Goal: Task Accomplishment & Management: Use online tool/utility

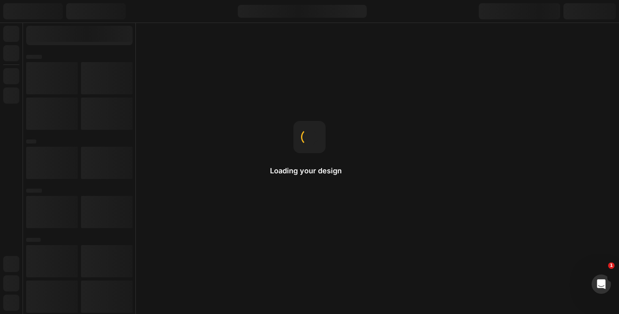
select select "51490303213832"
select select "50551504601352"
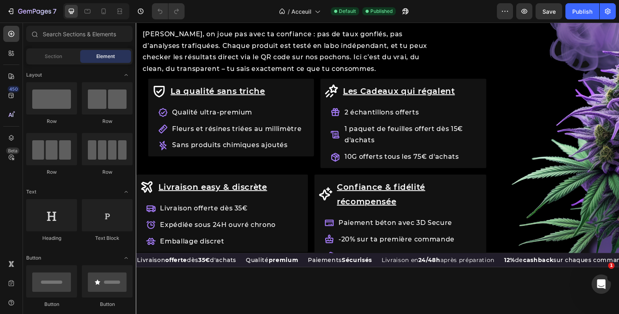
scroll to position [845, 0]
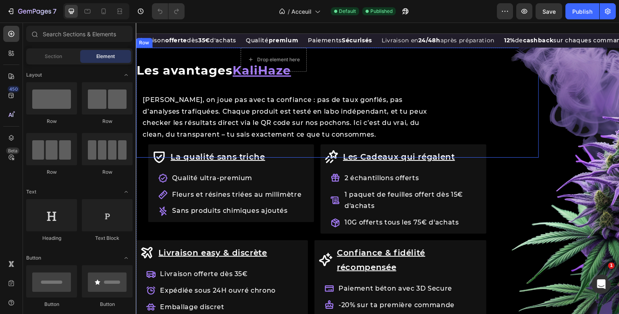
click at [210, 58] on div "Row Les avantages KaliHaze Heading Chez KaliHaze, on joue pas avec ta confiance…" at bounding box center [337, 103] width 403 height 110
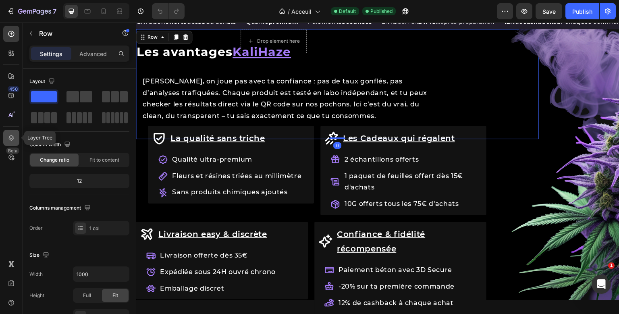
click at [15, 135] on div at bounding box center [11, 138] width 16 height 16
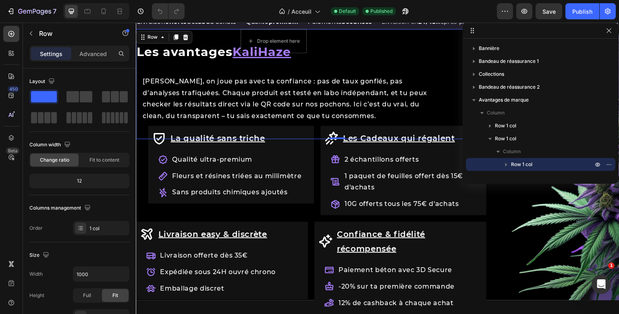
scroll to position [73, 0]
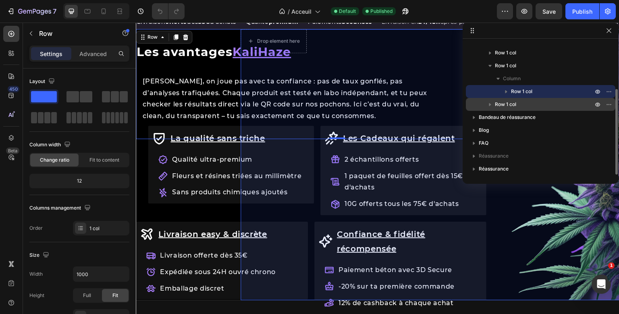
click at [516, 104] on span "Row 1 col" at bounding box center [505, 104] width 21 height 8
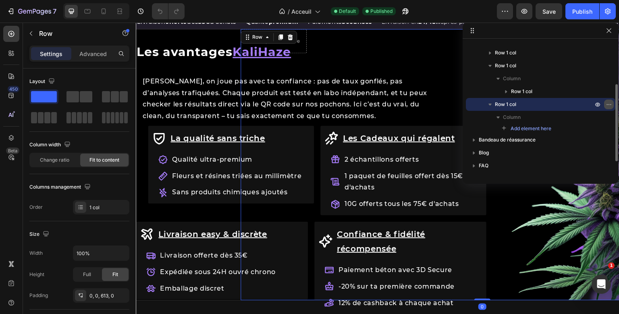
click at [609, 105] on icon "button" at bounding box center [609, 104] width 6 height 6
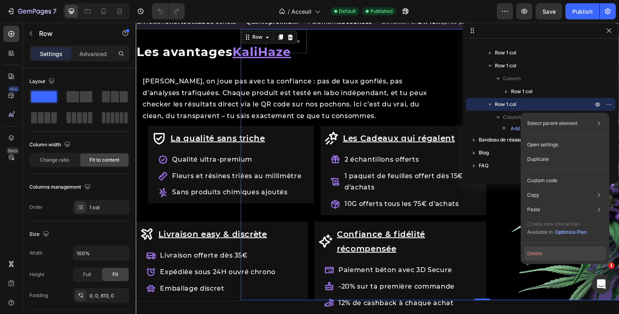
click at [556, 252] on button "Delete" at bounding box center [565, 253] width 82 height 15
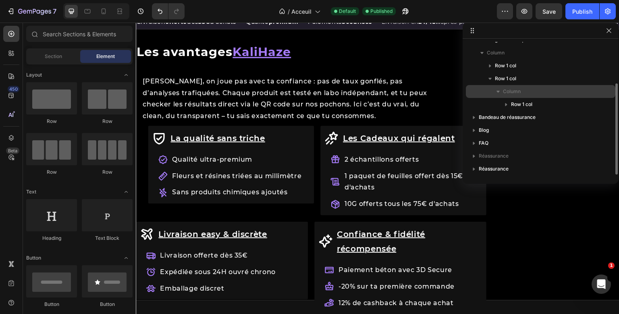
scroll to position [0, 0]
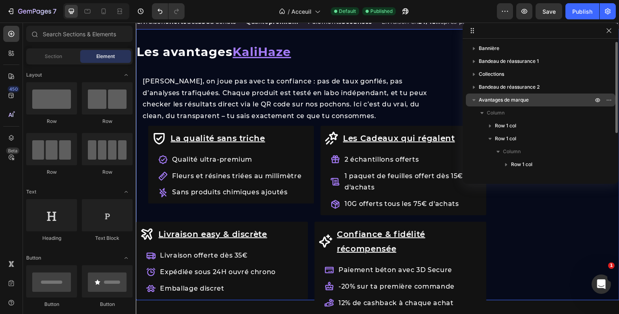
click at [530, 95] on div "Avantages de marque" at bounding box center [540, 99] width 143 height 13
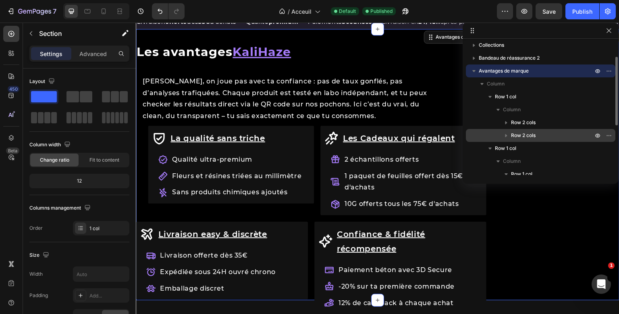
scroll to position [31, 0]
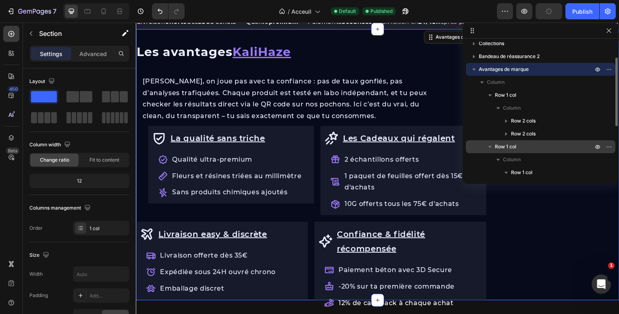
click at [520, 145] on p "Row 1 col" at bounding box center [545, 147] width 100 height 8
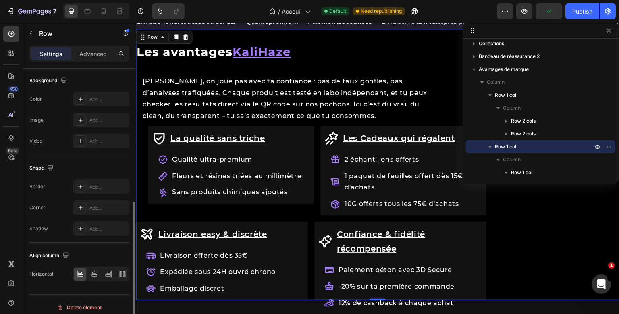
scroll to position [247, 0]
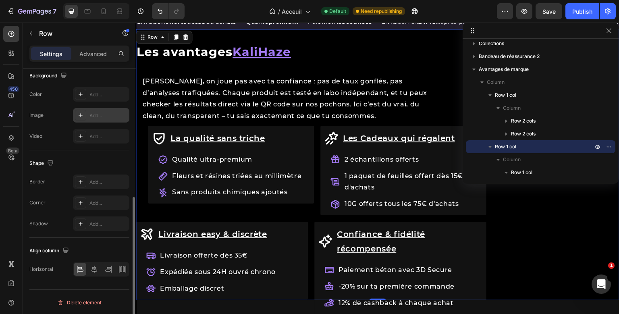
click at [91, 114] on div "Add..." at bounding box center [108, 115] width 38 height 7
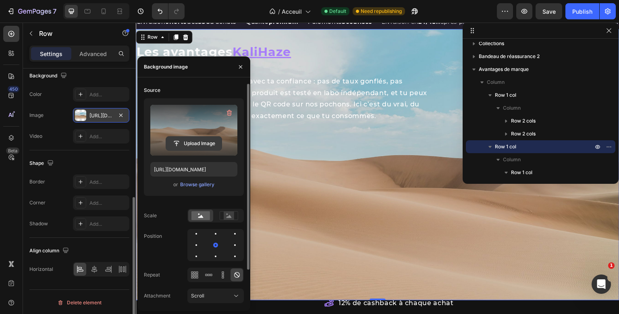
click at [185, 144] on input "file" at bounding box center [194, 144] width 56 height 14
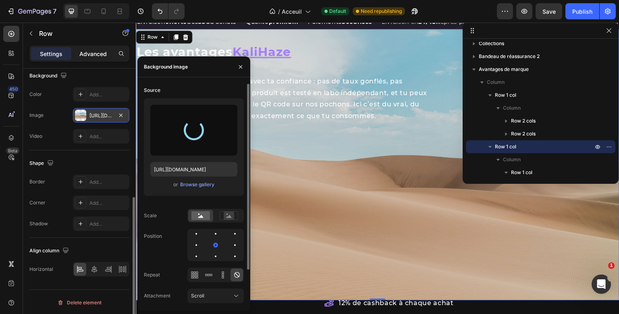
click at [86, 52] on p "Advanced" at bounding box center [92, 54] width 27 height 8
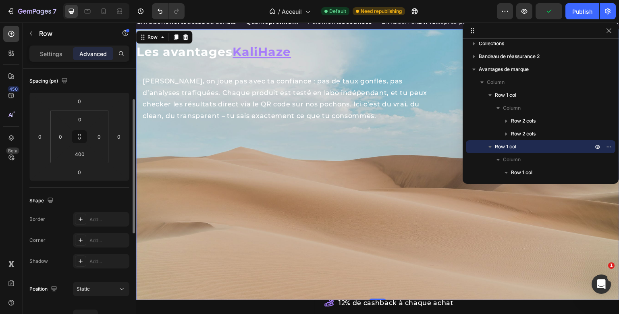
scroll to position [71, 0]
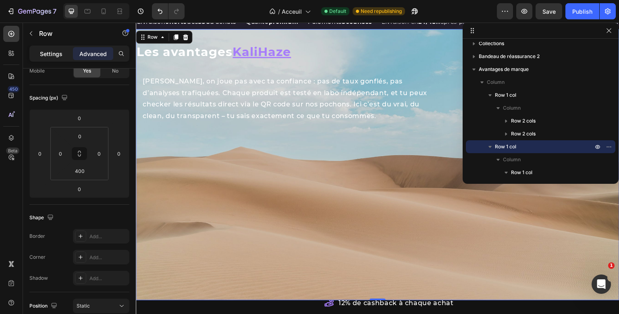
click at [60, 53] on p "Settings" at bounding box center [51, 54] width 23 height 8
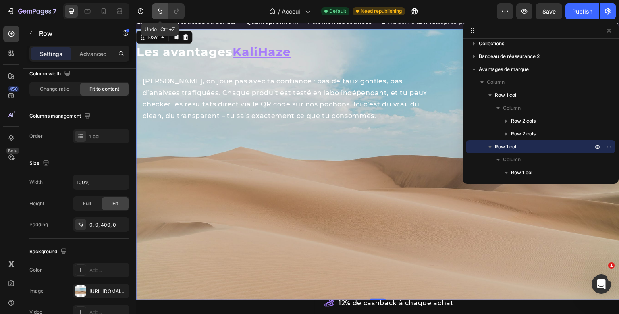
click at [155, 10] on button "Undo/Redo" at bounding box center [160, 11] width 16 height 16
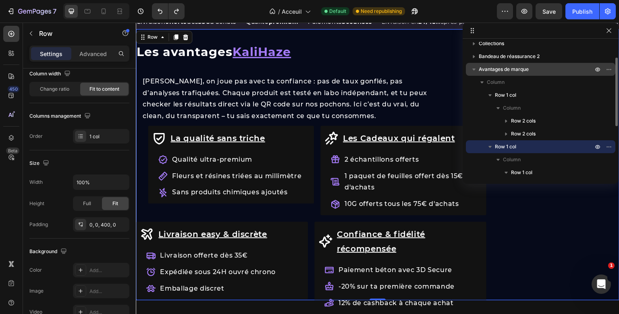
click at [525, 69] on span "Avantages de marque" at bounding box center [504, 69] width 50 height 8
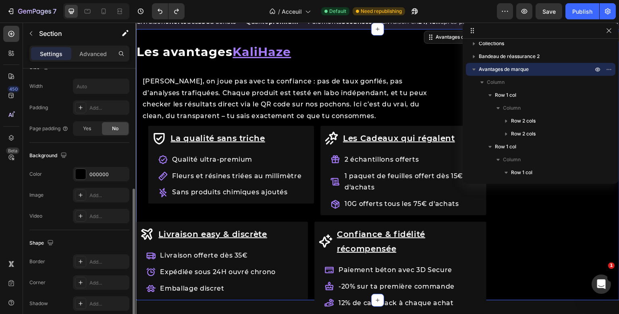
scroll to position [199, 0]
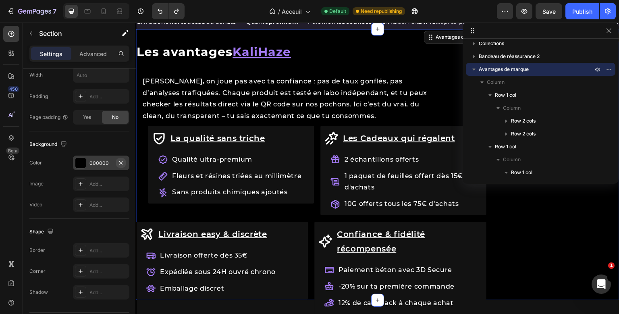
click at [123, 165] on button "button" at bounding box center [121, 163] width 10 height 10
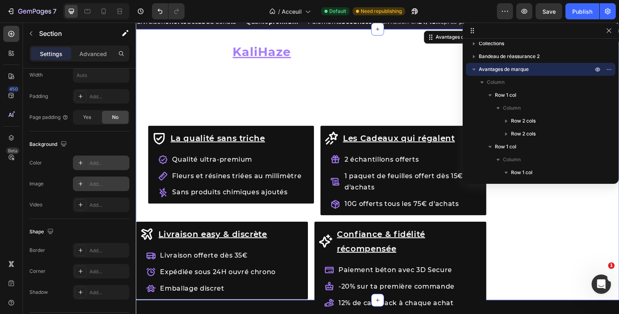
click at [96, 181] on div "Add..." at bounding box center [108, 184] width 38 height 7
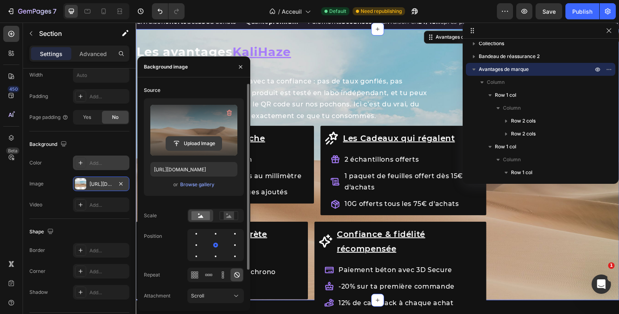
click at [205, 141] on input "file" at bounding box center [194, 144] width 56 height 14
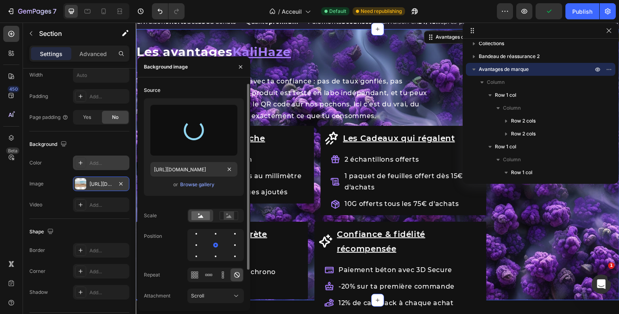
type input "https://cdn.shopify.com/s/files/1/0909/3349/4024/files/gempages_549332991185257…"
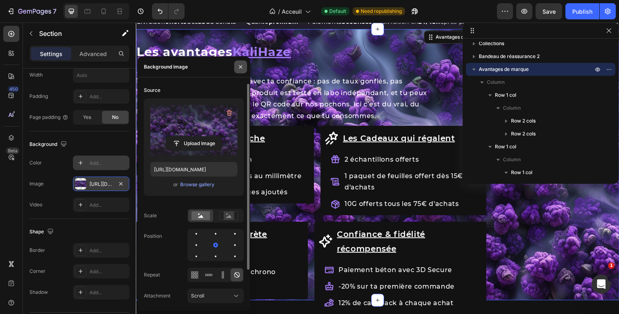
click at [243, 69] on icon "button" at bounding box center [240, 67] width 6 height 6
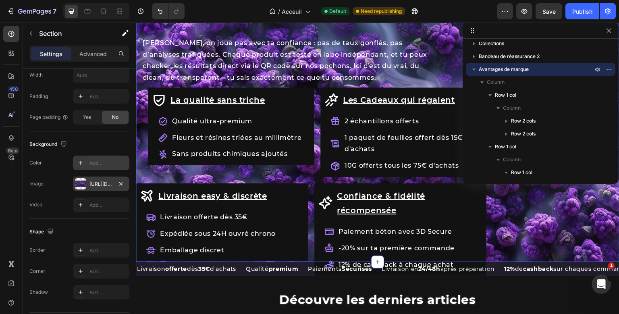
scroll to position [901, 0]
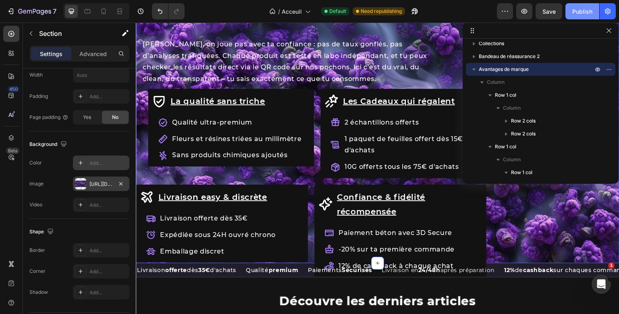
click at [576, 14] on div "Publish" at bounding box center [582, 11] width 20 height 8
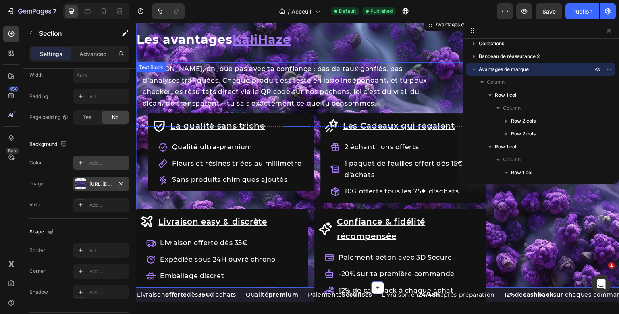
scroll to position [865, 0]
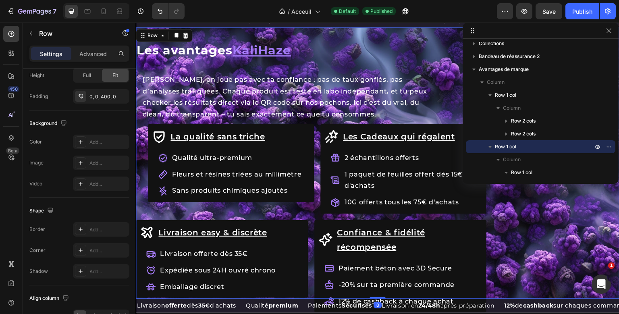
click at [542, 218] on div "La qualité sans triche Item List Qualité ultra-premium Fleurs et résines triées…" at bounding box center [378, 162] width 484 height 271
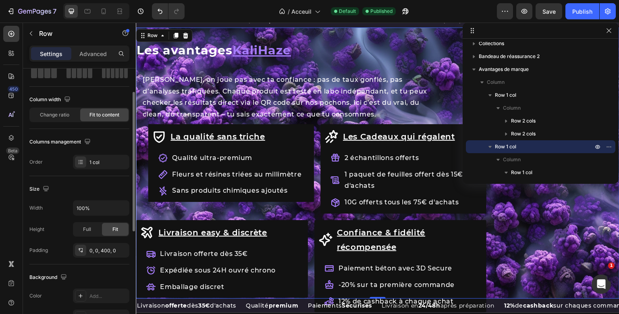
scroll to position [0, 0]
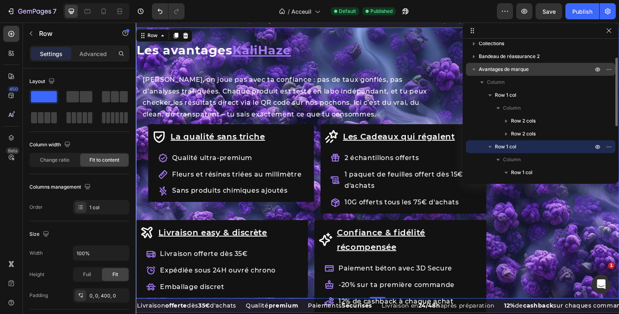
click at [501, 72] on span "Avantages de marque" at bounding box center [504, 69] width 50 height 8
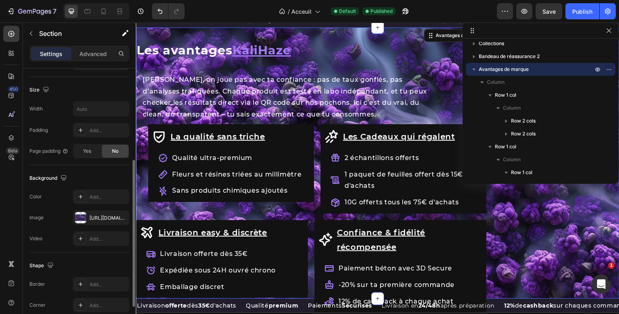
scroll to position [166, 0]
click at [111, 216] on div "https://cdn.shopify.com/s/files/1/0909/3349/4024/files/gempages_549332991185257…" at bounding box center [100, 217] width 23 height 7
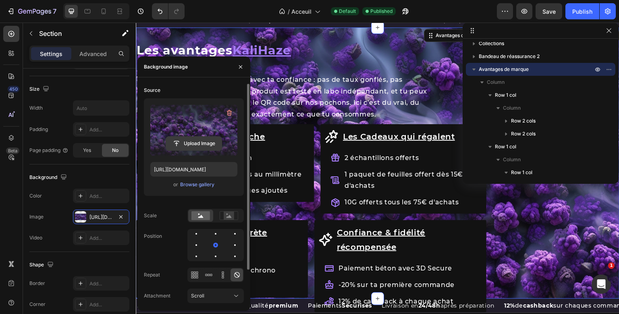
click at [198, 142] on input "file" at bounding box center [194, 144] width 56 height 14
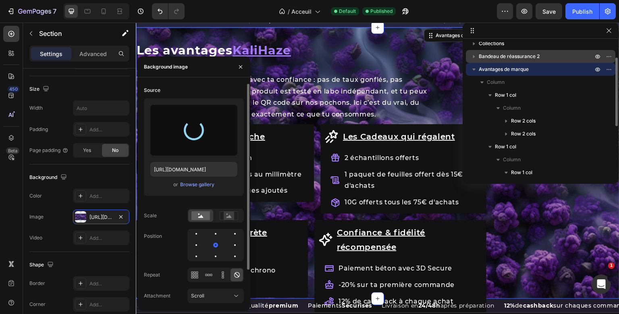
type input "https://cdn.shopify.com/s/files/1/0909/3349/4024/files/gempages_549332991185257…"
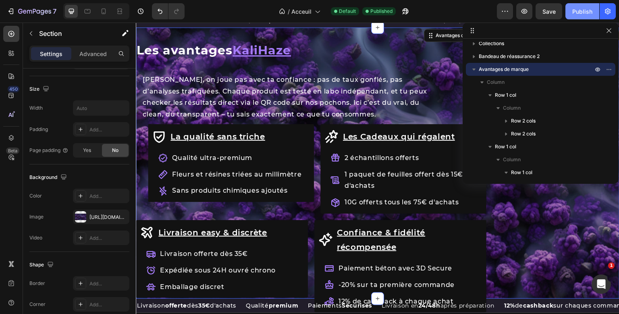
click at [577, 8] on div "Publish" at bounding box center [582, 11] width 20 height 8
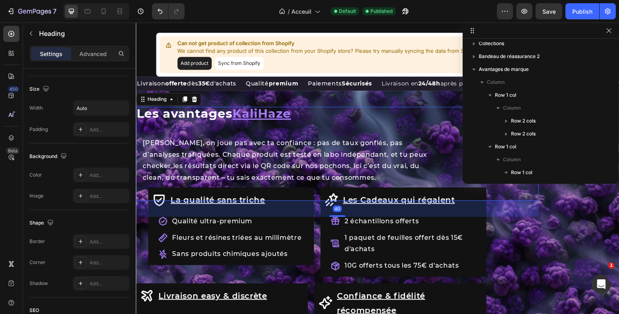
scroll to position [0, 0]
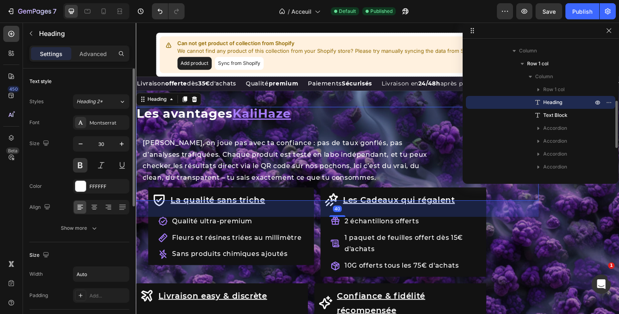
click at [283, 131] on div "Row Les avantages KaliHaze Heading 40 Chez KaliHaze, on joue pas avec ta confia…" at bounding box center [337, 154] width 403 height 94
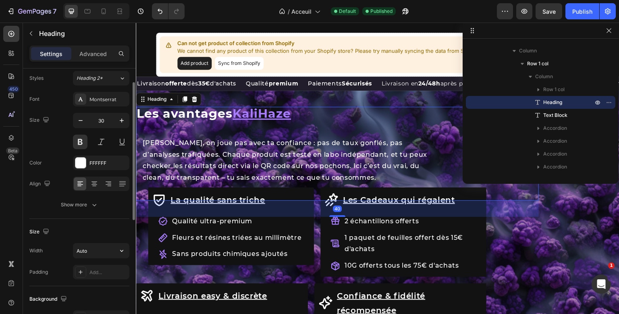
scroll to position [25, 0]
click at [97, 185] on icon at bounding box center [94, 183] width 8 height 8
click at [77, 185] on icon at bounding box center [80, 183] width 8 height 8
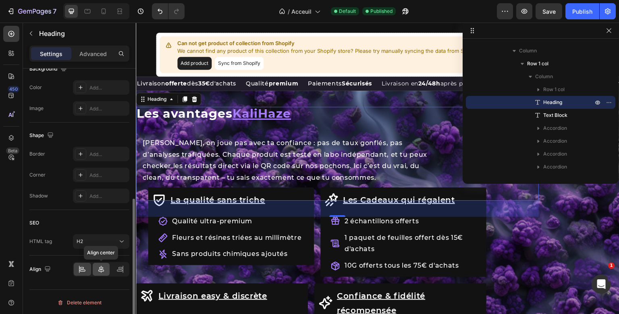
click at [105, 270] on icon at bounding box center [101, 269] width 8 height 8
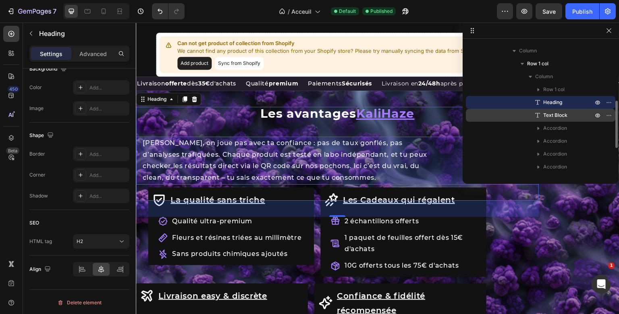
click at [545, 115] on span "Text Block" at bounding box center [555, 115] width 24 height 8
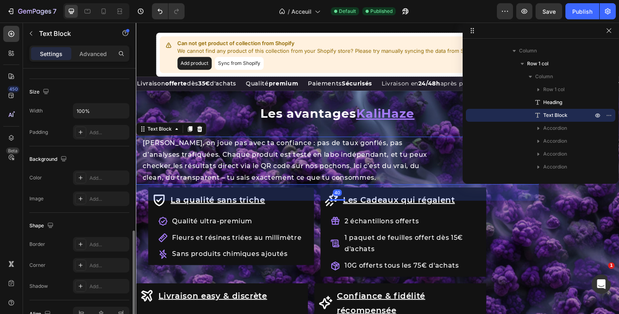
scroll to position [208, 0]
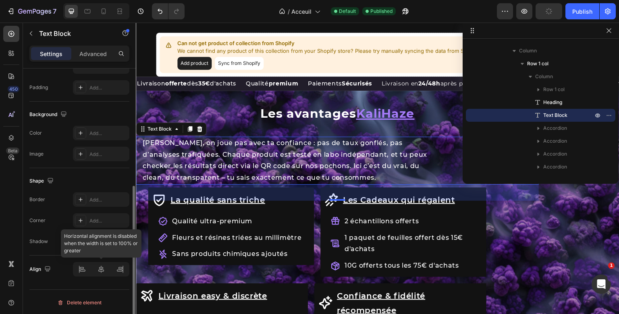
click at [103, 271] on div at bounding box center [101, 269] width 56 height 15
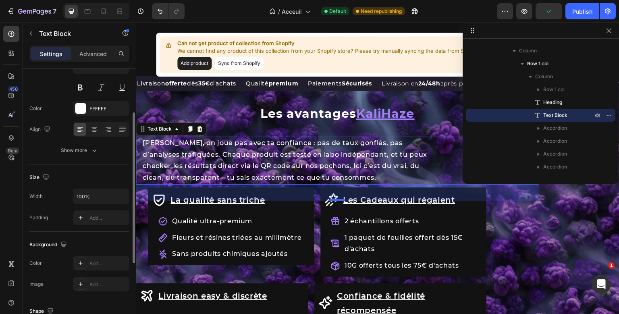
scroll to position [63, 0]
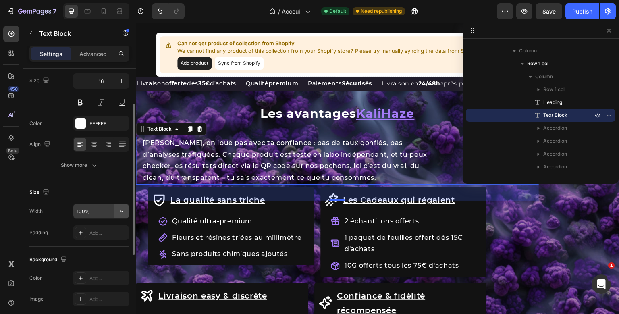
click at [123, 212] on icon "button" at bounding box center [122, 211] width 8 height 8
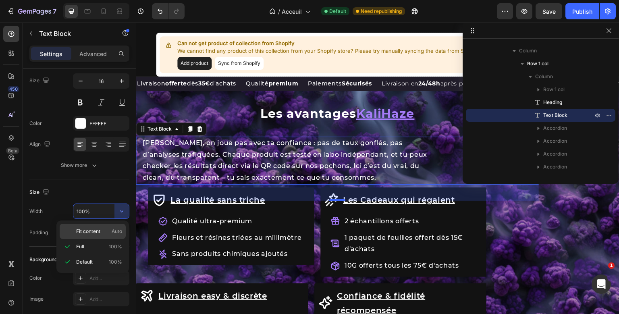
click at [112, 234] on span "Auto" at bounding box center [117, 231] width 10 height 7
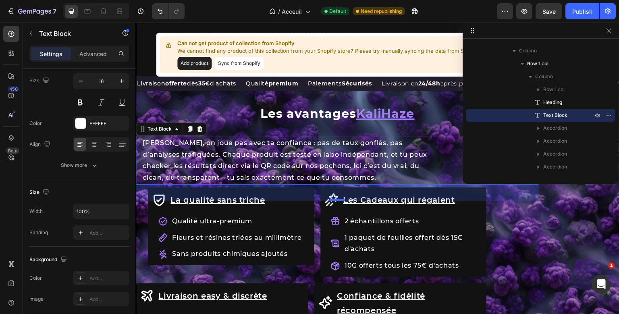
type input "Auto"
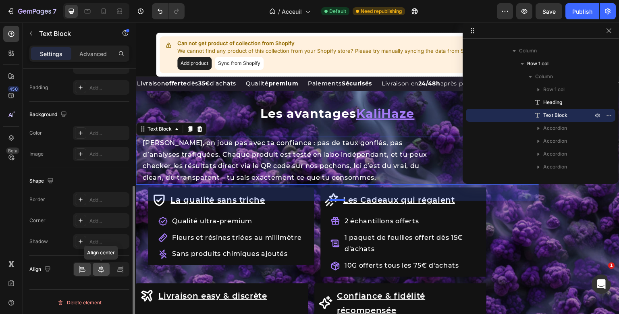
click at [98, 267] on icon at bounding box center [101, 269] width 8 height 8
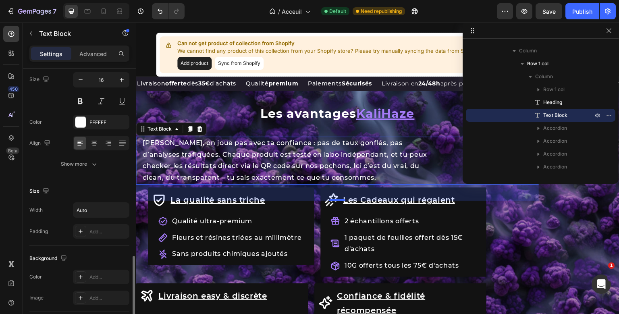
scroll to position [49, 0]
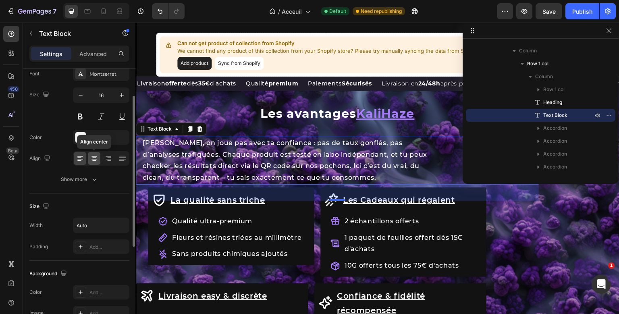
click at [94, 160] on icon at bounding box center [94, 158] width 8 height 8
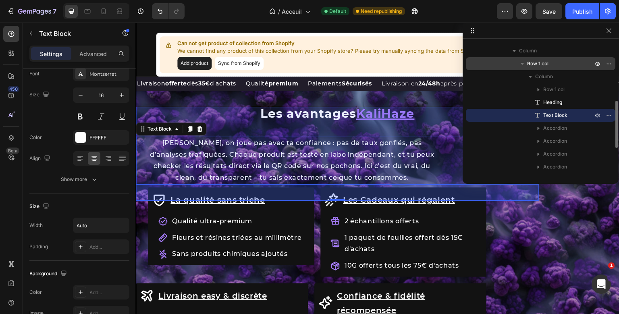
click at [559, 62] on p "Row 1 col" at bounding box center [560, 64] width 67 height 8
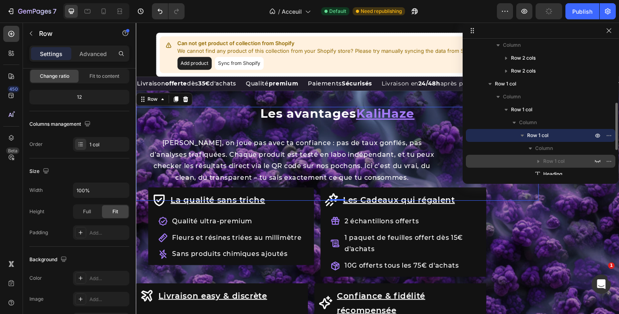
scroll to position [90, 0]
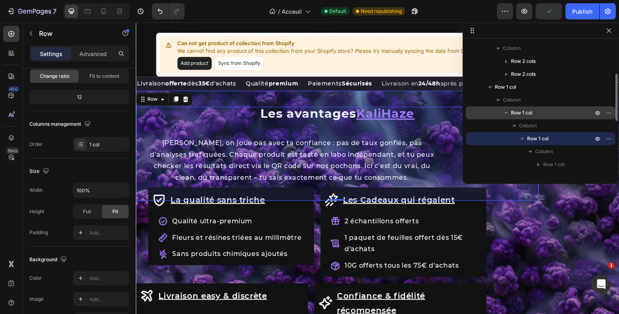
click at [528, 116] on span "Row 1 col" at bounding box center [521, 113] width 21 height 8
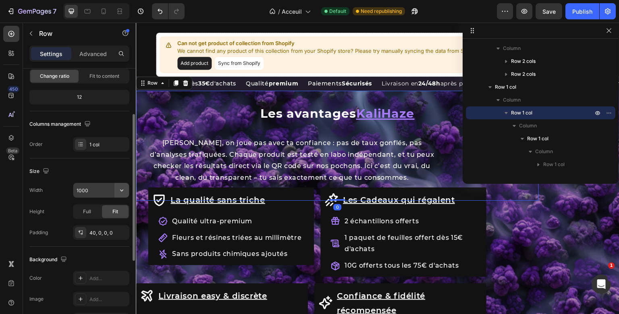
click at [121, 190] on icon "button" at bounding box center [122, 190] width 8 height 8
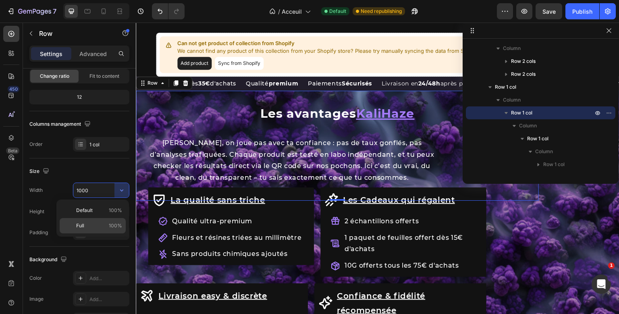
click at [111, 222] on div "Full 100%" at bounding box center [93, 225] width 66 height 15
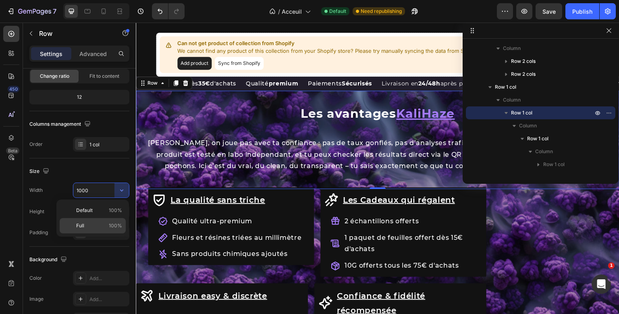
type input "100%"
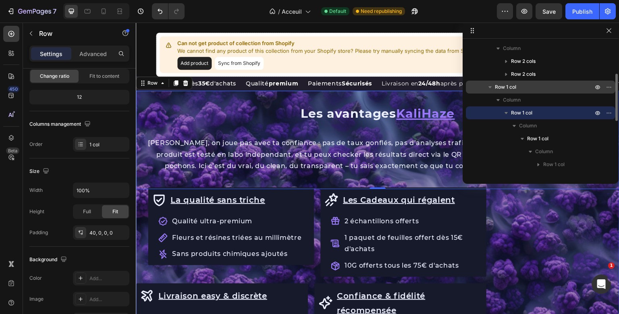
click at [528, 86] on p "Row 1 col" at bounding box center [545, 87] width 100 height 8
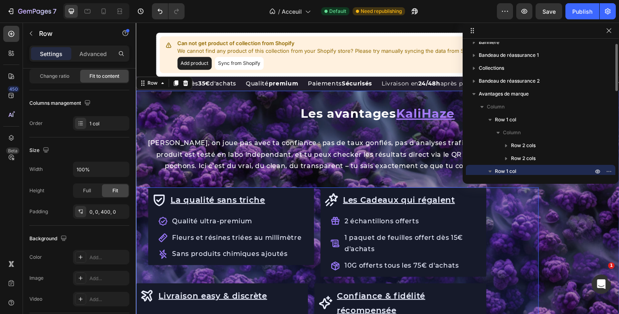
scroll to position [6, 0]
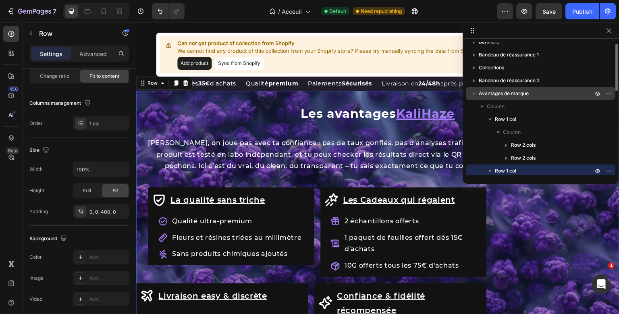
click at [509, 95] on span "Avantages de marque" at bounding box center [504, 93] width 50 height 8
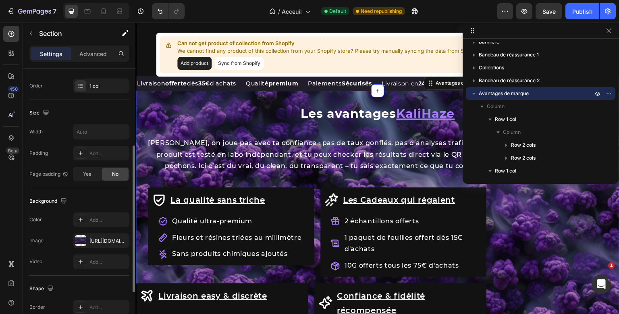
scroll to position [140, 0]
click at [90, 131] on input "text" at bounding box center [101, 134] width 56 height 15
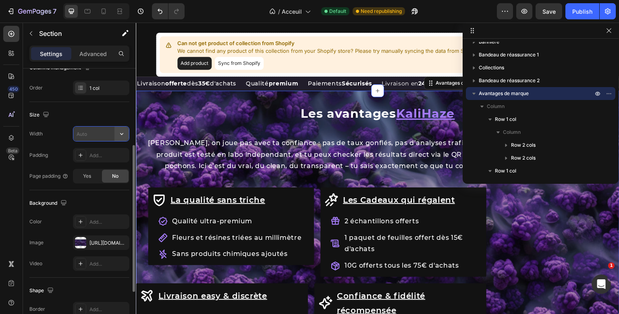
click at [118, 130] on icon "button" at bounding box center [122, 134] width 8 height 8
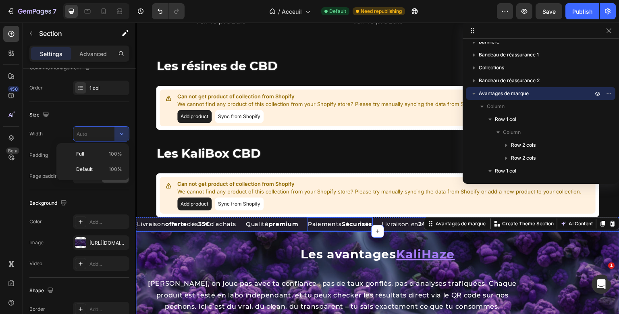
scroll to position [641, 0]
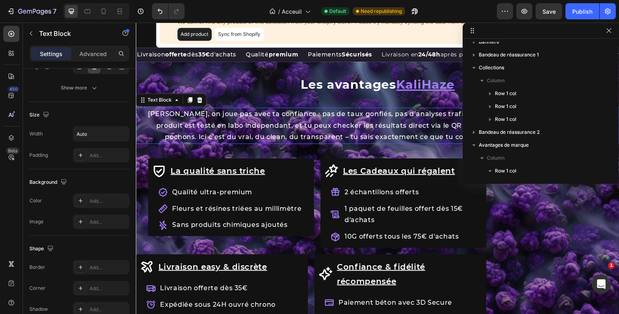
scroll to position [333, 0]
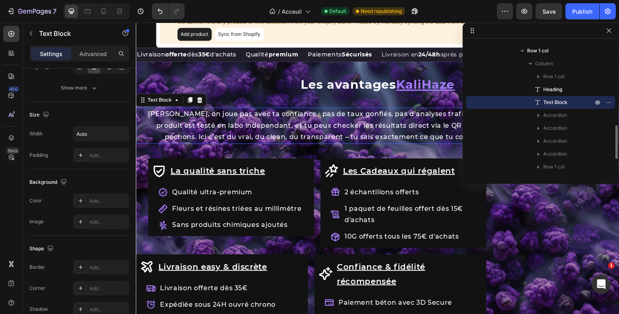
click at [377, 145] on div "Row Les avantages KaliHaze Heading Chez KaliHaze, on joue pas avec ta confiance…" at bounding box center [378, 119] width 484 height 82
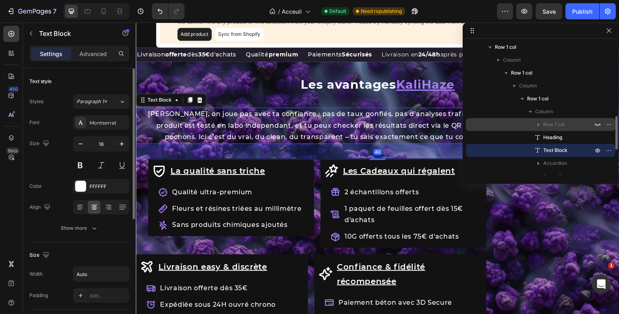
scroll to position [287, 0]
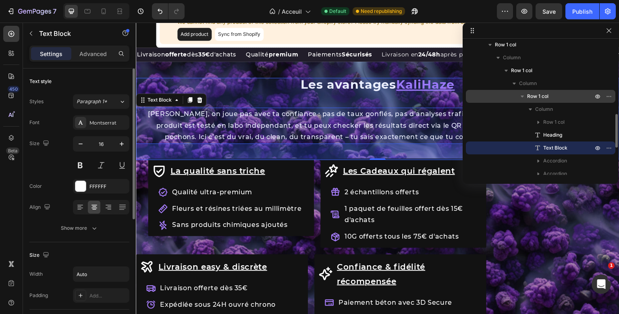
click at [522, 97] on icon "button" at bounding box center [522, 97] width 3 height 2
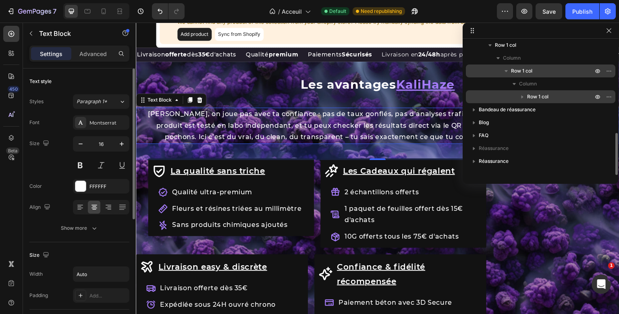
click at [507, 71] on icon "button" at bounding box center [506, 71] width 3 height 2
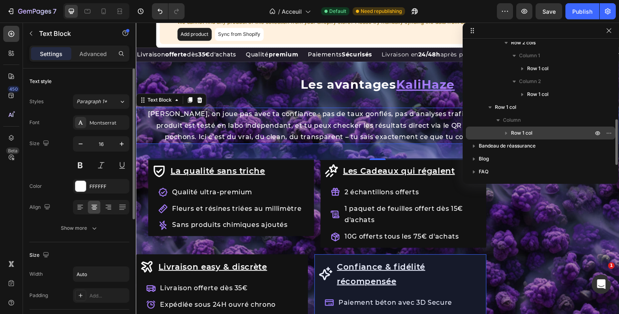
scroll to position [224, 0]
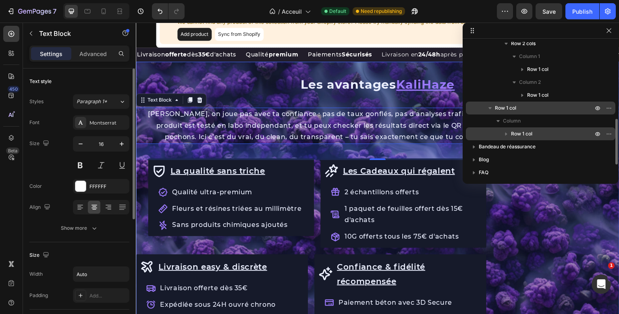
click at [492, 107] on icon "button" at bounding box center [490, 108] width 8 height 8
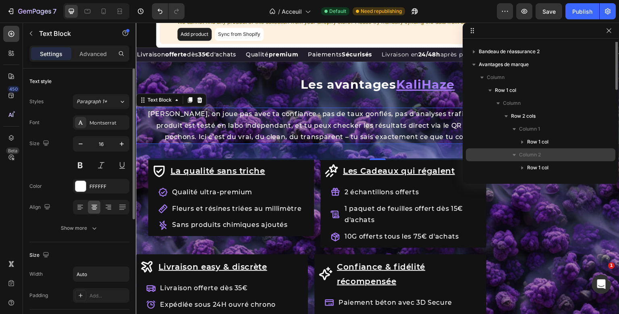
scroll to position [63, 0]
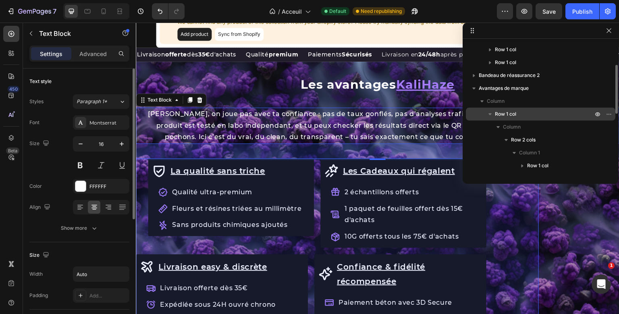
click at [491, 112] on icon "button" at bounding box center [490, 114] width 8 height 8
click at [518, 113] on p "Row 1 col" at bounding box center [545, 114] width 100 height 8
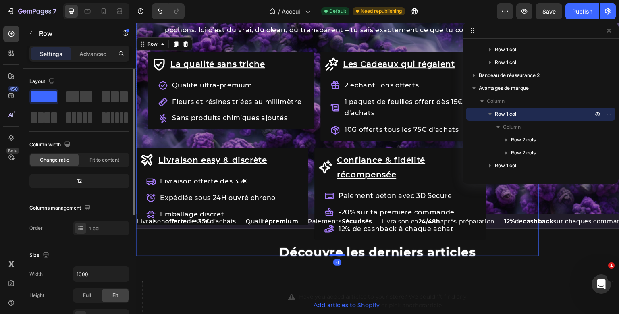
scroll to position [938, 0]
click at [102, 54] on p "Advanced" at bounding box center [92, 54] width 27 height 8
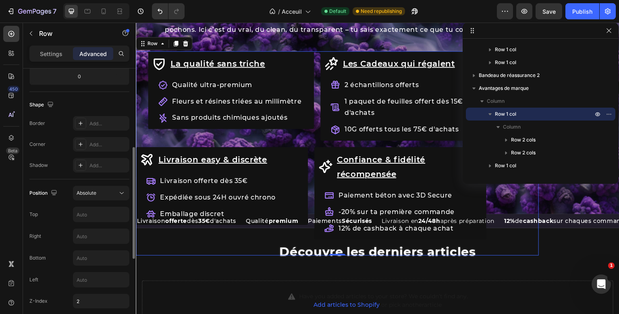
scroll to position [187, 0]
click at [109, 183] on button "Absolute" at bounding box center [101, 190] width 56 height 15
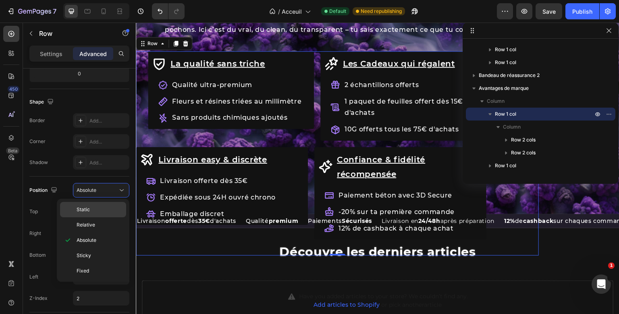
click at [96, 206] on p "Static" at bounding box center [100, 209] width 46 height 7
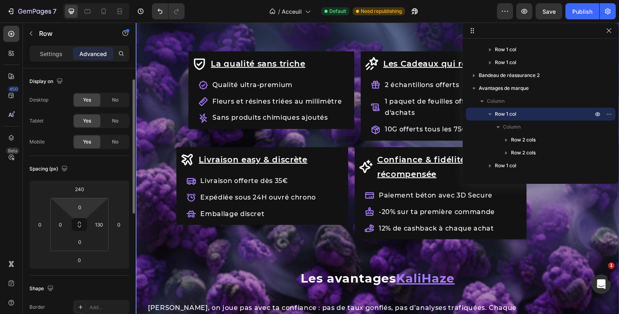
scroll to position [18, 0]
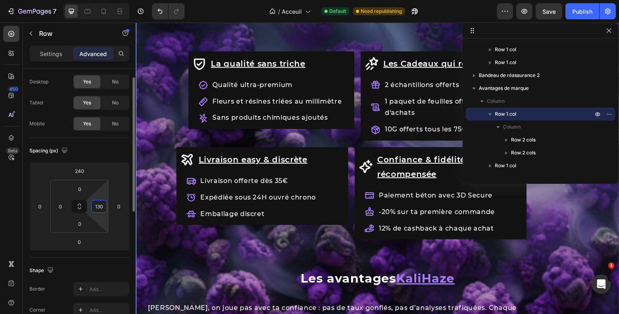
click at [101, 208] on input "130" at bounding box center [99, 206] width 12 height 12
type input "0"
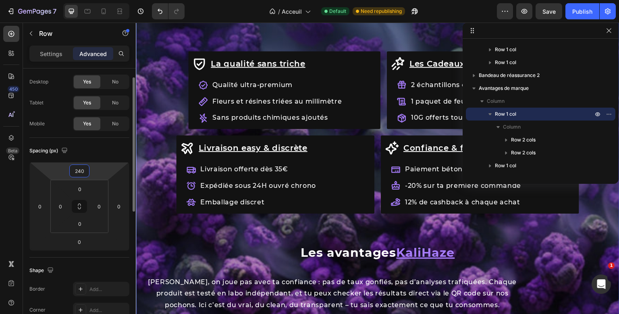
click at [84, 172] on input "240" at bounding box center [79, 171] width 16 height 12
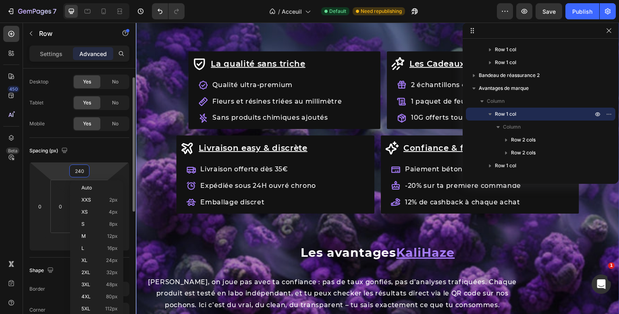
type input "0"
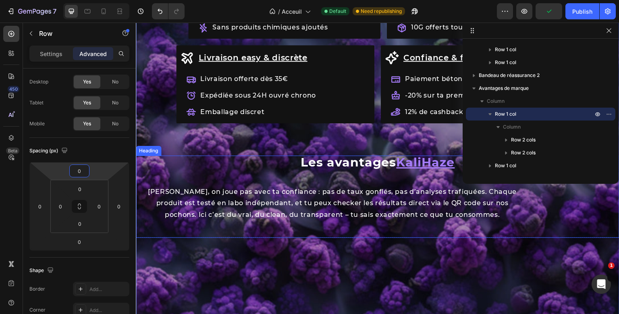
scroll to position [946, 0]
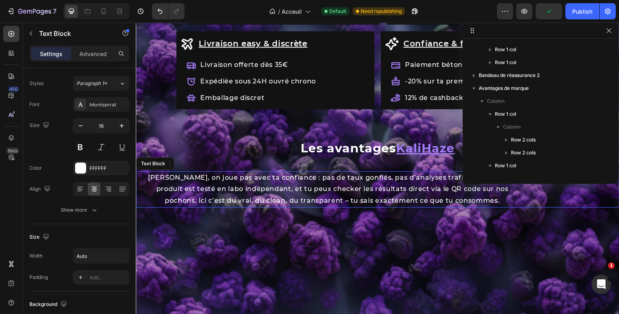
click at [319, 177] on p "[PERSON_NAME], on joue pas avec ta confiance : pas de taux gonflés, pas d’analy…" at bounding box center [332, 189] width 379 height 35
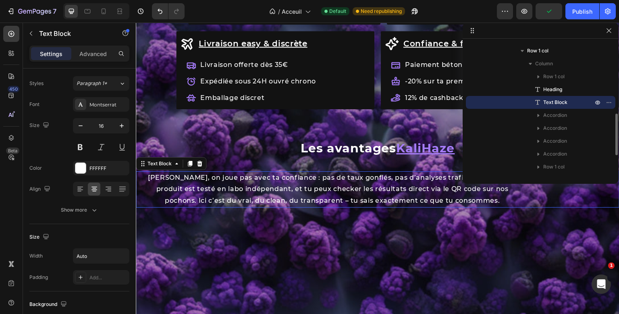
scroll to position [0, 0]
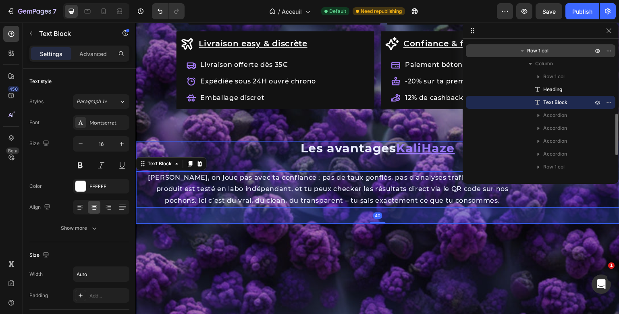
click at [520, 53] on icon "button" at bounding box center [522, 51] width 8 height 8
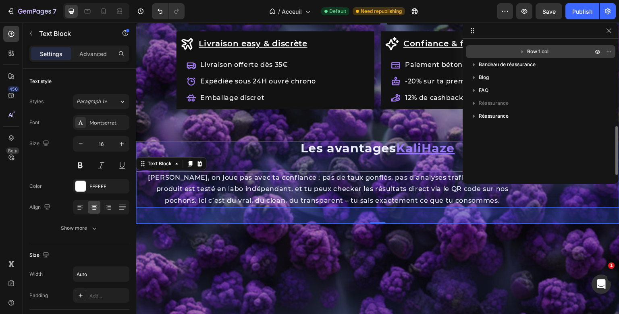
click at [546, 49] on span "Row 1 col" at bounding box center [537, 52] width 21 height 8
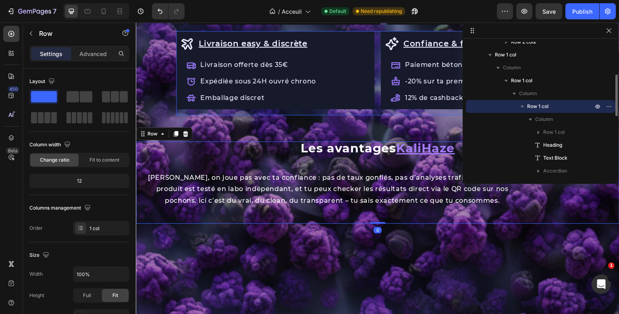
scroll to position [151, 0]
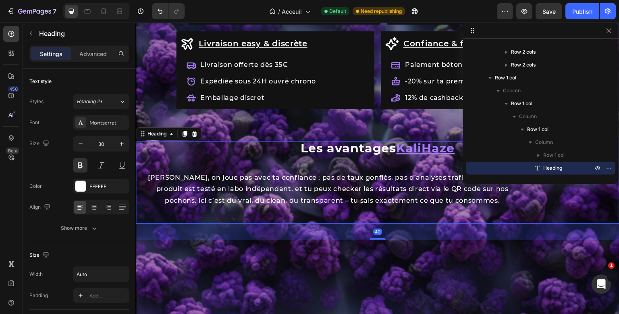
click at [411, 145] on u "KaliHaze" at bounding box center [426, 148] width 58 height 15
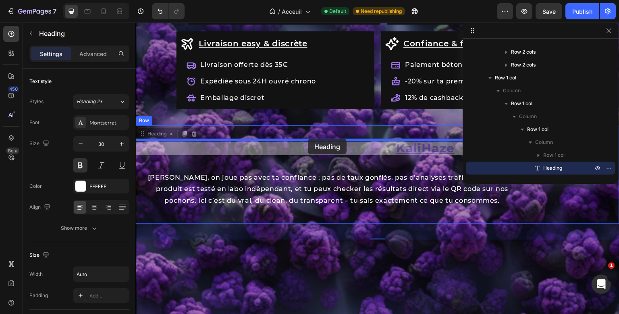
drag, startPoint x: 143, startPoint y: 133, endPoint x: 307, endPoint y: 138, distance: 164.9
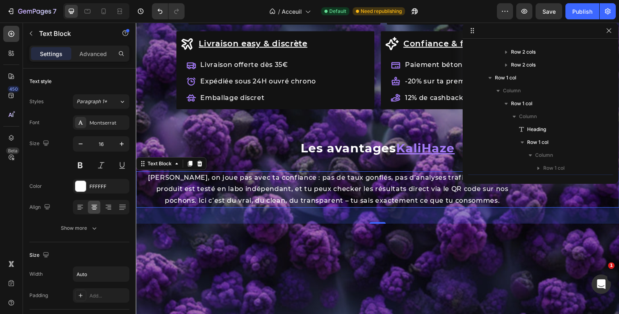
click at [329, 199] on p "[PERSON_NAME], on joue pas avec ta confiance : pas de taux gonflés, pas d’analy…" at bounding box center [332, 189] width 379 height 35
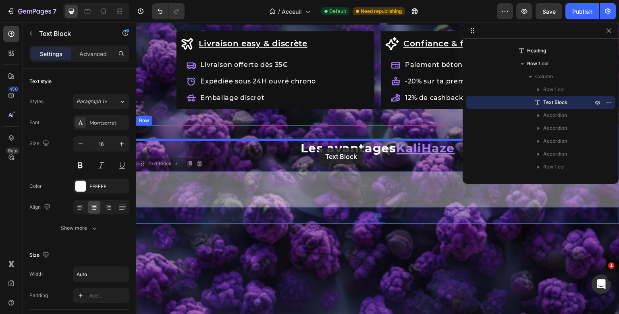
drag, startPoint x: 141, startPoint y: 162, endPoint x: 319, endPoint y: 147, distance: 179.2
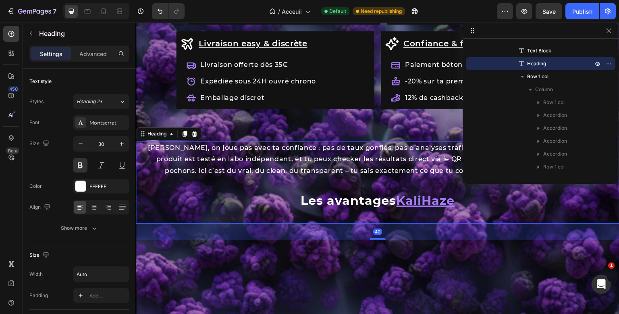
click at [322, 196] on div "Chez KaliHaze, on joue pas avec ta confiance : pas de taux gonflés, pas d’analy…" at bounding box center [378, 182] width 484 height 82
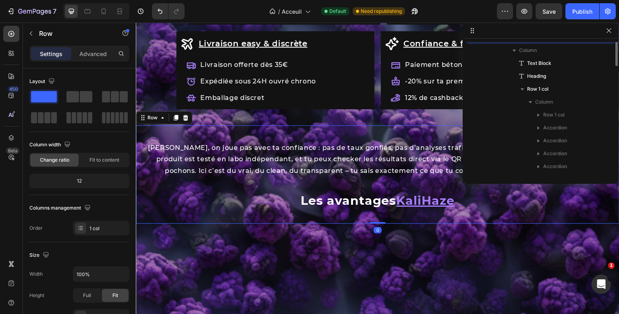
scroll to position [152, 0]
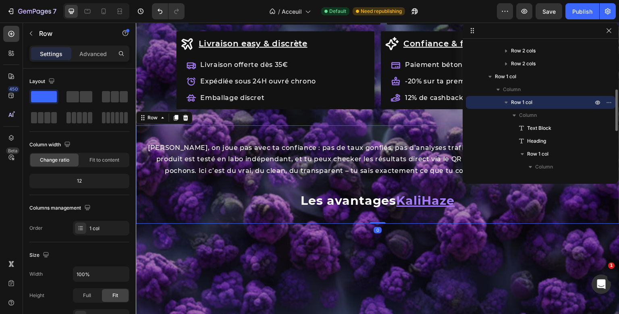
click at [310, 131] on div "Chez KaliHaze, on joue pas avec ta confiance : pas de taux gonflés, pas d’analy…" at bounding box center [378, 174] width 484 height 98
click at [101, 12] on icon at bounding box center [104, 11] width 8 height 8
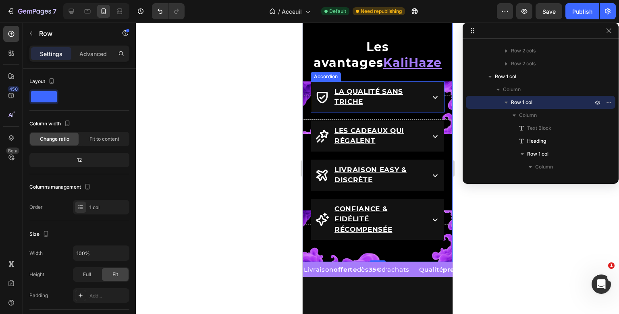
scroll to position [878, 0]
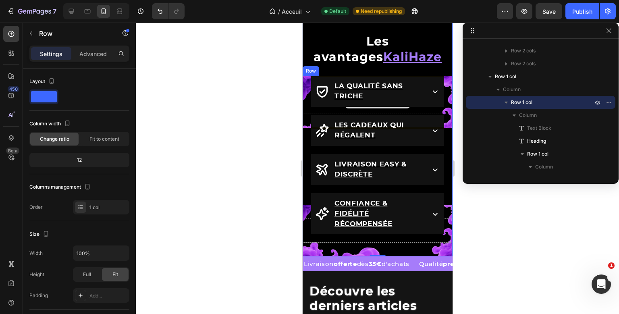
click at [444, 110] on div "Drop element here" at bounding box center [377, 102] width 150 height 24
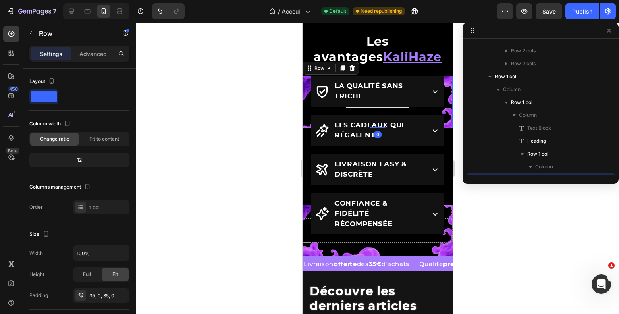
scroll to position [230, 0]
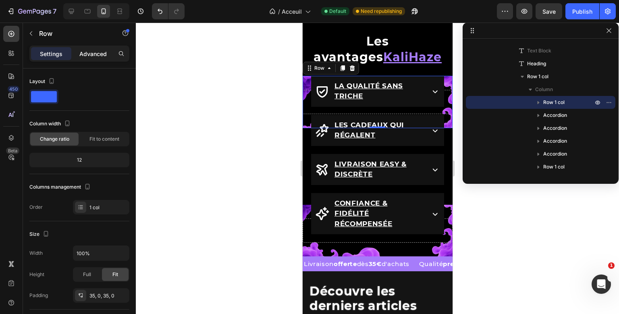
click at [99, 54] on p "Advanced" at bounding box center [92, 54] width 27 height 8
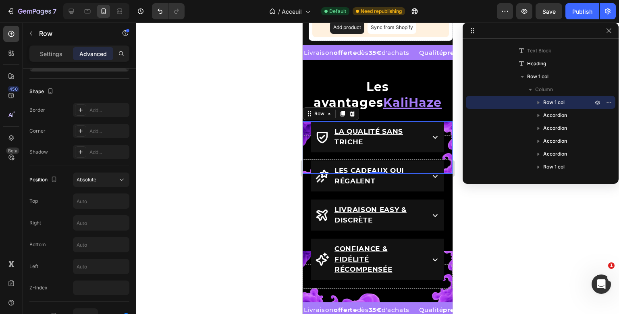
scroll to position [935, 0]
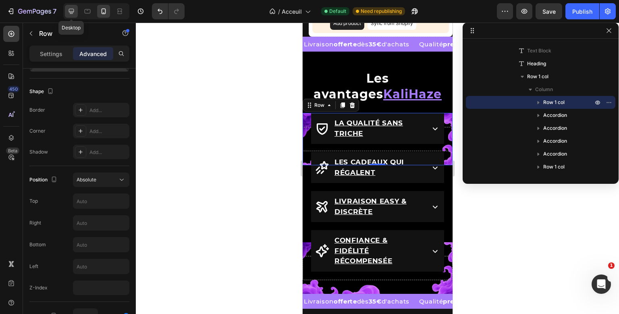
click at [68, 10] on icon at bounding box center [71, 11] width 8 height 8
type input "25"
type input "0"
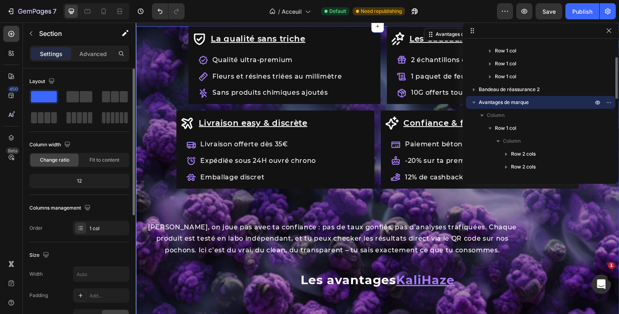
click at [156, 156] on section "La qualité sans triche Item List Qualité ultra-premium Fleurs et résines triées…" at bounding box center [378, 245] width 484 height 438
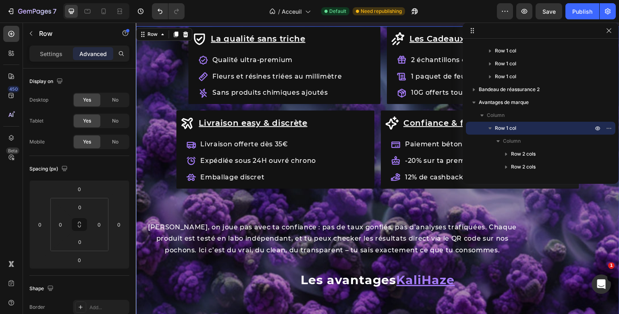
click at [202, 108] on div "La qualité sans triche Item List Qualité ultra-premium Fleurs et résines triées…" at bounding box center [377, 115] width 403 height 179
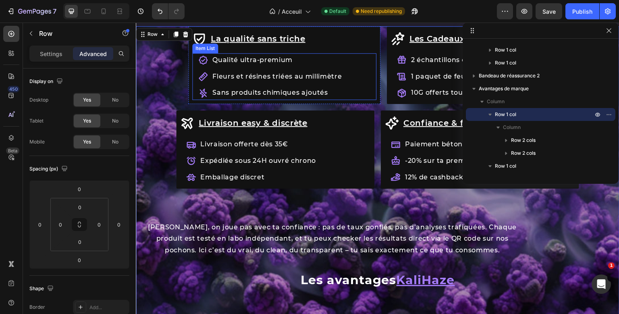
scroll to position [842, 0]
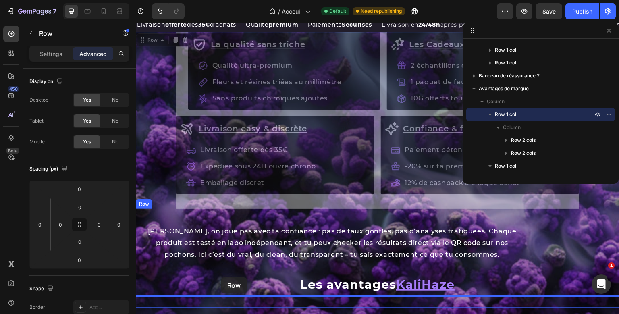
drag, startPoint x: 142, startPoint y: 59, endPoint x: 221, endPoint y: 277, distance: 231.8
click at [220, 277] on div "Header Les Fleurs de CBD Heading {% if product.metafields.custom.promotion != b…" at bounding box center [378, 93] width 484 height 1827
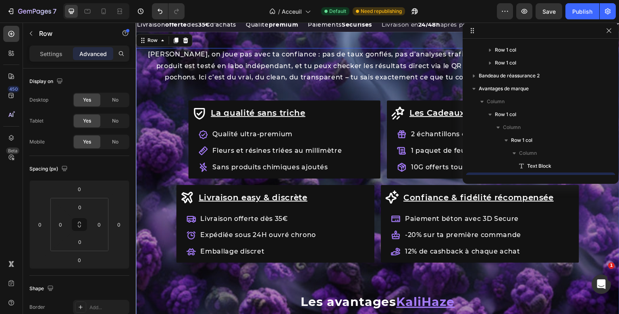
type input "40"
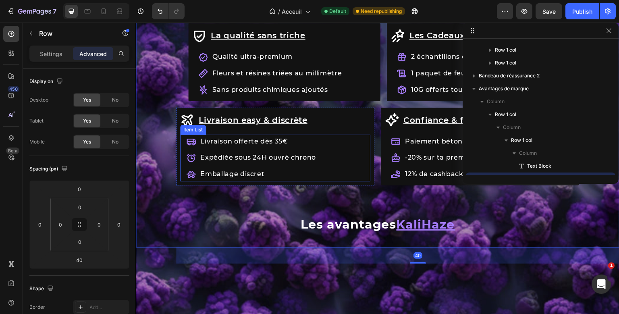
scroll to position [938, 0]
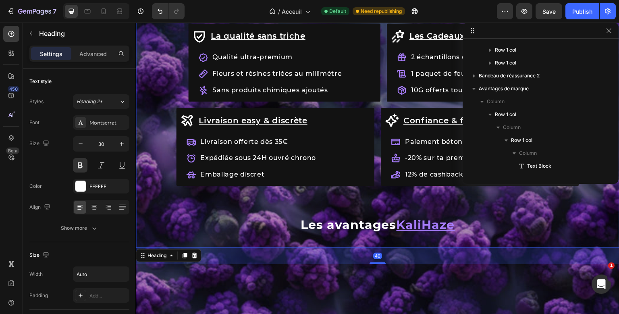
click at [316, 223] on h2 "Les avantages KaliHaze" at bounding box center [378, 225] width 156 height 14
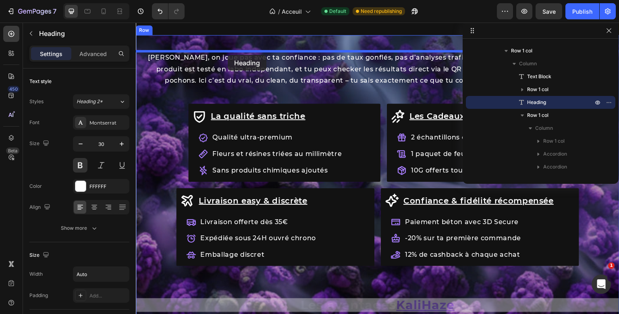
scroll to position [842, 0]
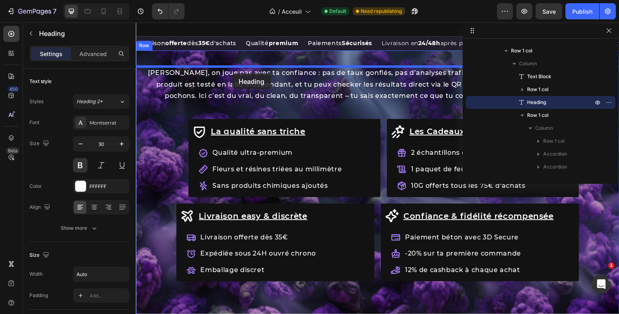
drag, startPoint x: 141, startPoint y: 253, endPoint x: 233, endPoint y: 72, distance: 202.8
click at [233, 72] on div "Header Les Fleurs de CBD Heading {% if product.metafields.custom.promotion != b…" at bounding box center [378, 111] width 484 height 1863
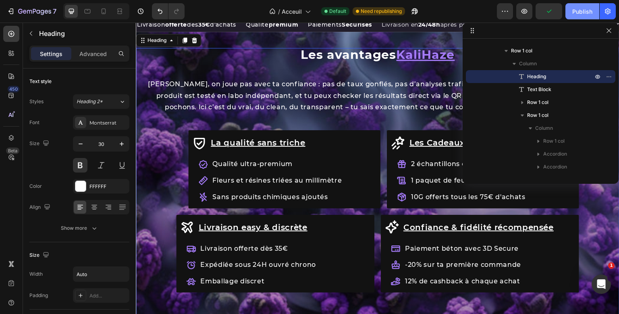
click at [573, 8] on button "Publish" at bounding box center [582, 11] width 34 height 16
click at [103, 13] on icon at bounding box center [104, 12] width 2 height 1
type input "100%"
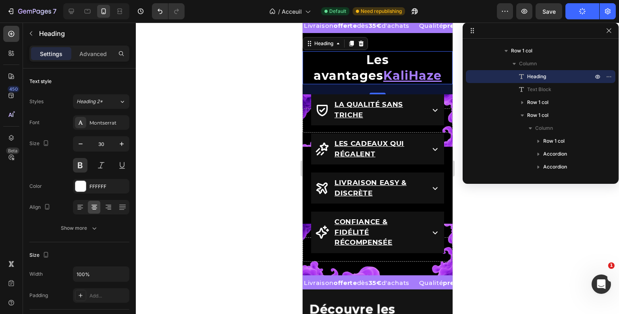
scroll to position [962, 0]
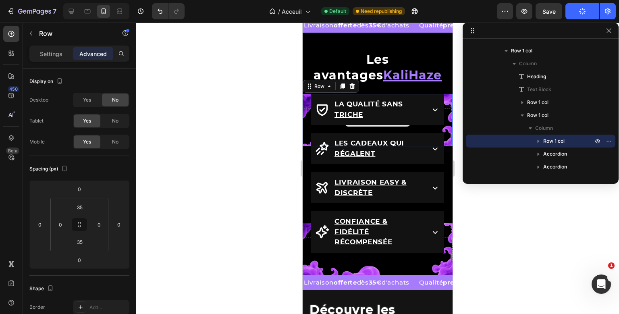
click at [303, 113] on div "Drop element here Row 0 La qualité sans triche Accordion Les Cadeaux qui régale…" at bounding box center [377, 184] width 150 height 181
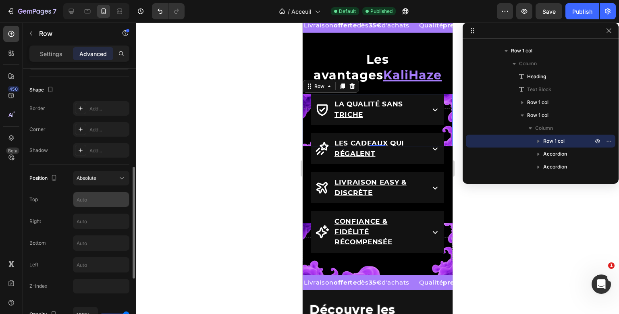
scroll to position [213, 0]
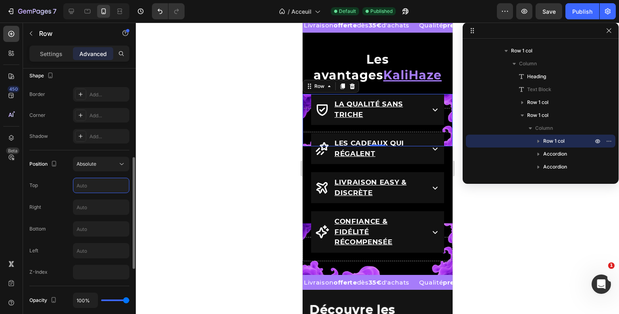
click at [91, 185] on input "text" at bounding box center [101, 185] width 56 height 15
type input "0"
click at [64, 187] on div "Top 0" at bounding box center [79, 185] width 100 height 15
click at [82, 185] on input "0" at bounding box center [101, 185] width 56 height 15
click at [81, 230] on input "text" at bounding box center [101, 229] width 56 height 15
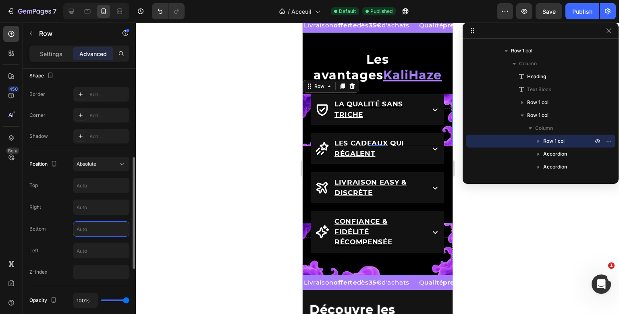
type input "0"
click at [99, 182] on input "text" at bounding box center [101, 185] width 56 height 15
type input "0"
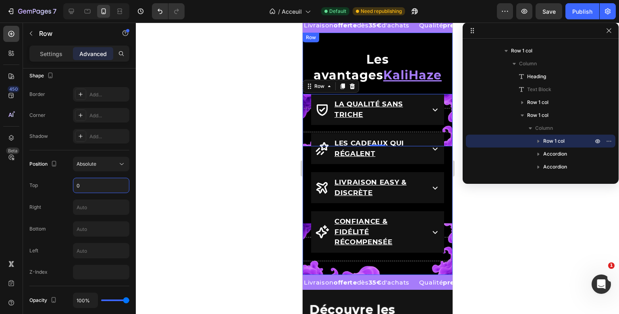
click at [399, 49] on div "Les avantages KaliHaze Heading [PERSON_NAME], on joue pas avec ta confiance : p…" at bounding box center [377, 154] width 150 height 242
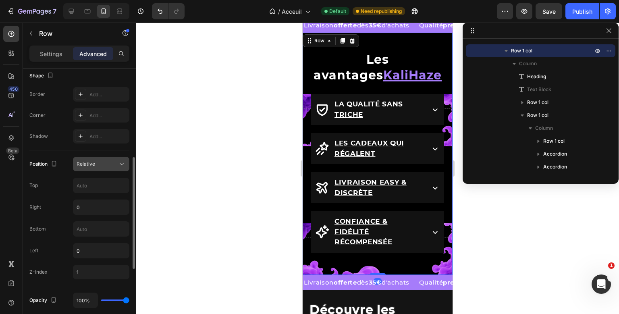
click at [86, 170] on button "Relative" at bounding box center [101, 164] width 56 height 15
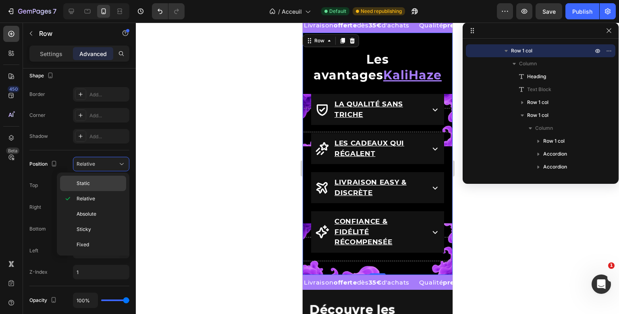
click at [85, 179] on div "Static" at bounding box center [93, 183] width 66 height 15
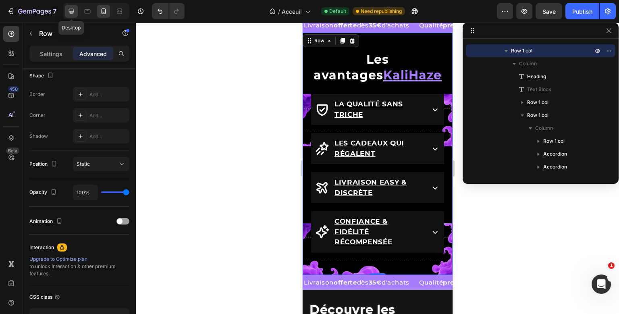
click at [72, 10] on icon at bounding box center [71, 11] width 8 height 8
type input "40"
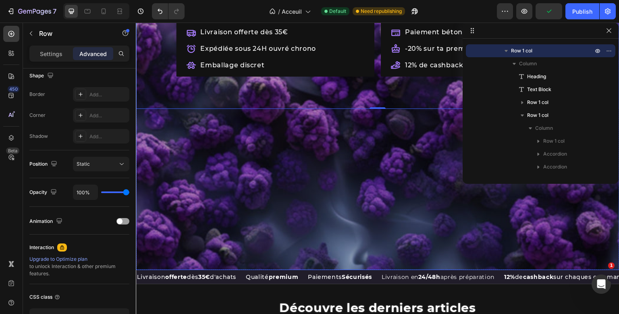
scroll to position [75, 0]
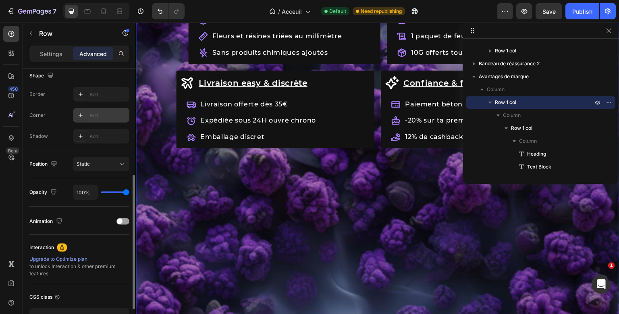
scroll to position [0, 0]
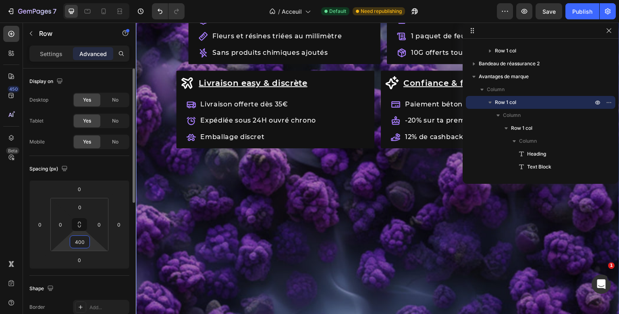
click at [78, 239] on input "400" at bounding box center [80, 242] width 16 height 12
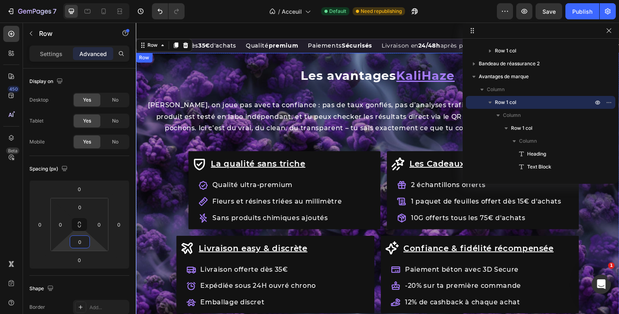
scroll to position [839, 0]
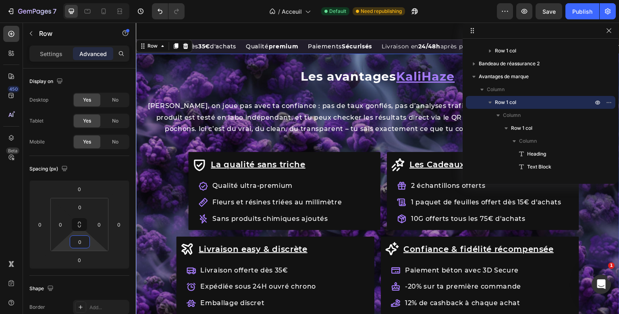
type input "0"
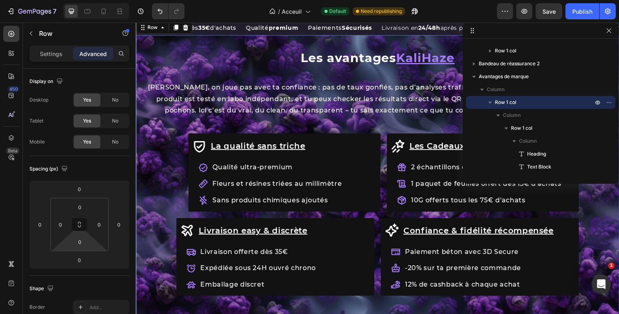
click at [581, 2] on div "7 Version history / Acceuil Default Need republishing Preview Save Publish" at bounding box center [309, 11] width 619 height 23
click at [576, 8] on div "Publish" at bounding box center [582, 11] width 20 height 8
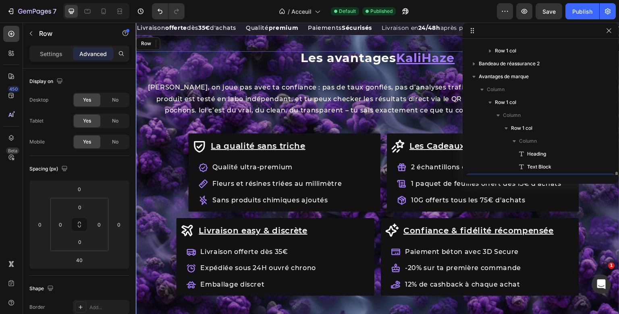
scroll to position [152, 0]
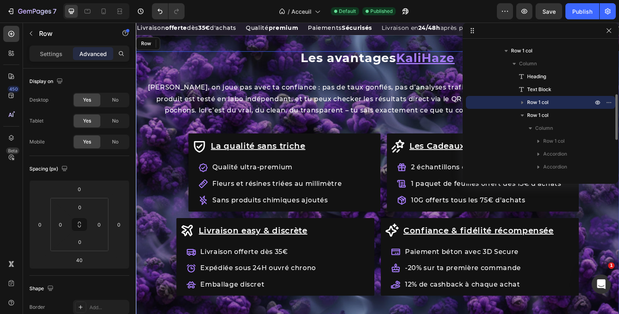
click at [208, 233] on div "Les avantages KaliHaze Heading [PERSON_NAME], on joue pas avec ta confiance : p…" at bounding box center [378, 189] width 484 height 277
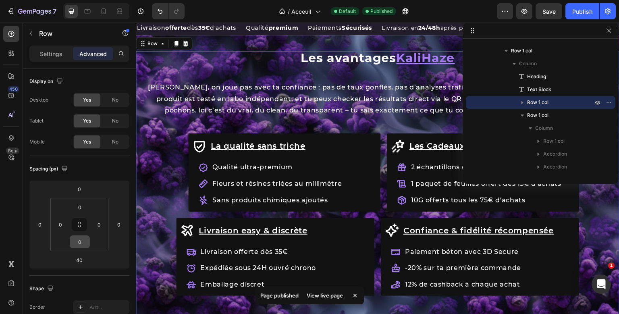
scroll to position [268, 0]
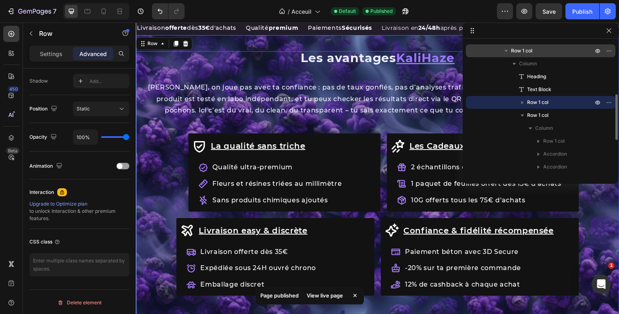
click at [534, 50] on p "Row 1 col" at bounding box center [552, 51] width 83 height 8
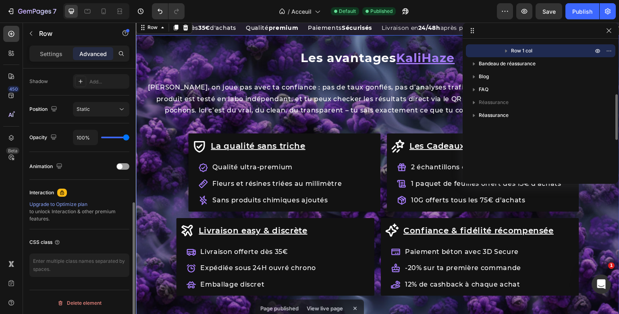
scroll to position [152, 0]
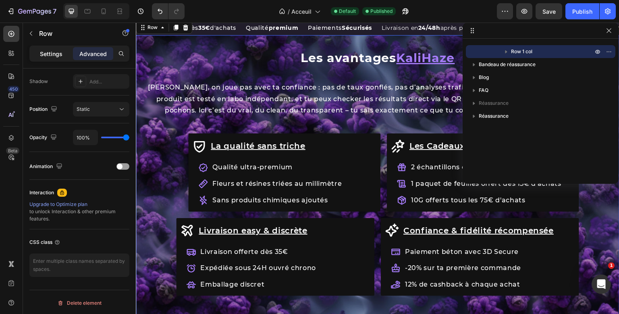
click at [64, 59] on div "Settings" at bounding box center [51, 53] width 40 height 13
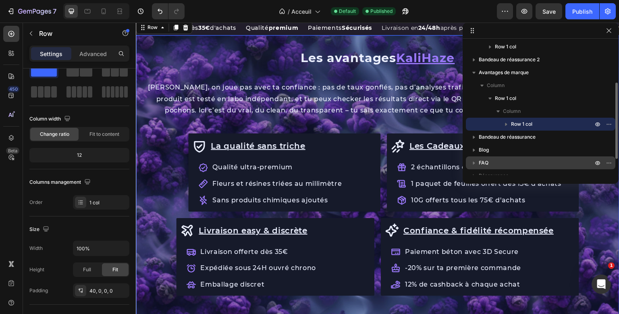
scroll to position [76, 0]
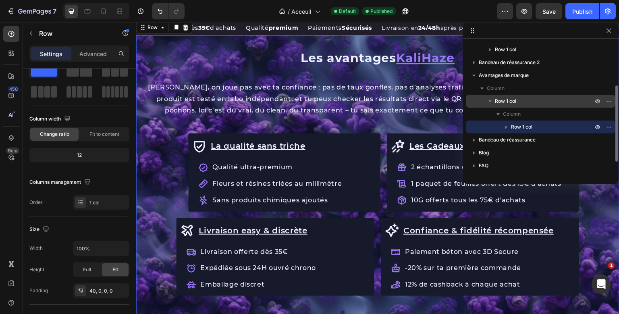
click at [547, 103] on p "Row 1 col" at bounding box center [545, 101] width 100 height 8
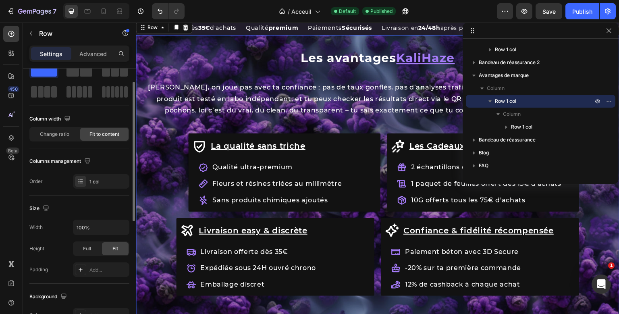
scroll to position [247, 0]
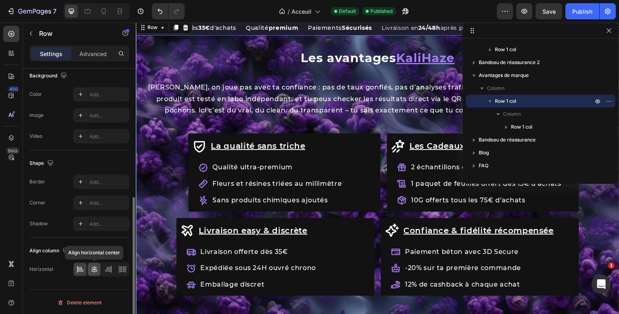
click at [93, 266] on icon at bounding box center [94, 269] width 8 height 8
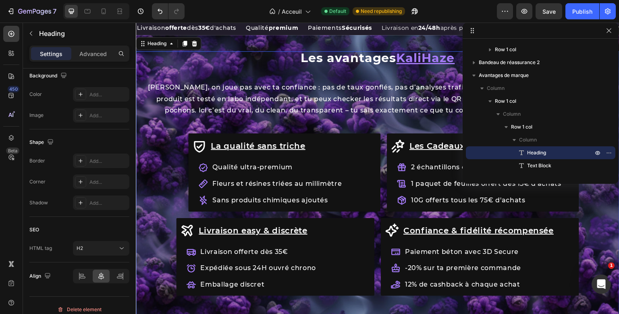
click at [329, 65] on h2 "Les avantages KaliHaze" at bounding box center [378, 58] width 156 height 14
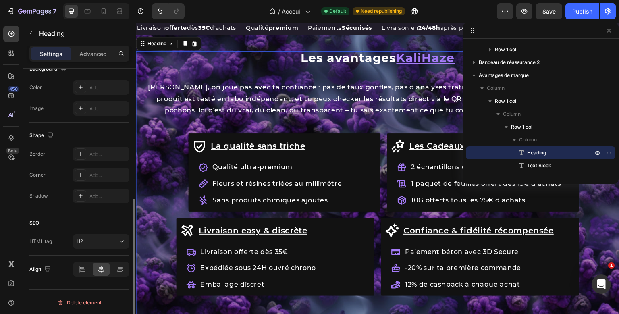
scroll to position [252, 0]
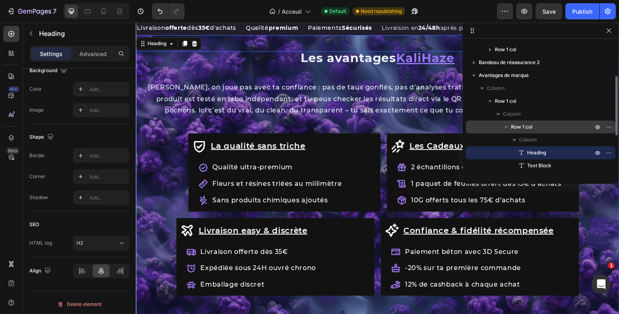
click at [521, 125] on span "Row 1 col" at bounding box center [521, 127] width 21 height 8
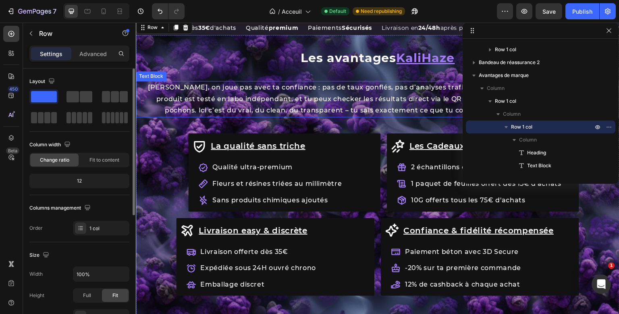
click at [386, 108] on div "Les avantages KaliHaze Heading [PERSON_NAME], on joue pas avec ta confiance : p…" at bounding box center [378, 189] width 484 height 277
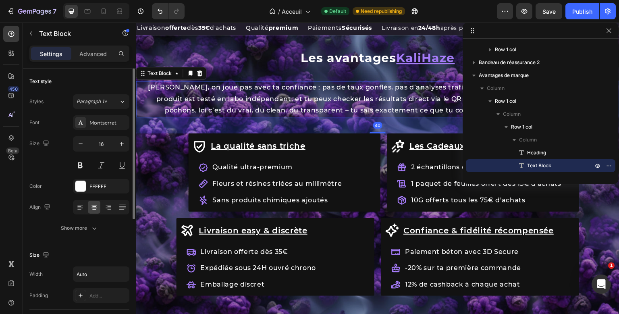
scroll to position [208, 0]
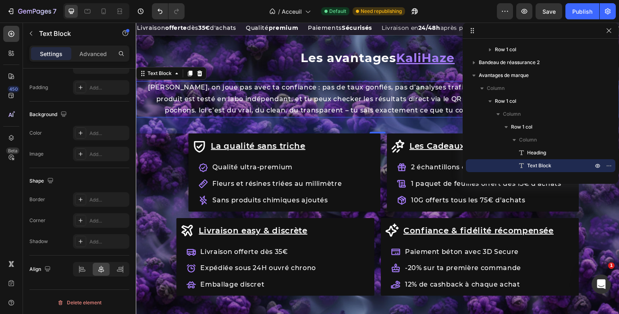
click at [99, 60] on div "Settings Advanced" at bounding box center [79, 54] width 100 height 16
click at [100, 59] on div "Advanced" at bounding box center [93, 53] width 40 height 13
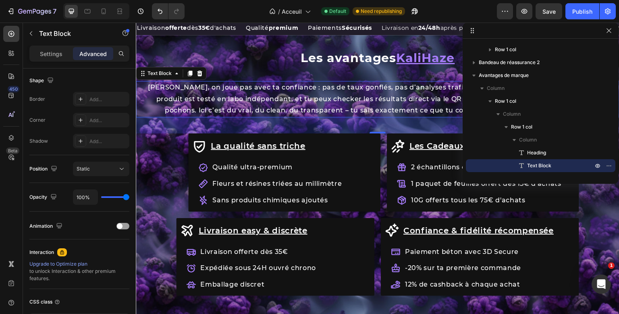
scroll to position [0, 0]
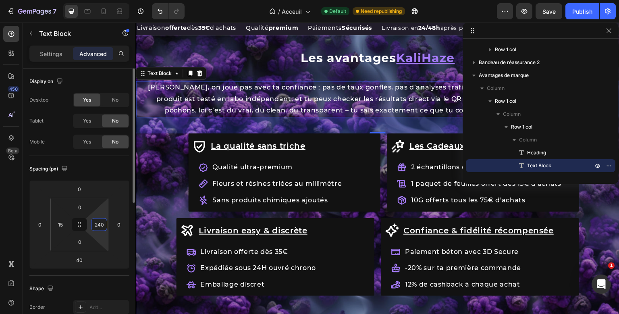
click at [103, 226] on input "240" at bounding box center [99, 224] width 12 height 12
type input "0"
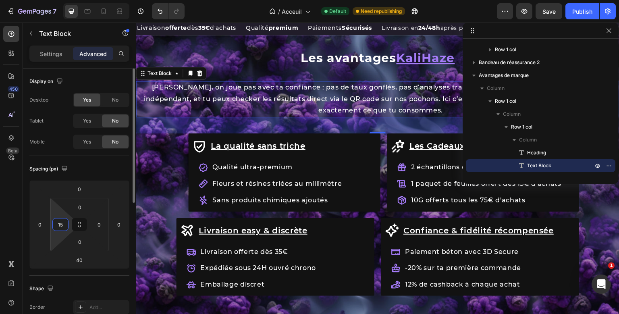
click at [64, 224] on input "15" at bounding box center [60, 224] width 12 height 12
type input "0"
click at [114, 165] on div "Spacing (px)" at bounding box center [79, 168] width 100 height 13
click at [77, 260] on input "40" at bounding box center [79, 260] width 16 height 12
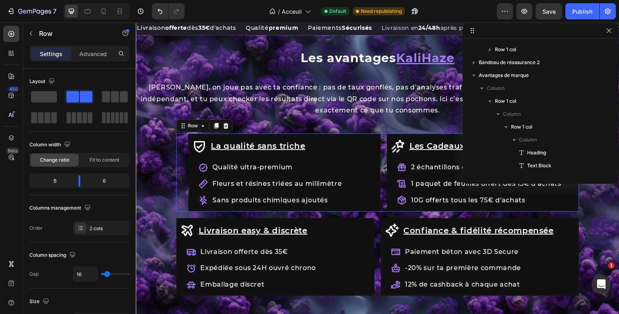
scroll to position [178, 0]
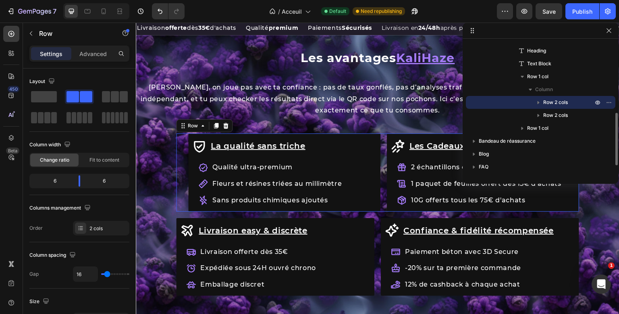
click at [384, 202] on div "La qualité sans triche Item List Qualité ultra-premium Fleurs et résines triées…" at bounding box center [377, 172] width 403 height 78
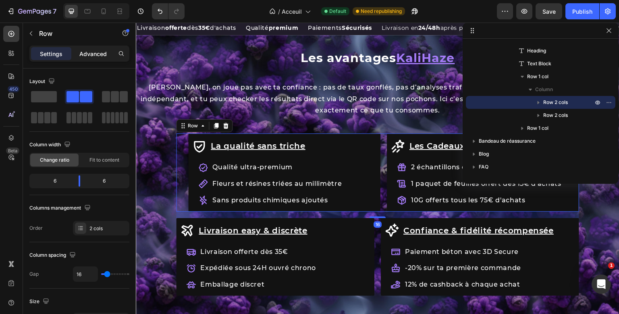
click at [105, 54] on p "Advanced" at bounding box center [92, 54] width 27 height 8
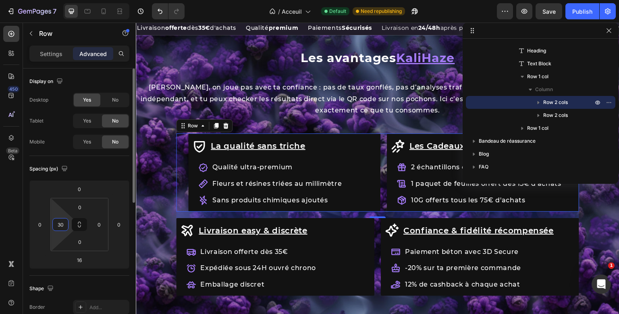
click at [66, 224] on input "30" at bounding box center [60, 224] width 12 height 12
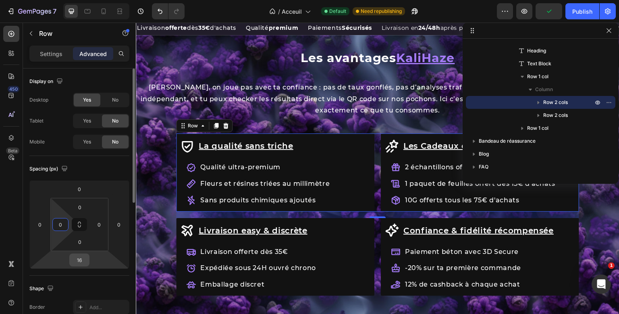
type input "0"
click at [84, 263] on input "16" at bounding box center [79, 260] width 16 height 12
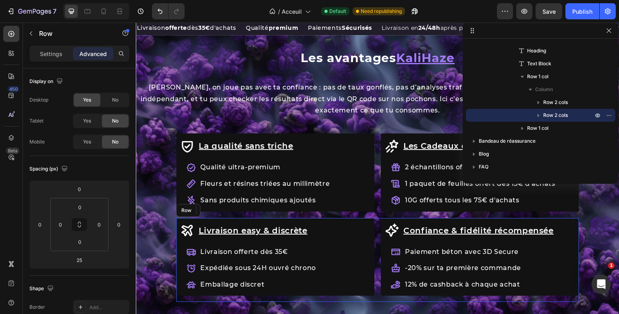
click at [379, 288] on div "Livraison easy & discrète Item List Livraison offerte dès 35€ Expédiée sous 24H…" at bounding box center [377, 260] width 403 height 84
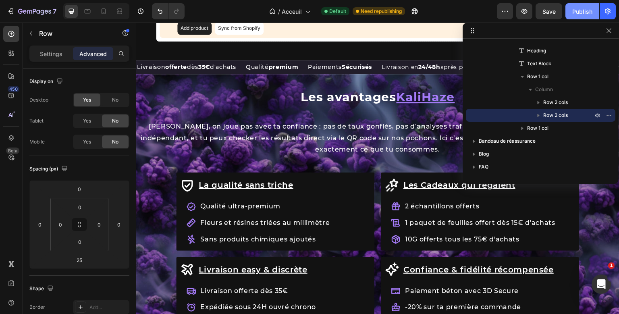
scroll to position [865, 0]
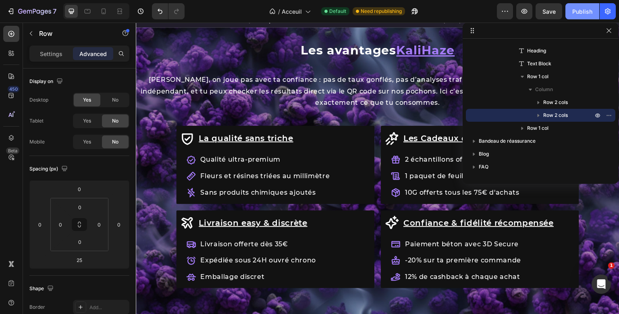
click at [587, 10] on div "Publish" at bounding box center [582, 11] width 20 height 8
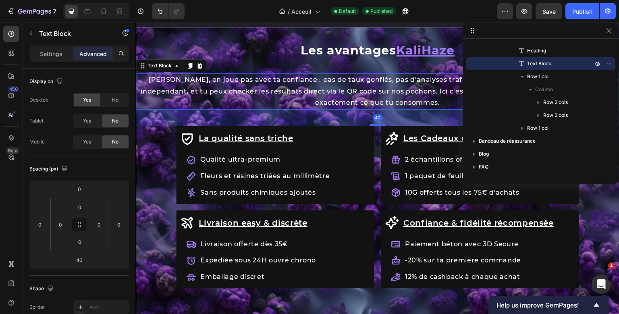
click at [278, 94] on div "Les avantages KaliHaze Heading Chez KaliHaze, on joue pas avec ta confiance : p…" at bounding box center [378, 182] width 484 height 277
click at [67, 222] on div "0" at bounding box center [60, 224] width 16 height 13
click at [57, 226] on input "0" at bounding box center [60, 224] width 12 height 12
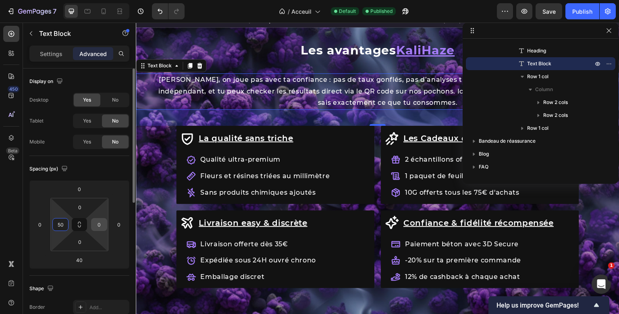
type input "50"
click at [100, 220] on input "0" at bounding box center [99, 224] width 12 height 12
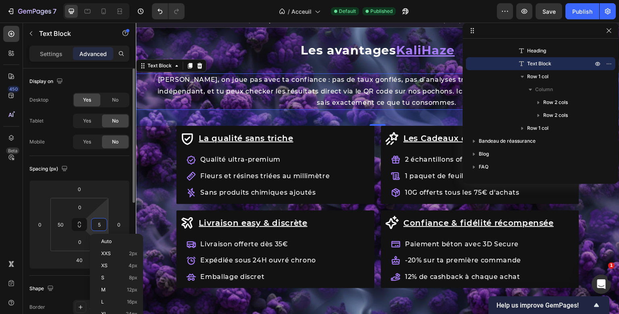
type input "50"
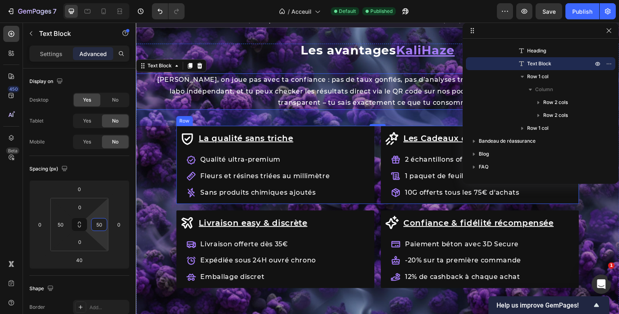
click at [376, 187] on div "La qualité sans triche Item List Qualité ultra-premium Fleurs et résines triées…" at bounding box center [377, 165] width 403 height 78
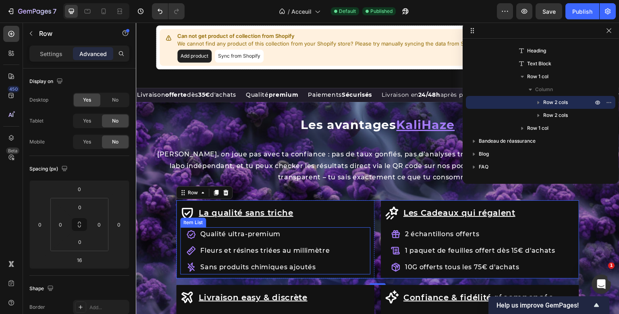
scroll to position [790, 0]
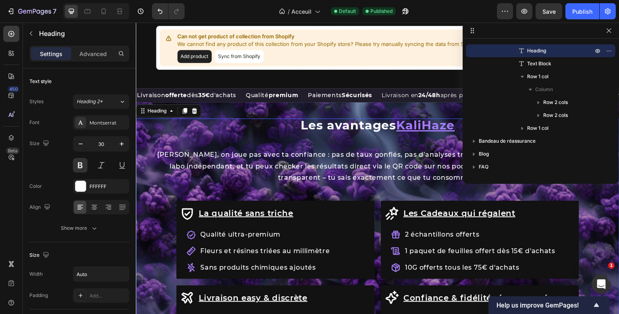
drag, startPoint x: 368, startPoint y: 127, endPoint x: 234, endPoint y: 129, distance: 134.6
click at [368, 127] on h2 "Les avantages KaliHaze" at bounding box center [378, 125] width 156 height 14
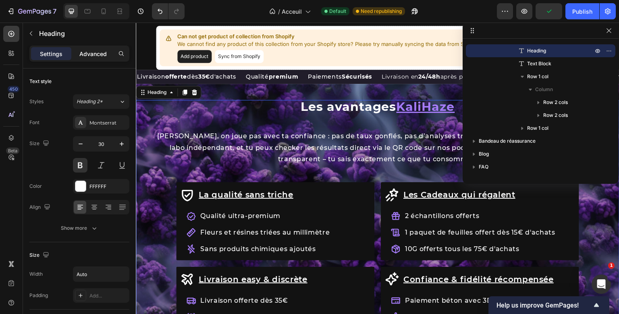
click at [96, 57] on p "Advanced" at bounding box center [92, 54] width 27 height 8
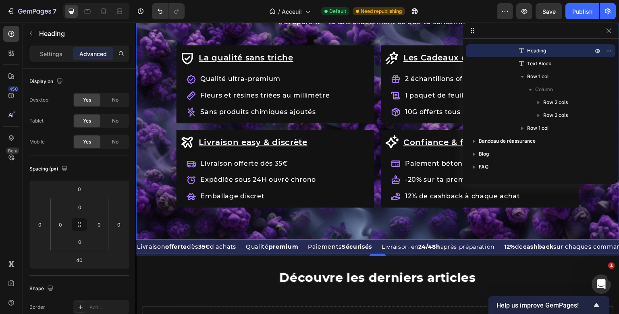
scroll to position [101, 0]
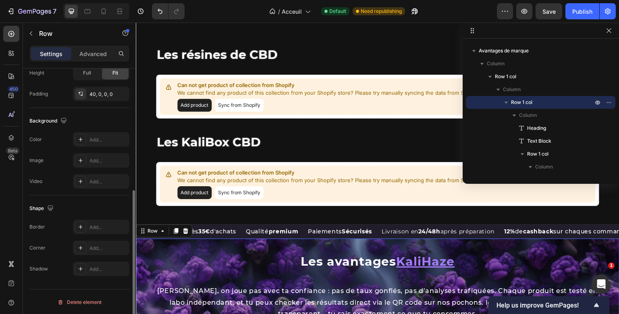
scroll to position [185, 0]
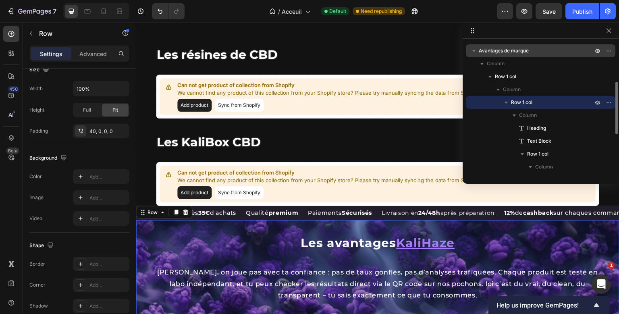
click at [501, 46] on div "Avantages de marque" at bounding box center [540, 50] width 143 height 13
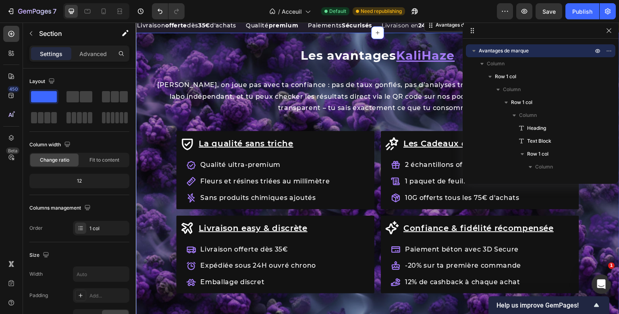
scroll to position [222, 0]
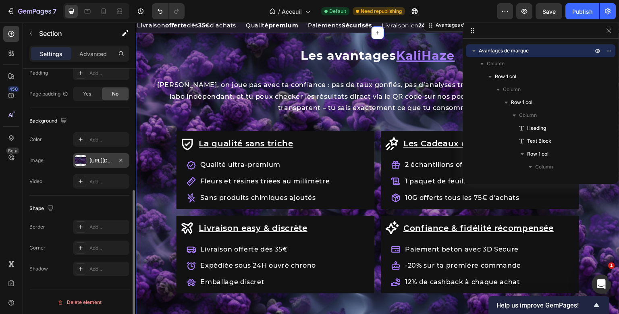
click at [96, 160] on div "https://cdn.shopify.com/s/files/1/0909/3349/4024/files/gempages_549332991185257…" at bounding box center [100, 160] width 23 height 7
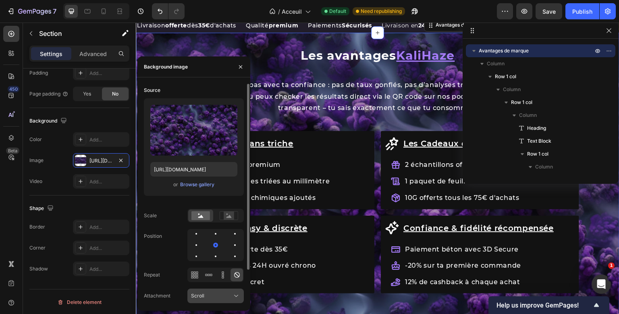
click at [218, 295] on div "Scroll" at bounding box center [211, 295] width 41 height 7
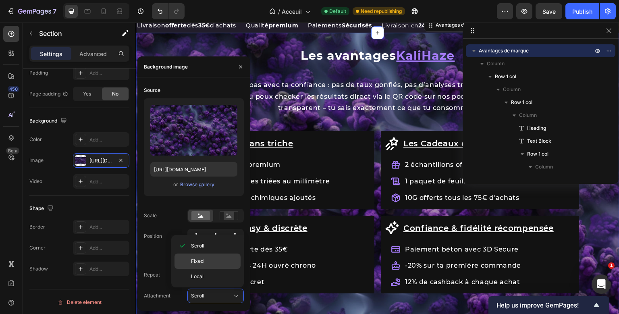
click at [212, 263] on p "Fixed" at bounding box center [214, 261] width 46 height 7
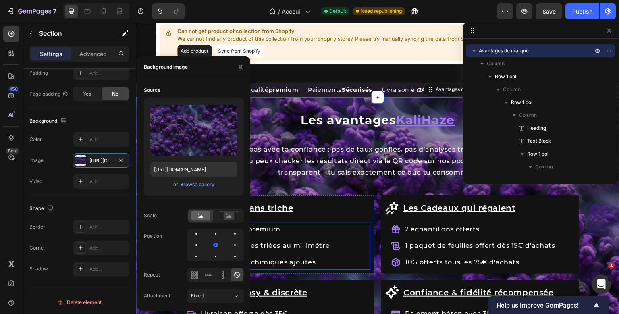
scroll to position [795, 0]
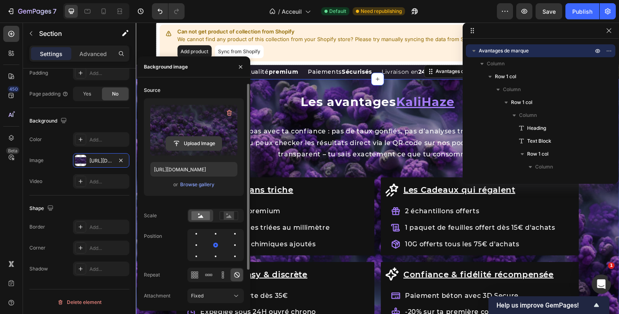
click at [197, 144] on input "file" at bounding box center [194, 144] width 56 height 14
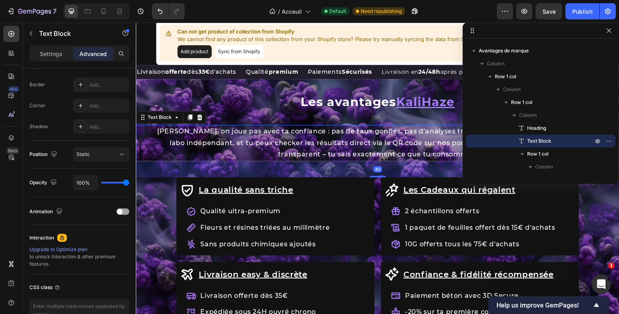
click at [329, 153] on div "Les avantages KaliHaze Heading Chez KaliHaze, on joue pas avec ta confiance : p…" at bounding box center [378, 233] width 484 height 277
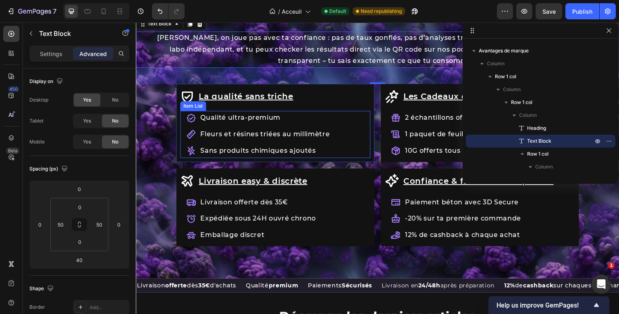
scroll to position [886, 0]
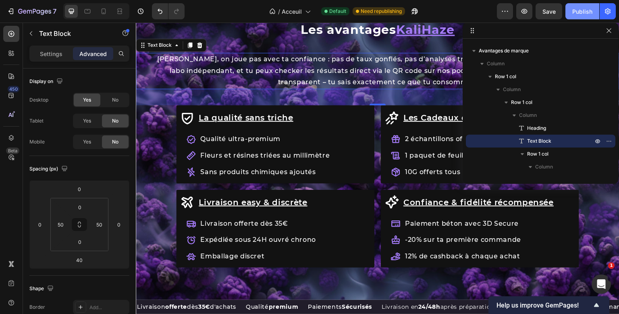
click at [586, 9] on div "Publish" at bounding box center [582, 11] width 20 height 8
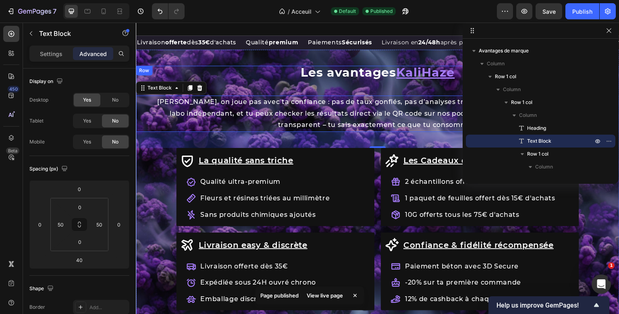
scroll to position [844, 0]
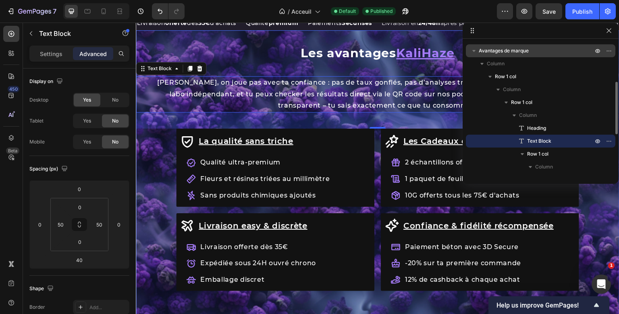
click at [517, 48] on span "Avantages de marque" at bounding box center [504, 51] width 50 height 8
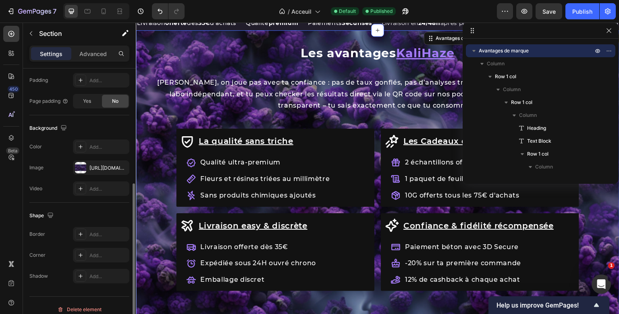
scroll to position [216, 0]
click at [104, 167] on div "https://cdn.shopify.com/s/files/1/0909/3349/4024/files/gempages_549332991185257…" at bounding box center [100, 167] width 23 height 7
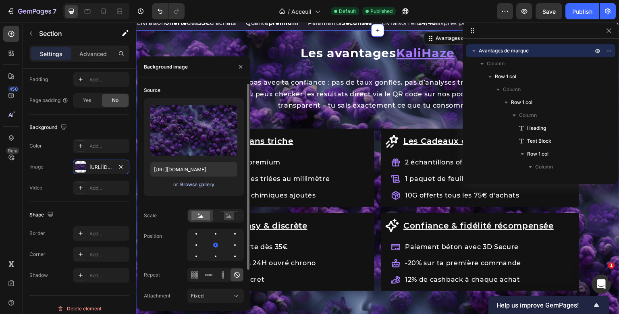
click at [192, 181] on button "Browse gallery" at bounding box center [197, 185] width 35 height 8
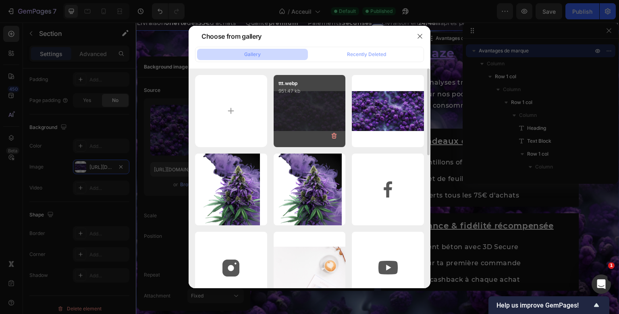
click at [305, 120] on div "ttt.webp 951.47 kb" at bounding box center [310, 111] width 72 height 72
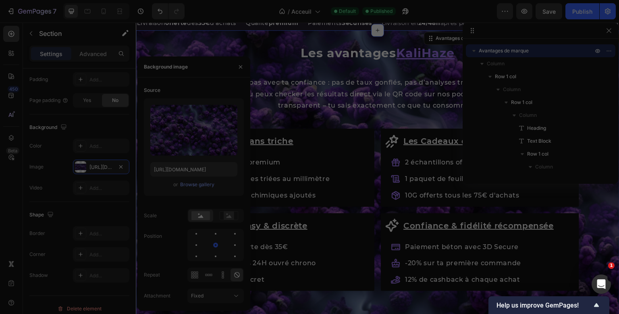
click at [305, 120] on div "ttt.webp 951.47 kb" at bounding box center [310, 111] width 72 height 72
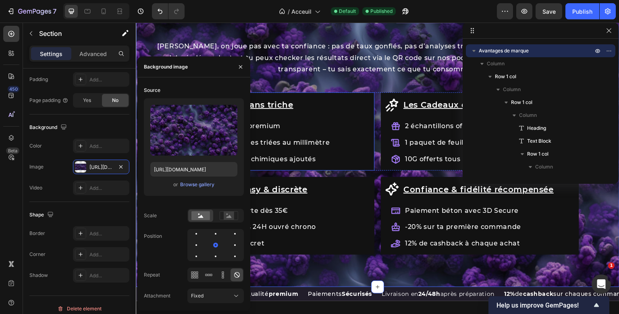
scroll to position [887, 0]
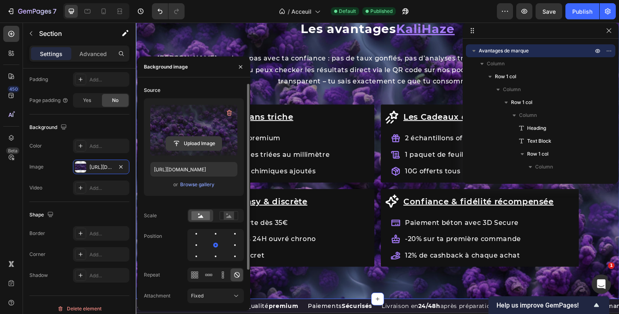
click at [194, 141] on input "file" at bounding box center [194, 144] width 56 height 14
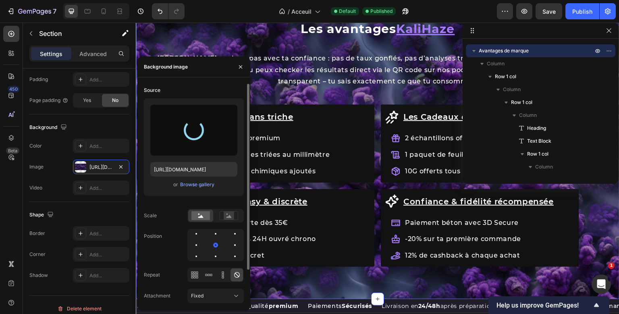
click at [196, 131] on div at bounding box center [193, 130] width 25 height 25
click at [196, 131] on div at bounding box center [194, 130] width 28 height 28
click at [217, 230] on div at bounding box center [216, 234] width 10 height 10
click at [216, 243] on div at bounding box center [216, 245] width 10 height 10
click at [224, 295] on div "Fixed" at bounding box center [211, 295] width 41 height 7
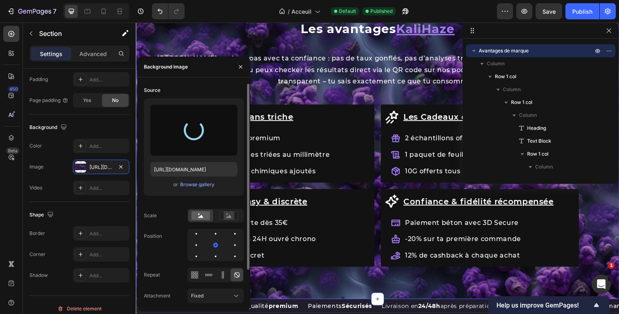
click at [157, 252] on div "Position" at bounding box center [194, 245] width 100 height 32
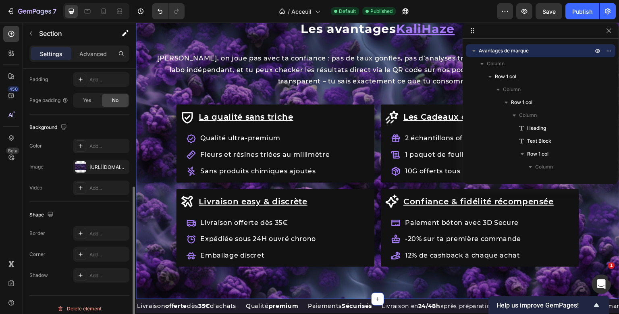
click at [83, 136] on div "Background The changes might be hidden by the video. Color Add... Image https:/…" at bounding box center [79, 157] width 100 height 87
click at [100, 170] on div "https://cdn.shopify.com/s/files/1/0909/3349/4024/files/gempages_549332991185257…" at bounding box center [101, 167] width 56 height 15
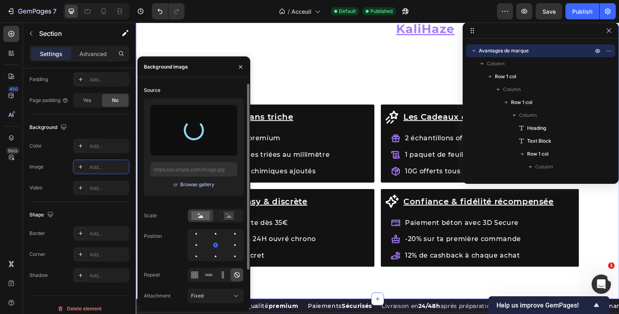
click at [197, 184] on div "Browse gallery" at bounding box center [197, 184] width 34 height 7
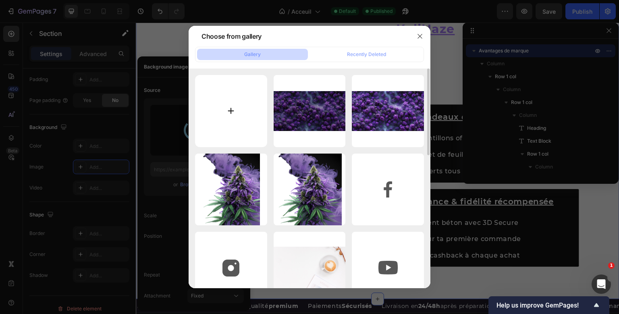
click at [241, 118] on input "file" at bounding box center [231, 111] width 72 height 72
type input "C:\fakepath\ttt.webp"
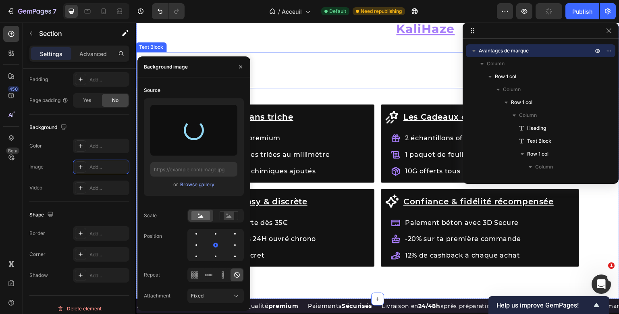
scroll to position [803, 0]
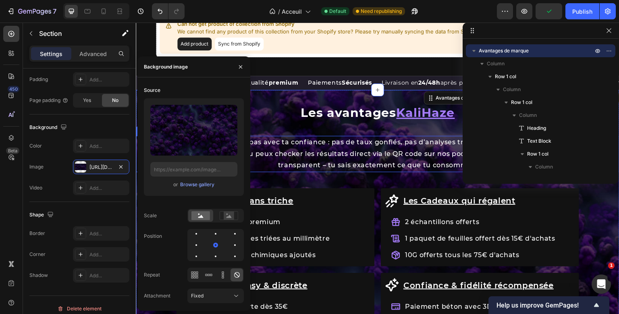
type input "https://cdn.shopify.com/s/files/1/0909/3349/4024/files/gempages_549332991185257…"
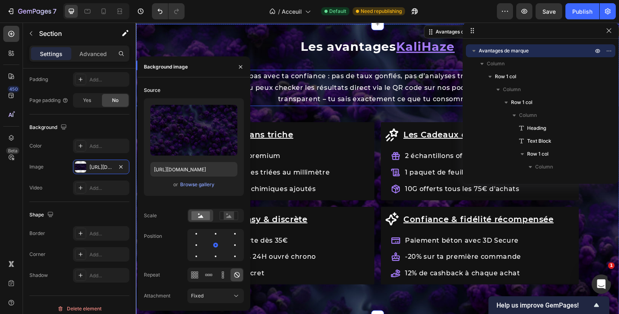
scroll to position [851, 0]
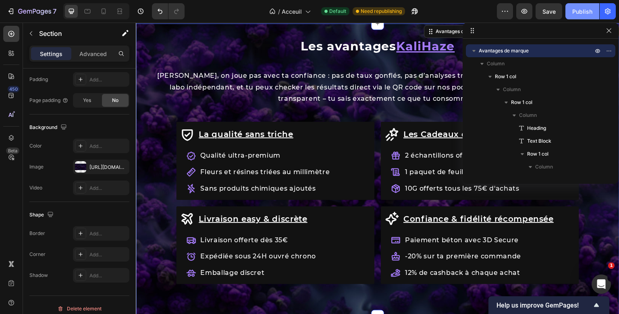
click at [577, 11] on div "Publish" at bounding box center [582, 11] width 20 height 8
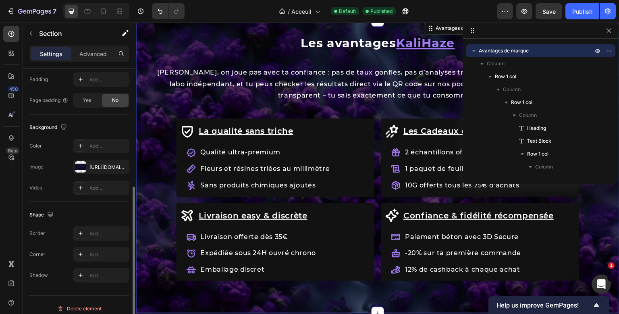
scroll to position [222, 0]
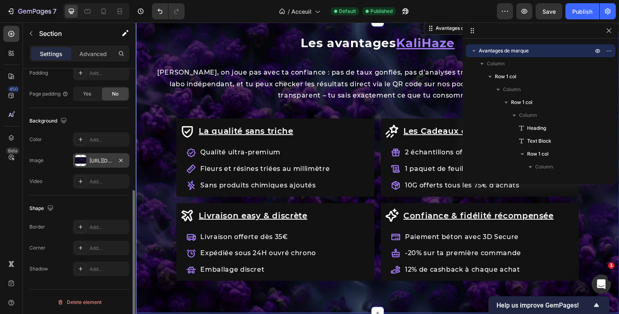
click at [94, 162] on div "https://cdn.shopify.com/s/files/1/0909/3349/4024/files/gempages_549332991185257…" at bounding box center [100, 160] width 23 height 7
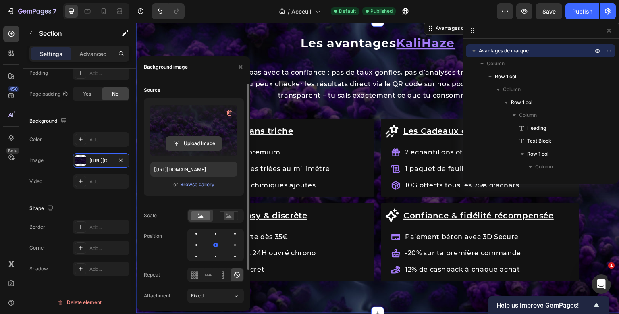
click at [199, 148] on input "file" at bounding box center [194, 144] width 56 height 14
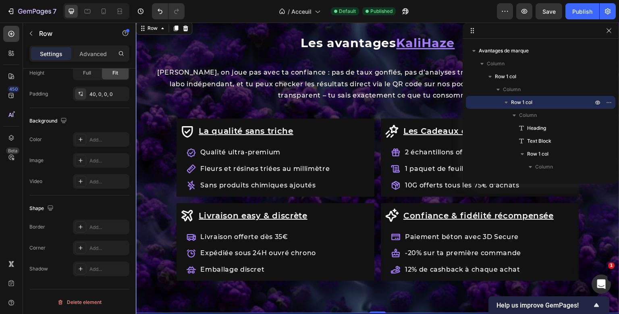
click at [296, 109] on div "Les avantages KaliHaze Heading [PERSON_NAME], on joue pas avec ta confiance : p…" at bounding box center [378, 174] width 484 height 277
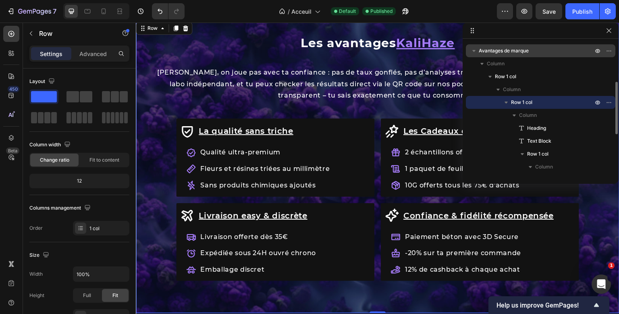
click at [500, 52] on span "Avantages de marque" at bounding box center [504, 51] width 50 height 8
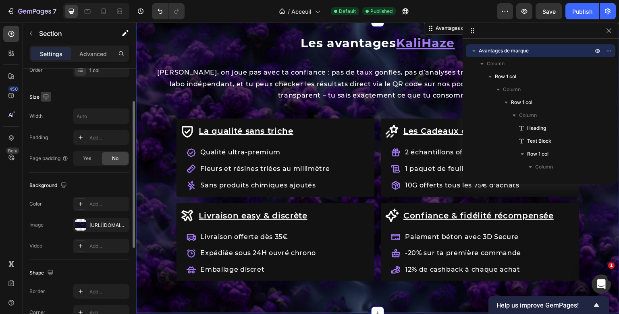
scroll to position [168, 0]
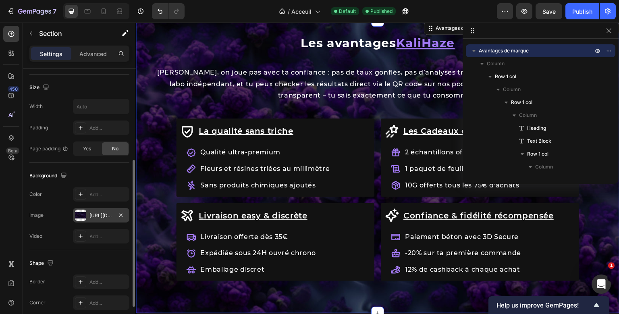
click at [104, 212] on div "https://cdn.shopify.com/s/files/1/0909/3349/4024/files/gempages_549332991185257…" at bounding box center [100, 215] width 23 height 7
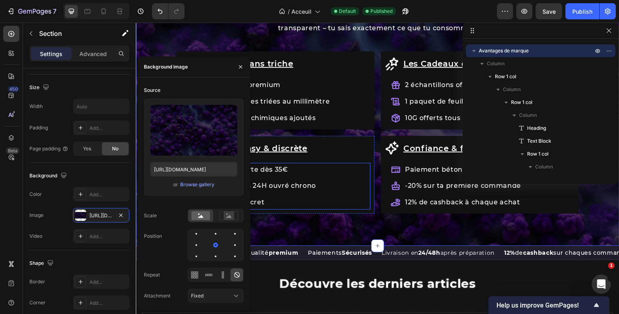
scroll to position [940, 0]
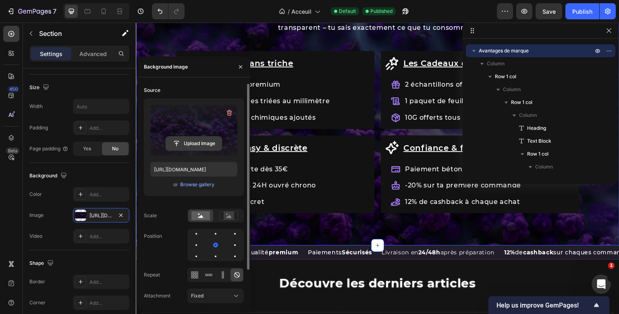
click at [197, 138] on input "file" at bounding box center [194, 144] width 56 height 14
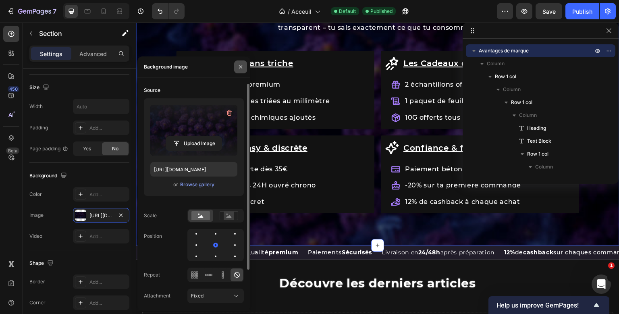
click at [243, 67] on icon "button" at bounding box center [240, 67] width 6 height 6
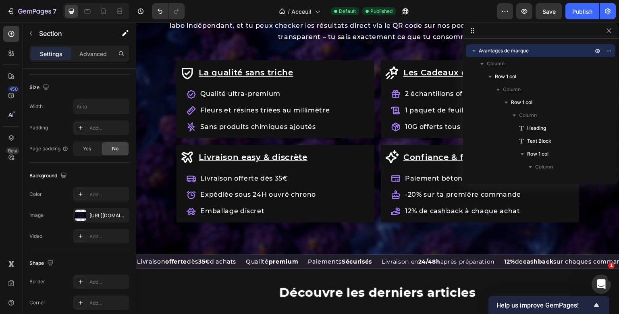
scroll to position [900, 0]
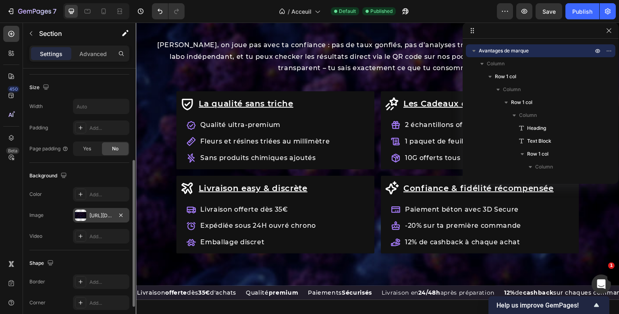
click at [106, 212] on div "https://cdn.shopify.com/s/files/1/0909/3349/4024/files/gempages_549332991185257…" at bounding box center [100, 215] width 23 height 7
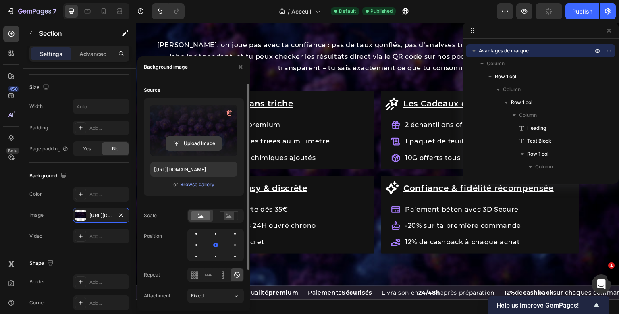
click at [206, 137] on input "file" at bounding box center [194, 144] width 56 height 14
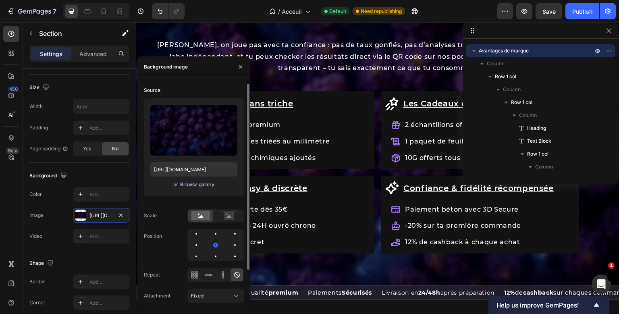
click at [201, 185] on div "Browse gallery" at bounding box center [197, 184] width 34 height 7
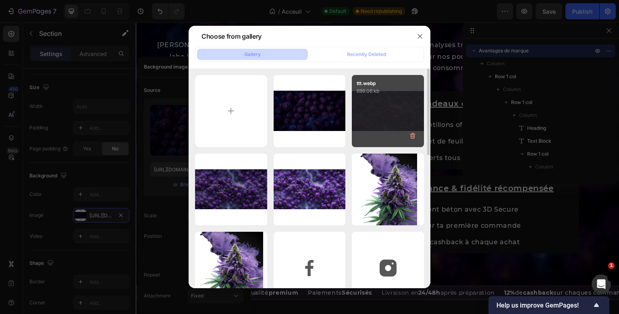
click at [362, 120] on div "ttt.webp 699.06 kb" at bounding box center [388, 111] width 72 height 72
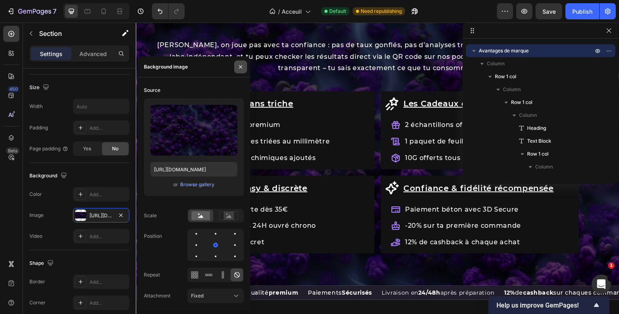
click at [246, 71] on button "button" at bounding box center [240, 66] width 13 height 13
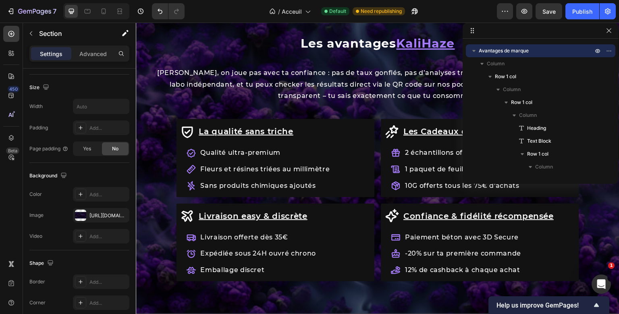
scroll to position [882, 0]
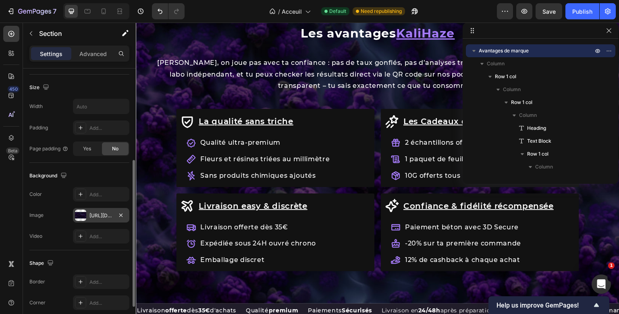
click at [98, 215] on div "https://cdn.shopify.com/s/files/1/0909/3349/4024/files/gempages_549332991185257…" at bounding box center [100, 215] width 23 height 7
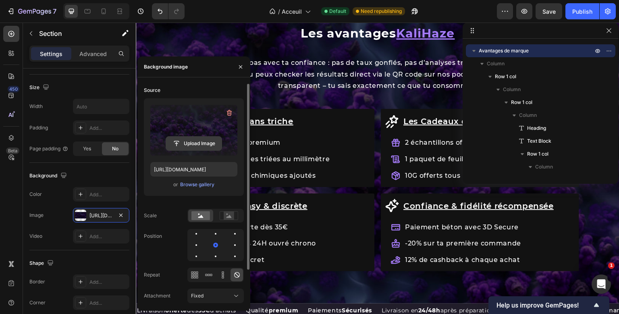
click at [190, 143] on input "file" at bounding box center [194, 144] width 56 height 14
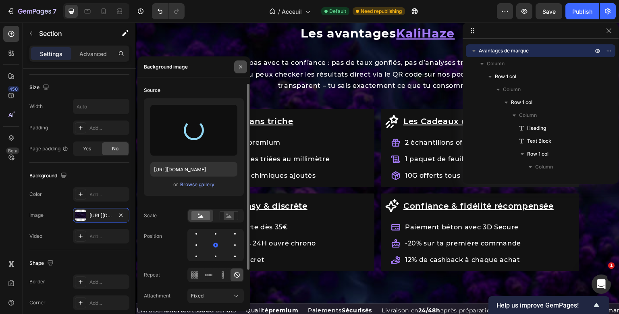
type input "[URL][DOMAIN_NAME]"
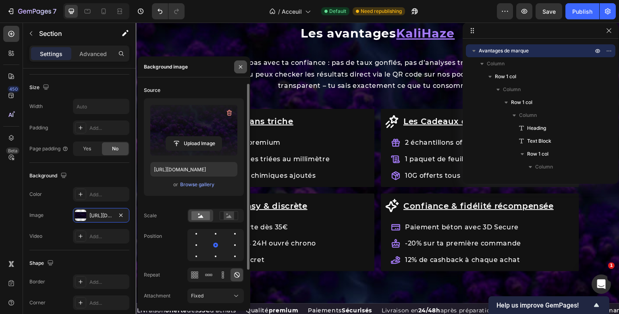
click at [242, 69] on icon "button" at bounding box center [240, 67] width 6 height 6
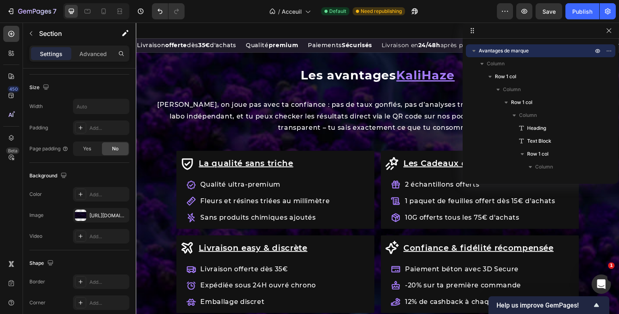
scroll to position [840, 0]
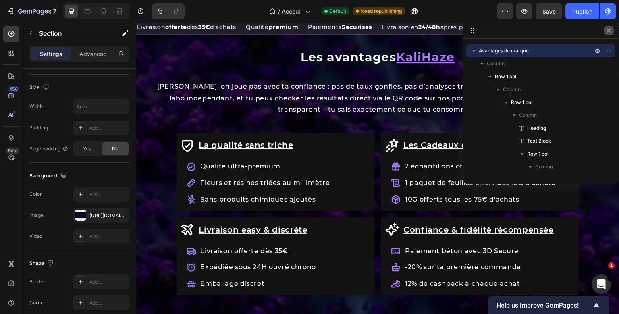
click at [605, 33] on button "button" at bounding box center [609, 31] width 10 height 10
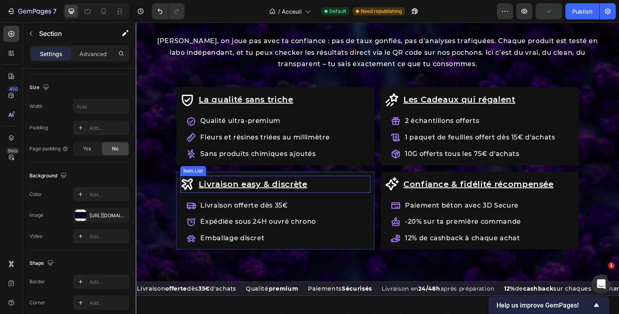
scroll to position [903, 0]
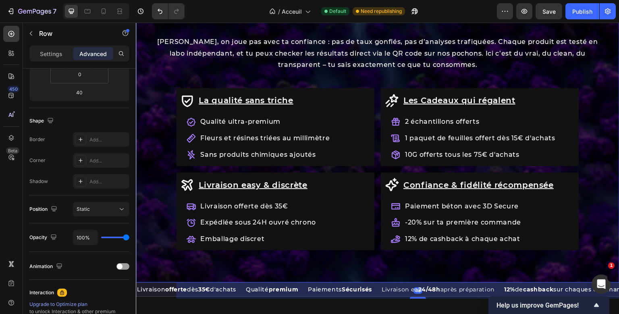
click at [327, 169] on div "Les avantages KaliHaze Heading [PERSON_NAME], on joue pas avec ta confiance : p…" at bounding box center [378, 144] width 484 height 277
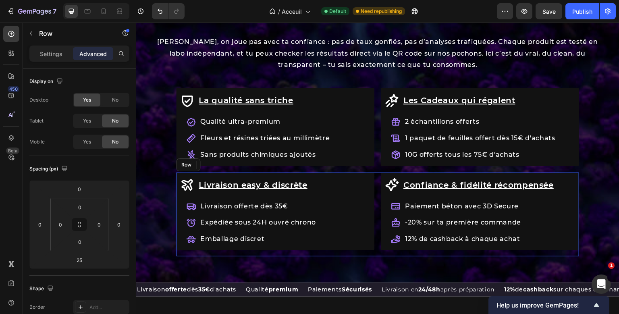
click at [291, 252] on div "Livraison easy & discrète Item List Livraison offerte dès 35€ Expédiée sous 24H…" at bounding box center [275, 214] width 198 height 84
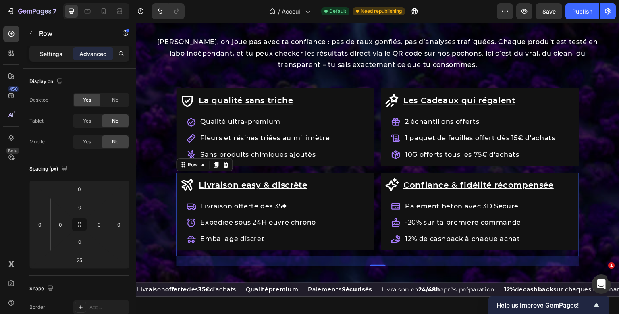
click at [60, 50] on p "Settings" at bounding box center [51, 54] width 23 height 8
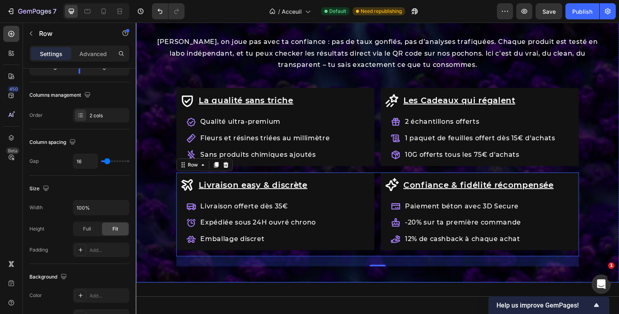
scroll to position [848, 0]
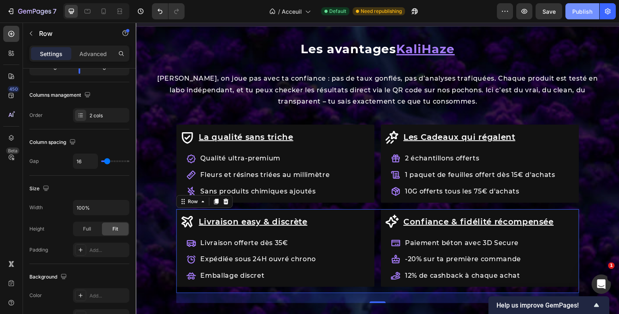
click at [573, 8] on div "Publish" at bounding box center [582, 11] width 20 height 8
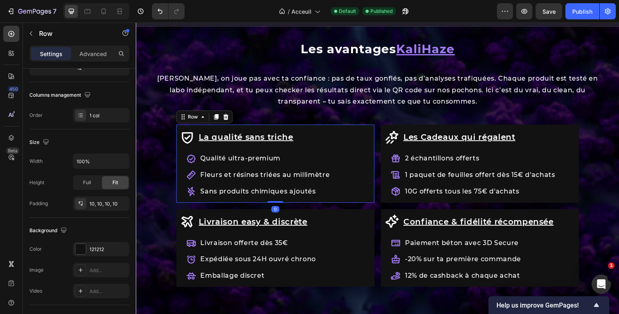
click at [371, 152] on div "La qualité sans triche Item List Qualité ultra-premium Fleurs et résines triées…" at bounding box center [275, 164] width 198 height 78
click at [99, 50] on p "Advanced" at bounding box center [92, 54] width 27 height 8
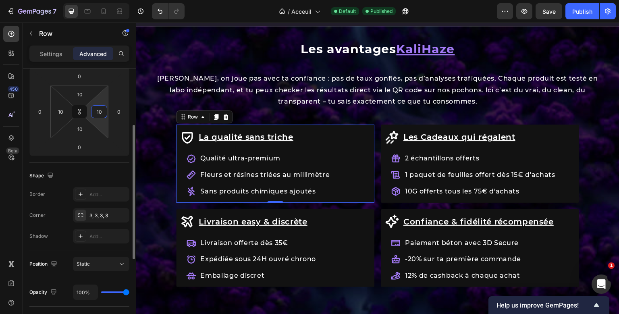
click at [98, 111] on input "10" at bounding box center [99, 112] width 12 height 12
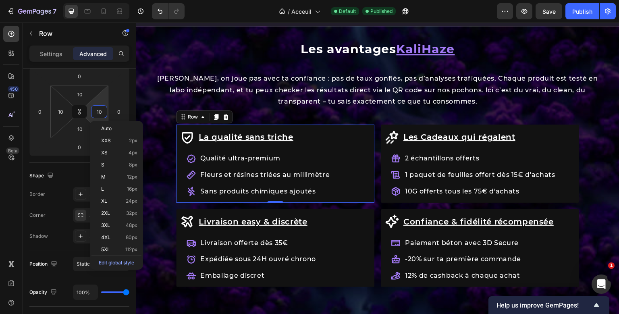
type input "2"
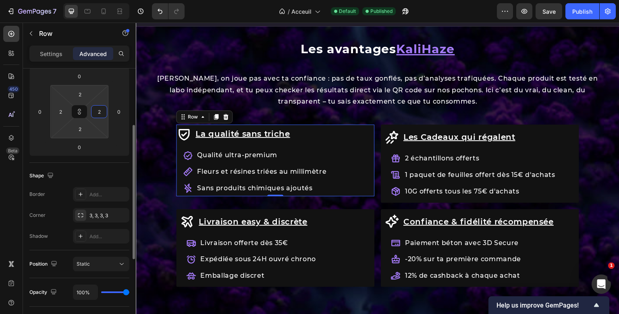
type input "20"
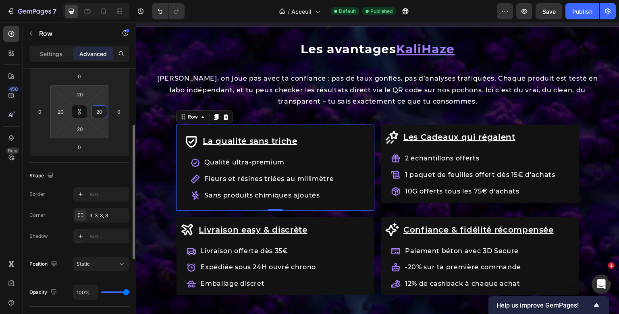
type input "2"
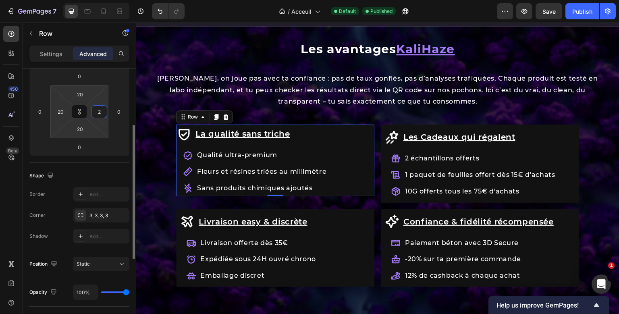
type input "2"
type input "1"
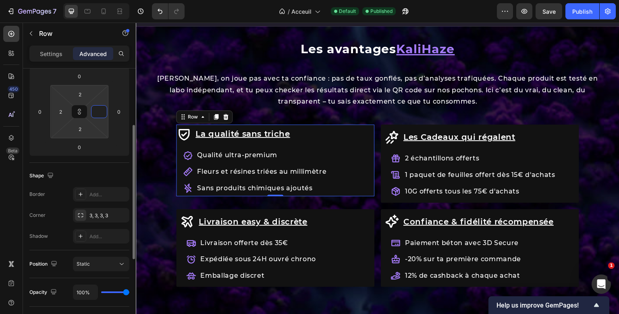
type input "1"
type input "10"
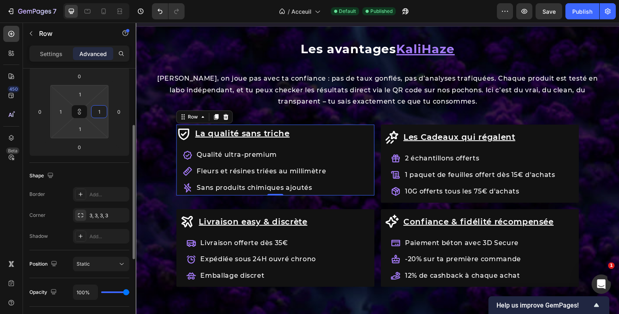
type input "10"
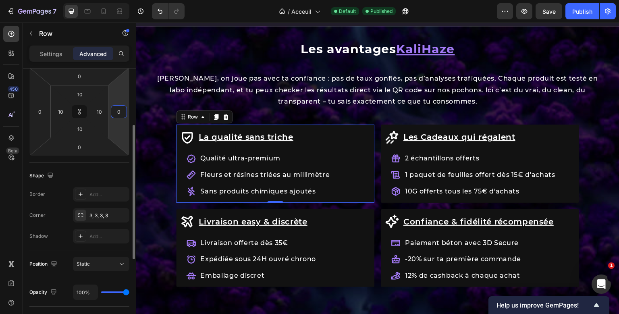
click at [116, 108] on input "0" at bounding box center [119, 112] width 12 height 12
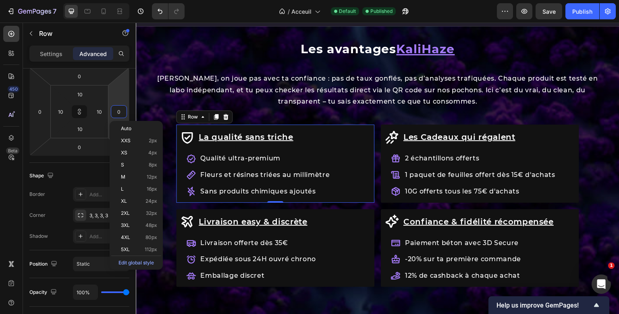
type input "2"
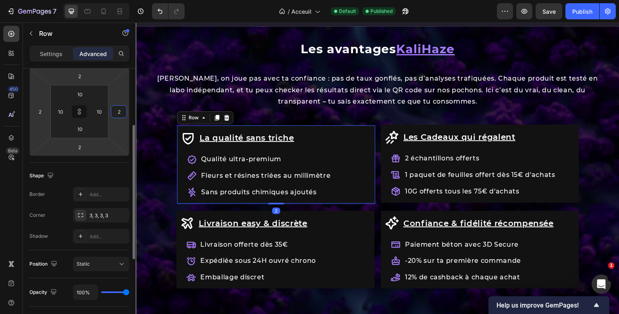
type input "20"
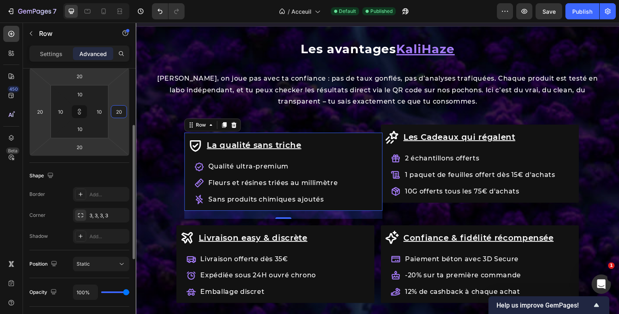
type input "2"
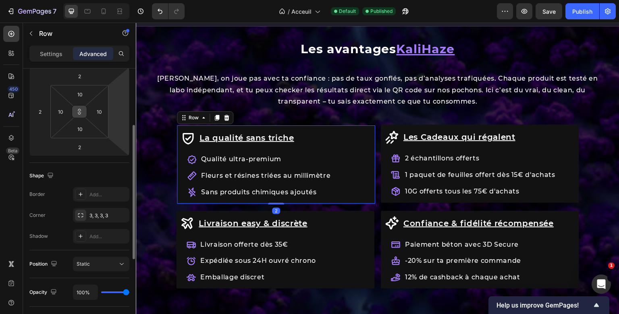
type input "0"
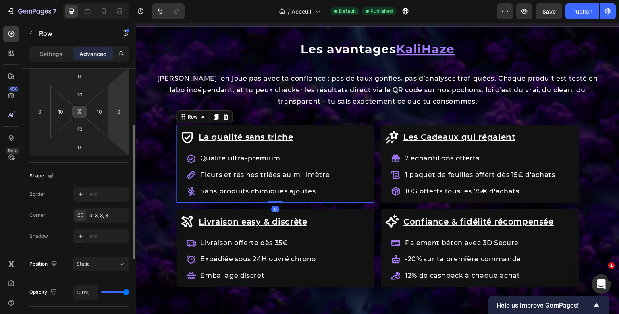
click at [77, 117] on button at bounding box center [79, 111] width 15 height 13
click at [121, 110] on input "0" at bounding box center [119, 112] width 12 height 12
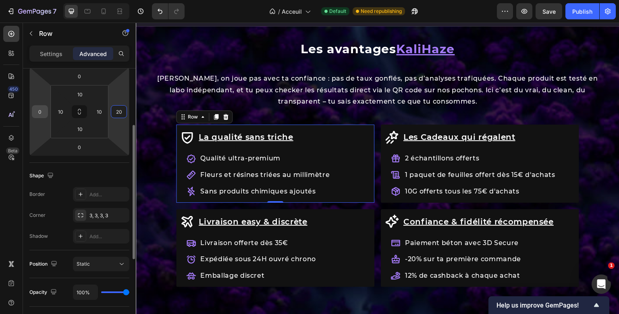
type input "20"
click at [39, 112] on input "0" at bounding box center [40, 112] width 12 height 12
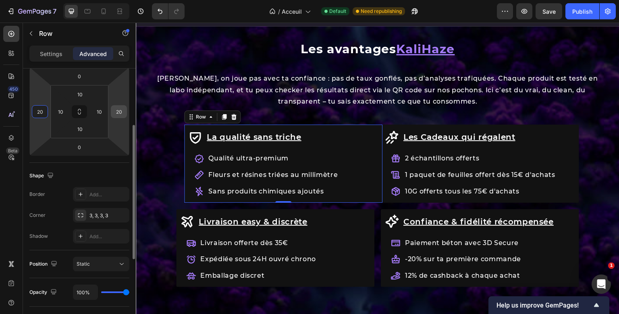
type input "20"
click at [121, 112] on input "20" at bounding box center [119, 112] width 12 height 12
type input "0"
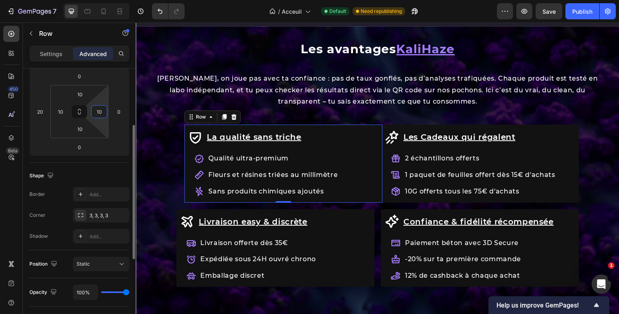
click at [101, 112] on input "10" at bounding box center [99, 112] width 12 height 12
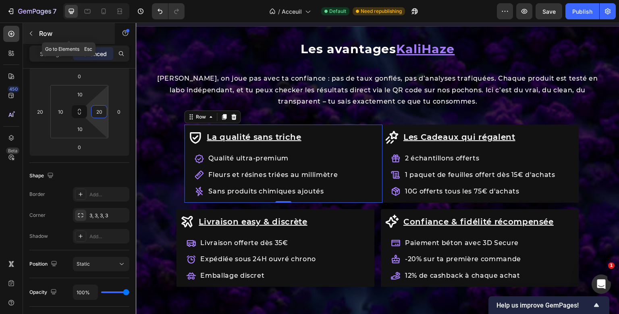
type input "20"
click at [114, 41] on div "Row" at bounding box center [69, 33] width 92 height 21
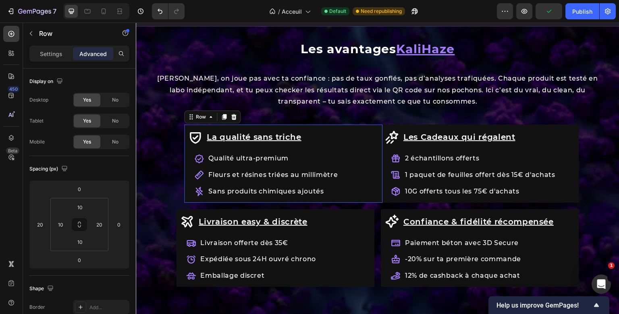
click at [358, 145] on div "La qualité sans triche Item List Qualité ultra-premium Fleurs et résines triées…" at bounding box center [275, 164] width 198 height 78
click at [63, 223] on input "10" at bounding box center [60, 224] width 12 height 12
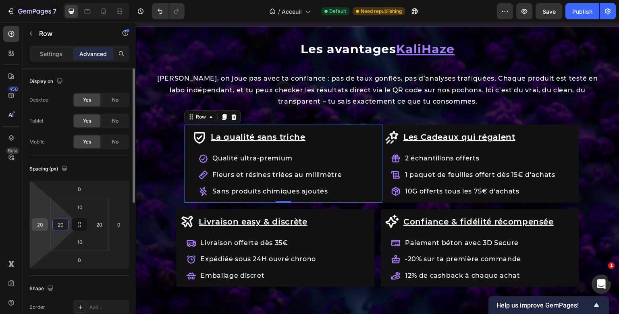
type input "20"
click at [42, 226] on input "20" at bounding box center [40, 224] width 12 height 12
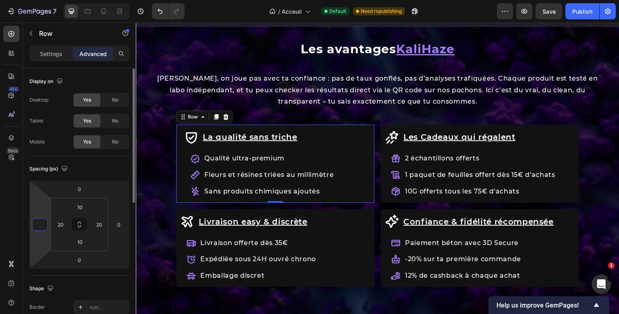
type input "0"
click at [104, 165] on div "Spacing (px)" at bounding box center [79, 168] width 100 height 13
click at [60, 223] on input "20" at bounding box center [60, 224] width 12 height 12
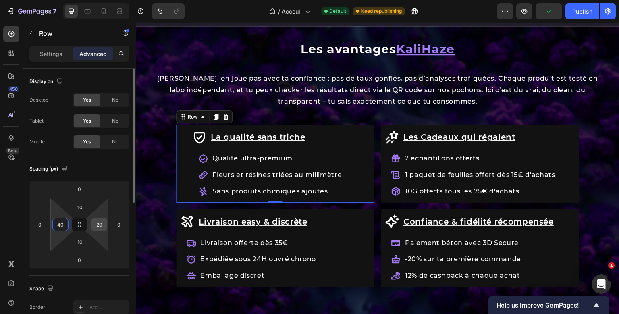
type input "40"
click at [103, 224] on input "20" at bounding box center [99, 224] width 12 height 12
click at [123, 156] on div "Spacing (px) 0 0 0 0 10 40 10 40" at bounding box center [79, 216] width 100 height 120
click at [100, 227] on input "40" at bounding box center [99, 224] width 12 height 12
type input "20"
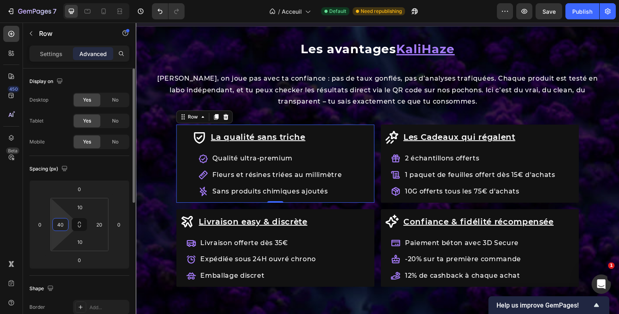
click at [60, 226] on input "40" at bounding box center [60, 224] width 12 height 12
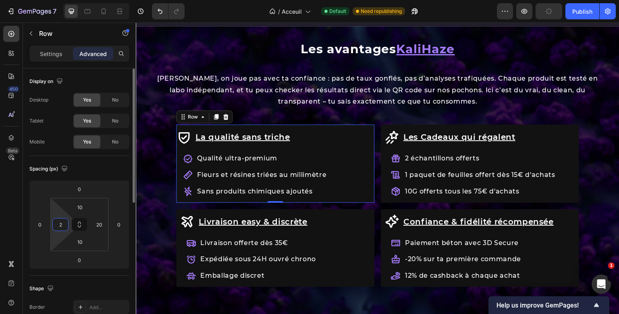
type input "20"
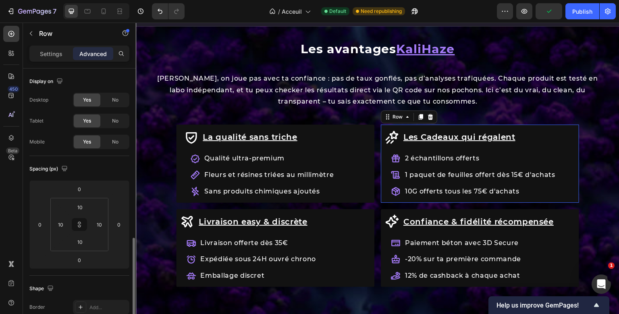
scroll to position [113, 0]
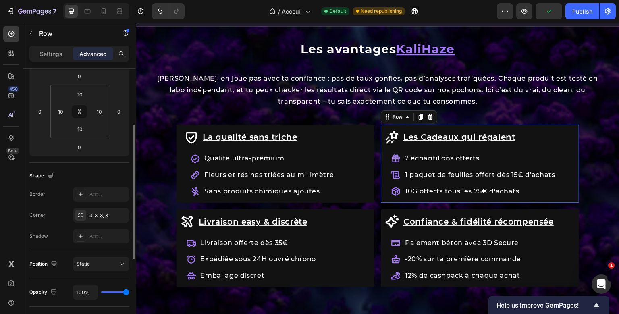
click at [382, 199] on div "Les Cadeaux qui régalent Item List 2 échantillons offerts 1 paquet de feuilles …" at bounding box center [480, 164] width 198 height 78
click at [83, 115] on button at bounding box center [79, 111] width 15 height 13
click at [98, 111] on input "10" at bounding box center [99, 112] width 12 height 12
type input "20"
click at [57, 112] on input "10" at bounding box center [60, 112] width 12 height 12
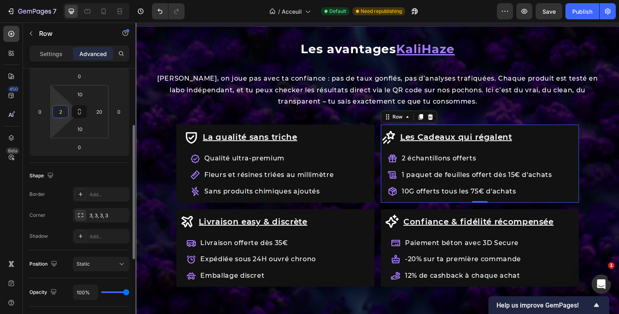
type input "20"
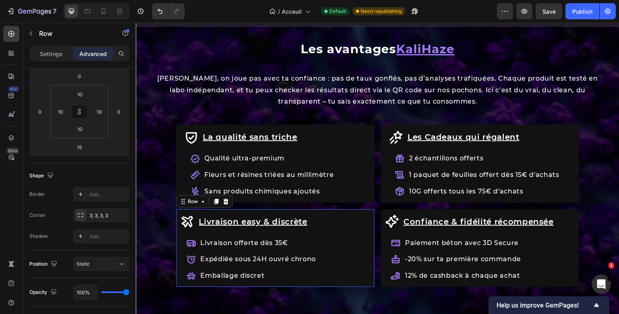
click at [349, 229] on div "Livraison easy & discrète Item List Livraison offerte dès 35€ Expédiée sous 24H…" at bounding box center [275, 248] width 198 height 78
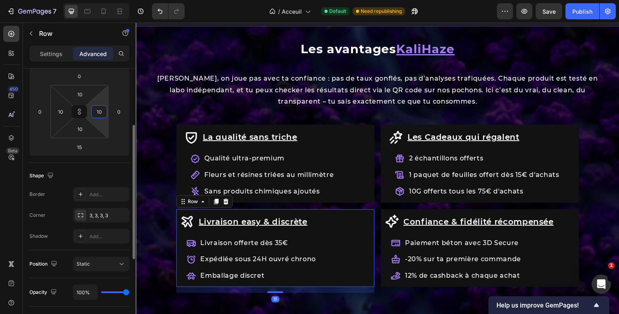
click at [101, 113] on input "10" at bounding box center [99, 112] width 12 height 12
click at [82, 113] on icon at bounding box center [79, 111] width 6 height 6
click at [100, 112] on input "10" at bounding box center [99, 112] width 12 height 12
type input "20"
click at [62, 109] on input "10" at bounding box center [60, 112] width 12 height 12
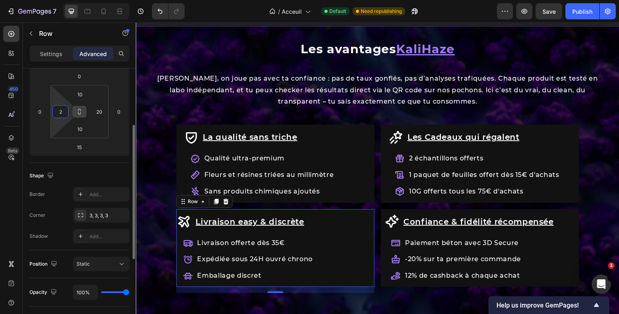
type input "20"
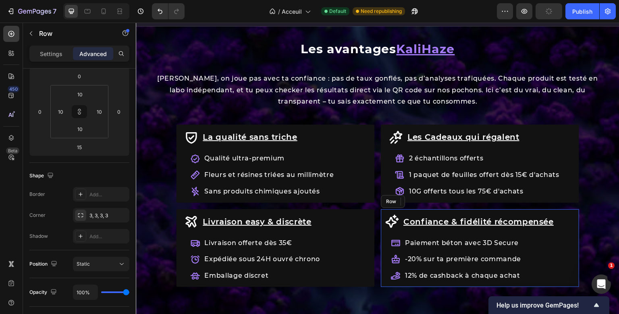
click at [384, 245] on div "Confiance & fidélité récompensée Item List Paiement béton avec 3D Secure -20% s…" at bounding box center [480, 248] width 198 height 78
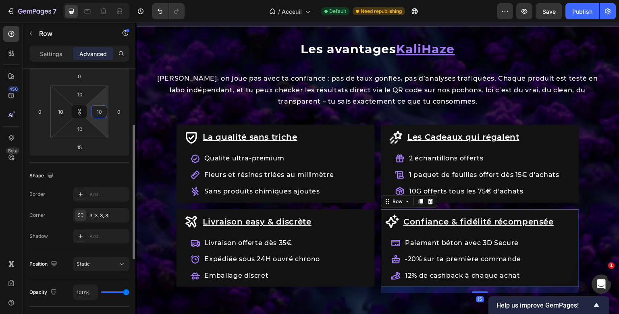
click at [102, 112] on input "10" at bounding box center [99, 112] width 12 height 12
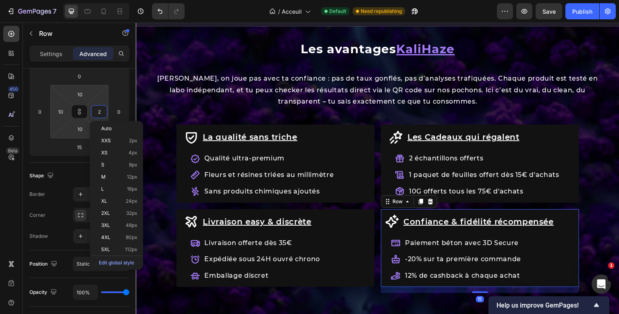
type input "20"
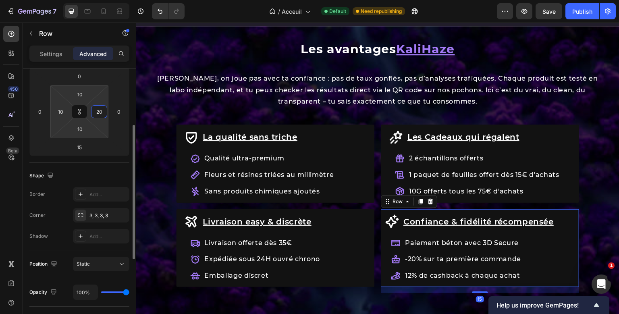
type input "20"
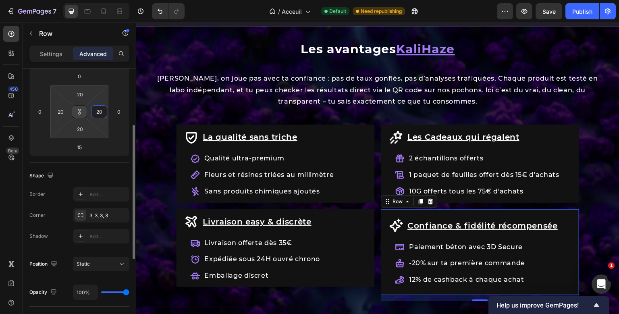
type input "2"
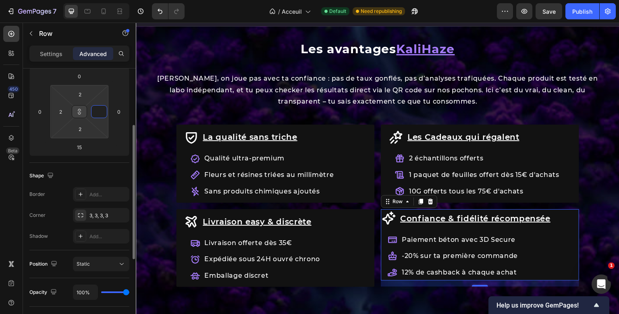
type input "1"
type input "10"
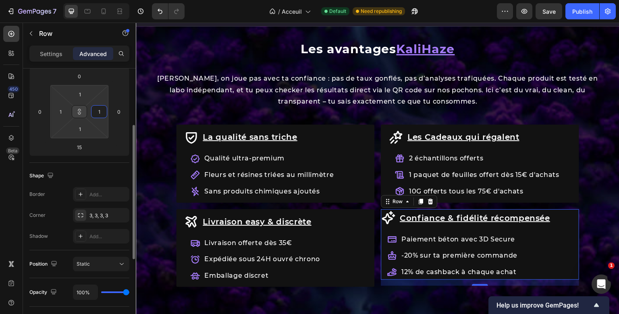
type input "10"
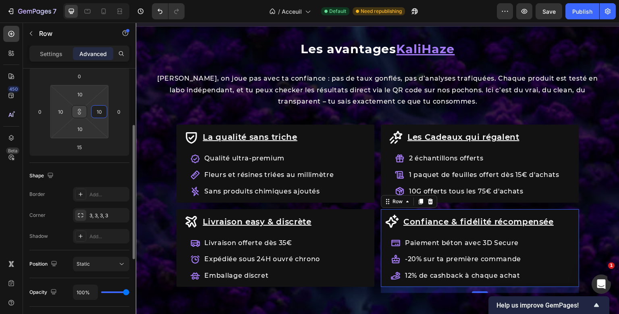
click at [81, 115] on button at bounding box center [79, 111] width 15 height 13
click at [101, 110] on input "10" at bounding box center [99, 112] width 12 height 12
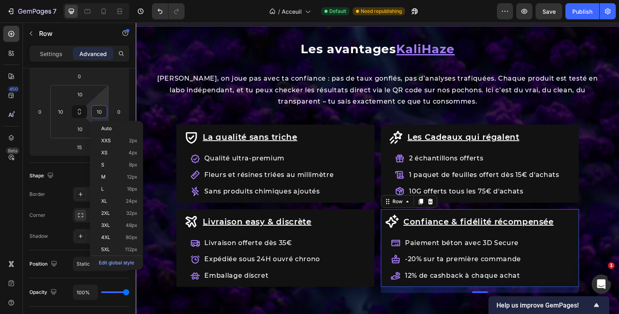
type input "1"
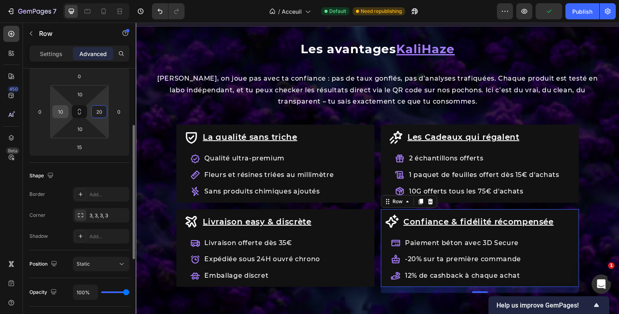
type input "20"
click at [61, 112] on input "10" at bounding box center [60, 112] width 12 height 12
type input "20"
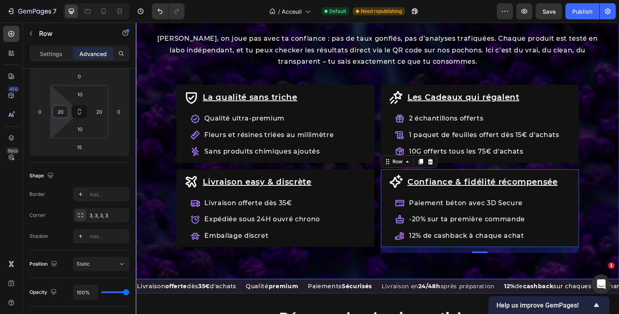
scroll to position [904, 0]
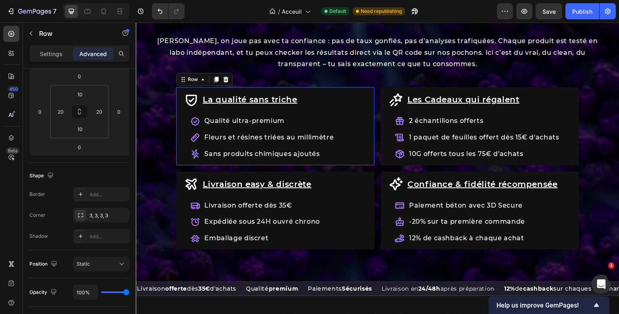
click at [372, 122] on div "La qualité sans triche Item List Qualité ultra-premium Fleurs et résines triées…" at bounding box center [275, 126] width 198 height 78
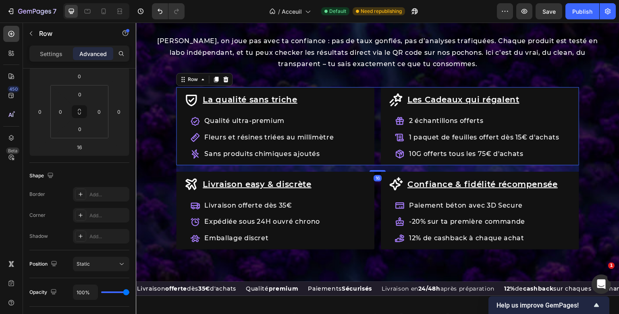
click at [378, 144] on div "La qualité sans triche Item List Qualité ultra-premium Fleurs et résines triées…" at bounding box center [377, 126] width 403 height 78
click at [98, 110] on input "0" at bounding box center [99, 112] width 12 height 12
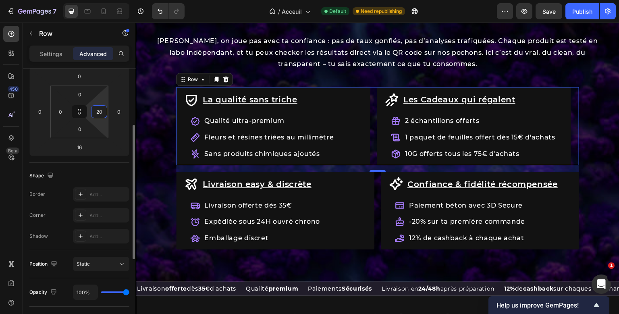
type input "2"
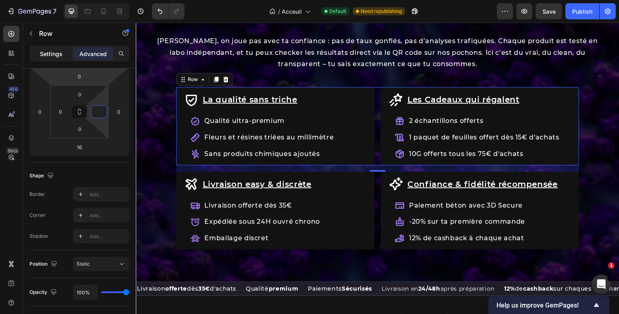
type input "0"
click at [47, 59] on div "Settings" at bounding box center [51, 53] width 40 height 13
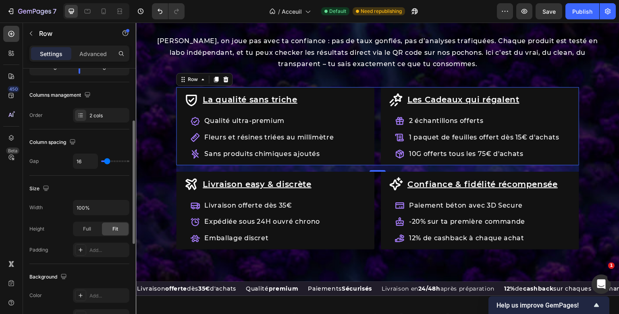
click at [112, 162] on div "16" at bounding box center [101, 161] width 56 height 15
click at [85, 164] on input "16" at bounding box center [85, 161] width 24 height 15
type input "2"
type input "20"
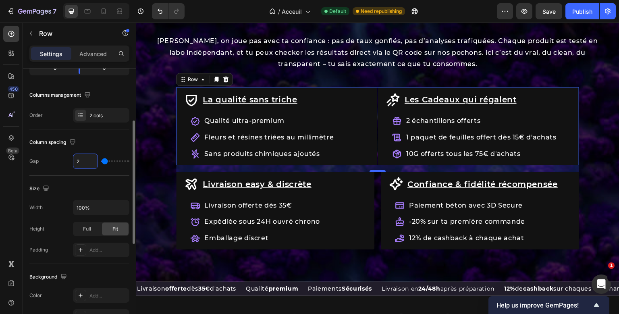
type input "20"
type input "2"
type input "0"
type input "4"
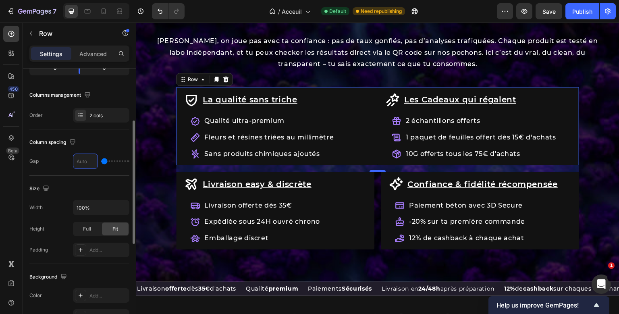
type input "4"
type input "40"
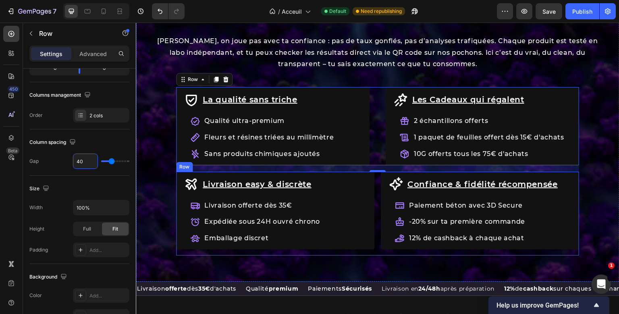
click at [377, 204] on div "Livraison easy & discrète Item List Livraison offerte dès 35€ Expédiée sous 24H…" at bounding box center [377, 214] width 403 height 84
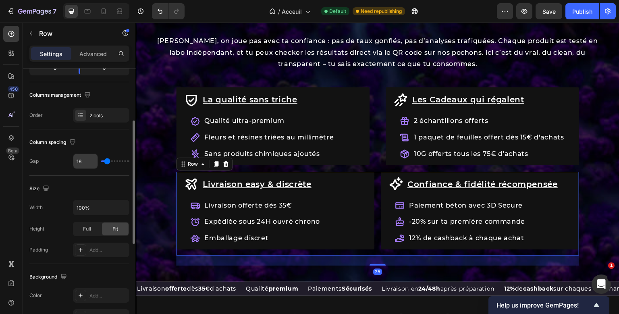
click at [81, 160] on input "16" at bounding box center [85, 161] width 24 height 15
type input "4"
type input "40"
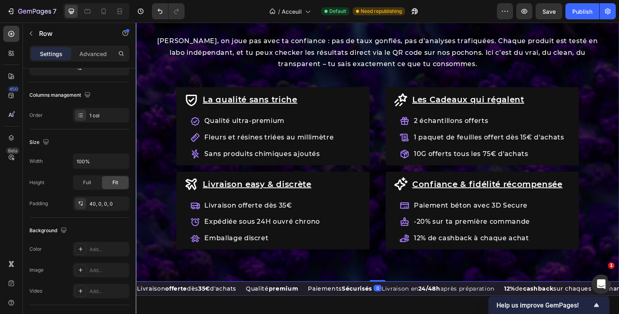
click at [154, 156] on div "Les avantages KaliHaze Heading [PERSON_NAME], on joue pas avec ta confiance : p…" at bounding box center [378, 143] width 484 height 277
click at [98, 51] on p "Advanced" at bounding box center [92, 54] width 27 height 8
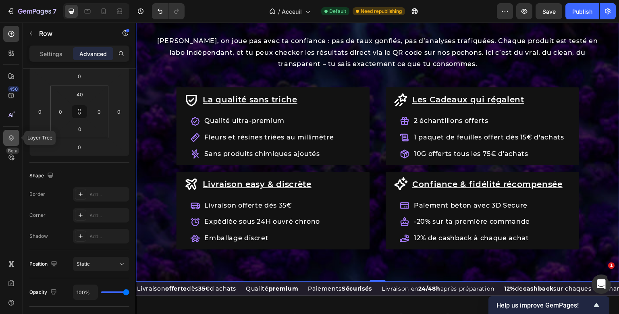
click at [12, 138] on icon at bounding box center [11, 138] width 5 height 6
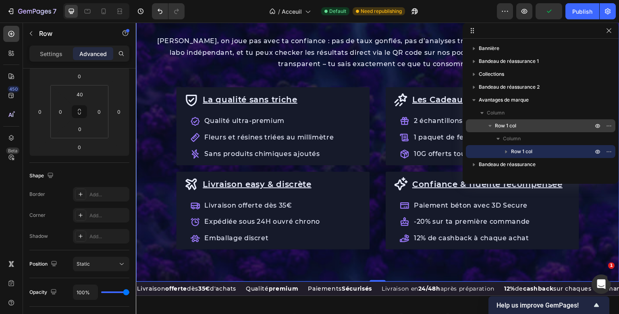
click at [506, 127] on span "Row 1 col" at bounding box center [505, 126] width 21 height 8
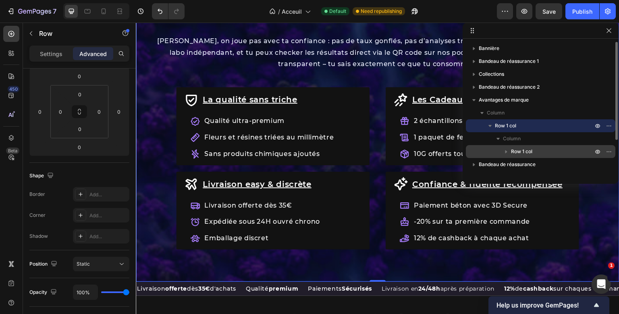
click at [510, 152] on icon "button" at bounding box center [506, 152] width 8 height 8
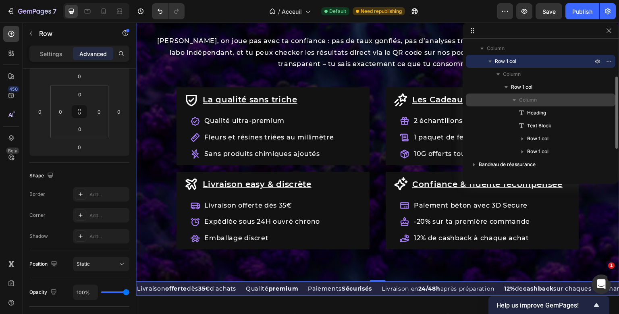
scroll to position [73, 0]
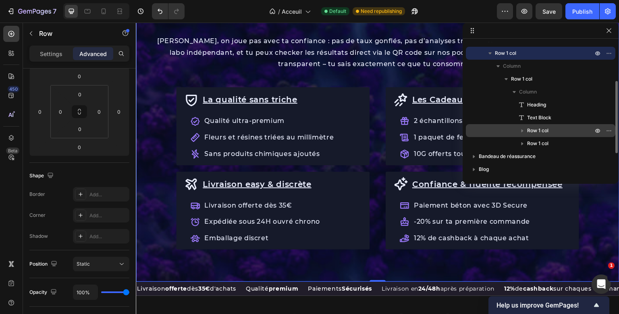
click at [537, 134] on span "Row 1 col" at bounding box center [537, 131] width 21 height 8
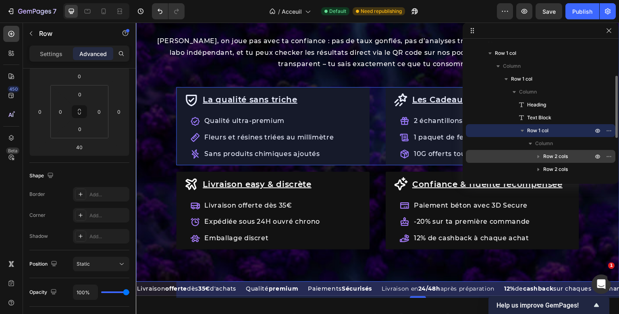
scroll to position [84, 0]
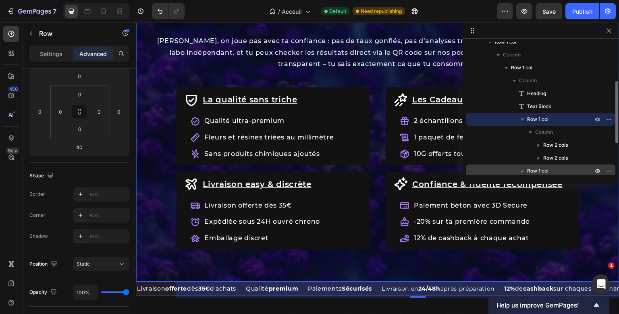
click at [552, 170] on p "Row 1 col" at bounding box center [560, 171] width 67 height 8
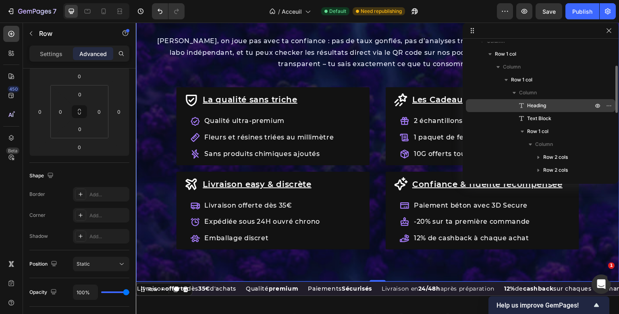
scroll to position [71, 0]
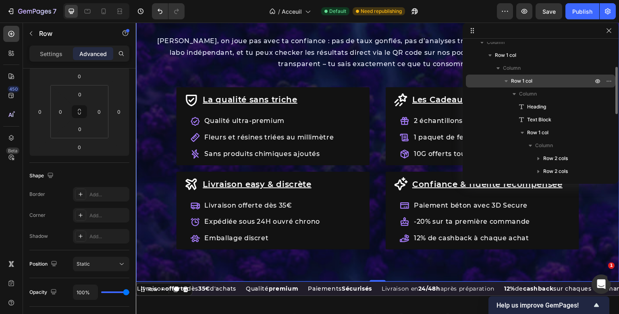
click at [565, 83] on p "Row 1 col" at bounding box center [552, 81] width 83 height 8
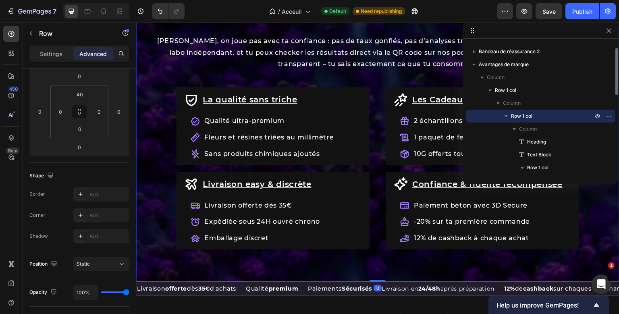
scroll to position [31, 0]
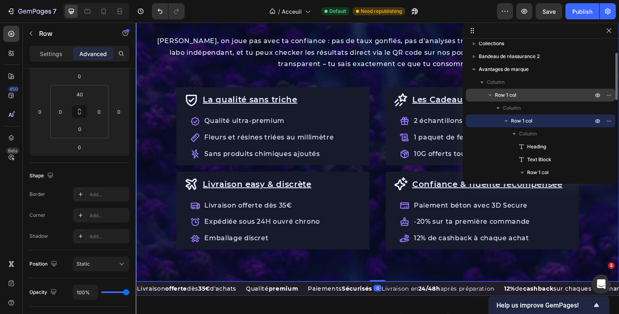
click at [543, 98] on p "Row 1 col" at bounding box center [545, 95] width 100 height 8
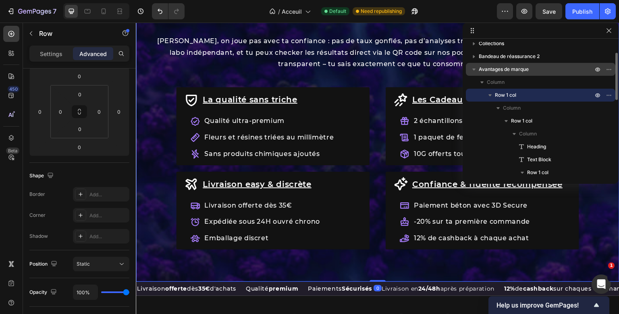
click at [526, 66] on span "Avantages de marque" at bounding box center [504, 69] width 50 height 8
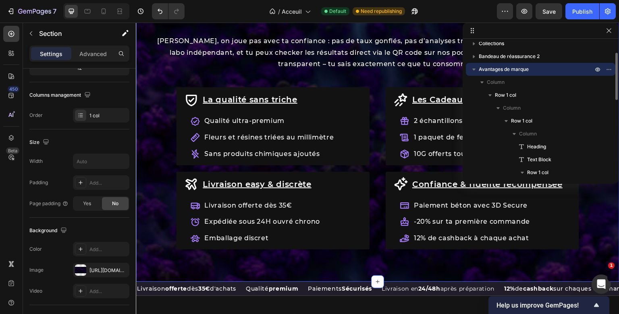
scroll to position [0, 0]
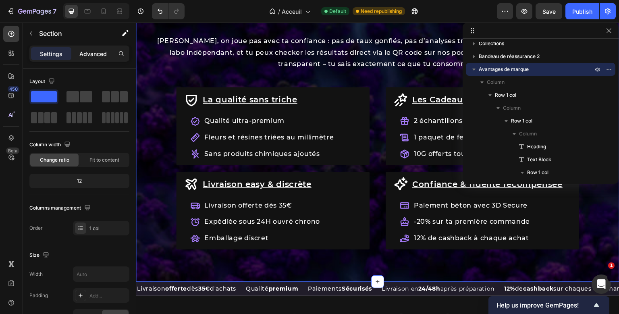
click at [105, 58] on p "Advanced" at bounding box center [92, 54] width 27 height 8
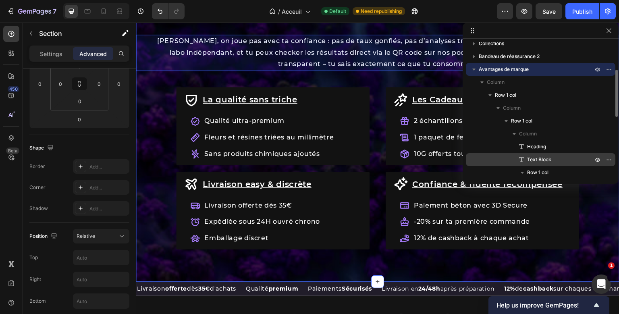
scroll to position [71, 0]
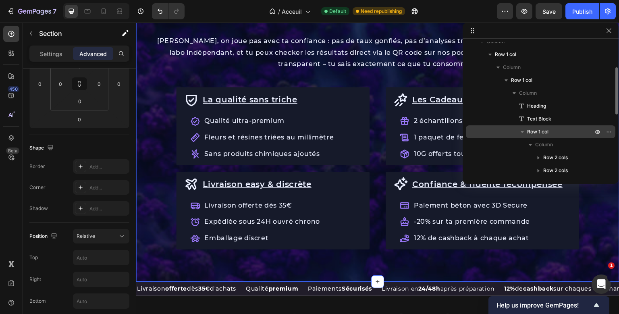
click at [549, 133] on p "Row 1 col" at bounding box center [560, 132] width 67 height 8
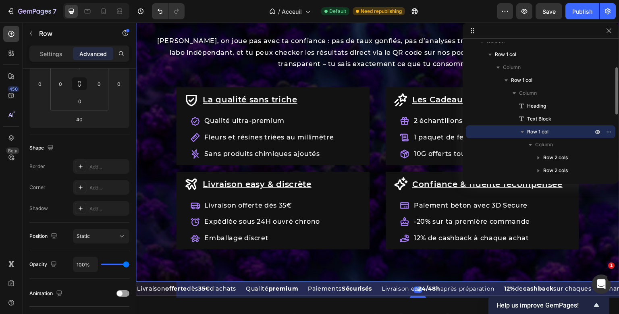
scroll to position [0, 0]
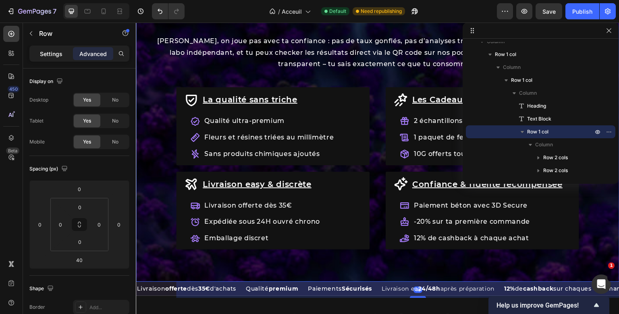
click at [60, 52] on p "Settings" at bounding box center [51, 54] width 23 height 8
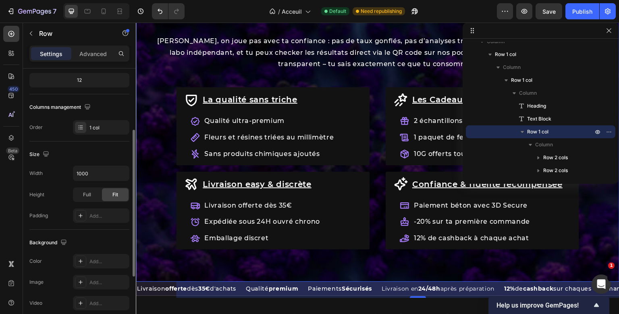
scroll to position [105, 0]
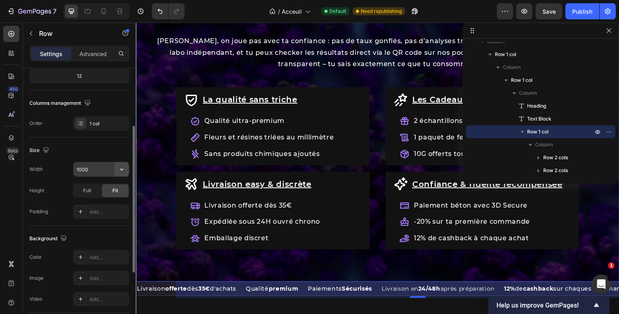
click at [118, 166] on icon "button" at bounding box center [122, 169] width 8 height 8
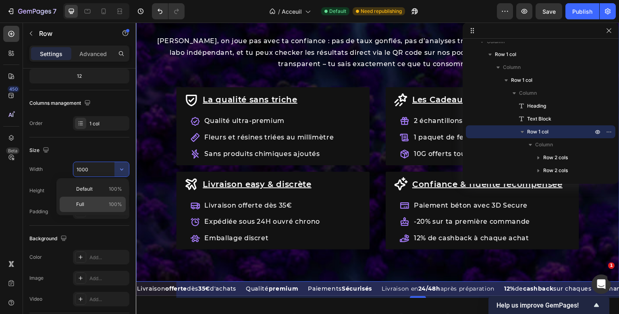
click at [97, 206] on p "Full 100%" at bounding box center [99, 204] width 46 height 7
type input "100%"
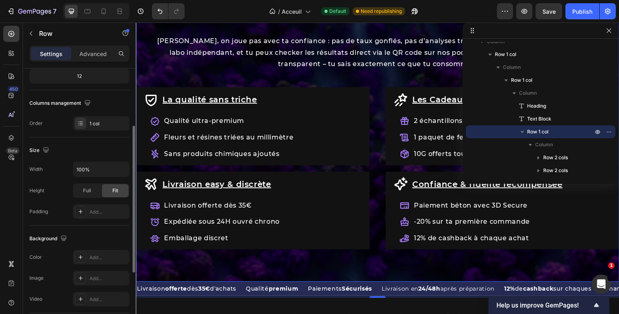
click at [107, 149] on div "Size" at bounding box center [79, 150] width 100 height 13
click at [106, 52] on p "Advanced" at bounding box center [92, 54] width 27 height 8
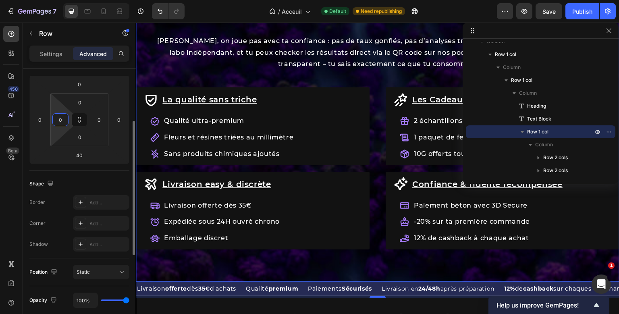
click at [63, 120] on input "0" at bounding box center [60, 120] width 12 height 12
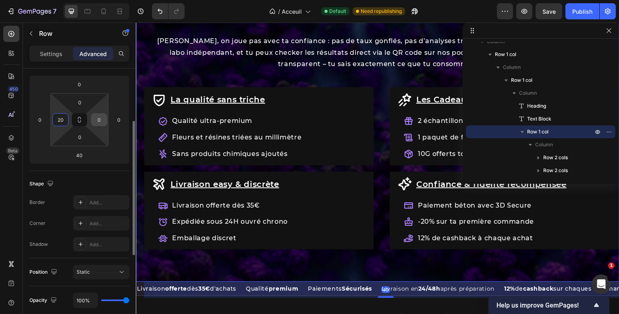
type input "20"
click at [103, 121] on input "0" at bounding box center [99, 120] width 12 height 12
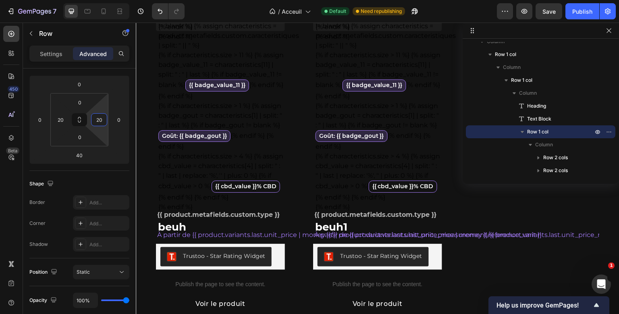
scroll to position [849, 0]
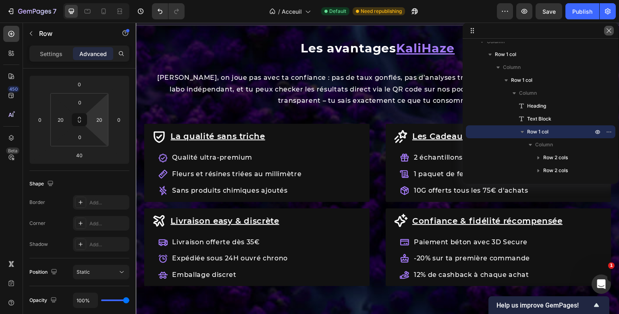
click at [609, 34] on button "button" at bounding box center [609, 31] width 10 height 10
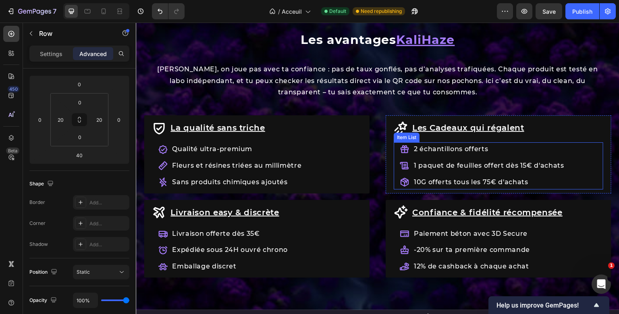
scroll to position [875, 0]
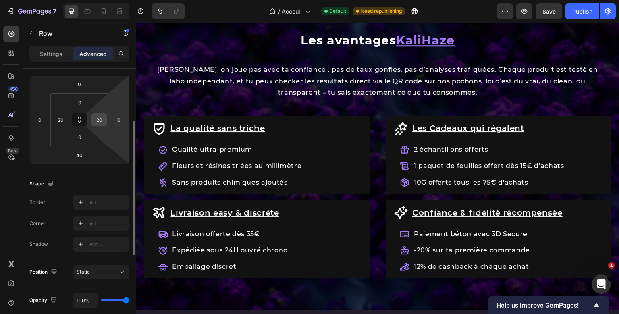
click at [101, 120] on input "20" at bounding box center [99, 120] width 12 height 12
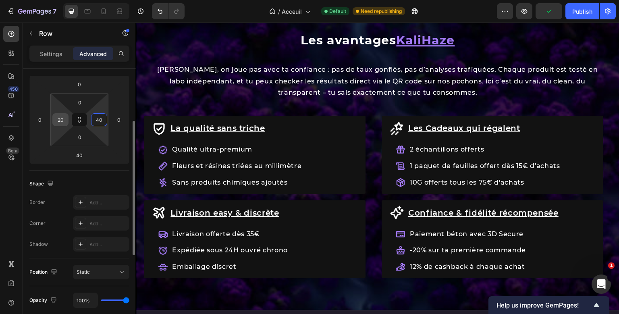
type input "40"
click at [59, 117] on input "20" at bounding box center [60, 120] width 12 height 12
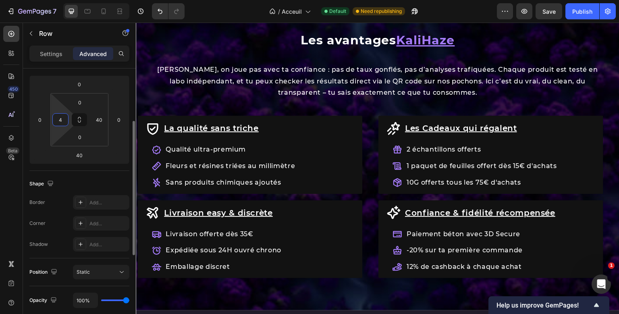
type input "40"
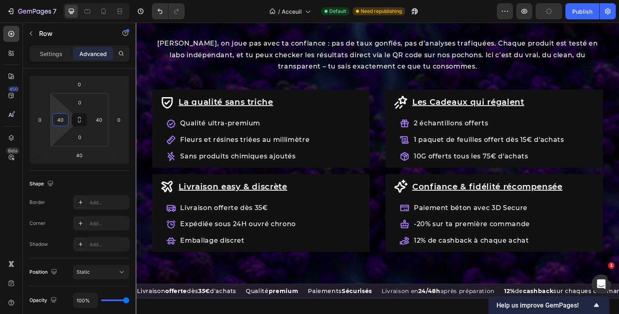
scroll to position [904, 0]
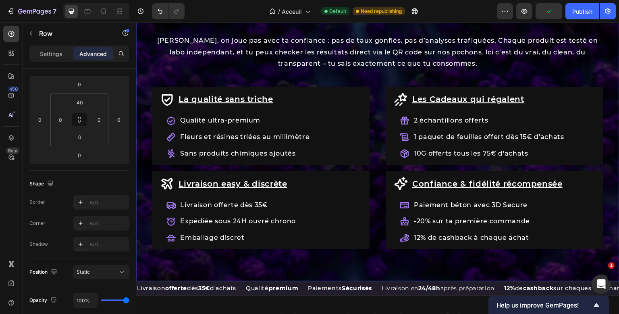
click at [372, 266] on div "Les avantages KaliHaze Heading [PERSON_NAME], on joue pas avec ta confiance : p…" at bounding box center [378, 142] width 484 height 277
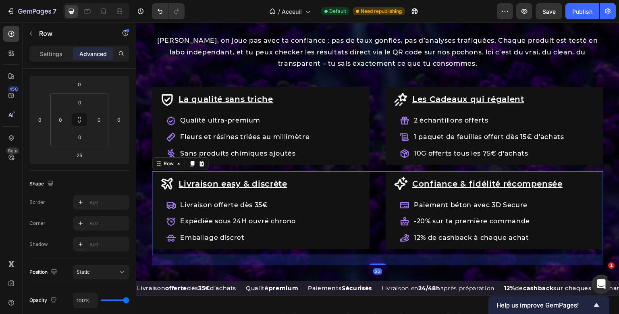
click at [381, 244] on div "La qualité sans triche Item List Qualité ultra-premium Fleurs et résines triées…" at bounding box center [377, 176] width 451 height 179
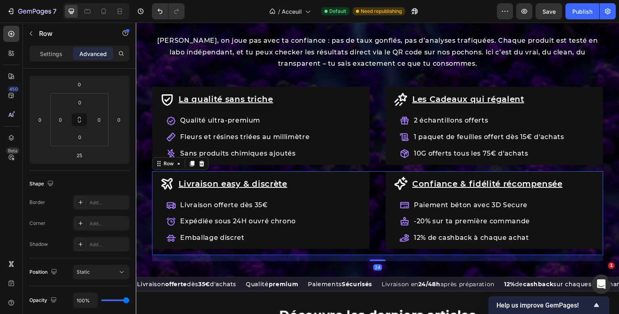
drag, startPoint x: 380, startPoint y: 263, endPoint x: 381, endPoint y: 243, distance: 19.3
click at [381, 243] on div "Livraison easy & discrète Item List Livraison offerte dès 35€ Expédiée sous 24H…" at bounding box center [377, 213] width 451 height 84
type input "0"
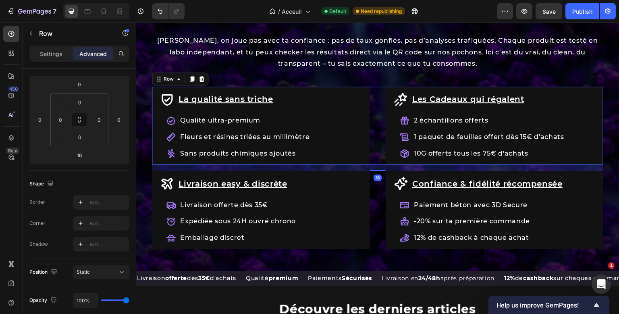
click at [379, 152] on div "La qualité sans triche Item List Qualité ultra-premium Fleurs et résines triées…" at bounding box center [377, 126] width 451 height 78
click at [64, 58] on div "Settings" at bounding box center [51, 53] width 40 height 13
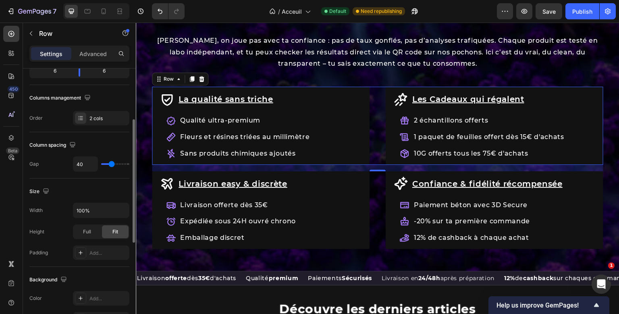
scroll to position [109, 0]
click at [104, 56] on p "Advanced" at bounding box center [92, 54] width 27 height 8
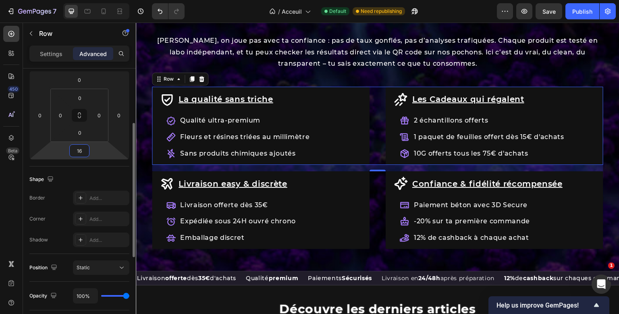
click at [76, 151] on input "16" at bounding box center [79, 151] width 16 height 12
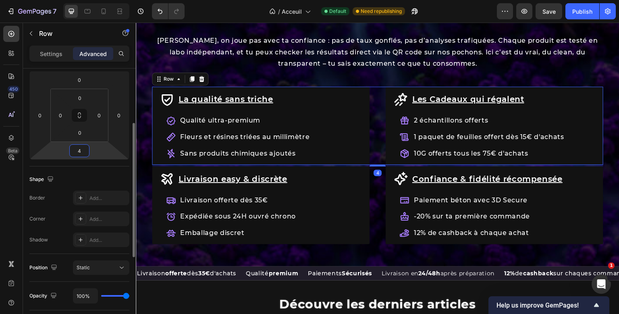
type input "40"
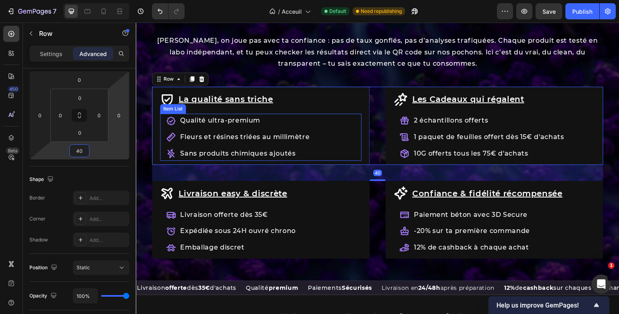
click at [373, 78] on div "Les avantages KaliHaze Heading Chez KaliHaze, on joue pas avec ta confiance : p…" at bounding box center [378, 142] width 484 height 276
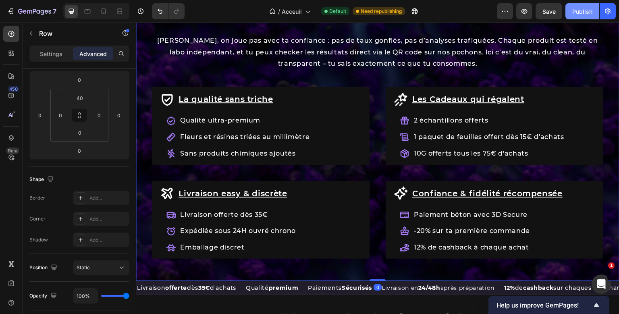
click at [574, 15] on div "Publish" at bounding box center [582, 11] width 20 height 8
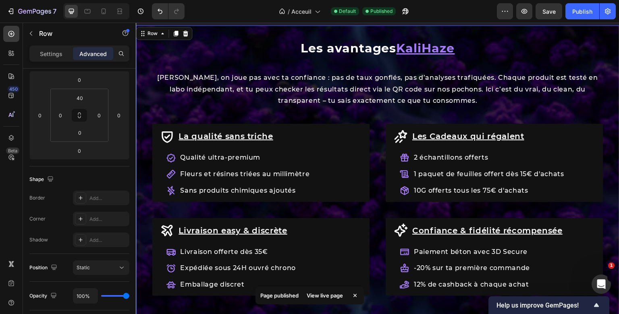
scroll to position [867, 0]
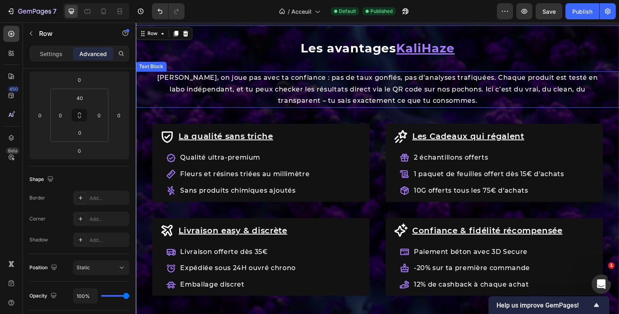
click at [182, 62] on div "Les avantages KaliHaze Heading [PERSON_NAME], on joue pas avec ta confiance : p…" at bounding box center [378, 180] width 484 height 276
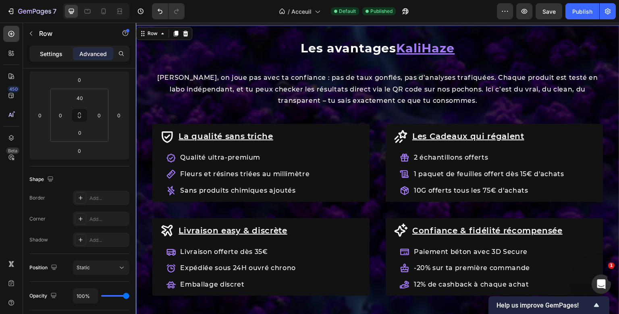
click at [56, 54] on p "Settings" at bounding box center [51, 54] width 23 height 8
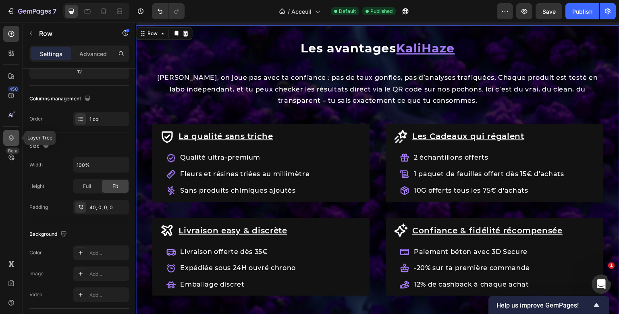
click at [10, 138] on icon at bounding box center [11, 138] width 8 height 8
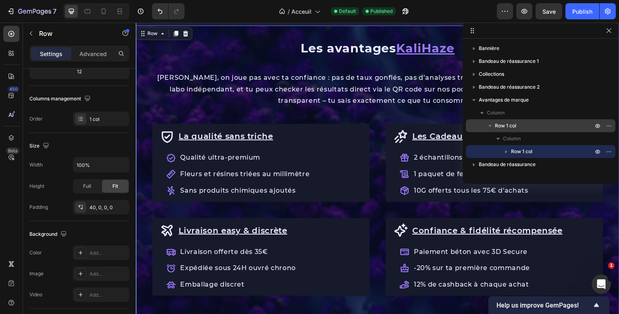
click at [497, 125] on span "Row 1 col" at bounding box center [505, 126] width 21 height 8
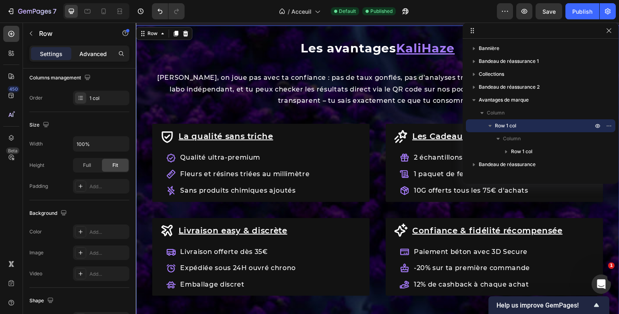
click at [101, 57] on p "Advanced" at bounding box center [92, 54] width 27 height 8
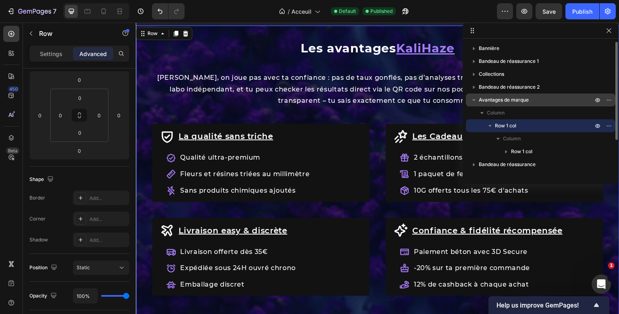
click at [490, 101] on span "Avantages de marque" at bounding box center [504, 100] width 50 height 8
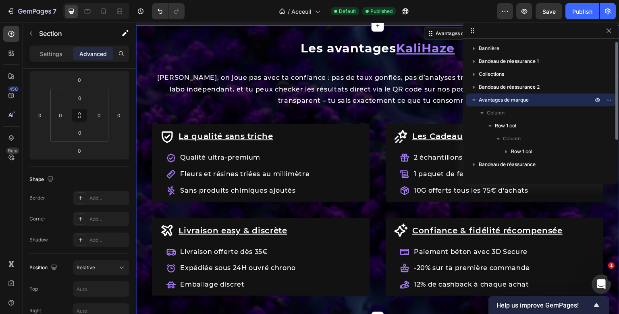
scroll to position [0, 0]
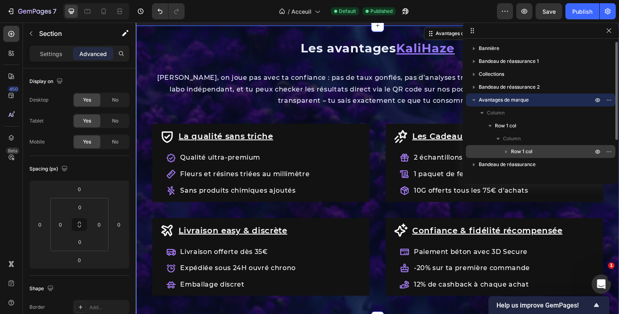
click at [519, 152] on span "Row 1 col" at bounding box center [521, 152] width 21 height 8
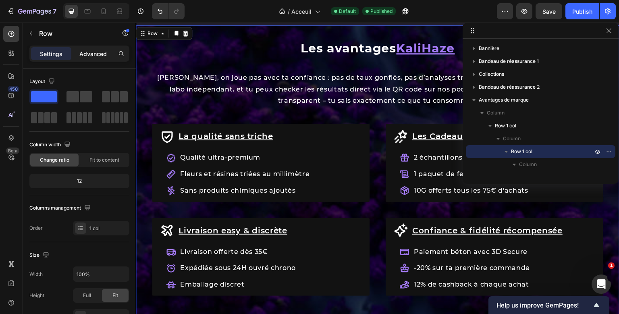
click at [100, 48] on div "Advanced" at bounding box center [93, 53] width 40 height 13
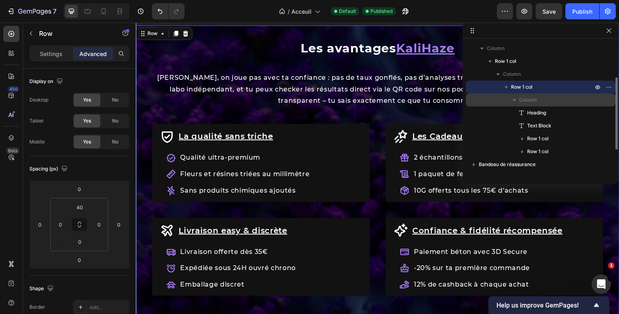
scroll to position [64, 0]
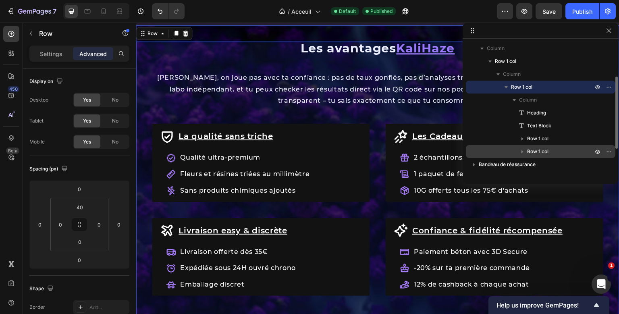
click at [533, 157] on div "Row 1 col" at bounding box center [540, 151] width 143 height 13
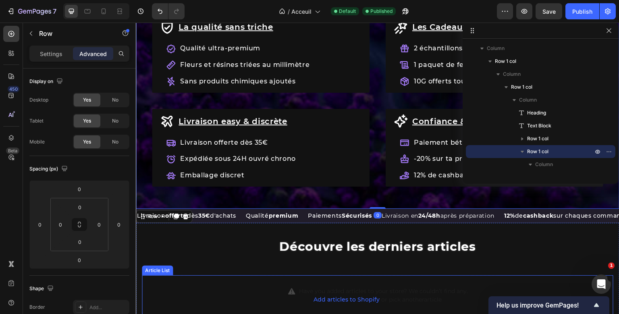
scroll to position [976, 0]
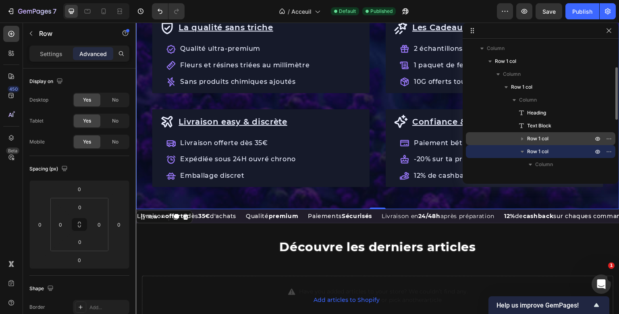
click at [552, 136] on p "Row 1 col" at bounding box center [560, 139] width 67 height 8
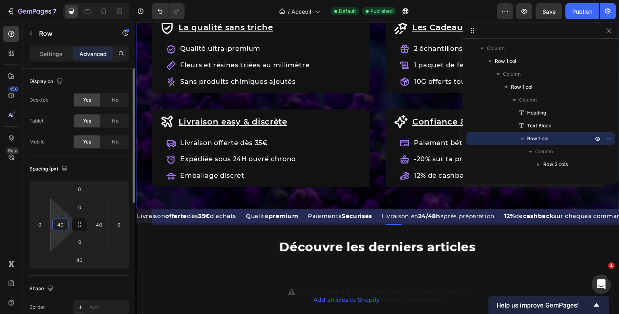
click at [62, 227] on input "40" at bounding box center [60, 224] width 12 height 12
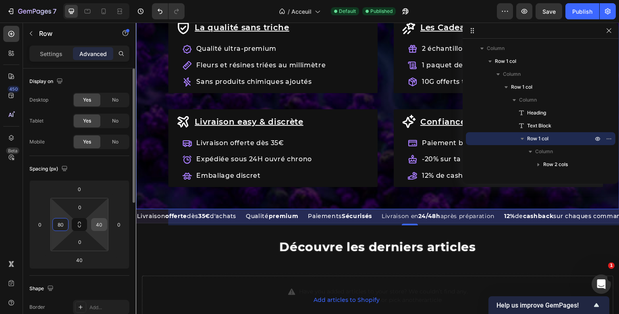
type input "80"
click at [99, 224] on input "40" at bounding box center [99, 224] width 12 height 12
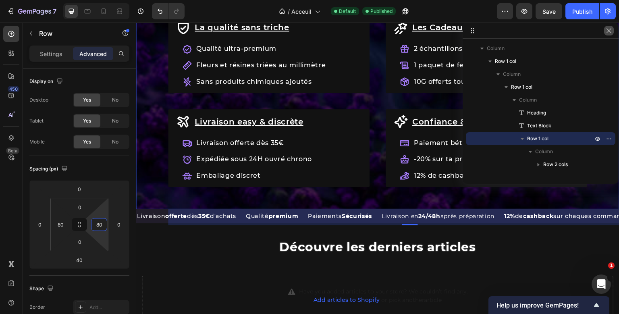
type input "80"
drag, startPoint x: 606, startPoint y: 29, endPoint x: 466, endPoint y: 11, distance: 140.9
click at [606, 29] on icon "button" at bounding box center [609, 30] width 6 height 6
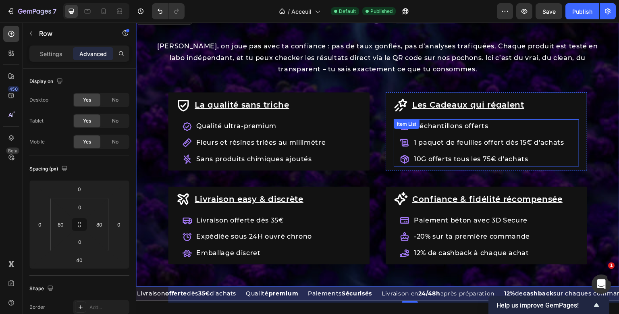
scroll to position [896, 0]
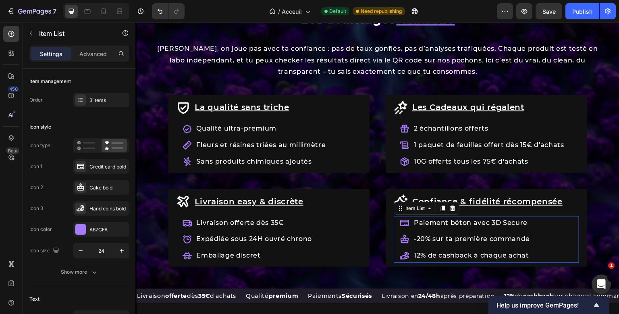
click at [416, 236] on p "-20% sur ta première commande" at bounding box center [472, 239] width 116 height 12
click at [95, 59] on div "Advanced" at bounding box center [93, 53] width 40 height 13
type input "100%"
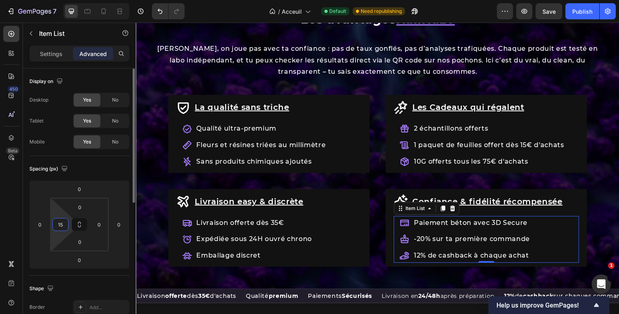
click at [64, 220] on input "15" at bounding box center [60, 224] width 12 height 12
type input "3"
type input "35"
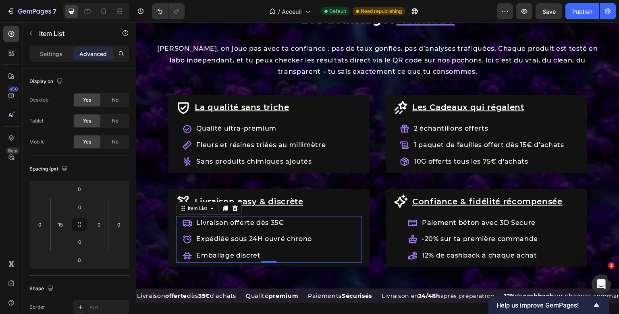
drag, startPoint x: 220, startPoint y: 231, endPoint x: 201, endPoint y: 247, distance: 25.4
click at [220, 231] on div "Livraison offerte dès 35€ Expédiée sous 24H ouvré chrono Emballage discret" at bounding box center [247, 239] width 131 height 47
click at [65, 225] on input "15" at bounding box center [60, 224] width 12 height 12
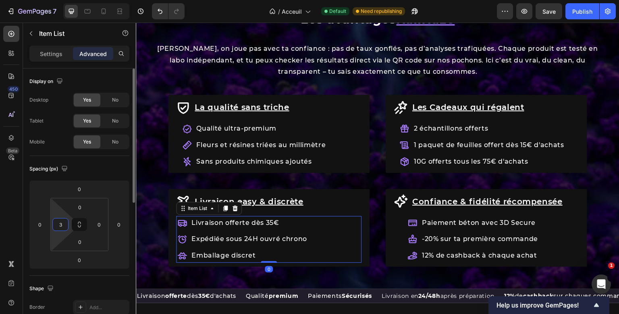
type input "35"
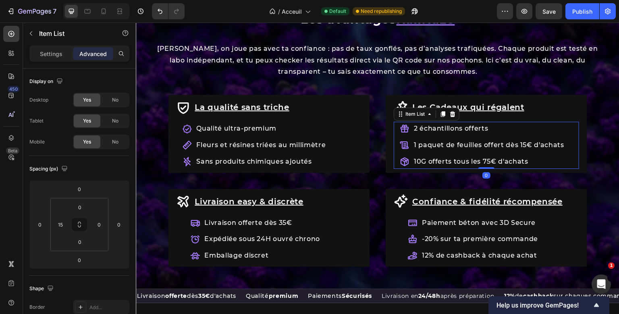
click at [437, 150] on p "1 paquet de feuilles offert dès 15€ d'achats" at bounding box center [489, 145] width 150 height 12
click at [62, 226] on input "15" at bounding box center [60, 224] width 12 height 12
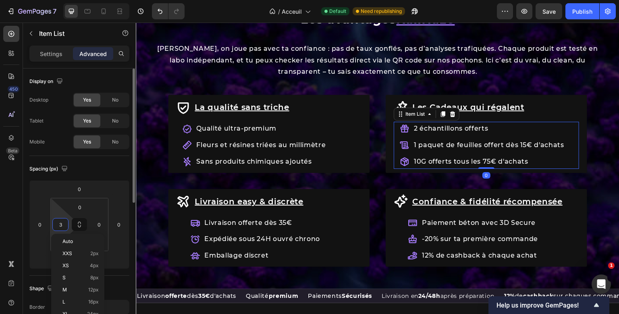
type input "35"
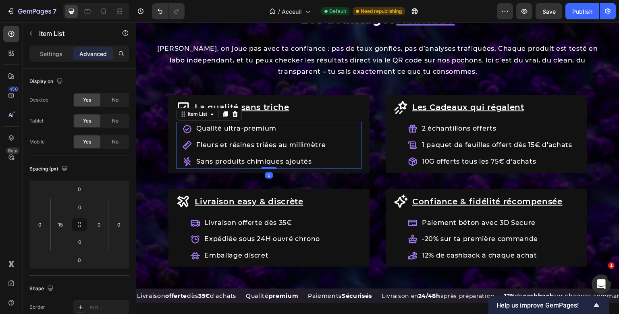
click at [228, 141] on p "Fleurs et résines triées au millimètre" at bounding box center [260, 145] width 129 height 12
click at [58, 222] on input "15" at bounding box center [60, 224] width 12 height 12
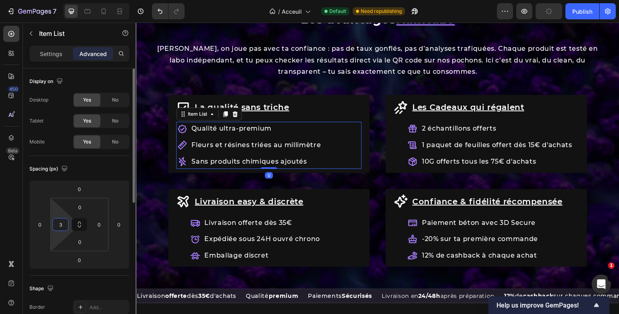
type input "35"
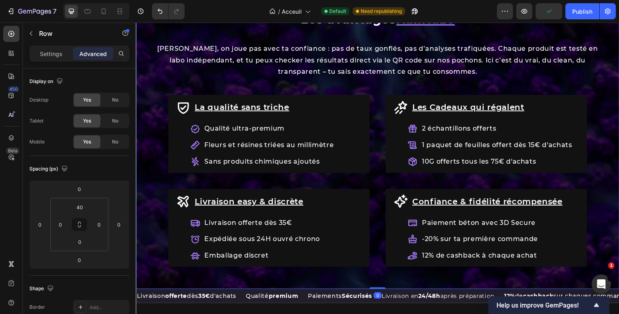
click at [395, 82] on div "Les avantages KaliHaze Heading [PERSON_NAME], on joue pas avec ta confiance : p…" at bounding box center [378, 150] width 484 height 276
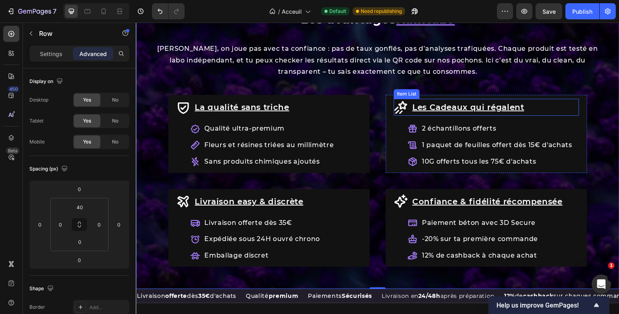
click at [400, 113] on icon at bounding box center [401, 107] width 13 height 13
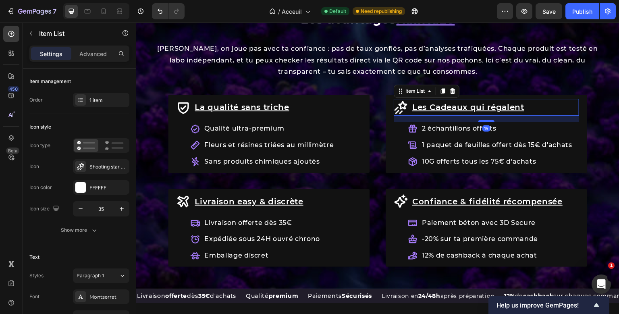
drag, startPoint x: 99, startPoint y: 62, endPoint x: 102, endPoint y: 59, distance: 4.3
click at [102, 59] on div "Settings Advanced" at bounding box center [79, 57] width 113 height 23
click at [102, 59] on div "Advanced" at bounding box center [93, 53] width 40 height 13
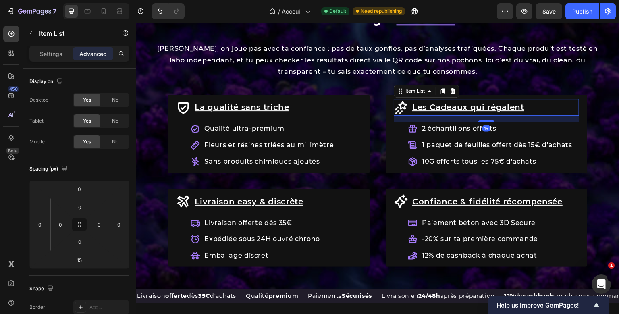
type input "100%"
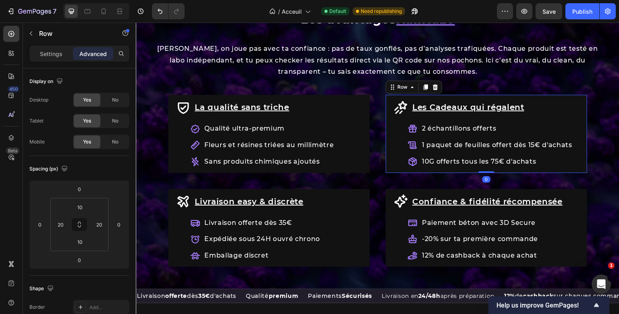
click at [391, 116] on div "Les Cadeaux qui régalent Item List 2 échantillons offerts 1 paquet de feuilles …" at bounding box center [487, 134] width 202 height 78
click at [591, 15] on div "Publish" at bounding box center [582, 11] width 20 height 8
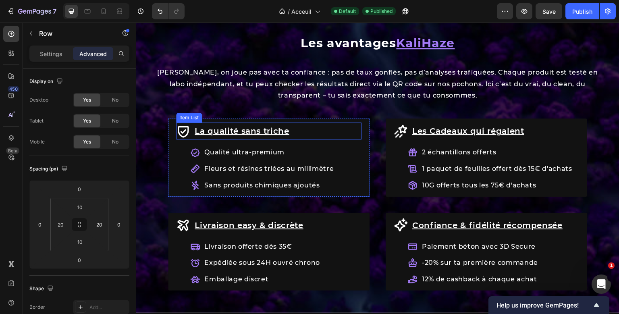
scroll to position [873, 0]
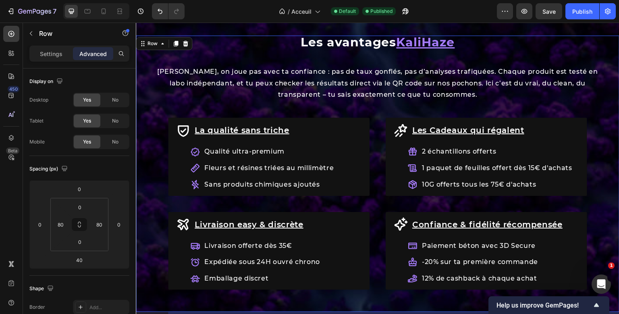
click at [138, 155] on div "Les avantages KaliHaze Heading [PERSON_NAME], on joue pas avec ta confiance : p…" at bounding box center [378, 173] width 484 height 276
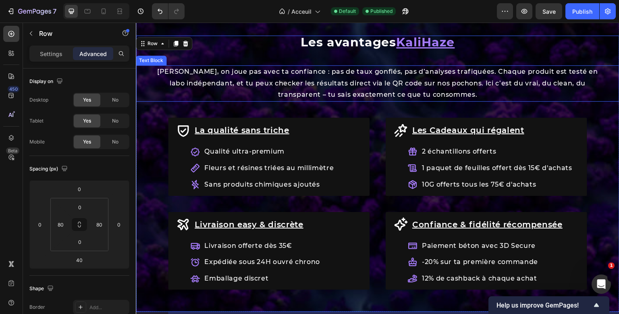
scroll to position [824, 0]
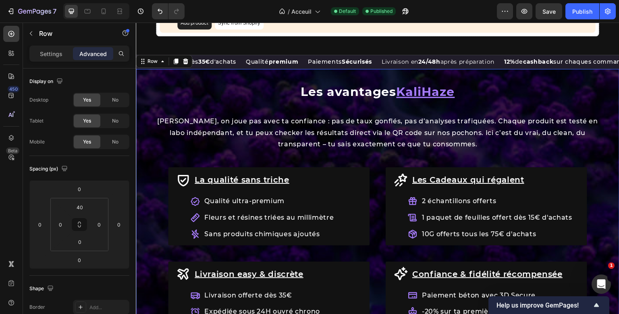
click at [237, 74] on div "Les avantages KaliHaze Heading [PERSON_NAME], on joue pas avec ta confiance : p…" at bounding box center [378, 215] width 484 height 293
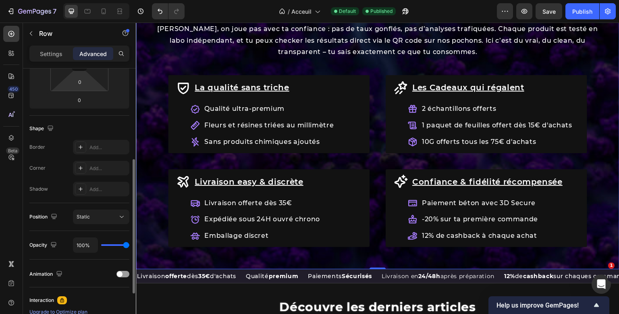
scroll to position [177, 0]
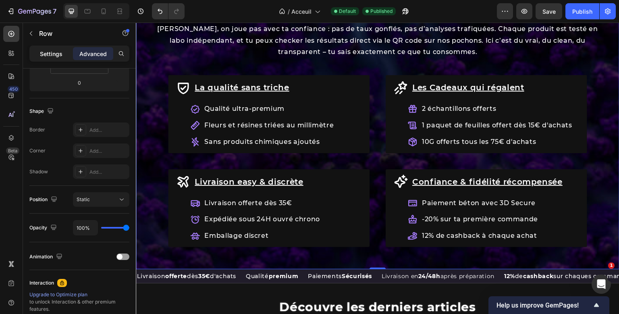
click at [60, 53] on p "Settings" at bounding box center [51, 54] width 23 height 8
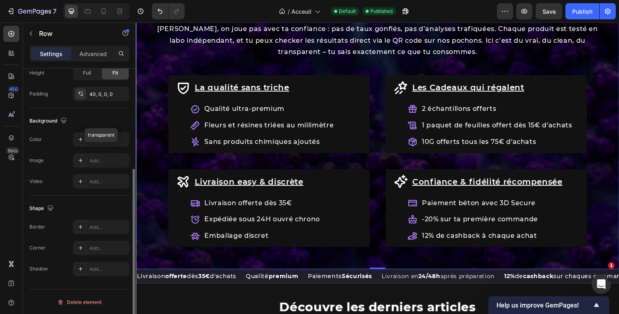
scroll to position [222, 0]
click at [100, 144] on div "Add..." at bounding box center [101, 139] width 56 height 15
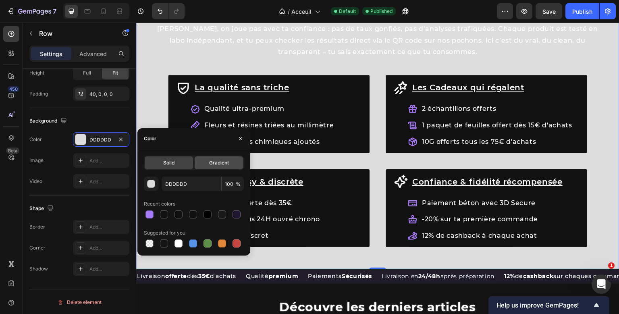
click at [206, 162] on div "Gradient" at bounding box center [219, 162] width 48 height 13
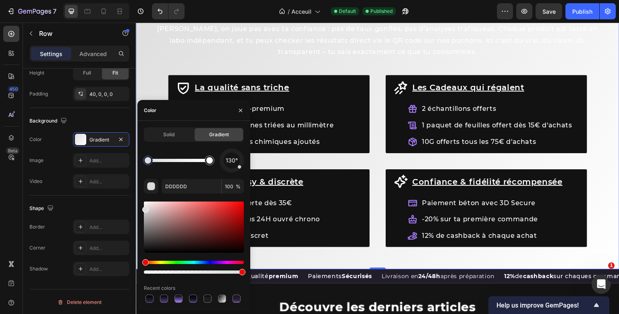
click at [148, 161] on div at bounding box center [148, 160] width 6 height 6
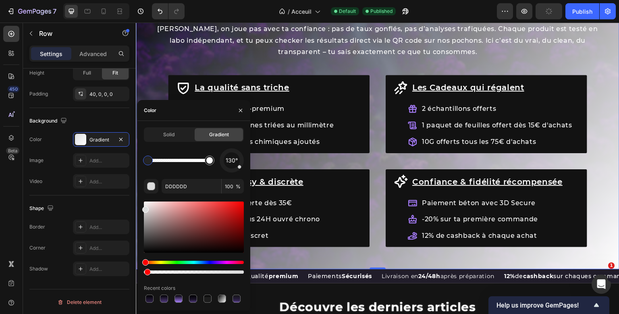
drag, startPoint x: 242, startPoint y: 270, endPoint x: 185, endPoint y: 220, distance: 76.3
click at [151, 272] on div at bounding box center [147, 272] width 6 height 6
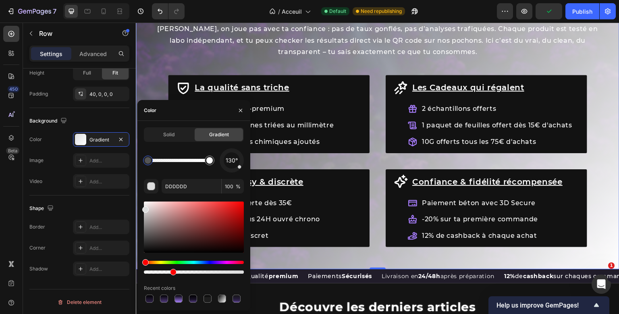
type input "28"
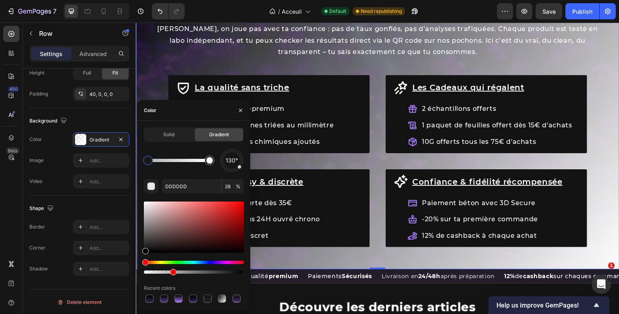
drag, startPoint x: 291, startPoint y: 252, endPoint x: 137, endPoint y: 261, distance: 154.6
type input "000000"
click at [231, 172] on div at bounding box center [231, 160] width 25 height 25
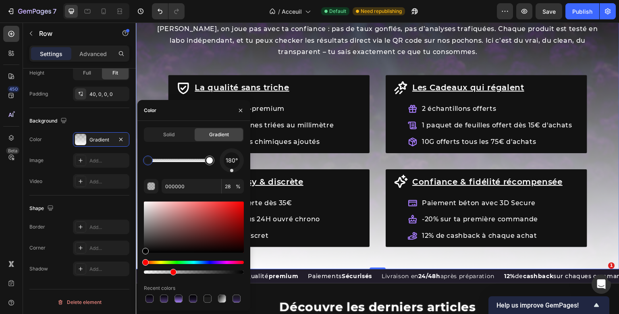
click at [232, 172] on div at bounding box center [231, 170] width 3 height 3
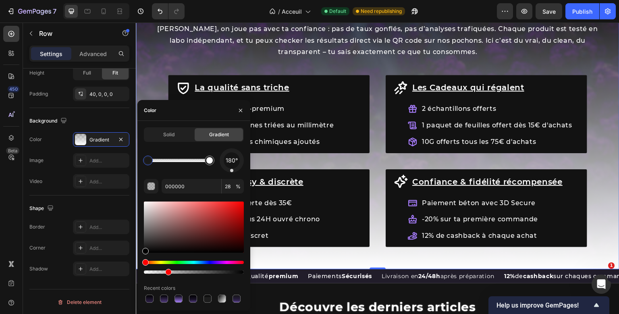
drag, startPoint x: 172, startPoint y: 272, endPoint x: 167, endPoint y: 272, distance: 4.9
click at [167, 272] on div at bounding box center [168, 272] width 6 height 6
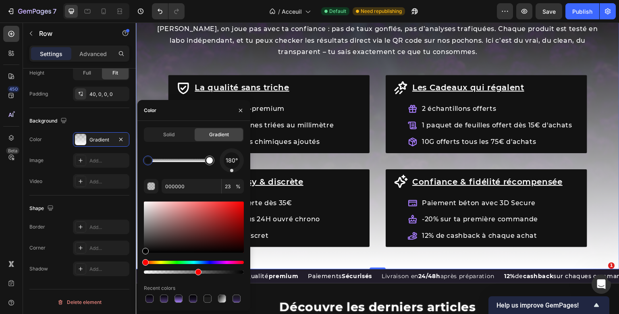
drag, startPoint x: 167, startPoint y: 272, endPoint x: 197, endPoint y: 268, distance: 30.4
click at [197, 268] on div at bounding box center [194, 267] width 100 height 13
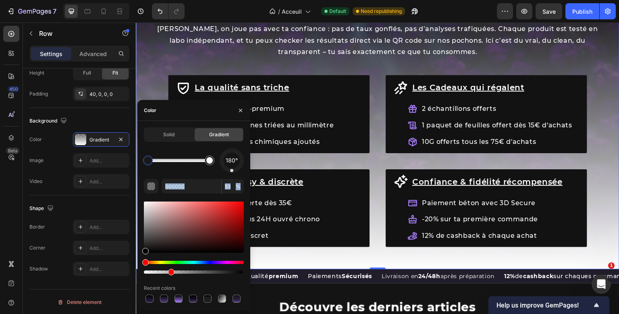
drag, startPoint x: 198, startPoint y: 272, endPoint x: 170, endPoint y: 276, distance: 29.0
click at [170, 276] on div "180° 000000 53 % Recent colors" at bounding box center [194, 226] width 100 height 156
drag, startPoint x: 170, startPoint y: 271, endPoint x: 164, endPoint y: 273, distance: 6.4
click at [164, 273] on div at bounding box center [166, 272] width 6 height 6
type input "21"
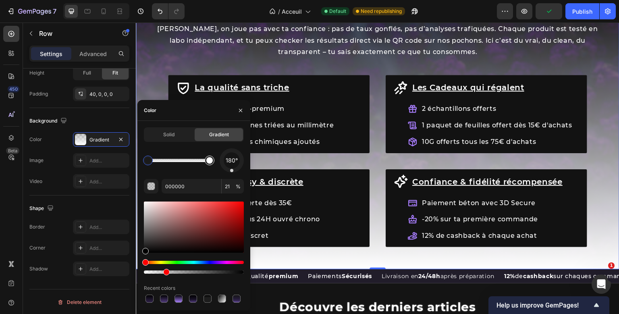
type input "FFFFFF"
type input "100"
click at [210, 162] on div at bounding box center [209, 160] width 6 height 6
click at [170, 185] on input "FFFFFF" at bounding box center [192, 186] width 60 height 15
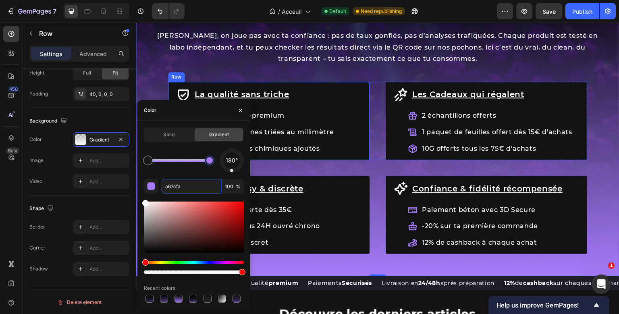
scroll to position [876, 0]
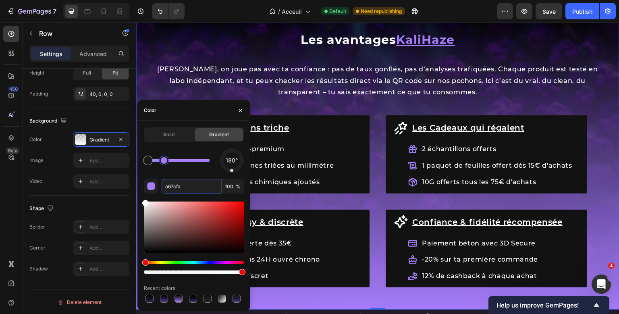
drag, startPoint x: 213, startPoint y: 164, endPoint x: 164, endPoint y: 164, distance: 48.4
click at [164, 164] on div at bounding box center [164, 161] width 10 height 10
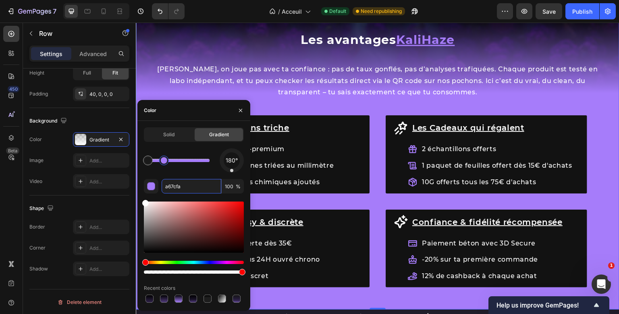
type input "000000"
type input "21"
drag, startPoint x: 145, startPoint y: 162, endPoint x: 212, endPoint y: 158, distance: 67.4
click at [212, 158] on div at bounding box center [209, 160] width 6 height 6
type input "A67CFA"
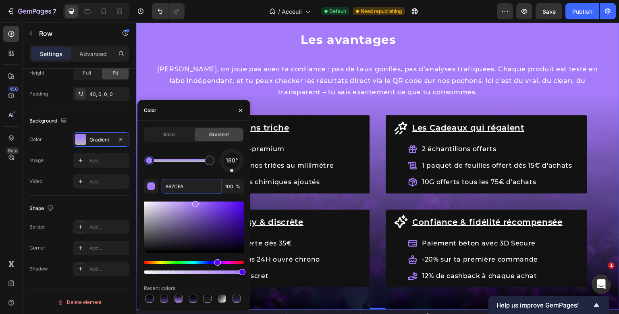
drag, startPoint x: 165, startPoint y: 159, endPoint x: 150, endPoint y: 160, distance: 15.3
click at [150, 160] on div at bounding box center [149, 160] width 6 height 6
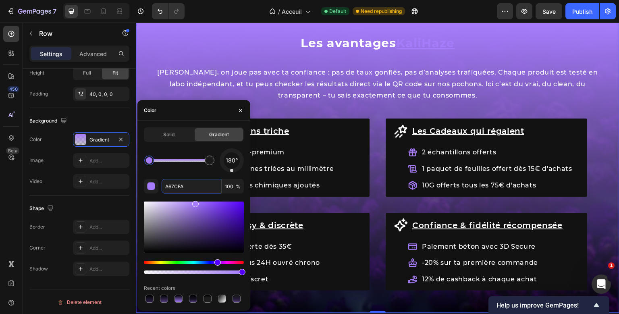
scroll to position [868, 0]
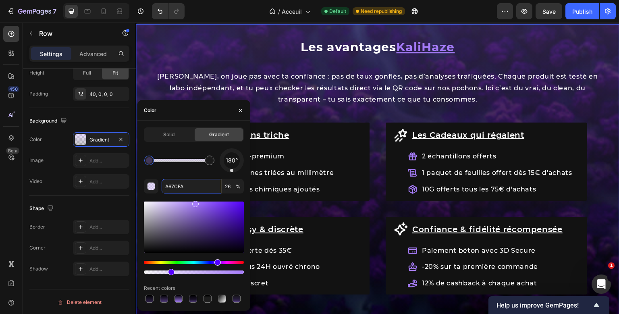
drag, startPoint x: 222, startPoint y: 272, endPoint x: 170, endPoint y: 277, distance: 52.2
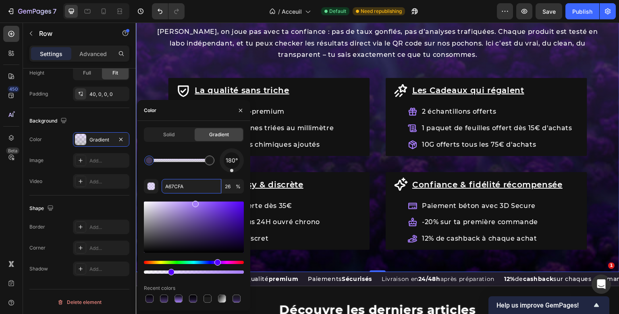
scroll to position [914, 0]
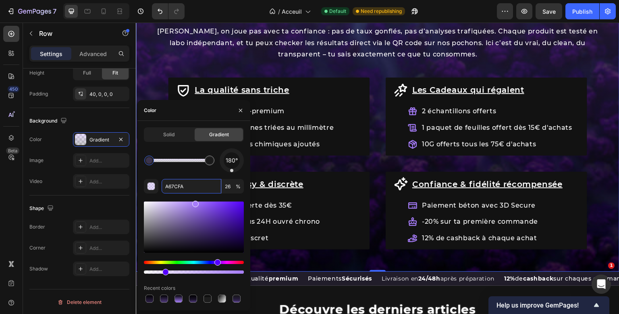
type input "20"
drag, startPoint x: 171, startPoint y: 272, endPoint x: 165, endPoint y: 274, distance: 6.1
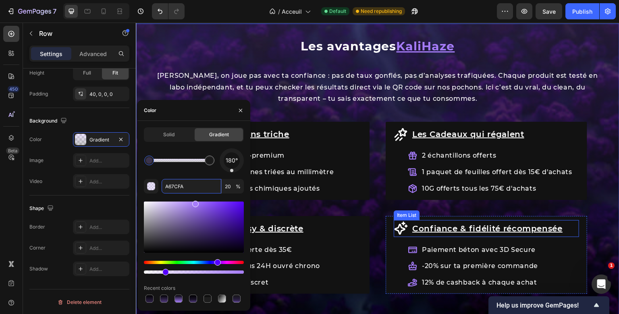
scroll to position [852, 0]
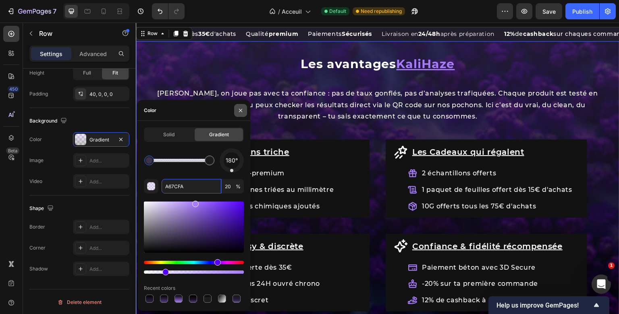
type input "A67CFA"
click at [241, 112] on icon "button" at bounding box center [240, 110] width 6 height 6
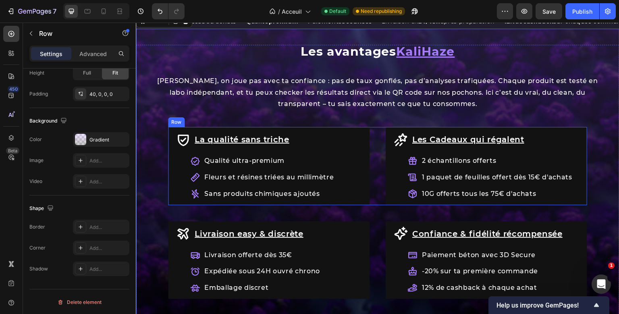
scroll to position [863, 0]
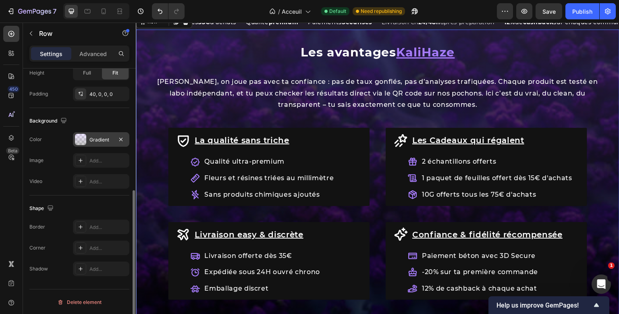
click at [98, 141] on div "Gradient" at bounding box center [100, 139] width 23 height 7
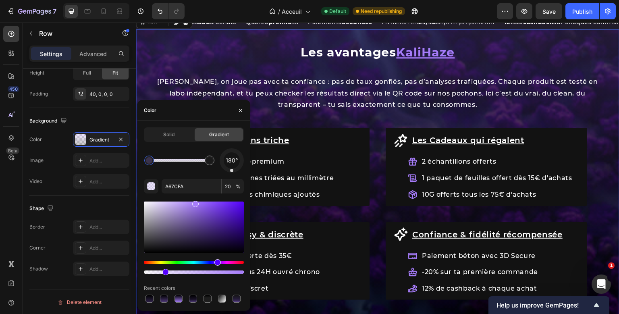
click at [150, 162] on div at bounding box center [149, 160] width 6 height 6
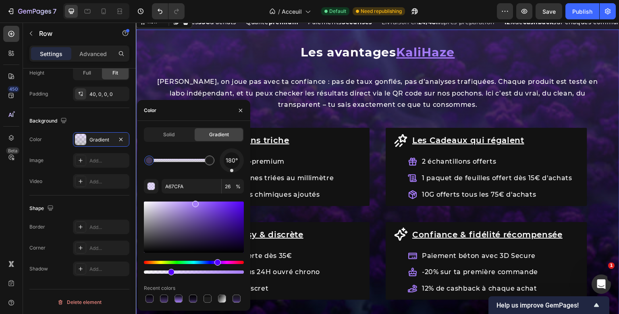
drag, startPoint x: 166, startPoint y: 273, endPoint x: 157, endPoint y: 272, distance: 8.5
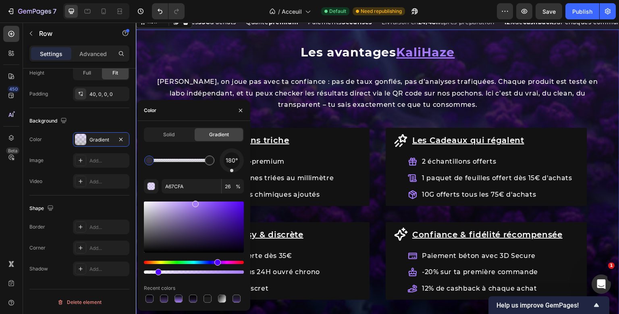
click at [157, 272] on div at bounding box center [194, 271] width 100 height 3
type input "13"
click at [157, 272] on div at bounding box center [158, 272] width 6 height 6
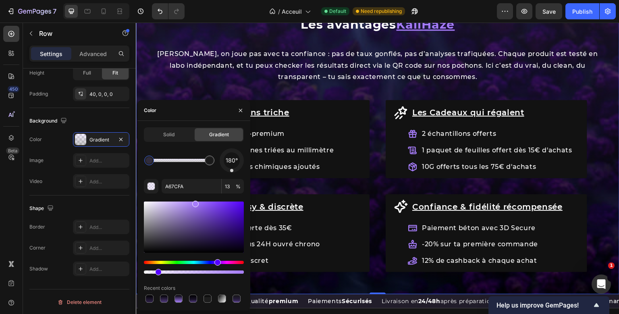
scroll to position [886, 0]
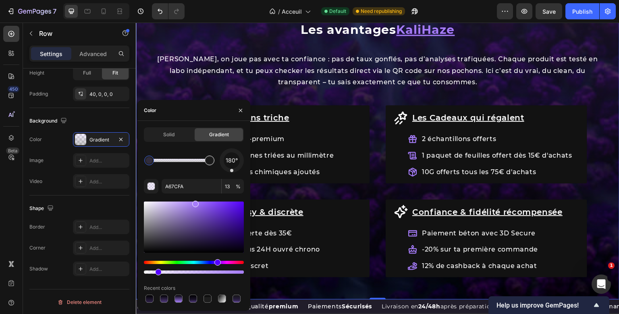
type input "000000"
type input "21"
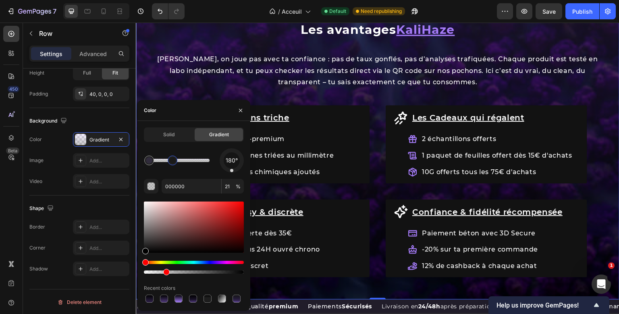
drag, startPoint x: 211, startPoint y: 163, endPoint x: 173, endPoint y: 164, distance: 37.9
click at [173, 164] on div at bounding box center [172, 160] width 6 height 6
type input "A67CFA"
type input "13"
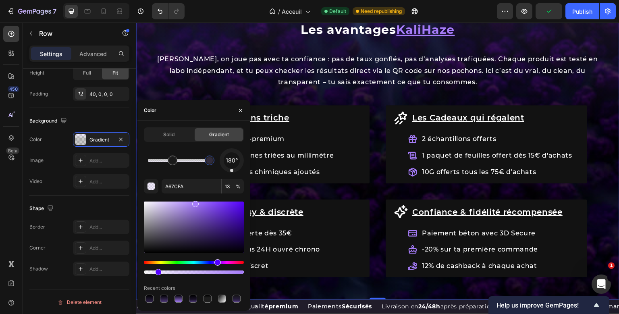
drag, startPoint x: 146, startPoint y: 160, endPoint x: 220, endPoint y: 161, distance: 73.8
click at [220, 161] on div "180°" at bounding box center [194, 160] width 100 height 24
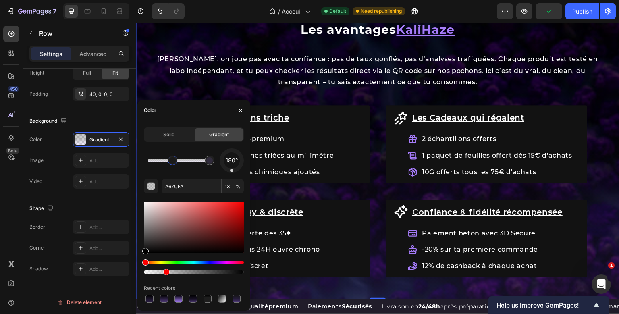
type input "000000"
type input "21"
drag, startPoint x: 172, startPoint y: 160, endPoint x: 145, endPoint y: 164, distance: 26.9
click at [145, 164] on div at bounding box center [148, 160] width 6 height 6
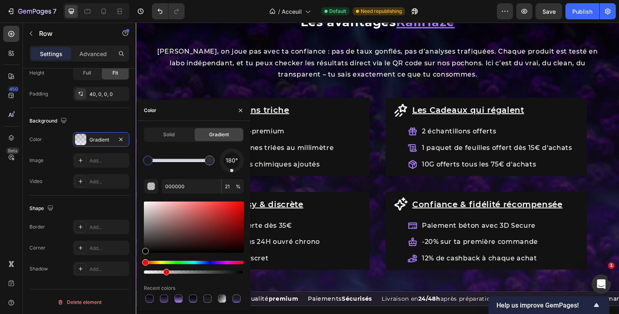
scroll to position [893, 0]
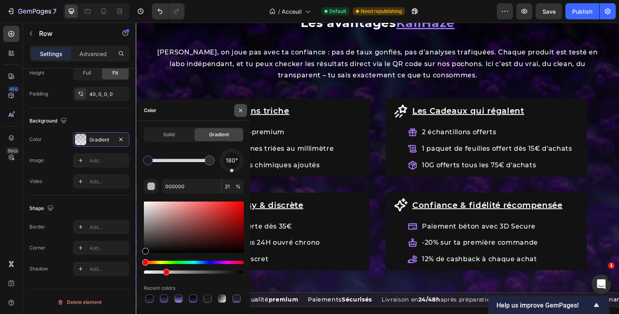
click at [237, 112] on button "button" at bounding box center [240, 110] width 13 height 13
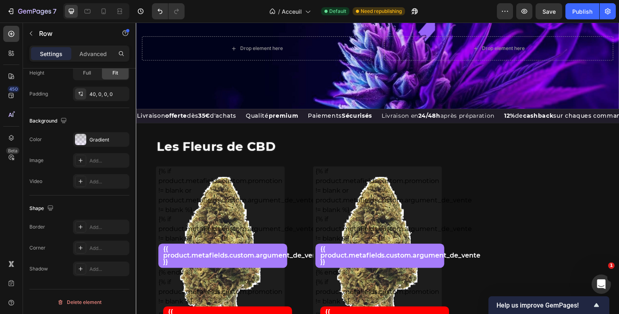
scroll to position [73, 0]
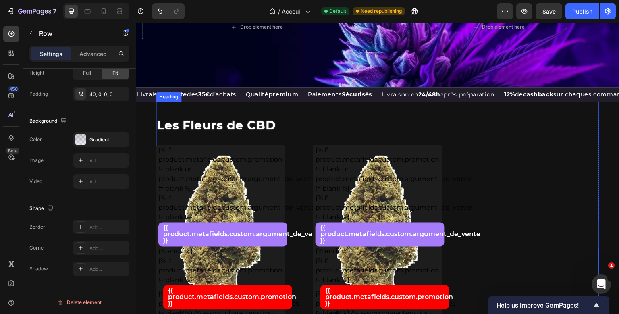
click at [268, 118] on h2 "Les Fleurs de CBD" at bounding box center [377, 125] width 443 height 23
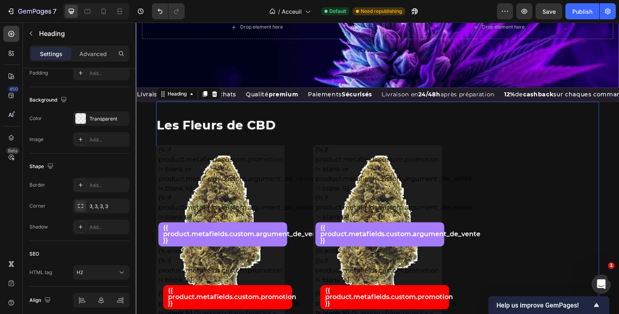
scroll to position [0, 0]
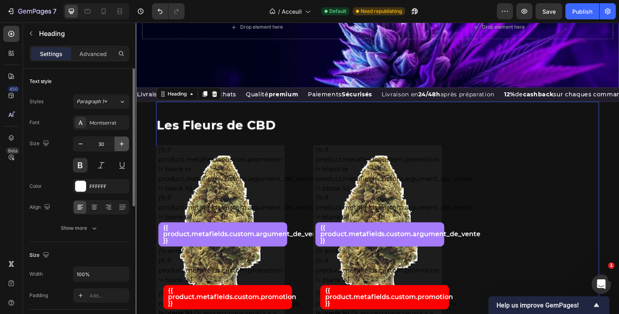
click at [123, 147] on icon "button" at bounding box center [122, 144] width 8 height 8
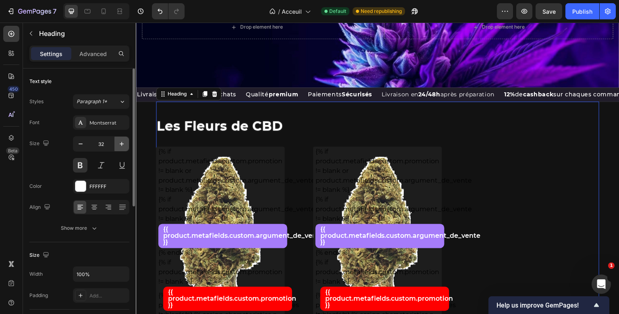
click at [123, 147] on icon "button" at bounding box center [122, 144] width 8 height 8
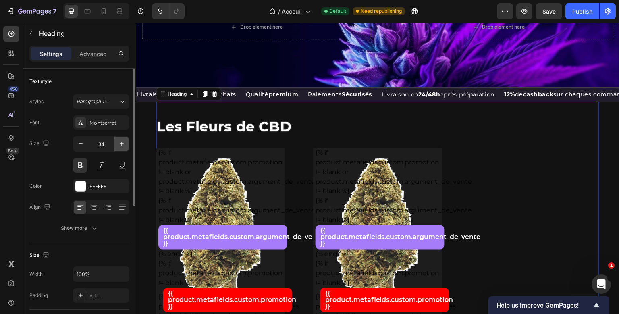
click at [123, 147] on icon "button" at bounding box center [122, 144] width 8 height 8
type input "35"
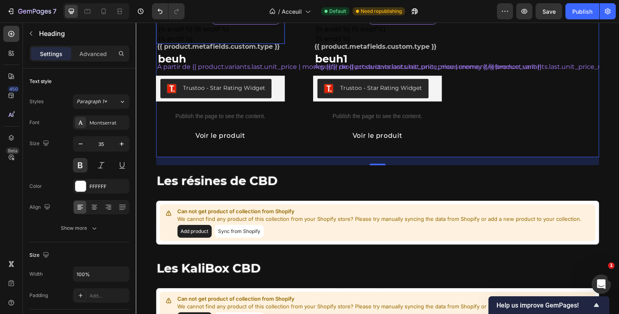
scroll to position [534, 0]
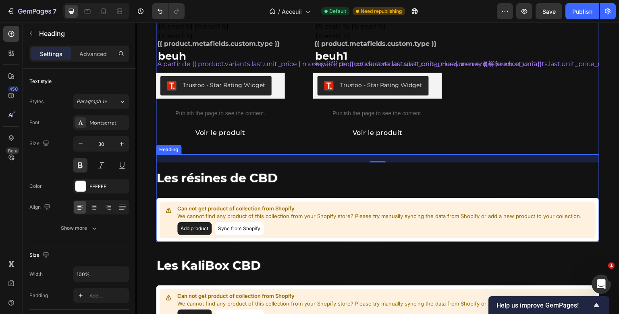
click at [232, 185] on span "Les résines de CBD" at bounding box center [217, 177] width 121 height 15
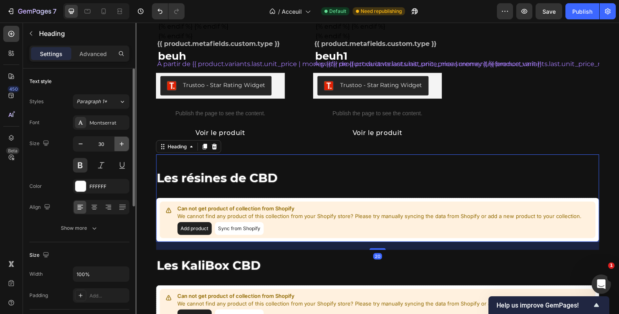
drag, startPoint x: 126, startPoint y: 141, endPoint x: 5, endPoint y: 142, distance: 120.9
click at [126, 141] on icon "button" at bounding box center [122, 144] width 8 height 8
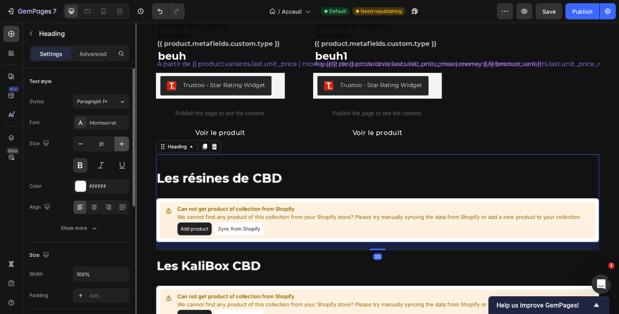
click at [126, 141] on icon "button" at bounding box center [122, 144] width 8 height 8
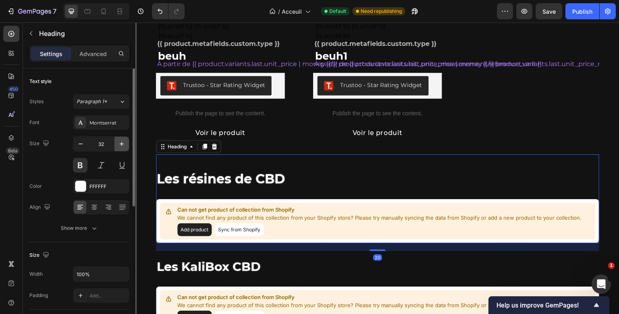
click at [126, 141] on icon "button" at bounding box center [122, 144] width 8 height 8
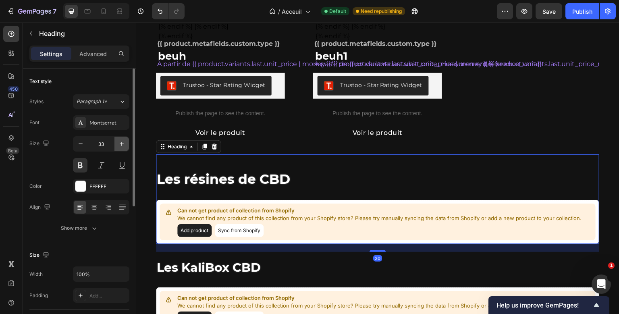
click at [126, 141] on icon "button" at bounding box center [122, 144] width 8 height 8
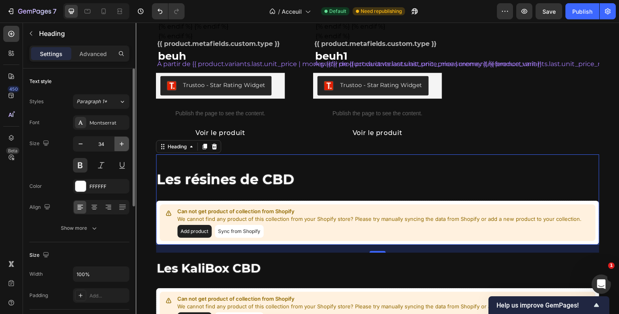
type input "35"
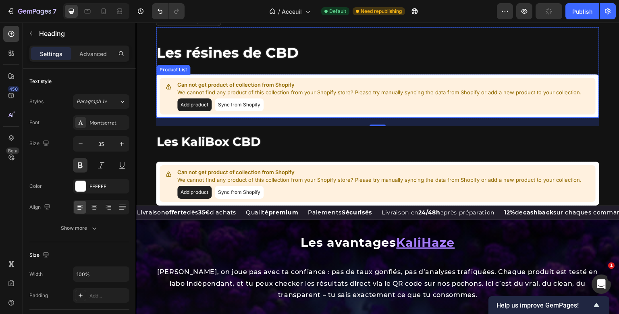
scroll to position [666, 0]
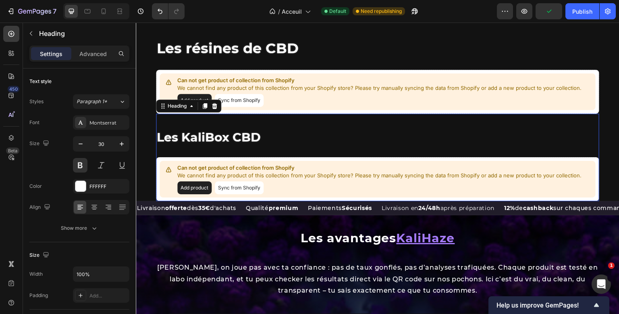
click at [240, 145] on span "Les KaliBox CBD" at bounding box center [209, 137] width 104 height 15
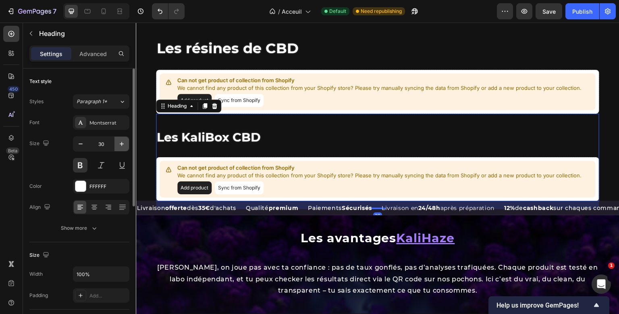
click at [121, 144] on icon "button" at bounding box center [122, 144] width 8 height 8
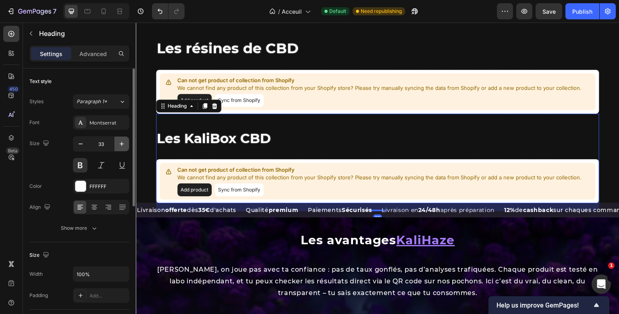
click at [121, 144] on icon "button" at bounding box center [122, 144] width 8 height 8
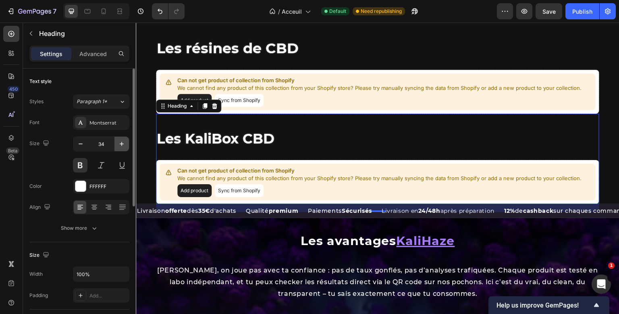
type input "35"
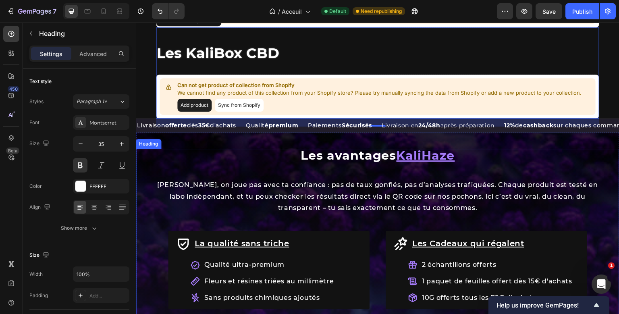
scroll to position [753, 0]
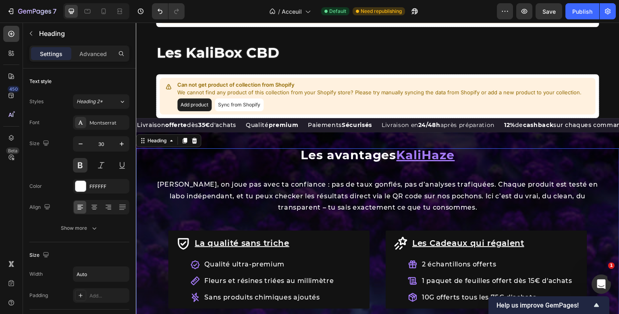
click at [350, 162] on h2 "Les avantages KaliHaze" at bounding box center [378, 155] width 156 height 14
click at [127, 144] on button "button" at bounding box center [121, 144] width 15 height 15
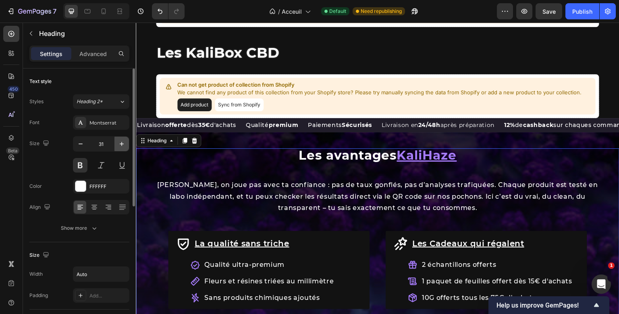
click at [127, 144] on button "button" at bounding box center [121, 144] width 15 height 15
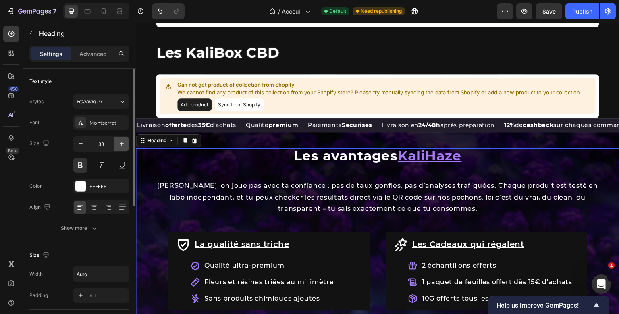
click at [127, 144] on button "button" at bounding box center [121, 144] width 15 height 15
type input "35"
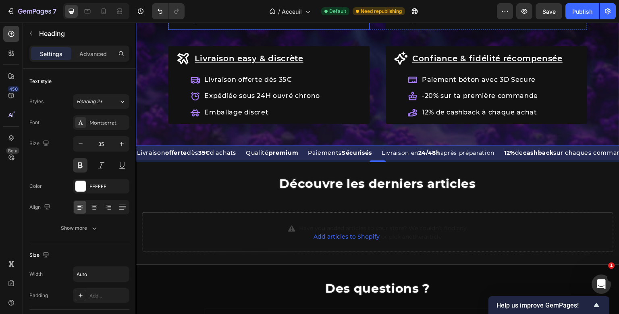
scroll to position [1087, 0]
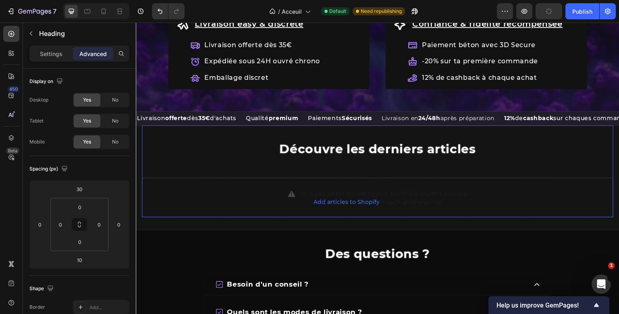
click at [343, 152] on span "Découvre les derniers articles" at bounding box center [377, 148] width 197 height 15
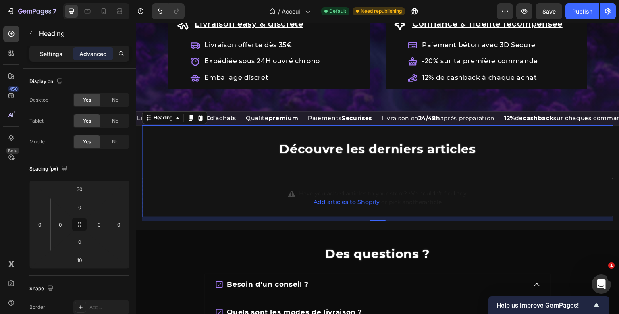
click at [53, 51] on p "Settings" at bounding box center [51, 54] width 23 height 8
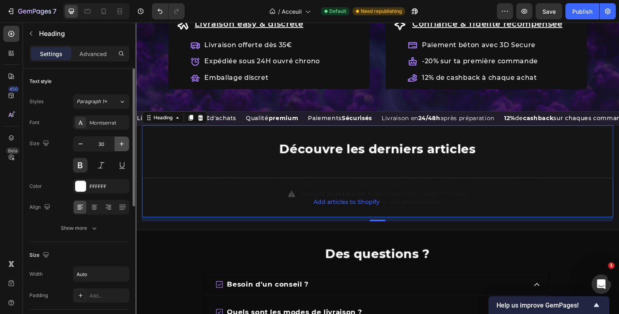
click at [125, 141] on icon "button" at bounding box center [122, 144] width 8 height 8
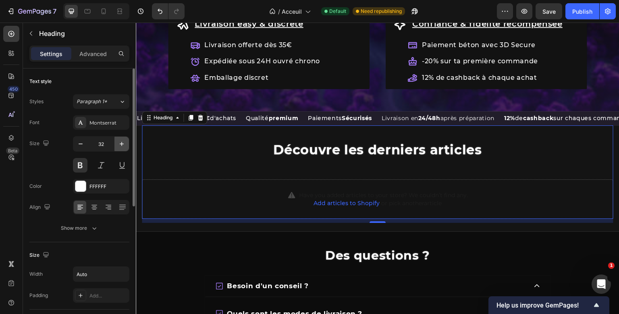
click at [125, 141] on icon "button" at bounding box center [122, 144] width 8 height 8
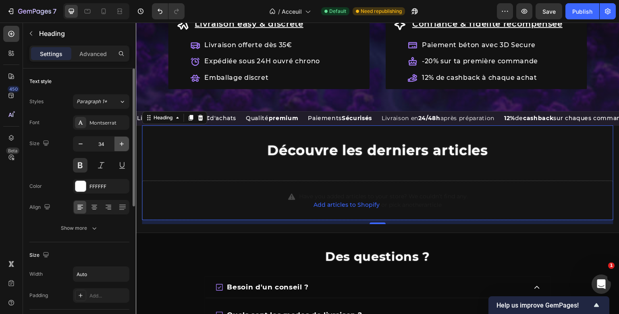
drag, startPoint x: 125, startPoint y: 141, endPoint x: 171, endPoint y: 218, distance: 89.0
click at [125, 141] on icon "button" at bounding box center [122, 144] width 8 height 8
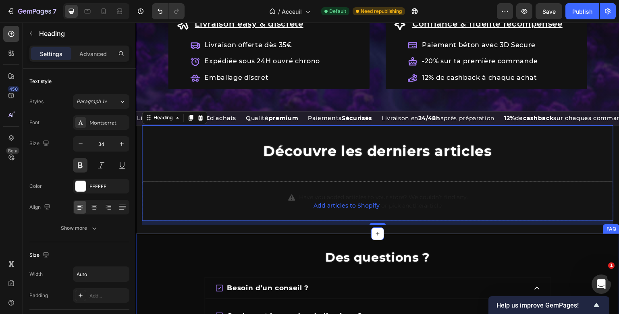
type input "35"
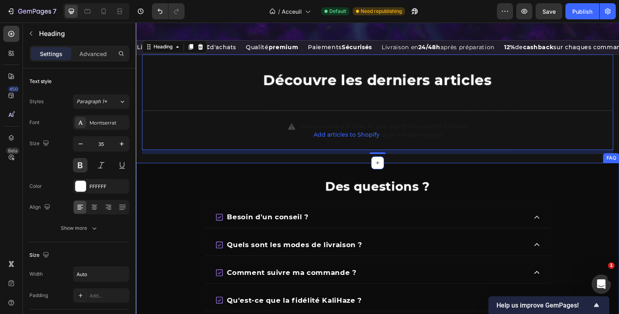
scroll to position [1166, 0]
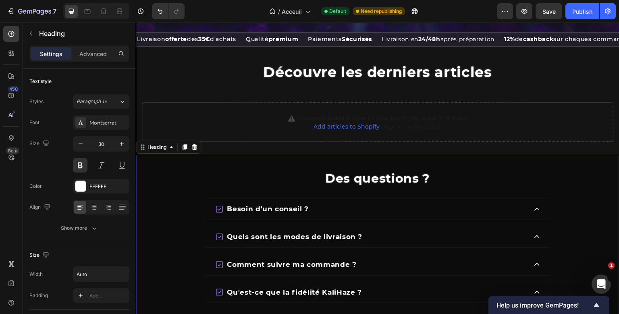
click at [397, 176] on div "Des questions ? Heading 20 Besoin d'un conseil ? Quels sont les modes de livrai…" at bounding box center [378, 263] width 484 height 216
click at [128, 146] on button "button" at bounding box center [121, 144] width 15 height 15
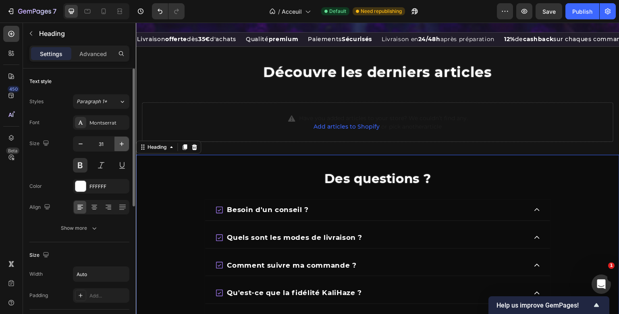
click at [128, 146] on button "button" at bounding box center [121, 144] width 15 height 15
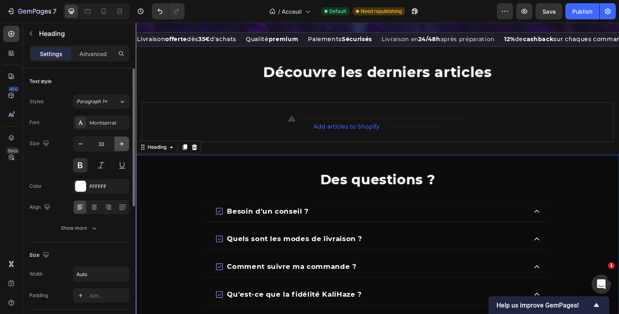
click at [128, 146] on button "button" at bounding box center [121, 144] width 15 height 15
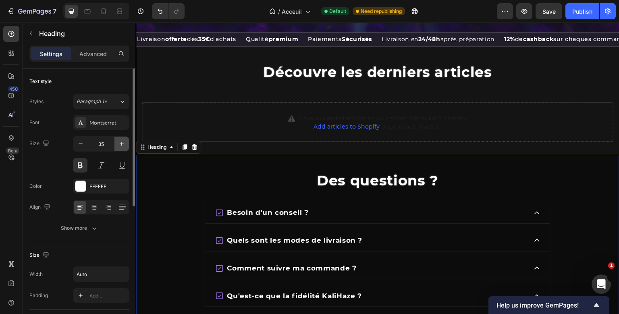
click at [128, 146] on button "button" at bounding box center [121, 144] width 15 height 15
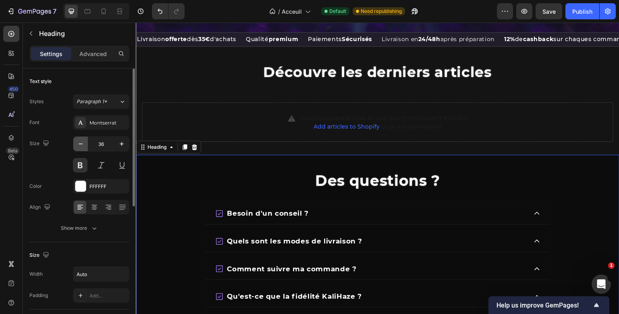
click at [83, 143] on icon "button" at bounding box center [81, 144] width 8 height 8
type input "35"
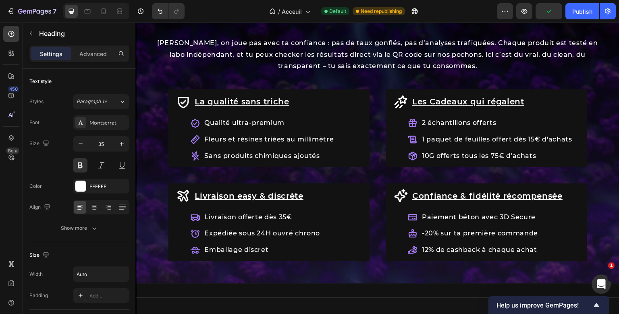
scroll to position [850, 0]
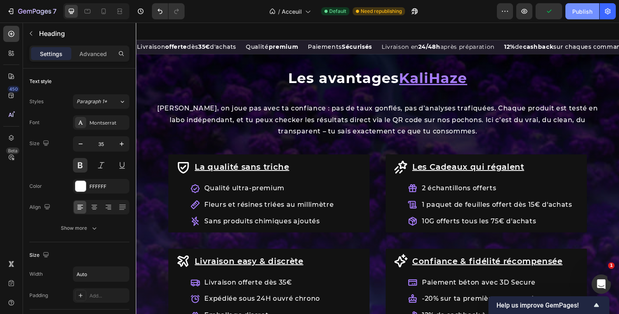
click at [586, 12] on div "Publish" at bounding box center [582, 11] width 20 height 8
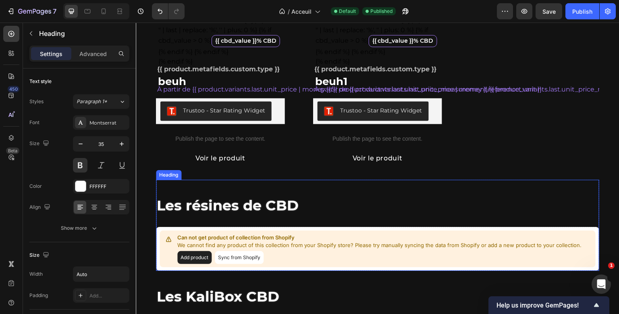
scroll to position [589, 0]
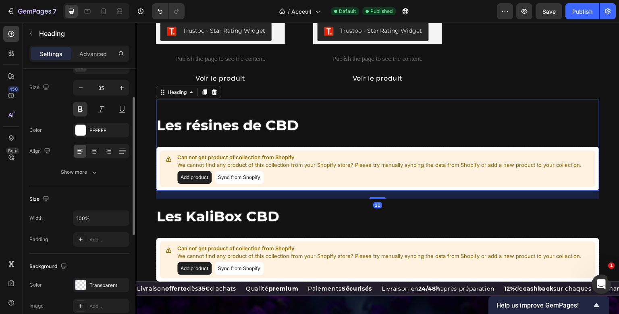
scroll to position [0, 0]
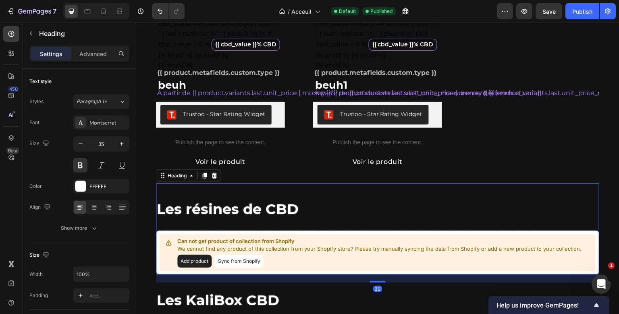
scroll to position [493, 0]
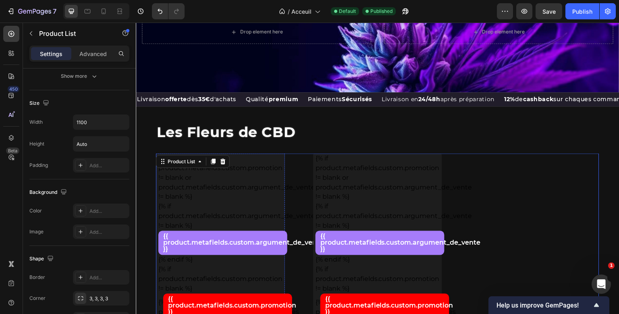
scroll to position [67, 0]
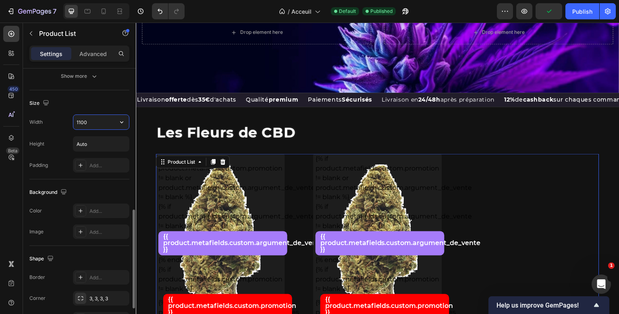
click at [81, 121] on input "1100" at bounding box center [101, 122] width 56 height 15
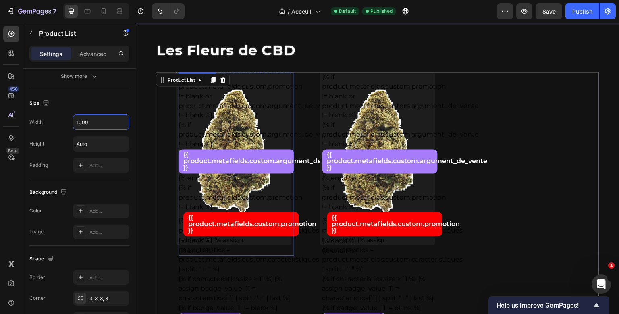
scroll to position [149, 0]
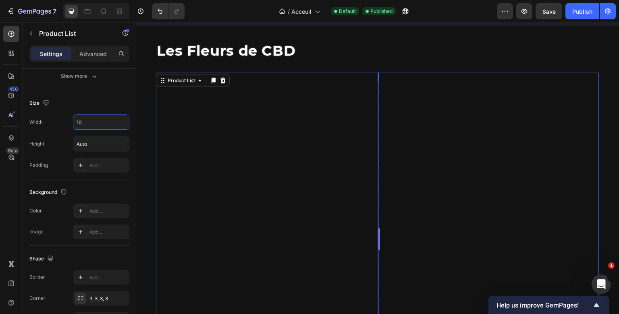
type input "1"
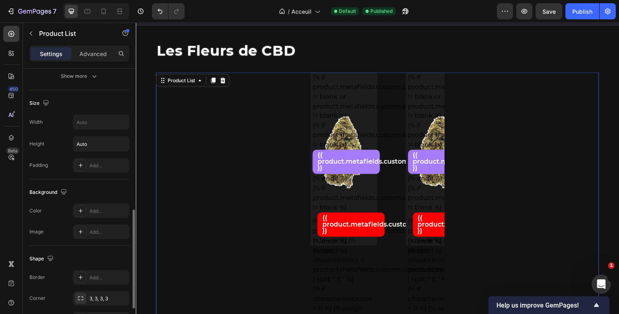
click at [115, 102] on div "Size" at bounding box center [79, 103] width 100 height 13
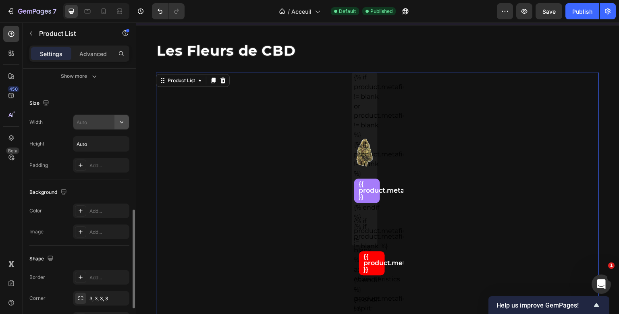
click at [115, 120] on button "button" at bounding box center [121, 122] width 15 height 15
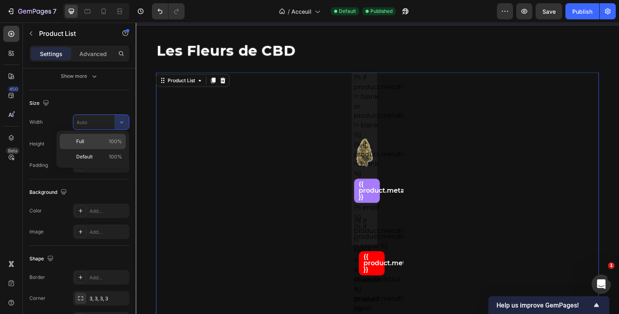
click at [104, 145] on p "Full 100%" at bounding box center [99, 141] width 46 height 7
type input "100%"
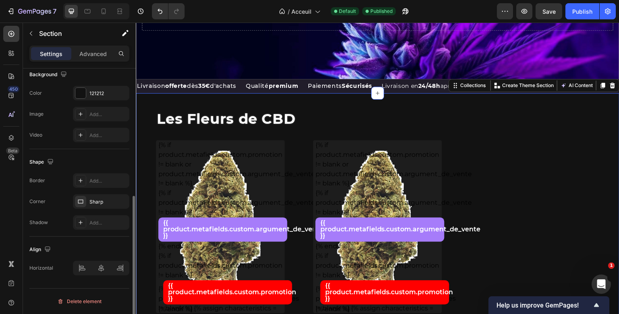
scroll to position [0, 0]
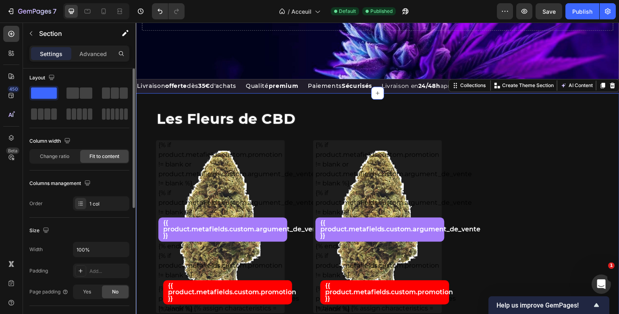
scroll to position [2, 0]
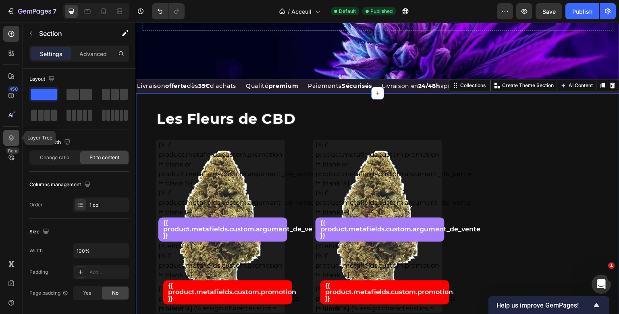
click at [9, 136] on icon at bounding box center [11, 138] width 8 height 8
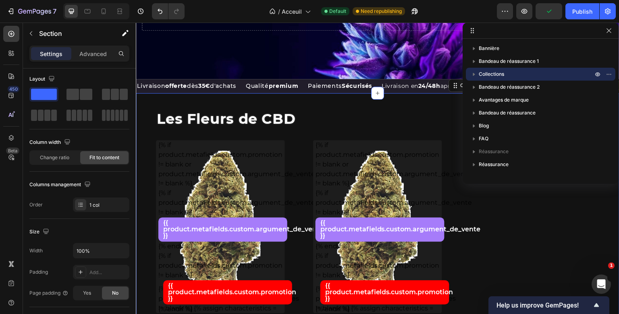
click at [474, 75] on icon "button" at bounding box center [474, 74] width 2 height 3
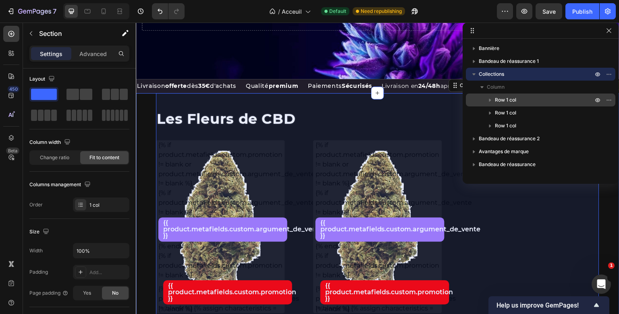
click at [505, 99] on span "Row 1 col" at bounding box center [505, 100] width 21 height 8
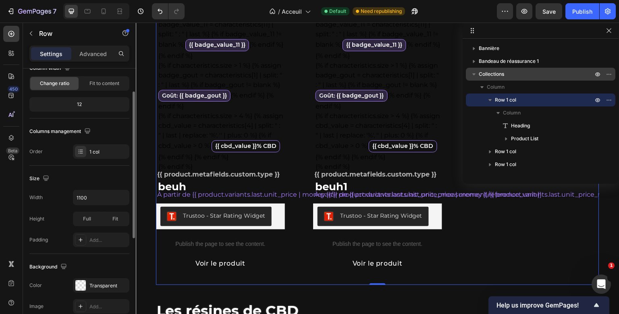
scroll to position [77, 0]
click at [79, 193] on input "1100" at bounding box center [101, 197] width 56 height 15
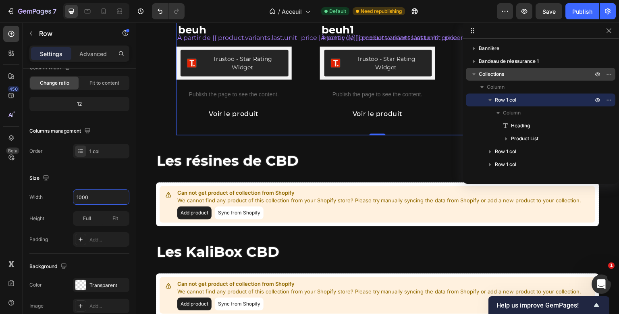
scroll to position [618, 0]
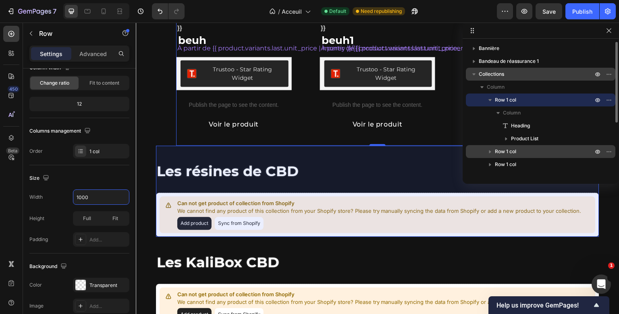
type input "1000"
click at [511, 152] on span "Row 1 col" at bounding box center [505, 152] width 21 height 8
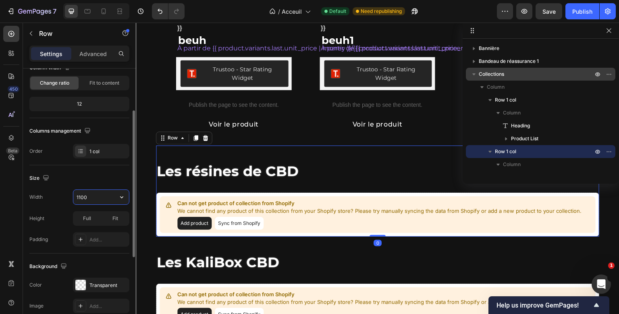
click at [81, 199] on input "1100" at bounding box center [101, 197] width 56 height 15
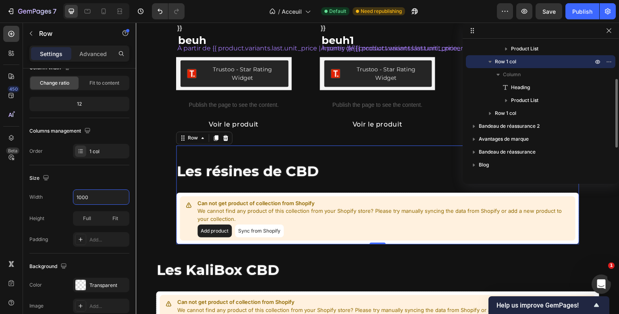
scroll to position [90, 0]
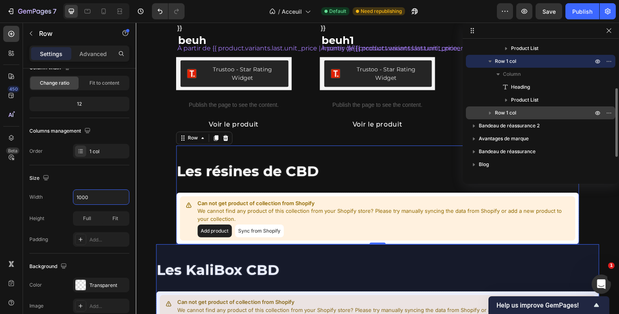
type input "1000"
click at [509, 118] on div "Row 1 col" at bounding box center [540, 112] width 143 height 13
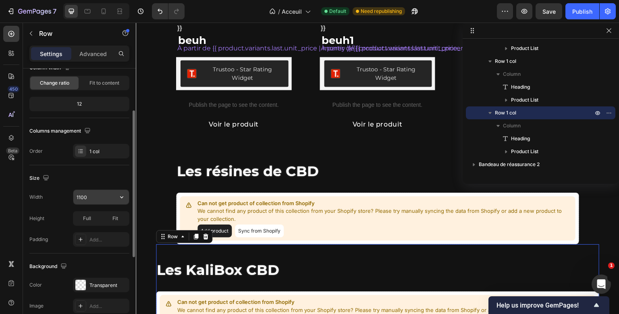
click at [80, 193] on input "1100" at bounding box center [101, 197] width 56 height 15
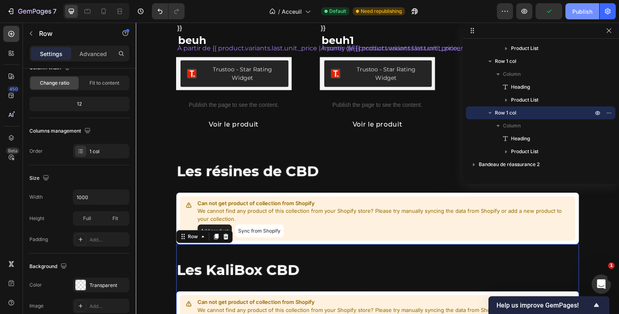
click at [578, 11] on div "Publish" at bounding box center [582, 11] width 20 height 8
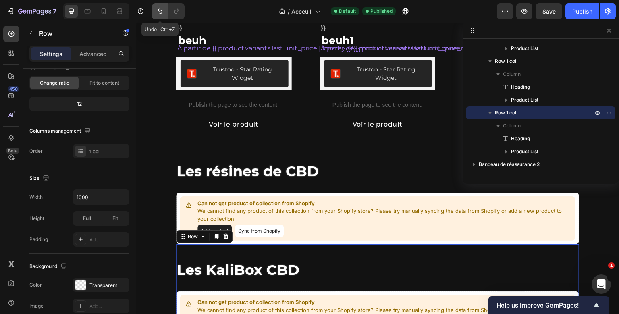
click at [155, 12] on button "Undo/Redo" at bounding box center [160, 11] width 16 height 16
type input "1100"
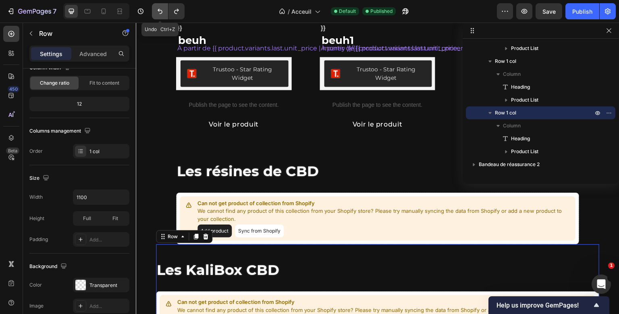
click at [155, 12] on button "Undo/Redo" at bounding box center [160, 11] width 16 height 16
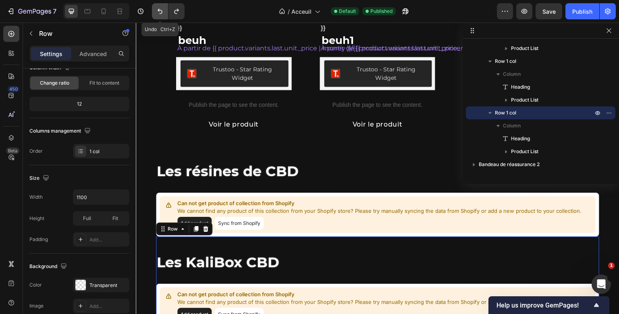
click at [155, 12] on button "Undo/Redo" at bounding box center [160, 11] width 16 height 16
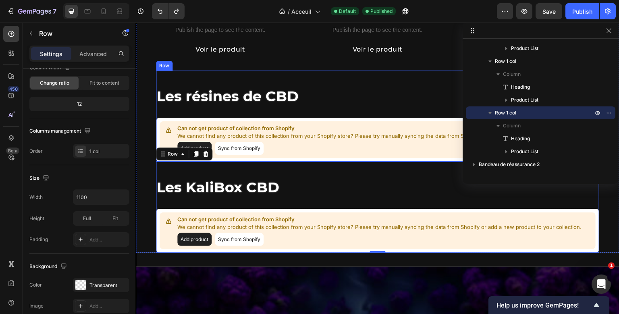
scroll to position [538, 0]
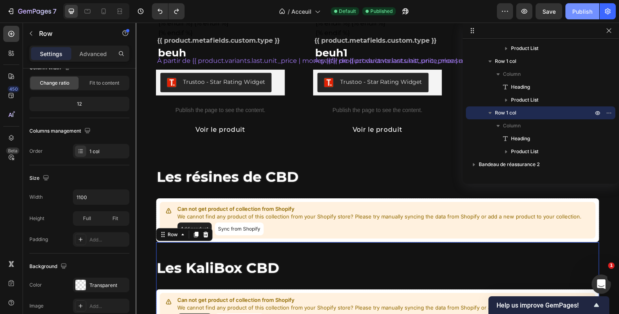
click at [589, 6] on button "Publish" at bounding box center [582, 11] width 34 height 16
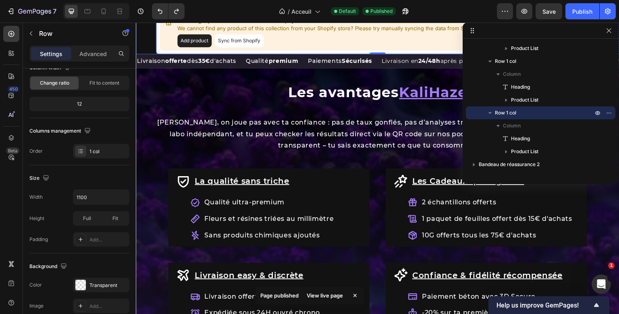
scroll to position [817, 0]
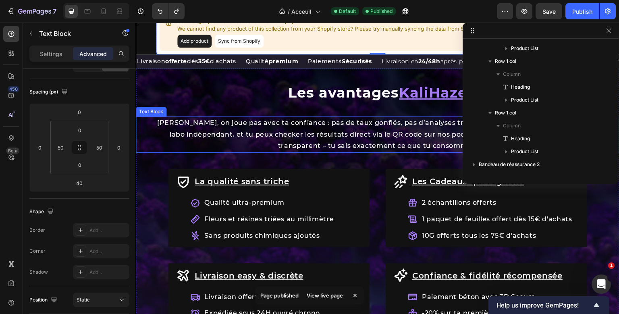
click at [309, 148] on p "[PERSON_NAME], on joue pas avec ta confiance : pas de taux gonflés, pas d’analy…" at bounding box center [378, 134] width 442 height 35
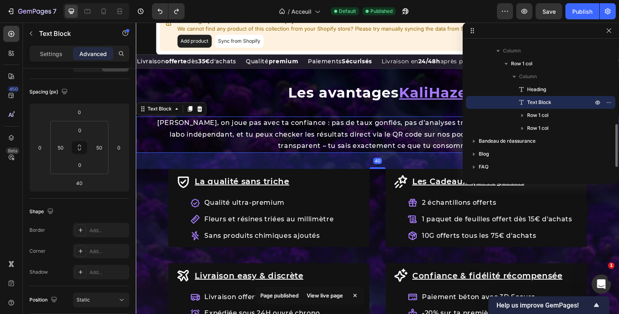
scroll to position [0, 0]
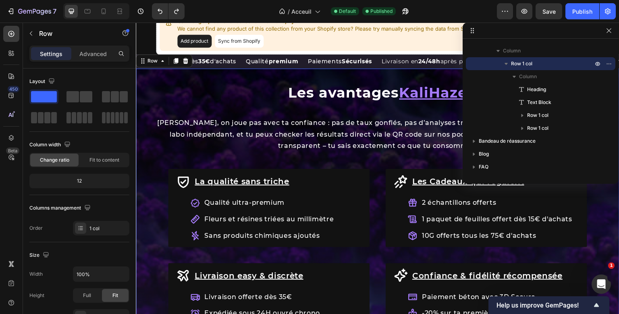
click at [222, 93] on div "Les avantages KaliHaze Heading [PERSON_NAME], on joue pas avec ta confiance : p…" at bounding box center [378, 216] width 484 height 295
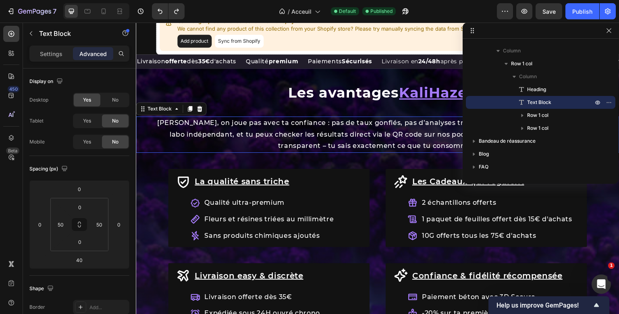
click at [214, 147] on div "Les avantages KaliHaze Heading [PERSON_NAME], on joue pas avec ta confiance : p…" at bounding box center [378, 224] width 484 height 278
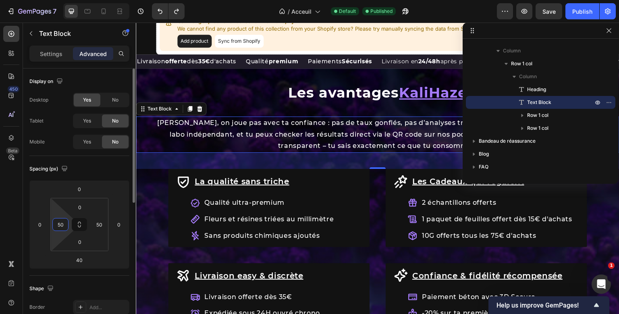
click at [61, 228] on input "50" at bounding box center [60, 224] width 12 height 12
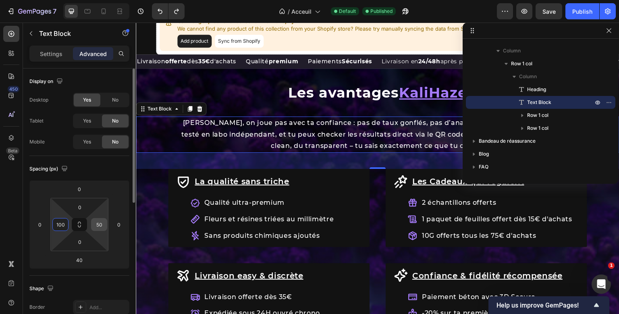
type input "100"
click at [96, 225] on input "50" at bounding box center [99, 224] width 12 height 12
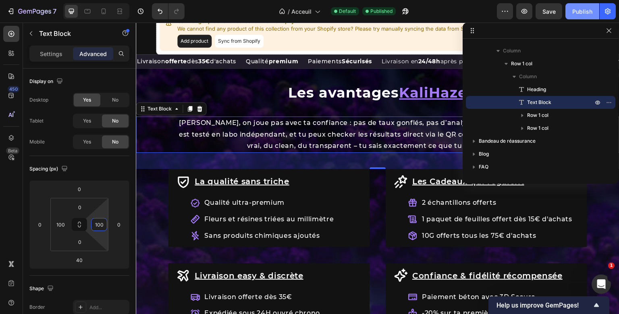
type input "100"
click at [581, 17] on button "Publish" at bounding box center [582, 11] width 34 height 16
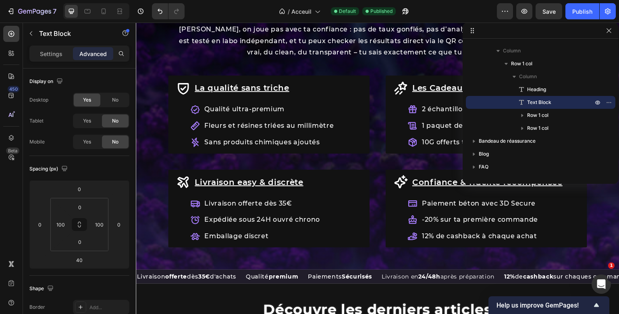
scroll to position [898, 0]
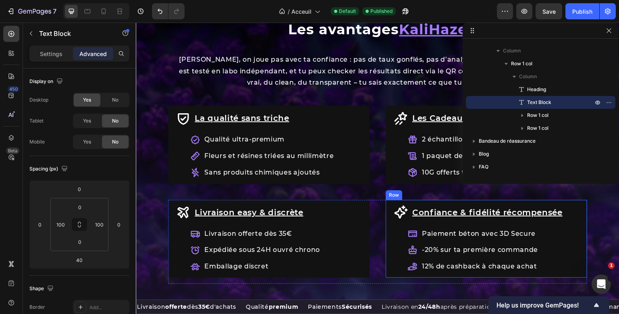
click at [391, 210] on div "Confiance & fidélité récompensée Item List Paiement béton avec 3D Secure -20% s…" at bounding box center [487, 239] width 202 height 78
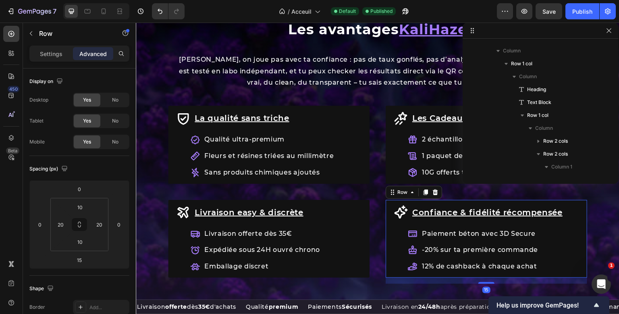
scroll to position [359, 0]
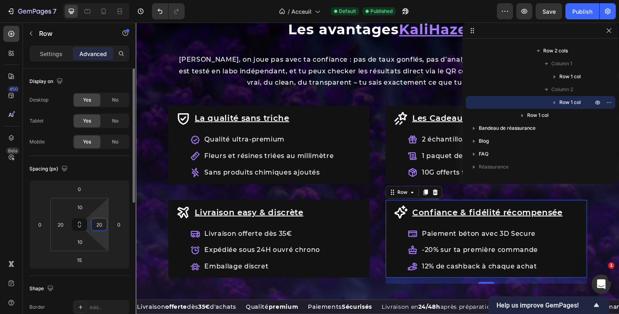
click at [98, 222] on input "20" at bounding box center [99, 224] width 12 height 12
type input "10"
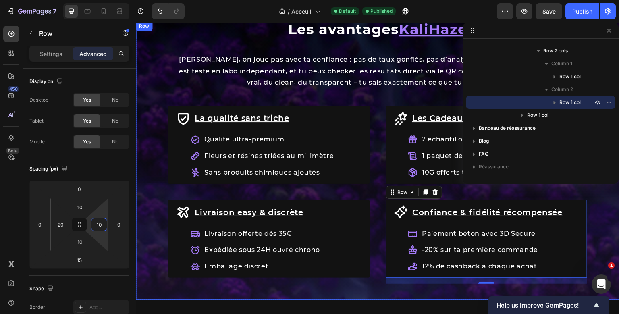
scroll to position [851, 0]
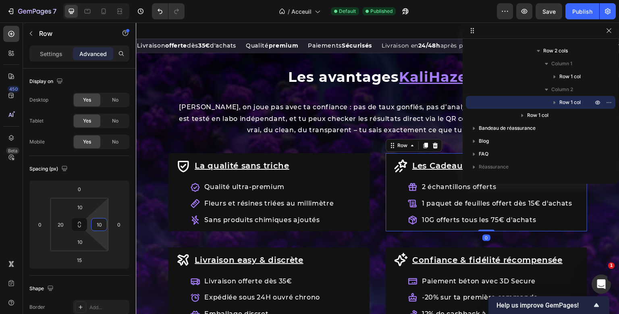
click at [390, 195] on div "Les Cadeaux qui régalent Item List 2 échantillons offerts 1 paquet de feuilles …" at bounding box center [487, 192] width 202 height 78
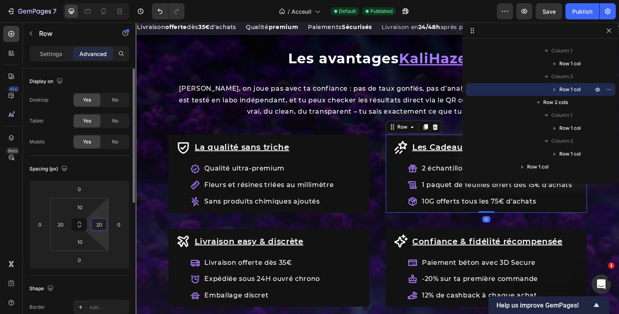
click at [100, 228] on input "20" at bounding box center [99, 224] width 12 height 12
type input "10"
click at [578, 11] on div "Publish" at bounding box center [582, 11] width 20 height 8
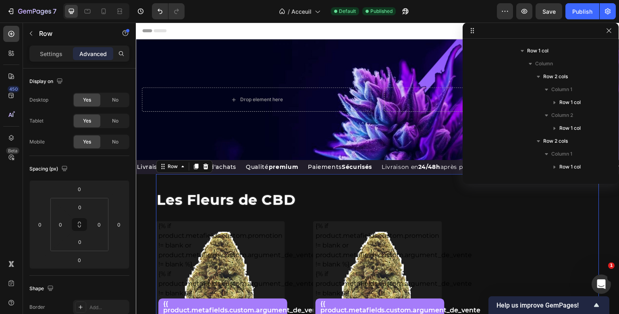
scroll to position [0, 0]
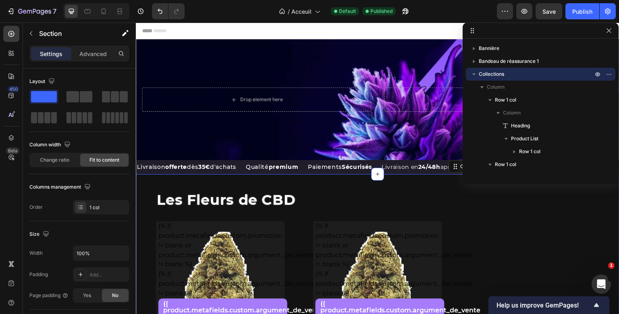
click at [85, 51] on p "Advanced" at bounding box center [92, 54] width 27 height 8
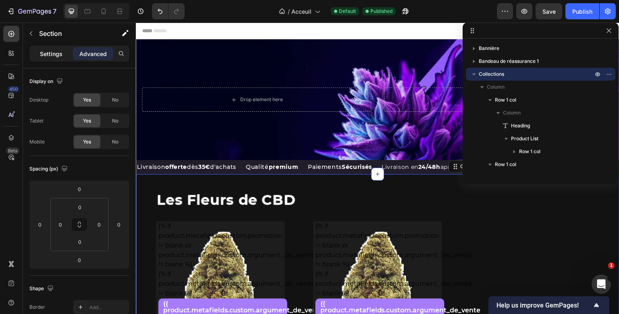
click at [55, 48] on div "Settings" at bounding box center [51, 53] width 40 height 13
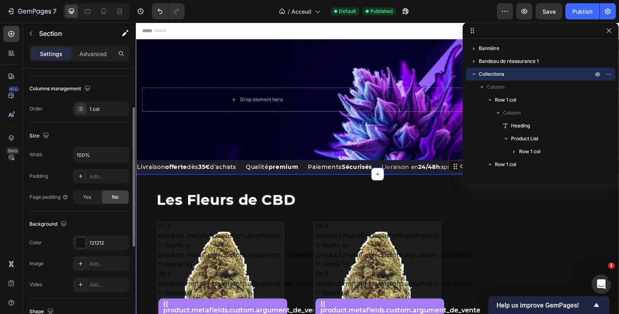
scroll to position [90, 0]
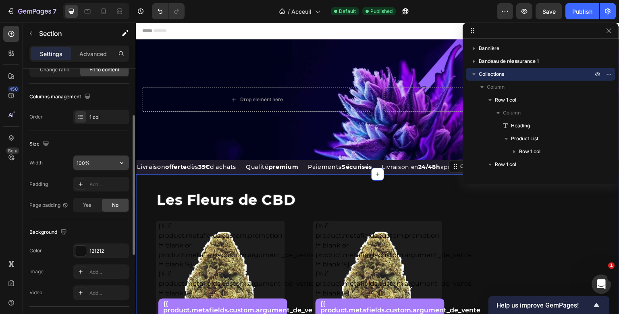
click at [120, 165] on icon "button" at bounding box center [122, 163] width 8 height 8
click at [91, 164] on input "100%" at bounding box center [101, 163] width 56 height 15
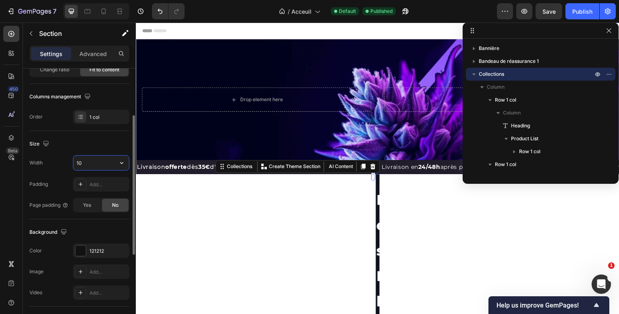
type input "1"
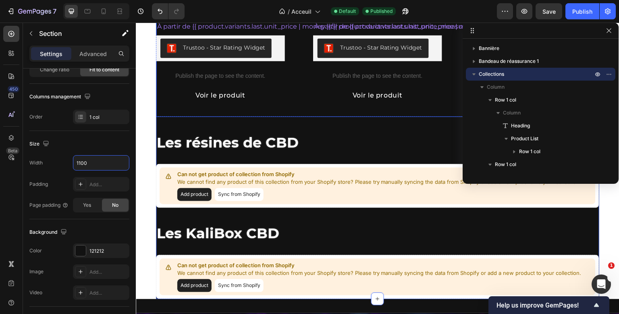
scroll to position [561, 0]
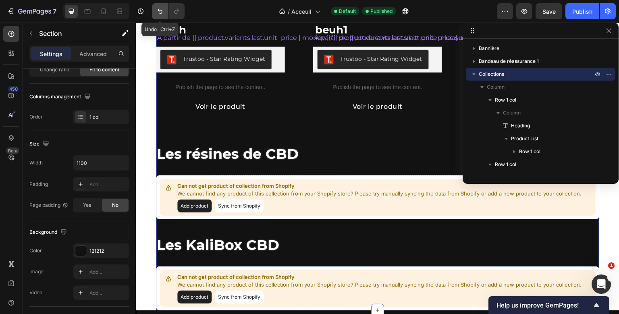
click at [159, 13] on icon "Undo/Redo" at bounding box center [160, 11] width 8 height 8
type input "100%"
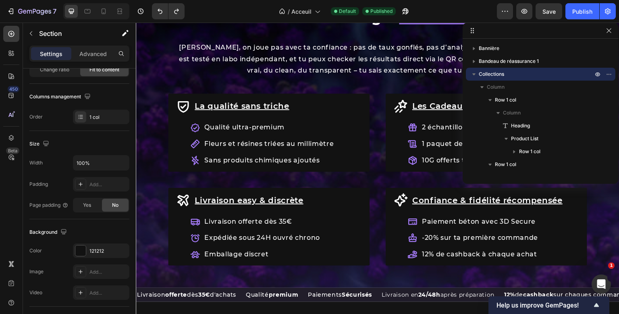
scroll to position [910, 0]
click at [588, 11] on div "Publish" at bounding box center [582, 11] width 20 height 8
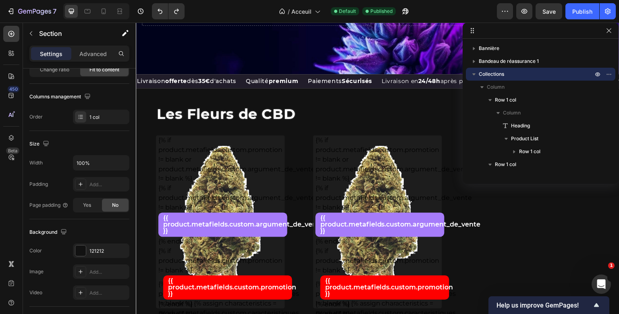
scroll to position [82, 0]
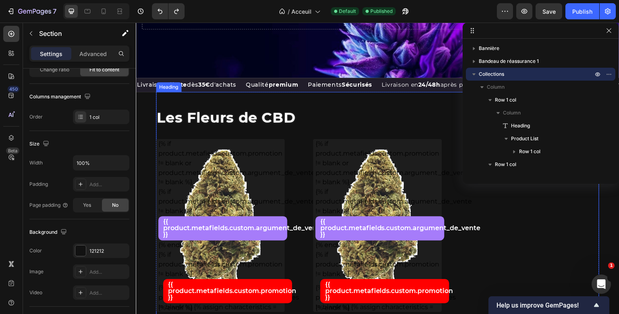
click at [224, 131] on div "Les Fleurs de CBD Heading" at bounding box center [377, 117] width 443 height 27
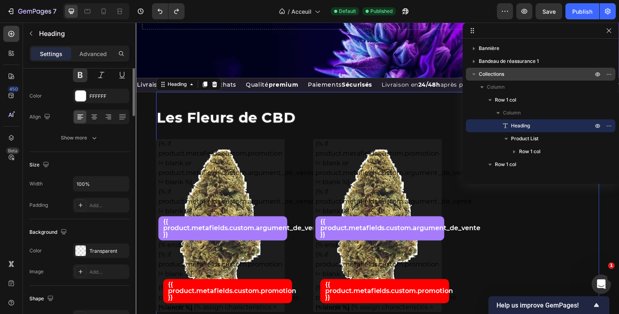
scroll to position [0, 0]
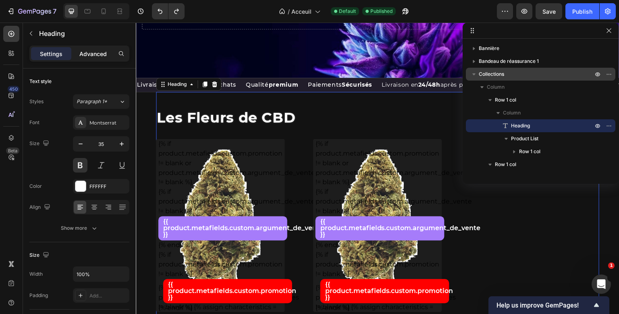
click at [94, 56] on p "Advanced" at bounding box center [92, 54] width 27 height 8
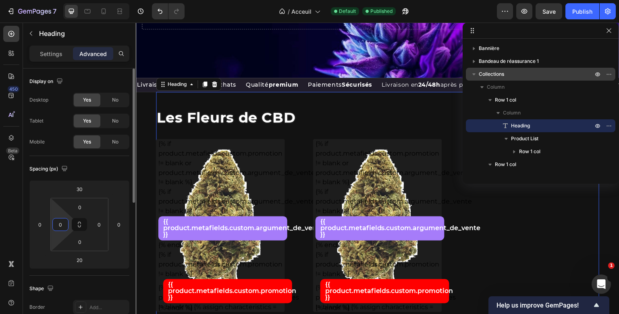
click at [60, 228] on input "0" at bounding box center [60, 224] width 12 height 12
type input "1"
type input "0"
click at [50, 54] on p "Settings" at bounding box center [51, 54] width 23 height 8
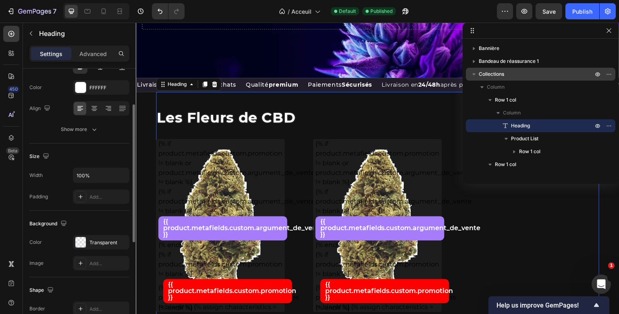
scroll to position [104, 0]
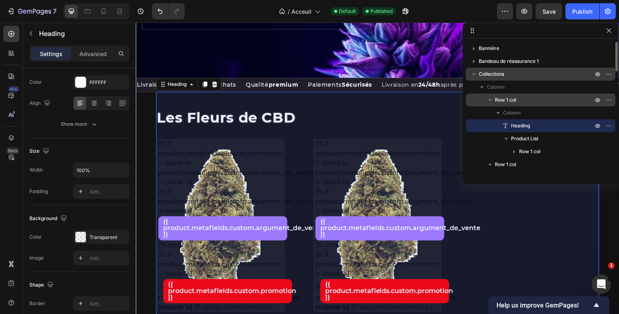
click at [532, 102] on p "Row 1 col" at bounding box center [545, 100] width 100 height 8
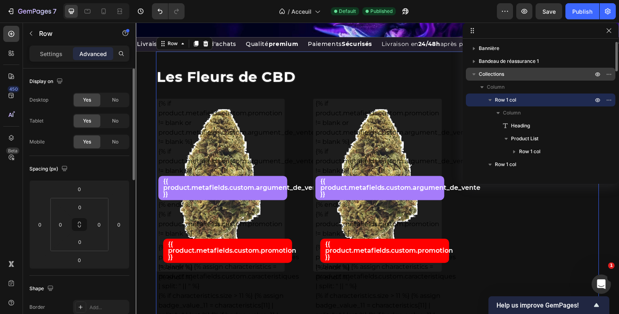
scroll to position [123, 0]
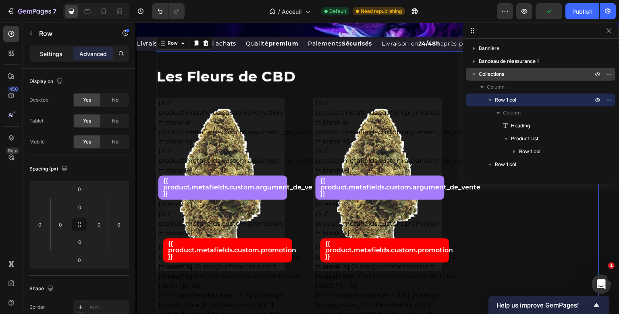
click at [60, 60] on div "Settings" at bounding box center [51, 53] width 40 height 13
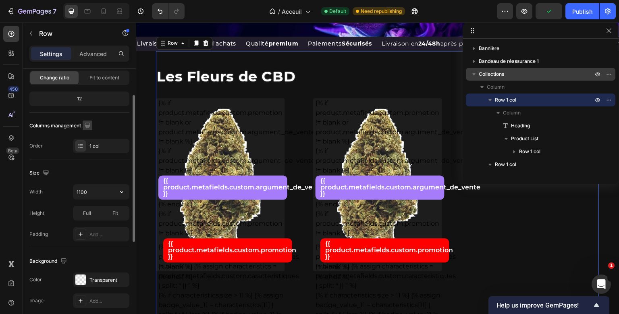
scroll to position [82, 0]
click at [88, 194] on input "1100" at bounding box center [101, 192] width 56 height 15
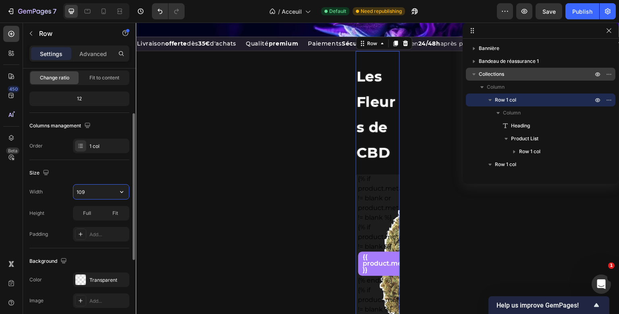
type input "1090"
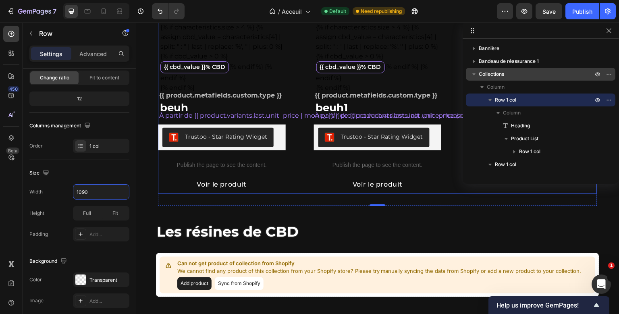
scroll to position [501, 0]
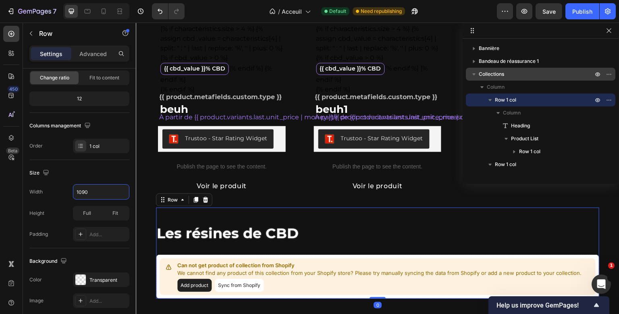
click at [203, 249] on div "Les résines de CBD Heading Can not get product of collection from Shopify We ca…" at bounding box center [377, 253] width 443 height 91
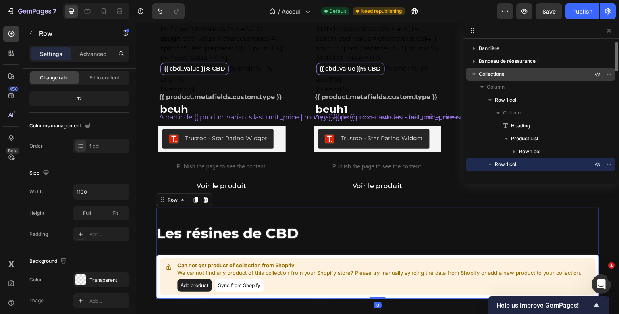
scroll to position [18, 0]
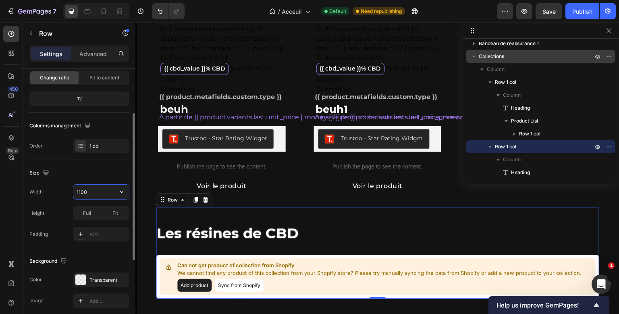
click at [79, 190] on input "1100" at bounding box center [101, 192] width 56 height 15
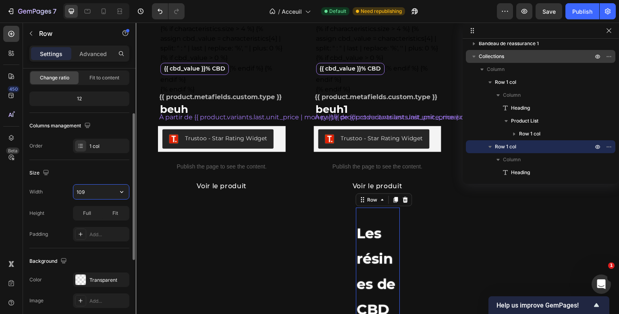
type input "1090"
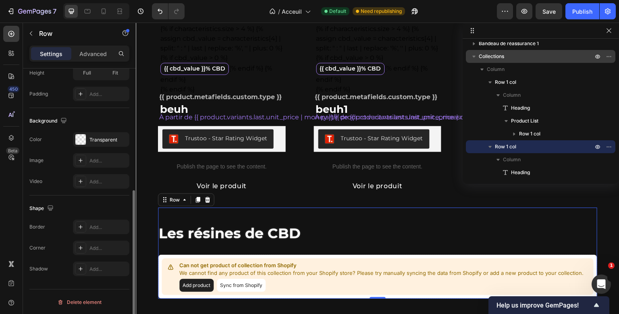
scroll to position [671, 0]
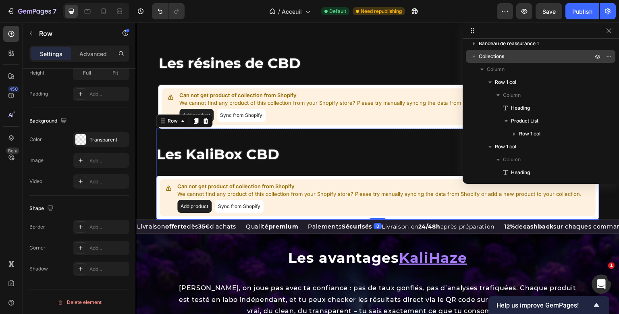
click at [233, 169] on div "Les KaliBox CBD Heading Can not get product of collection from Shopify We canno…" at bounding box center [377, 174] width 443 height 91
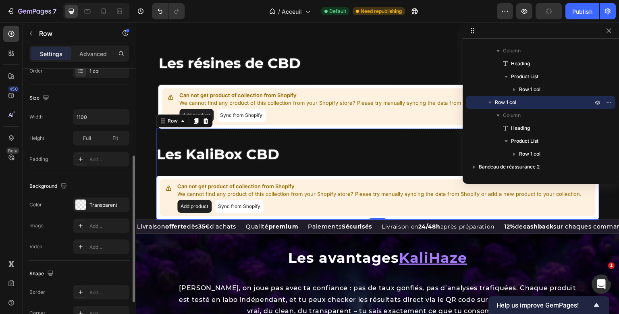
scroll to position [148, 0]
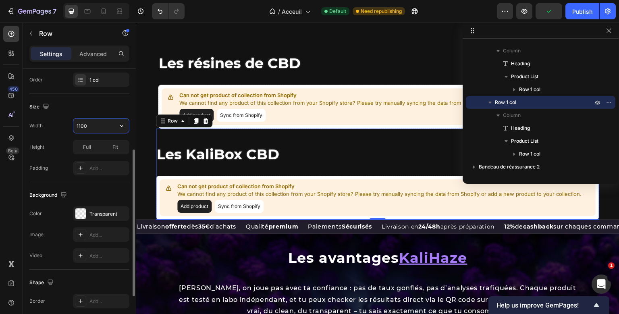
click at [89, 127] on input "1100" at bounding box center [101, 125] width 56 height 15
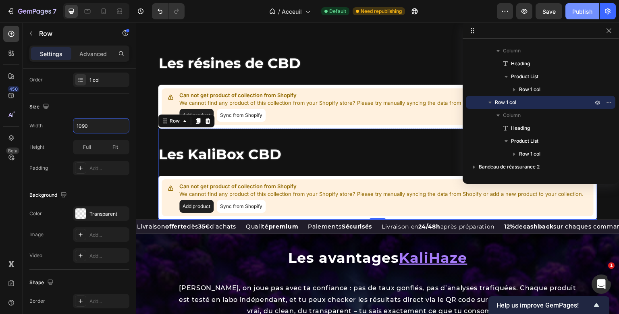
type input "1090"
click at [591, 9] on div "Publish" at bounding box center [582, 11] width 20 height 8
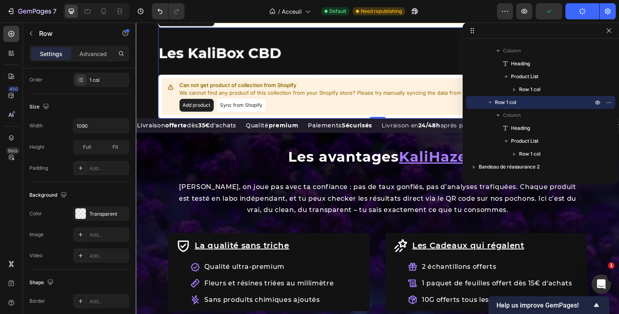
scroll to position [788, 0]
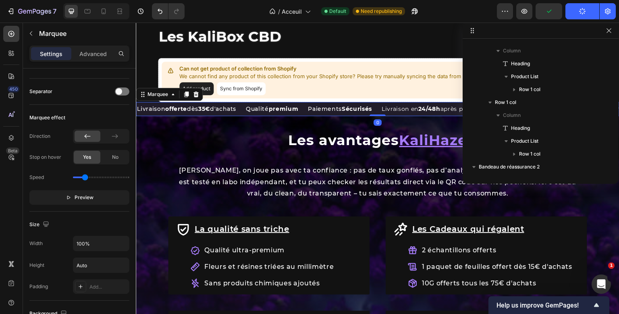
click at [245, 110] on div "Livraison offerte dès 35€ d'achats Text Block" at bounding box center [190, 109] width 109 height 14
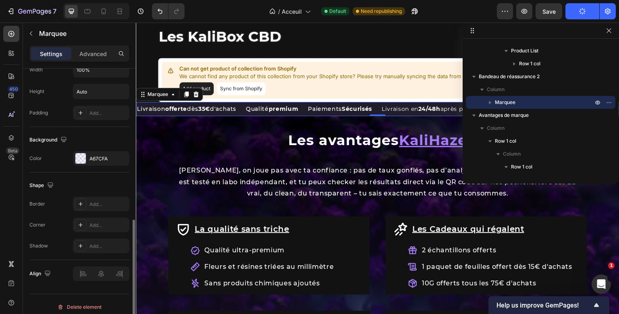
scroll to position [326, 0]
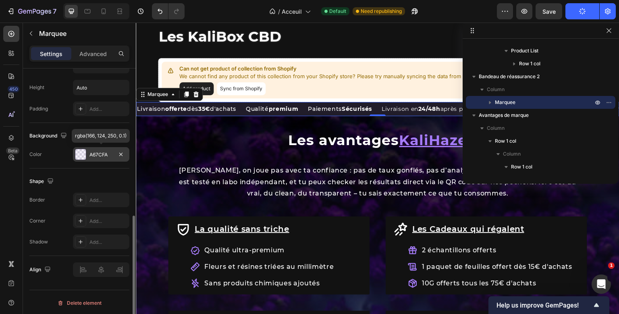
click at [100, 155] on div "A67CFA" at bounding box center [100, 154] width 23 height 7
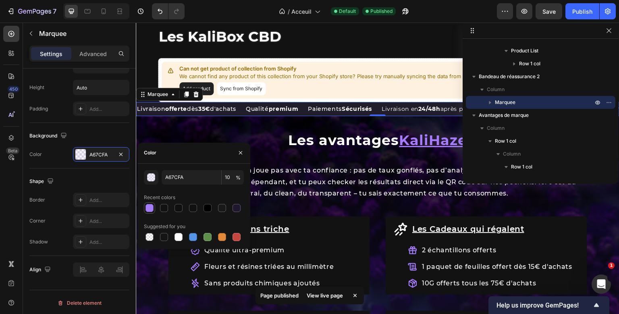
click at [152, 212] on div at bounding box center [150, 208] width 10 height 10
type input "100"
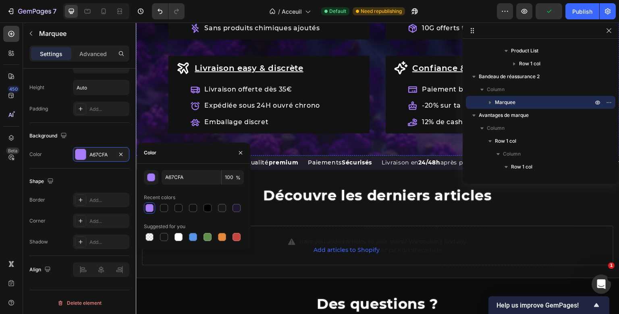
scroll to position [1072, 0]
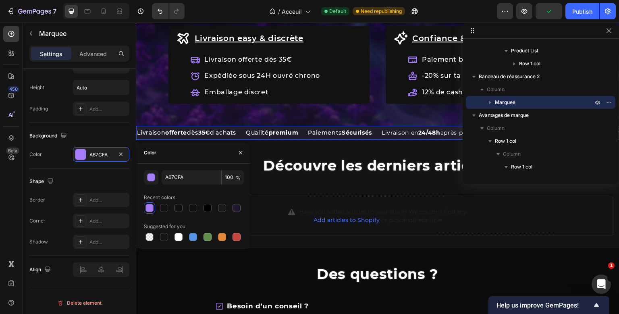
click at [307, 132] on div "Qualité premium Text Block" at bounding box center [276, 133] width 62 height 14
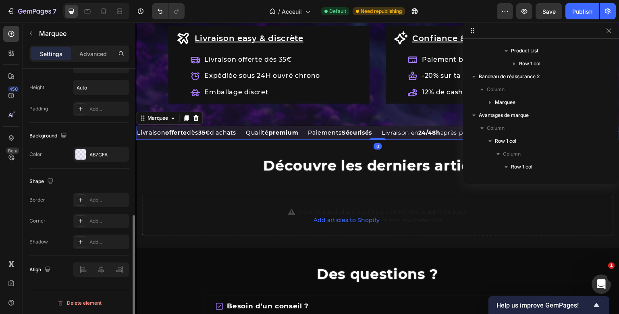
scroll to position [511, 0]
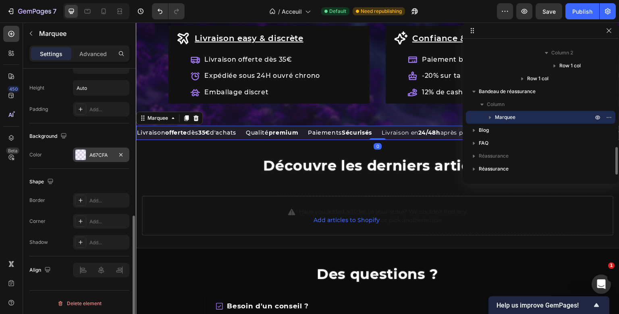
click at [101, 154] on div "A67CFA" at bounding box center [100, 155] width 23 height 7
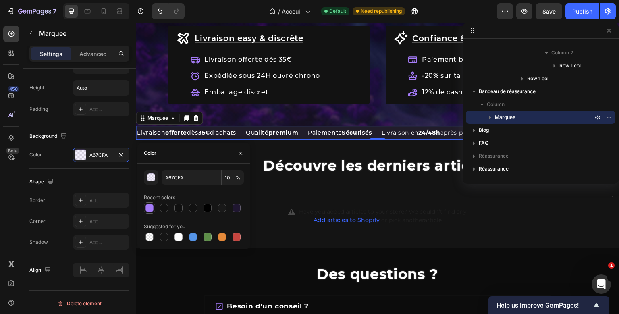
click at [152, 207] on div at bounding box center [149, 208] width 8 height 8
type input "100"
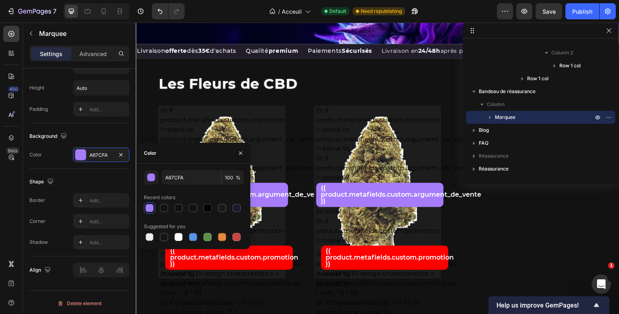
scroll to position [0, 0]
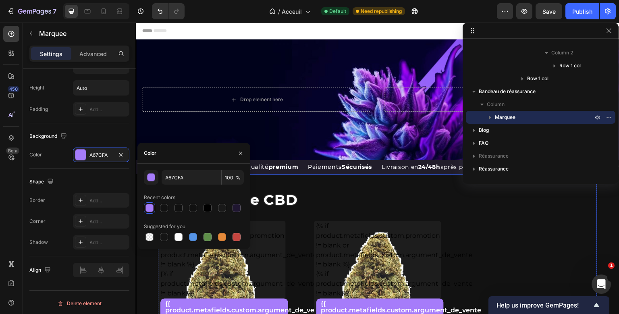
click at [307, 172] on div "Qualité premium Text Block" at bounding box center [276, 167] width 62 height 14
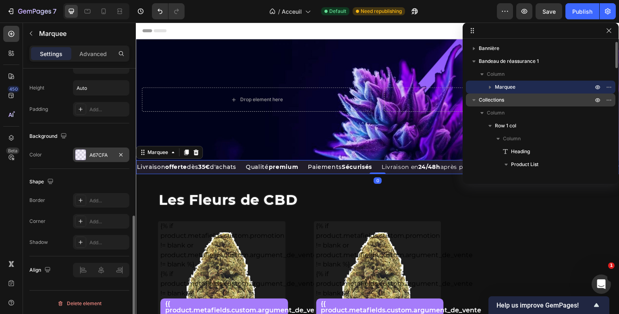
click at [108, 156] on div "A67CFA" at bounding box center [100, 155] width 23 height 7
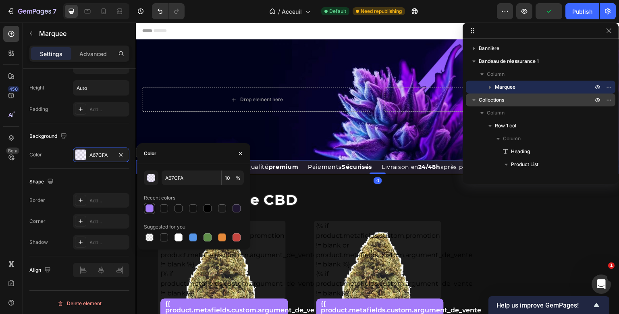
click at [152, 209] on div at bounding box center [149, 208] width 8 height 8
type input "100"
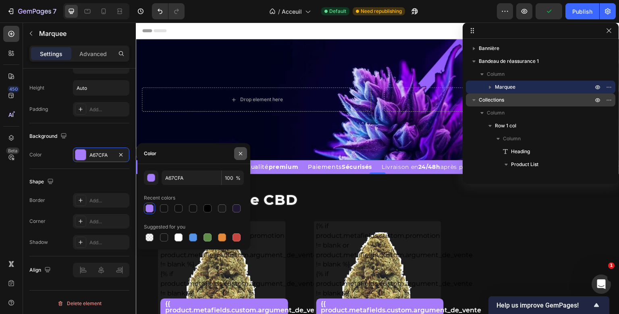
click at [239, 156] on icon "button" at bounding box center [240, 153] width 6 height 6
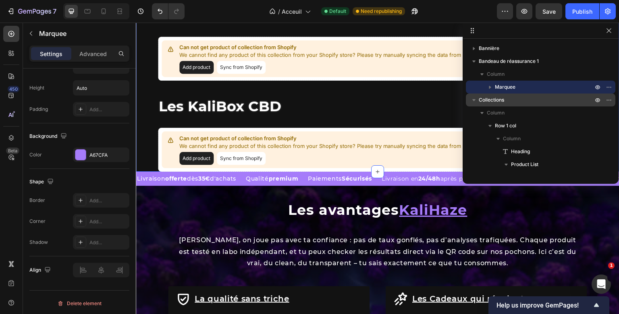
scroll to position [746, 0]
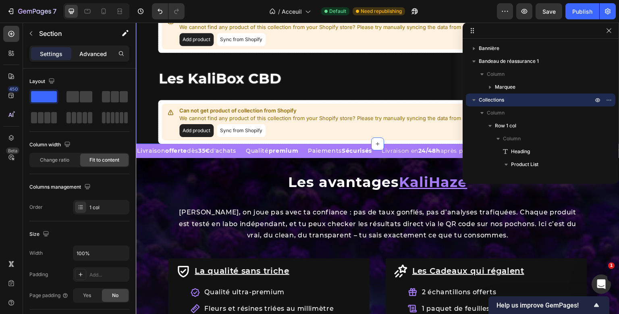
click at [106, 58] on div "Settings Advanced" at bounding box center [79, 54] width 100 height 16
click at [106, 58] on p "Advanced" at bounding box center [92, 54] width 27 height 8
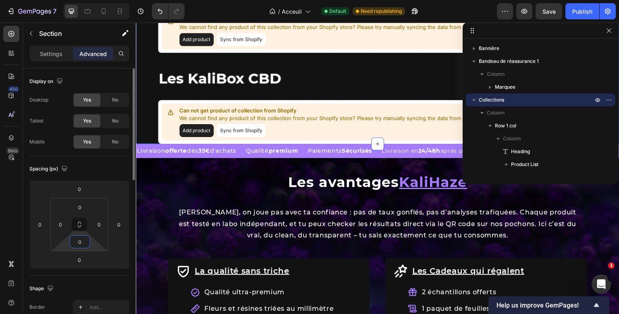
click at [81, 246] on input "0" at bounding box center [80, 242] width 16 height 12
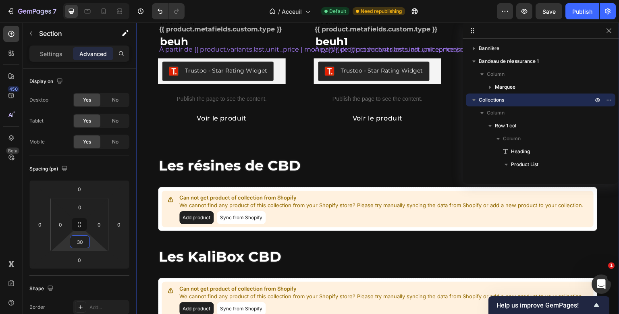
scroll to position [576, 0]
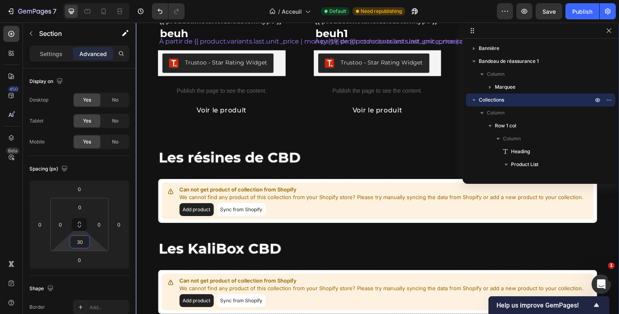
type input "3"
type input "0"
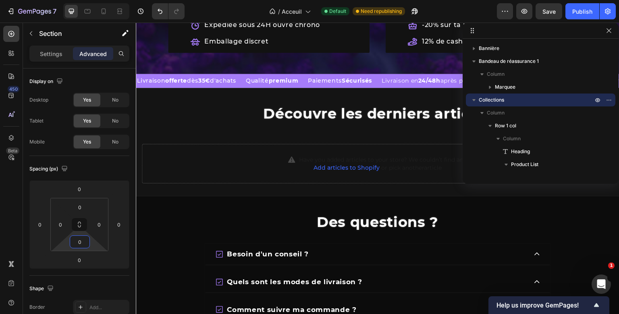
scroll to position [868, 0]
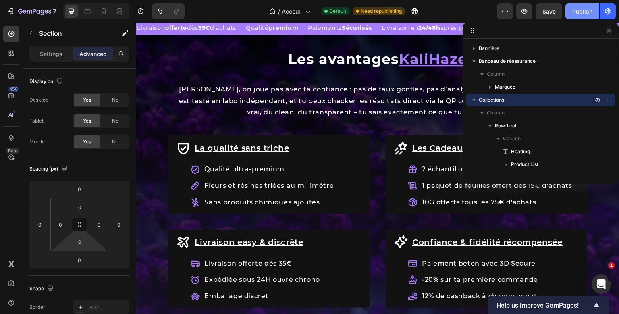
click at [571, 9] on button "Publish" at bounding box center [582, 11] width 34 height 16
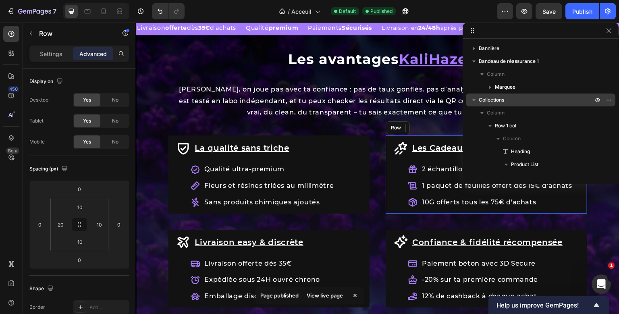
drag, startPoint x: 389, startPoint y: 174, endPoint x: 152, endPoint y: 207, distance: 238.9
click at [388, 173] on div "Les Cadeaux qui régalent Item List 2 échantillons offerts 1 paquet de feuilles …" at bounding box center [487, 174] width 202 height 78
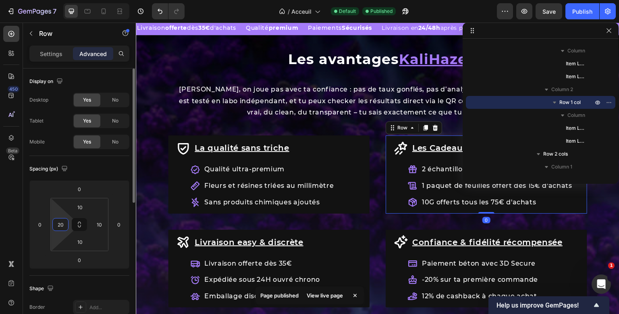
click at [58, 226] on input "20" at bounding box center [60, 224] width 12 height 12
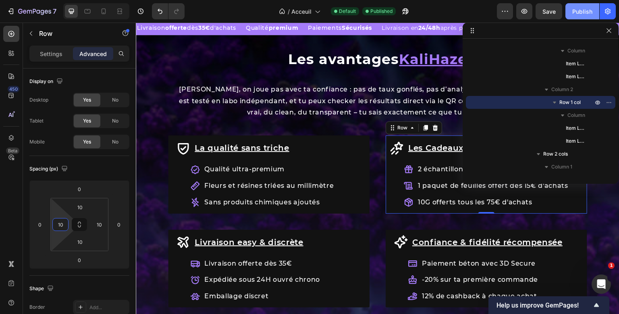
click at [572, 13] on button "Publish" at bounding box center [582, 11] width 34 height 16
click at [63, 222] on input "10" at bounding box center [60, 224] width 12 height 12
type input "20"
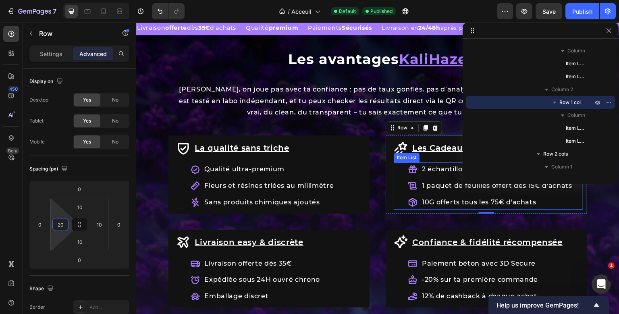
click at [416, 185] on icon at bounding box center [412, 186] width 9 height 8
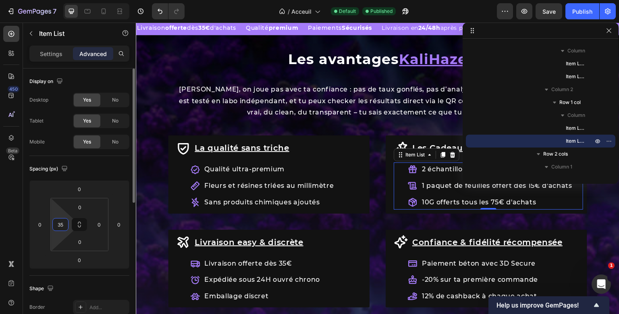
click at [62, 228] on input "35" at bounding box center [60, 224] width 12 height 12
type input "1"
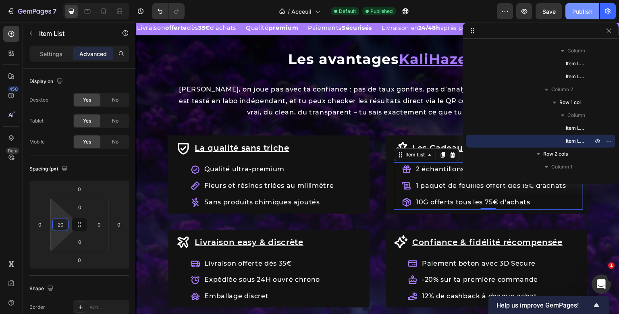
type input "20"
click at [588, 6] on button "Publish" at bounding box center [582, 11] width 34 height 16
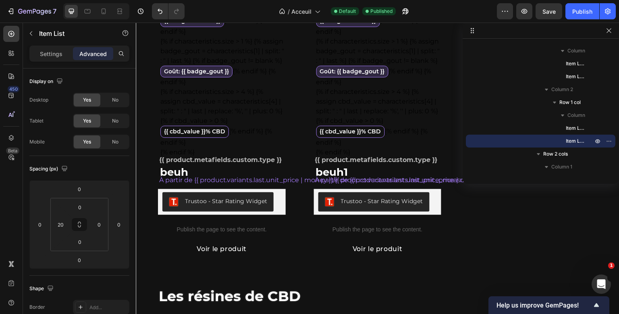
scroll to position [434, 0]
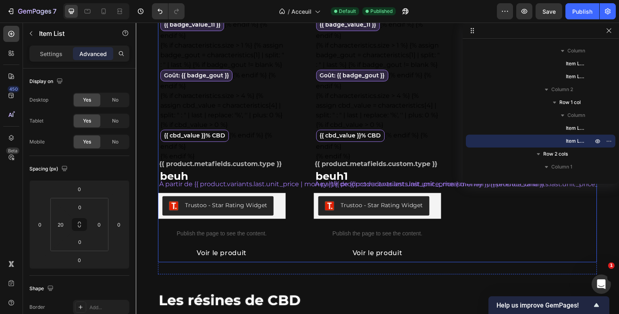
click at [300, 150] on div "{% if product.metafields.custom.promotion != blank or product.metafields.custom…" at bounding box center [377, 25] width 439 height 474
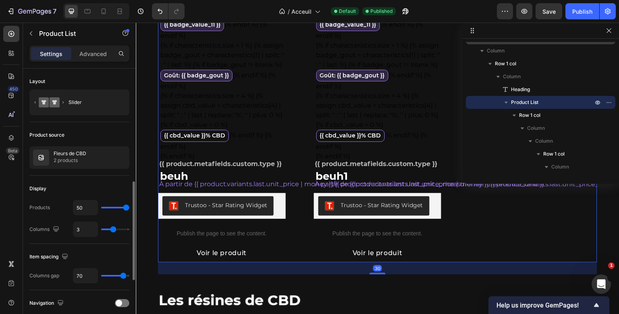
scroll to position [83, 0]
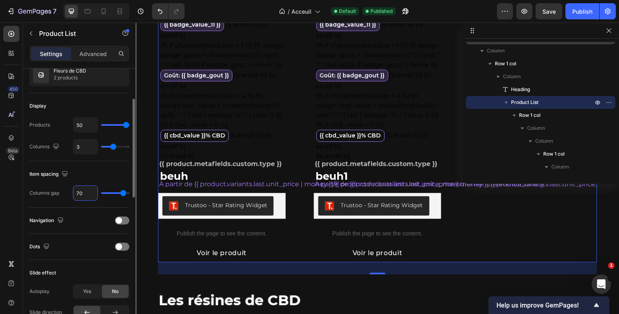
click at [77, 191] on input "70" at bounding box center [85, 193] width 24 height 15
type input "5"
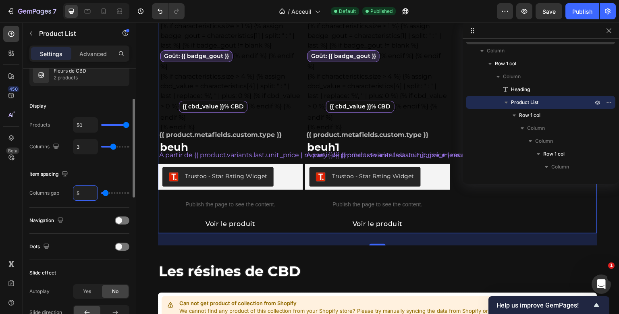
type input "50"
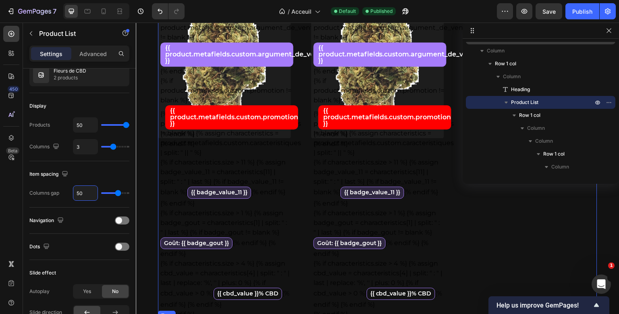
scroll to position [256, 0]
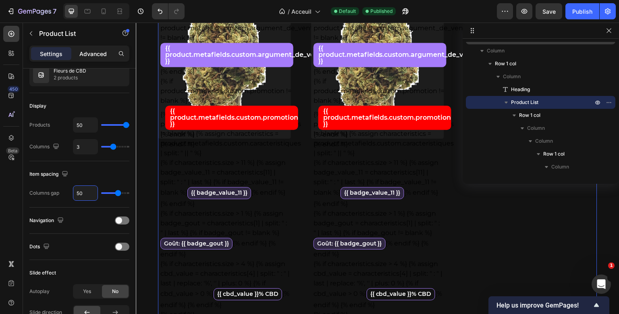
type input "50"
click at [83, 50] on p "Advanced" at bounding box center [92, 54] width 27 height 8
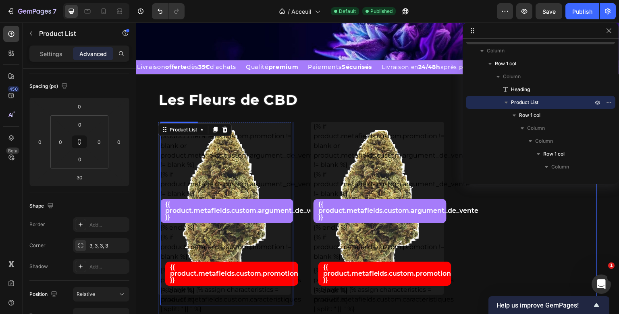
scroll to position [96, 0]
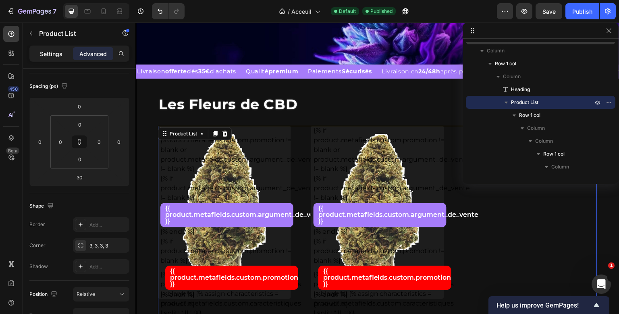
click at [62, 54] on p "Settings" at bounding box center [51, 54] width 23 height 8
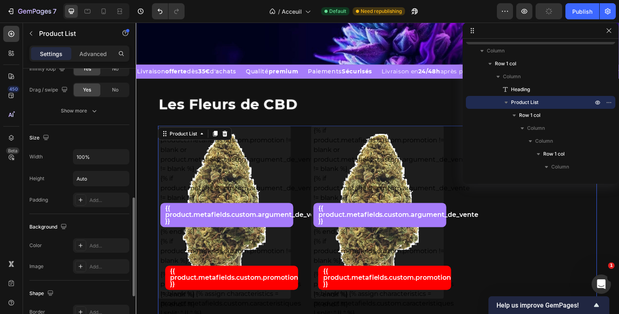
scroll to position [348, 0]
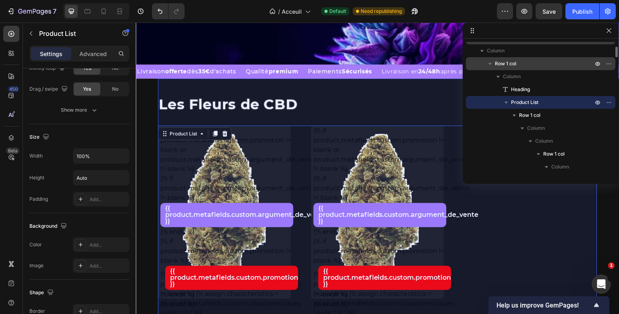
click at [524, 66] on p "Row 1 col" at bounding box center [545, 64] width 100 height 8
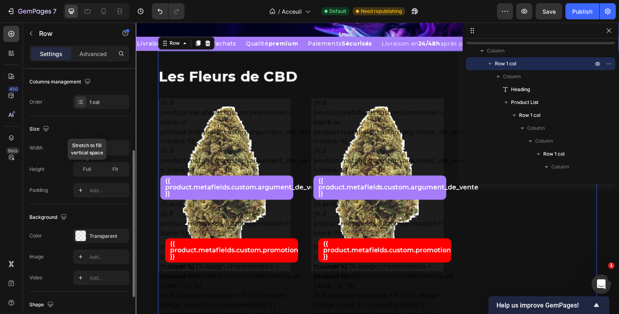
scroll to position [136, 0]
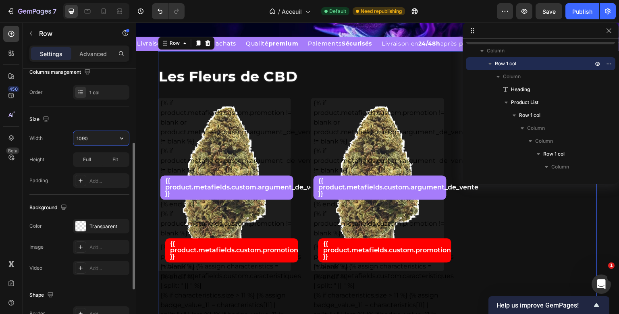
click at [87, 139] on input "1090" at bounding box center [101, 138] width 56 height 15
click at [85, 139] on input "1090" at bounding box center [101, 138] width 56 height 15
click at [85, 138] on input "1090" at bounding box center [101, 138] width 56 height 15
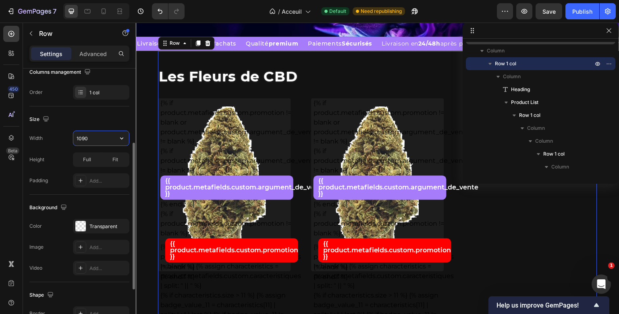
click at [85, 138] on input "1090" at bounding box center [101, 138] width 56 height 15
click at [125, 138] on icon "button" at bounding box center [122, 138] width 8 height 8
drag, startPoint x: 125, startPoint y: 138, endPoint x: 85, endPoint y: 141, distance: 40.0
click at [85, 141] on div "1090" at bounding box center [101, 138] width 56 height 15
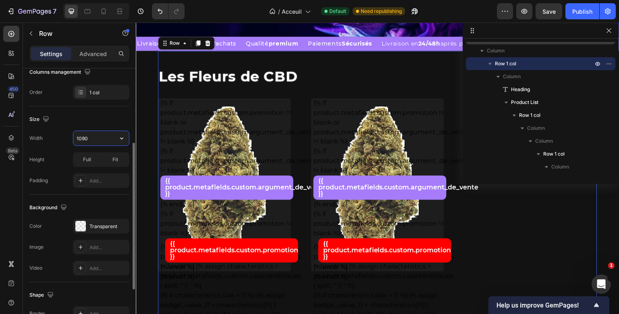
click at [85, 141] on input "1090" at bounding box center [101, 138] width 56 height 15
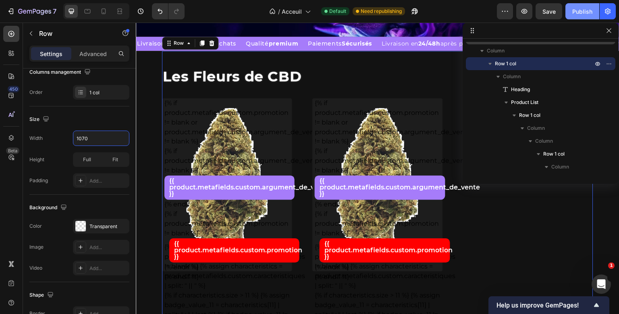
type input "1070"
click at [581, 11] on div "Publish" at bounding box center [582, 11] width 20 height 8
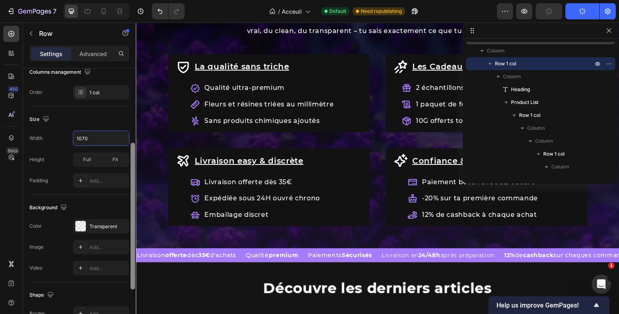
scroll to position [222, 0]
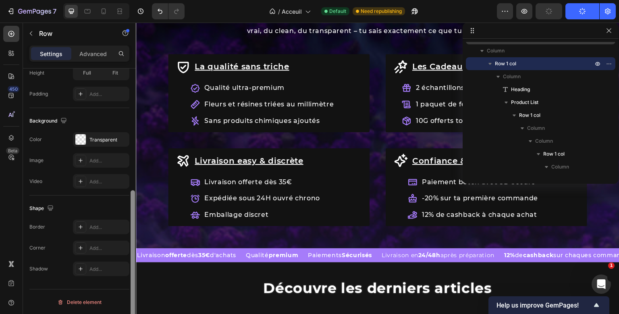
click at [135, 156] on div at bounding box center [133, 203] width 6 height 268
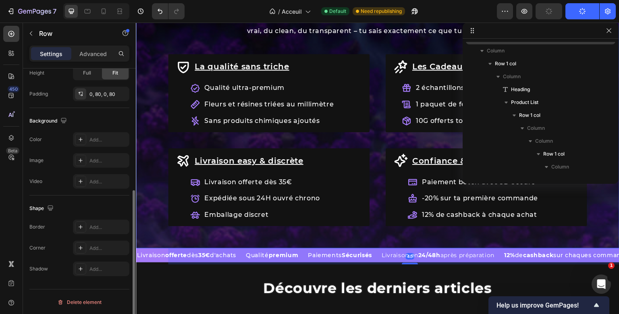
scroll to position [1094, 0]
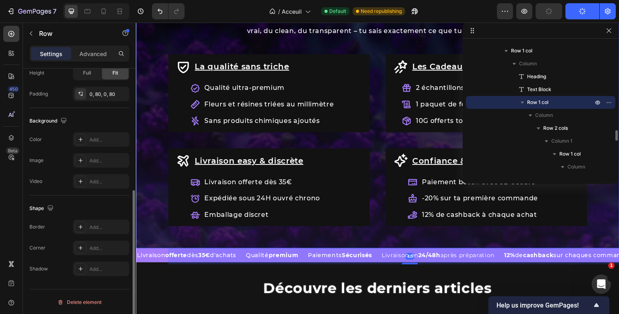
click at [154, 158] on div "La qualité sans triche Item List Qualité ultra-premium Fleurs et résines triées…" at bounding box center [378, 143] width 484 height 178
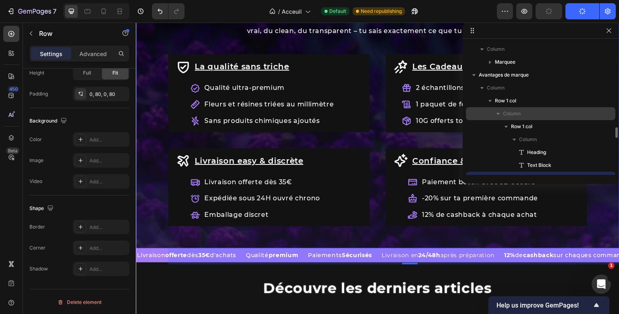
scroll to position [1016, 0]
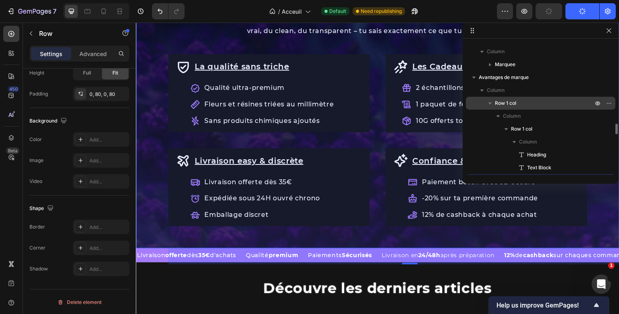
click at [511, 99] on div "Row 1 col" at bounding box center [540, 103] width 143 height 13
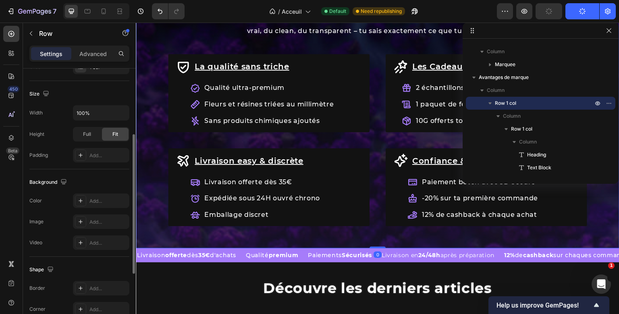
scroll to position [135, 0]
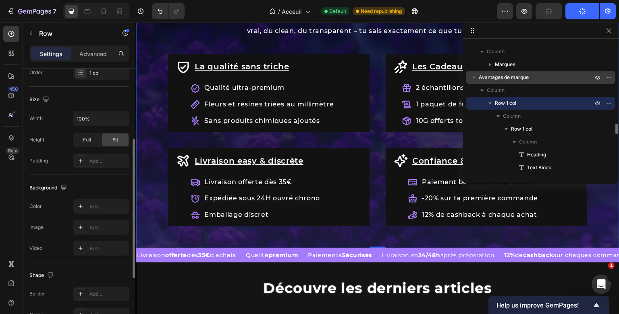
click at [487, 75] on span "Avantages de marque" at bounding box center [504, 77] width 50 height 8
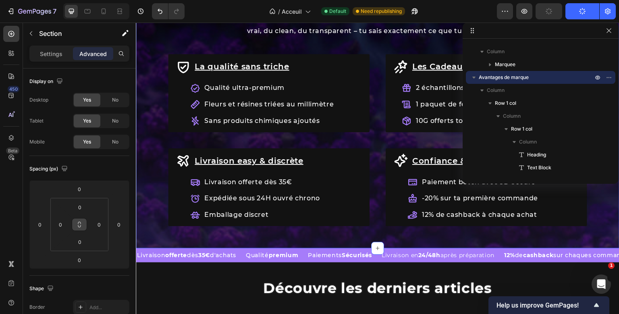
scroll to position [201, 0]
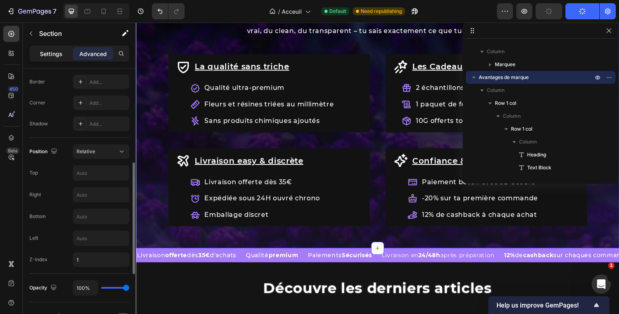
click at [66, 52] on div "Settings" at bounding box center [51, 53] width 40 height 13
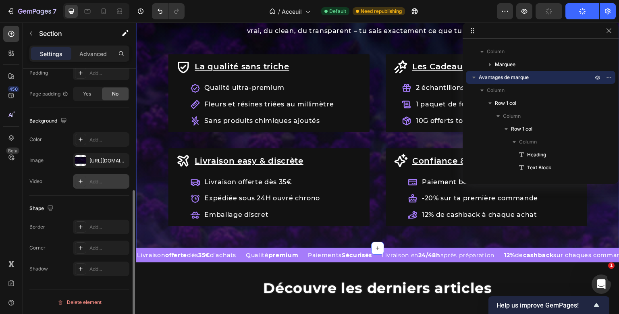
scroll to position [211, 0]
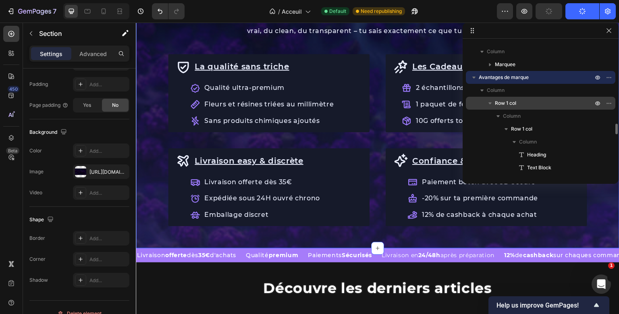
click at [510, 107] on span "Row 1 col" at bounding box center [505, 103] width 21 height 8
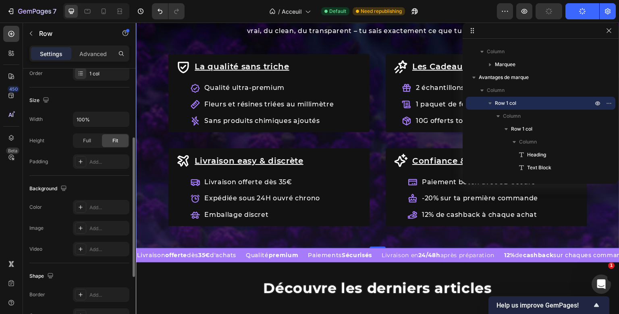
scroll to position [133, 0]
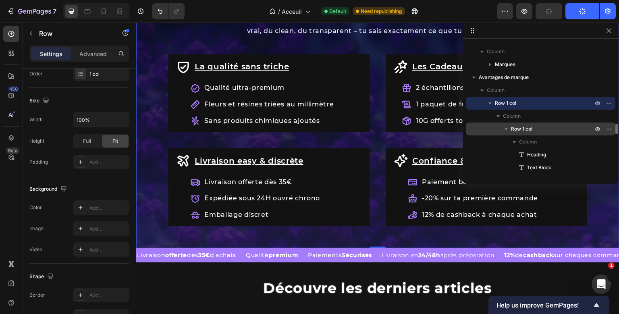
click at [517, 127] on span "Row 1 col" at bounding box center [521, 129] width 21 height 8
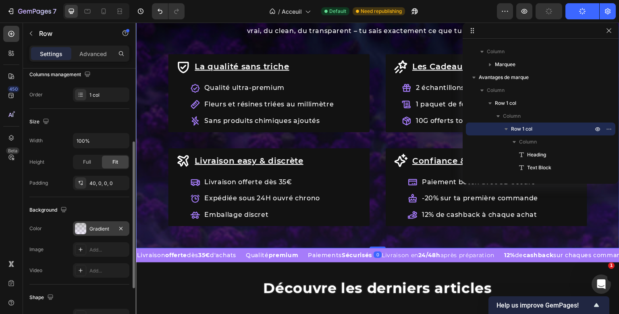
click at [93, 228] on div "Gradient" at bounding box center [100, 228] width 23 height 7
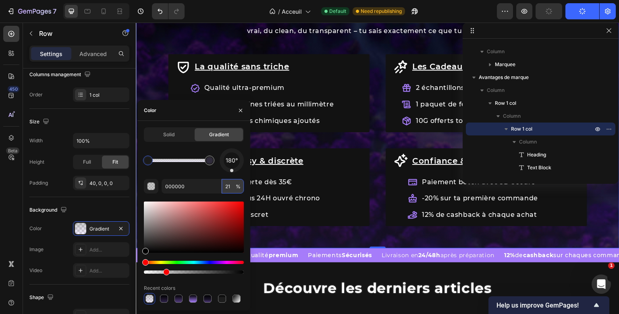
click at [230, 184] on input "21" at bounding box center [233, 186] width 22 height 15
type input "3"
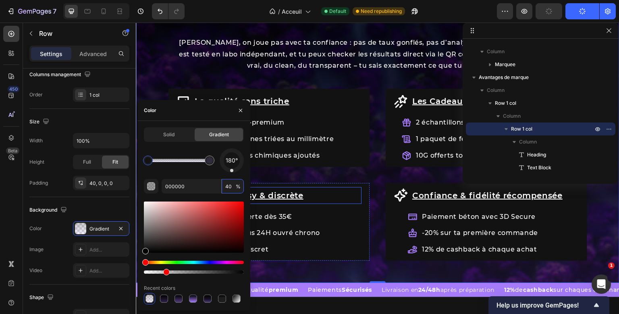
scroll to position [914, 0]
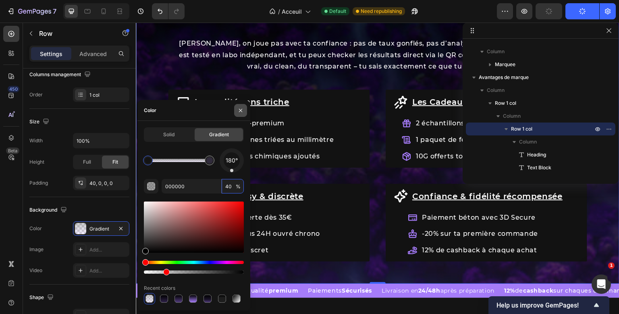
type input "40"
drag, startPoint x: 242, startPoint y: 111, endPoint x: 109, endPoint y: 87, distance: 135.1
click at [242, 111] on icon "button" at bounding box center [240, 110] width 6 height 6
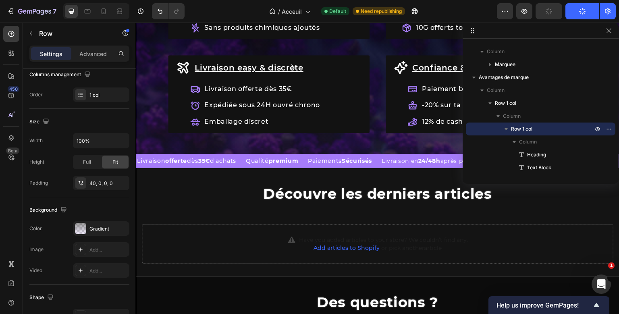
scroll to position [1041, 0]
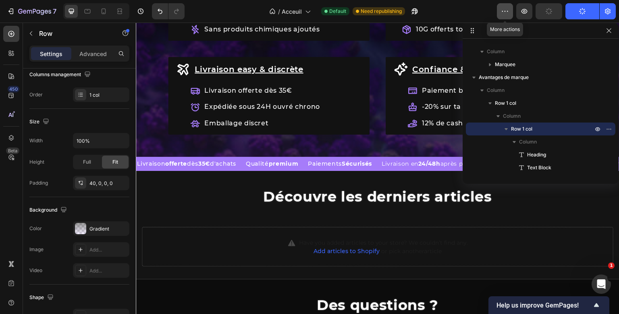
click at [506, 10] on icon "button" at bounding box center [505, 11] width 8 height 8
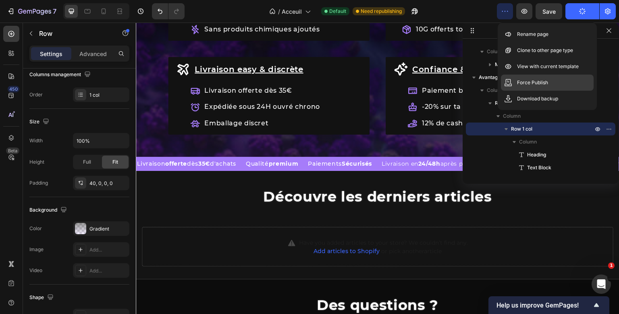
click at [523, 88] on div "Force Publish" at bounding box center [547, 83] width 93 height 16
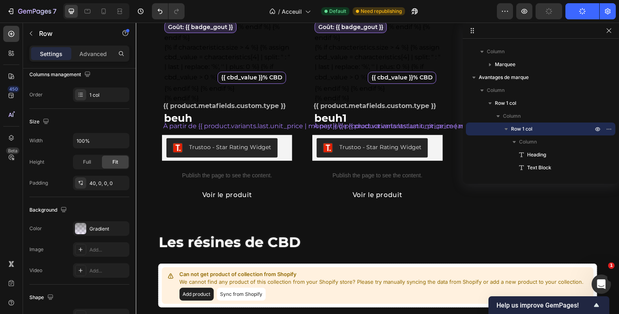
scroll to position [472, 0]
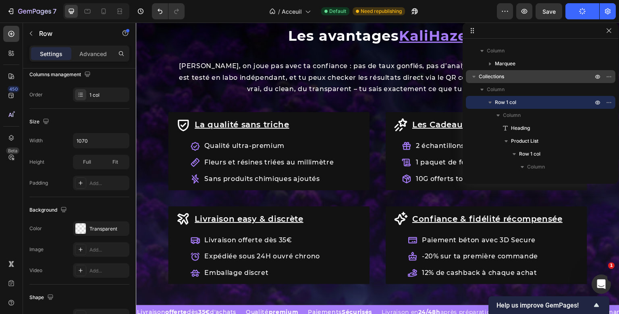
scroll to position [891, 0]
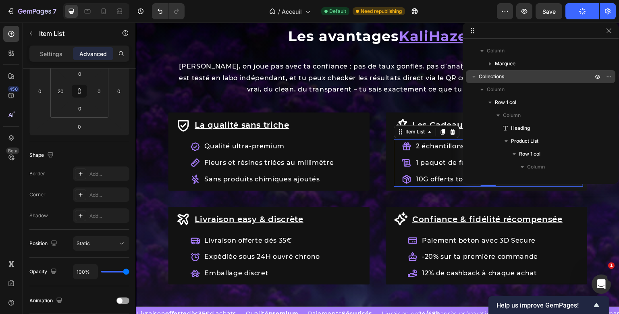
click at [403, 150] on icon at bounding box center [407, 147] width 10 height 10
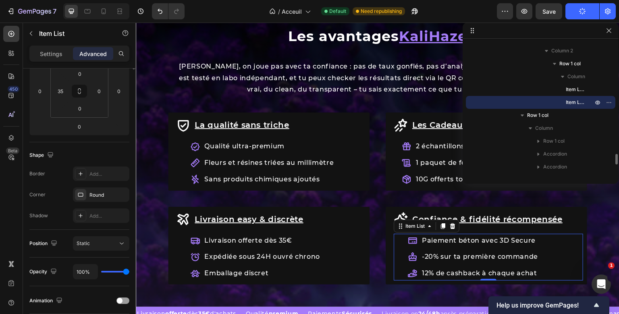
scroll to position [0, 0]
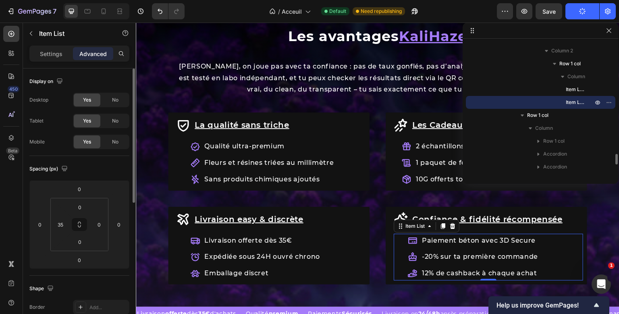
click at [424, 247] on div "Confiance & fidélité récompensée Item List Paiement béton avec 3D Secure -20% s…" at bounding box center [488, 246] width 189 height 70
click at [60, 224] on input "35" at bounding box center [60, 224] width 12 height 12
type input "20"
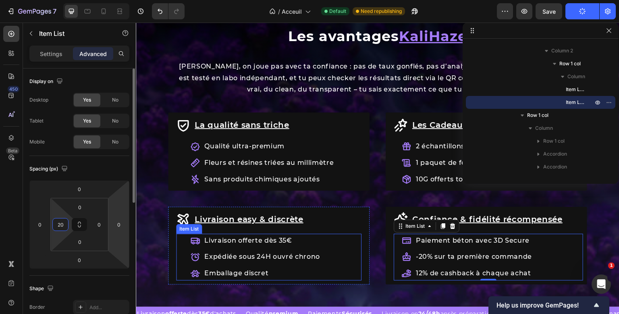
click at [232, 261] on p "Expédiée sous 24H ouvré chrono" at bounding box center [262, 257] width 116 height 12
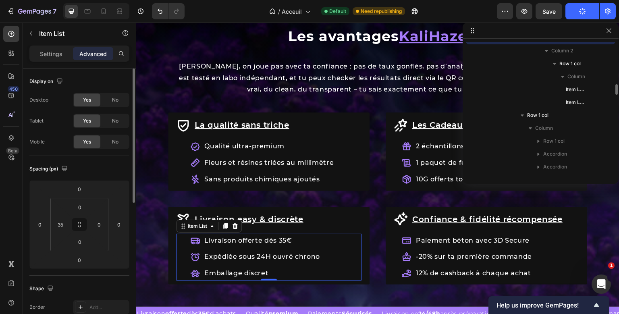
scroll to position [1326, 0]
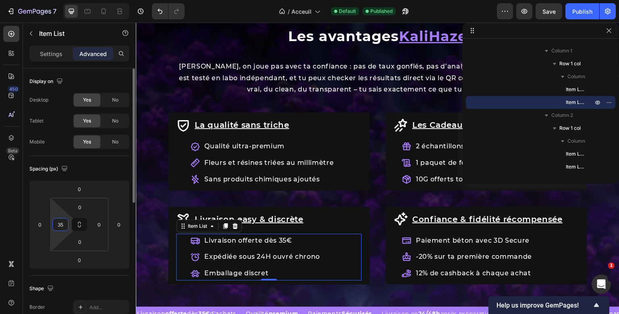
click at [65, 228] on input "35" at bounding box center [60, 224] width 12 height 12
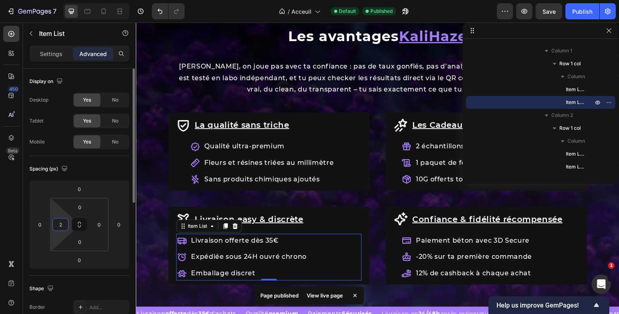
type input "20"
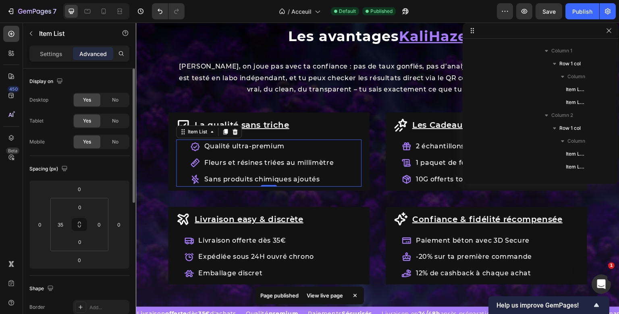
click at [202, 152] on div "Qualité ultra-premium" at bounding box center [262, 146] width 145 height 14
click at [63, 225] on input "35" at bounding box center [60, 224] width 12 height 12
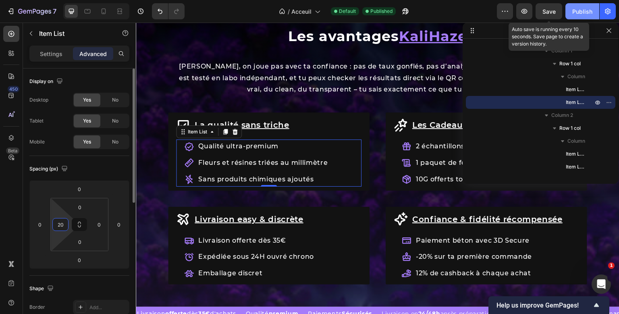
type input "20"
click at [577, 9] on div "Publish" at bounding box center [582, 11] width 20 height 8
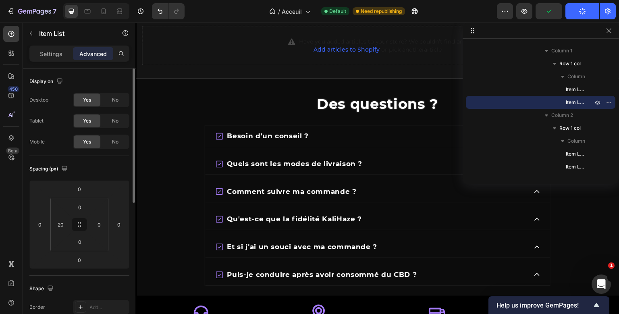
scroll to position [1256, 0]
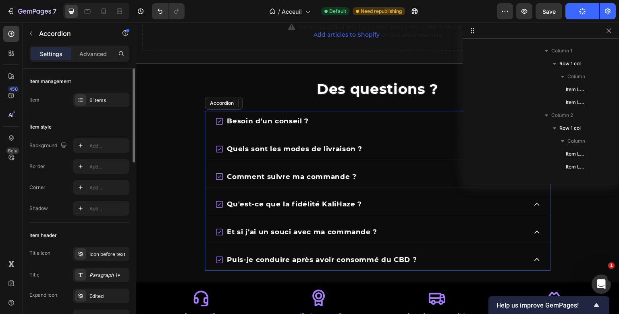
click at [316, 131] on div "Besoin d'un conseil ?" at bounding box center [377, 121] width 345 height 21
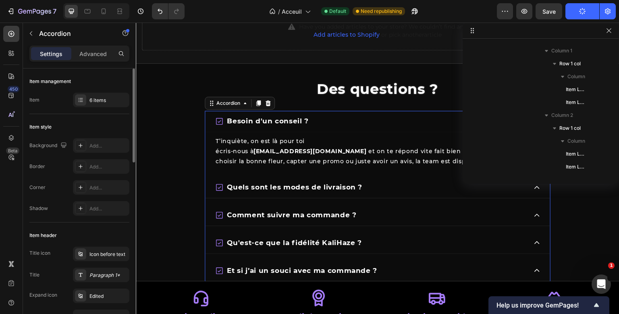
scroll to position [1582, 0]
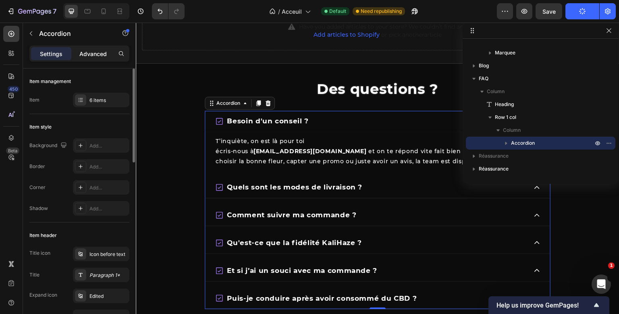
click at [104, 56] on p "Advanced" at bounding box center [92, 54] width 27 height 8
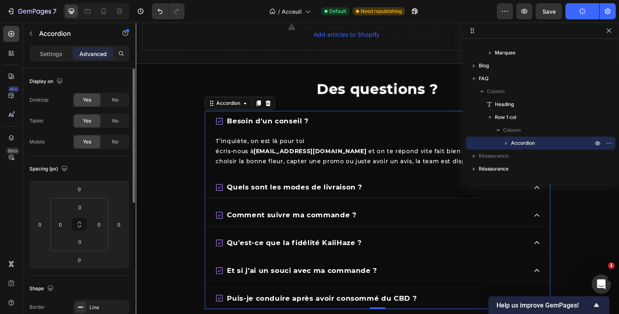
type input "100%"
type input "100"
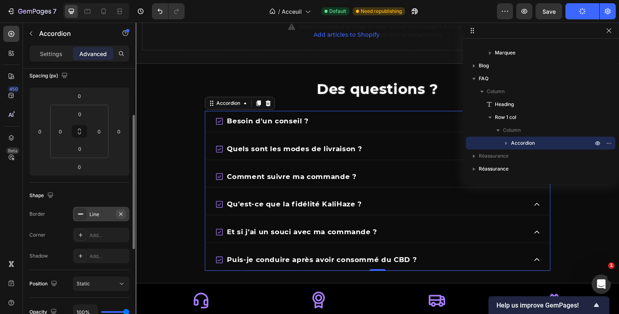
click at [122, 218] on button "button" at bounding box center [121, 214] width 10 height 10
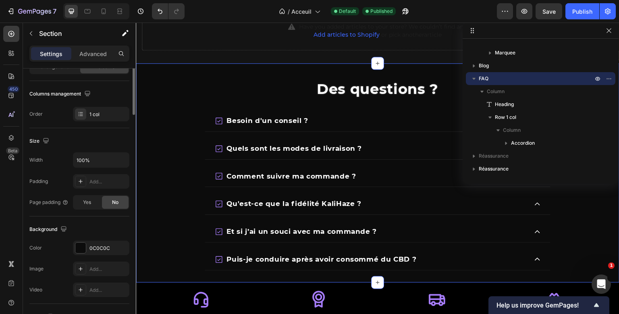
scroll to position [0, 0]
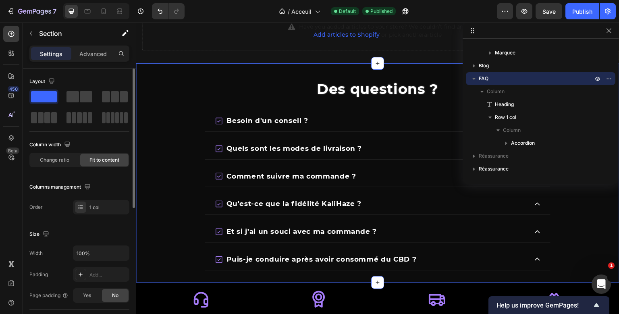
click at [191, 168] on section "Des questions ? Heading Besoin d'un conseil ? Quels sont les modes de livraison…" at bounding box center [378, 172] width 484 height 219
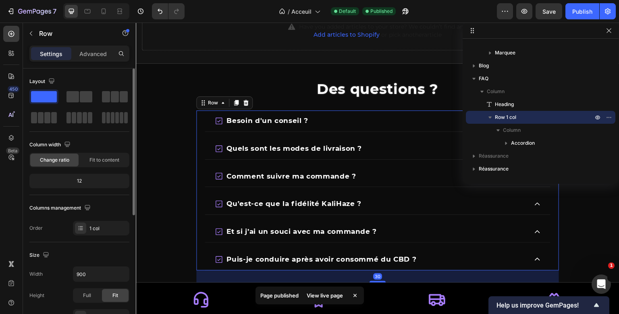
click at [201, 140] on div "Des questions ? Heading Besoin d'un conseil ? Quels sont les modes de livraison…" at bounding box center [378, 172] width 484 height 219
click at [106, 54] on p "Advanced" at bounding box center [92, 54] width 27 height 8
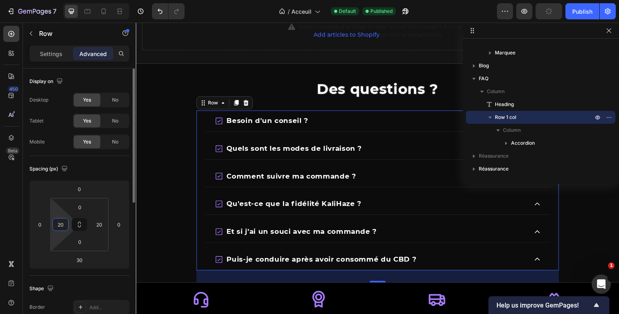
click at [56, 223] on input "20" at bounding box center [60, 224] width 12 height 12
type input "0"
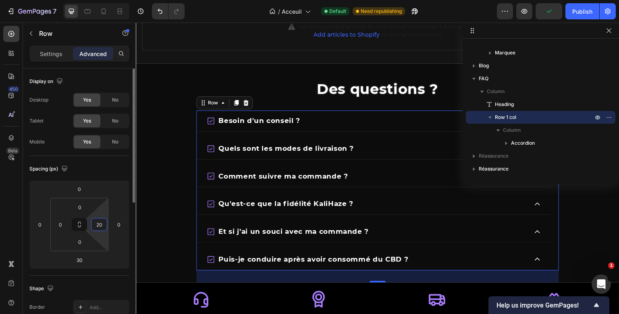
click at [99, 227] on input "20" at bounding box center [99, 224] width 12 height 12
type input "0"
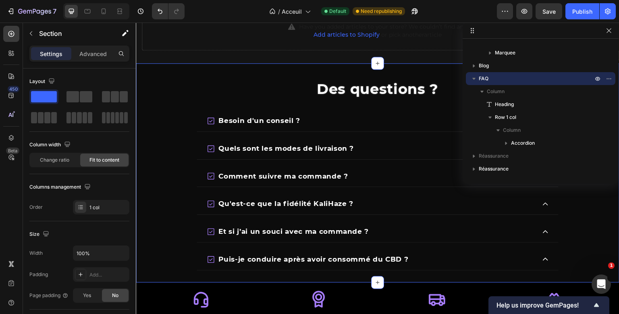
click at [156, 184] on div "Des questions ? Heading Besoin d'un conseil ? Quels sont les modes de livraison…" at bounding box center [378, 172] width 484 height 219
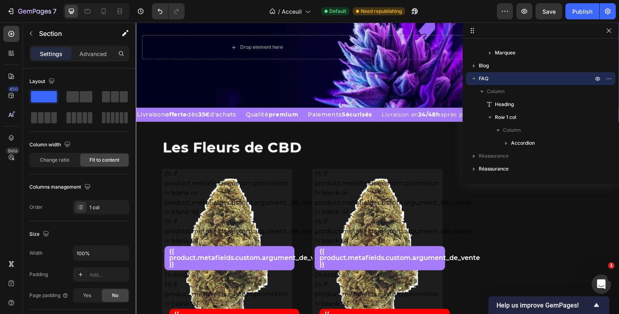
scroll to position [68, 0]
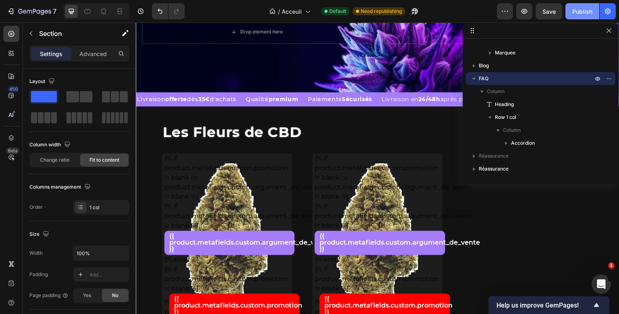
click at [576, 9] on div "Publish" at bounding box center [582, 11] width 20 height 8
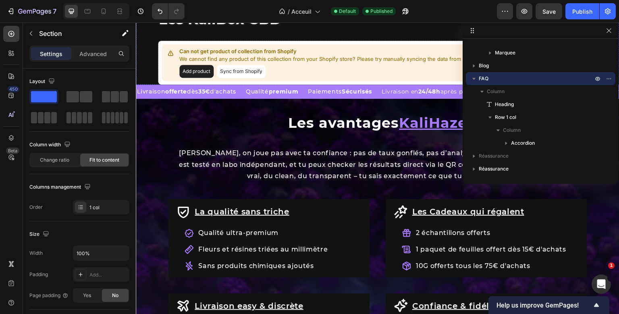
scroll to position [786, 0]
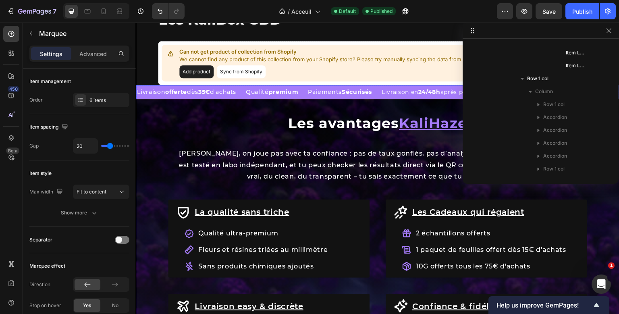
click at [311, 99] on div "Livraison offerte dès 35€ d'achats Text Block Qualité premium Text Block Paieme…" at bounding box center [378, 92] width 484 height 14
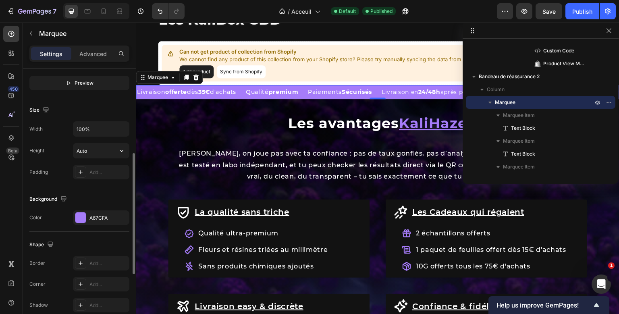
scroll to position [264, 0]
click at [96, 213] on div "A67CFA" at bounding box center [100, 216] width 23 height 7
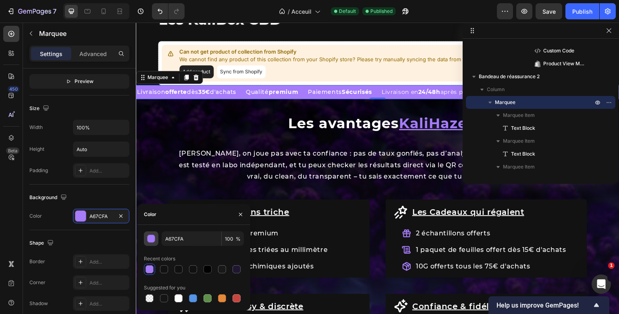
click at [155, 240] on div "button" at bounding box center [151, 239] width 8 height 8
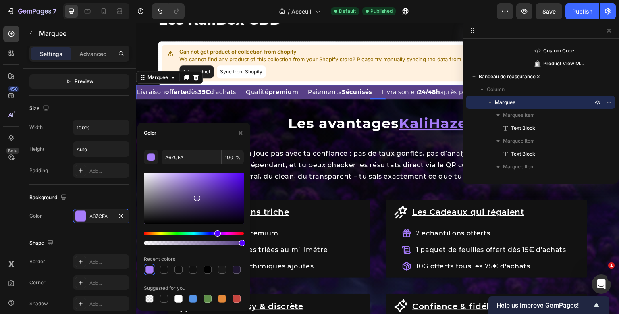
click at [196, 196] on div at bounding box center [194, 197] width 100 height 51
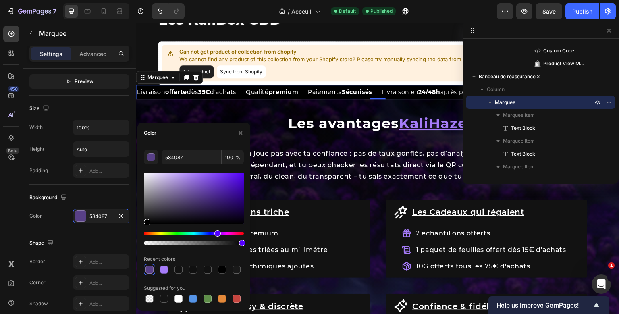
type input "000000"
drag, startPoint x: 196, startPoint y: 203, endPoint x: 146, endPoint y: 231, distance: 57.7
click at [146, 231] on div at bounding box center [194, 208] width 100 height 75
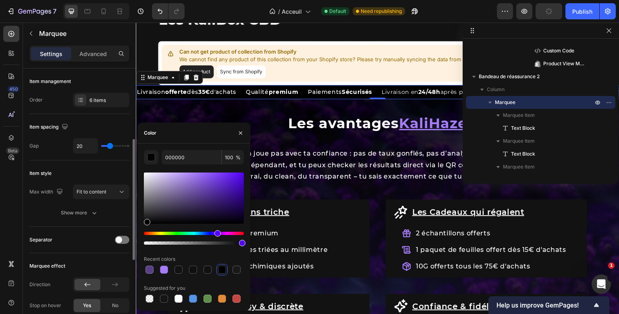
scroll to position [49, 0]
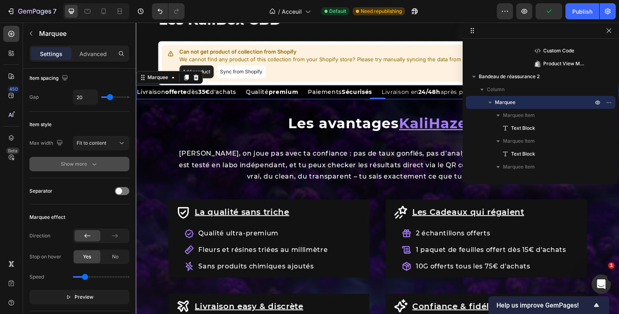
click at [91, 159] on button "Show more" at bounding box center [79, 164] width 100 height 15
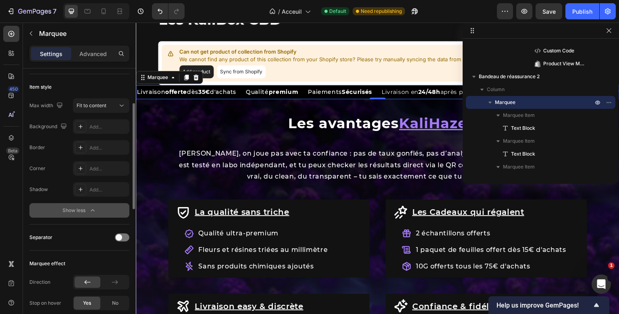
scroll to position [87, 0]
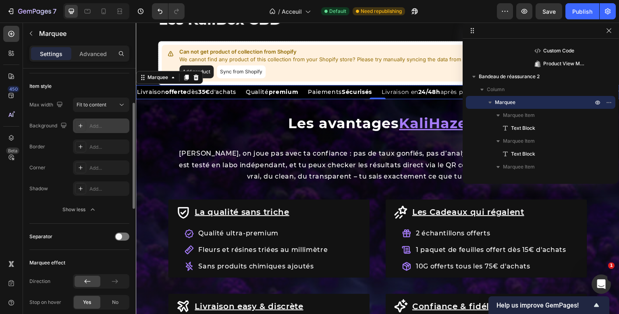
click at [98, 130] on div "Add..." at bounding box center [101, 125] width 56 height 15
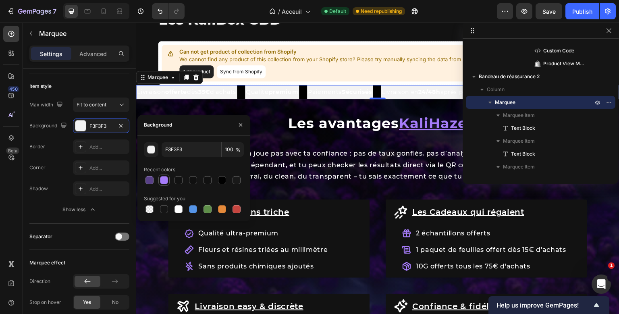
click at [163, 179] on div at bounding box center [164, 180] width 8 height 8
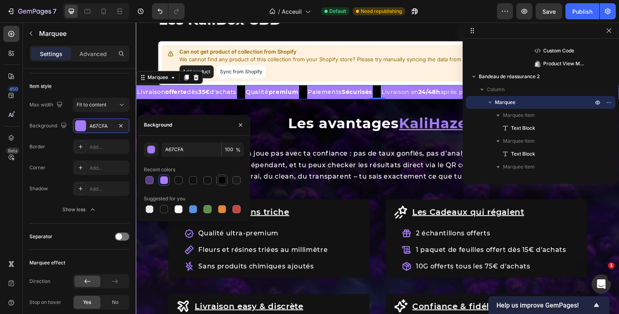
click at [221, 176] on div at bounding box center [222, 180] width 10 height 10
type input "000000"
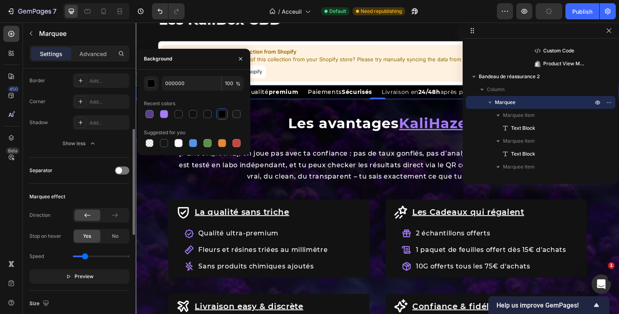
click at [102, 230] on div "No" at bounding box center [115, 236] width 27 height 13
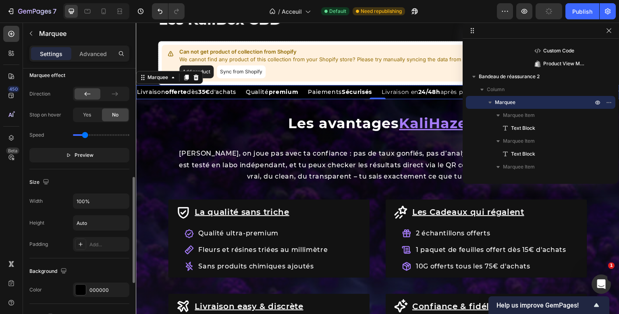
scroll to position [334, 0]
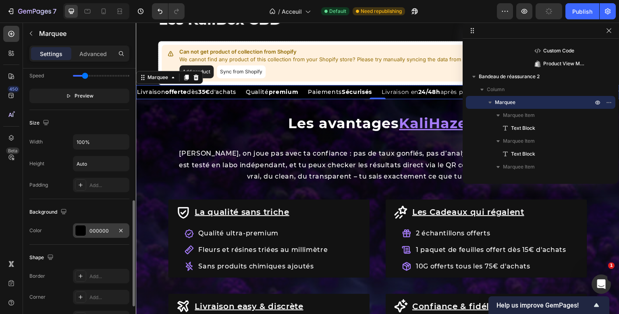
drag, startPoint x: 96, startPoint y: 215, endPoint x: 94, endPoint y: 233, distance: 17.8
click at [94, 233] on div "Background Color 000000" at bounding box center [79, 222] width 100 height 46
click at [94, 233] on div "000000" at bounding box center [100, 230] width 23 height 7
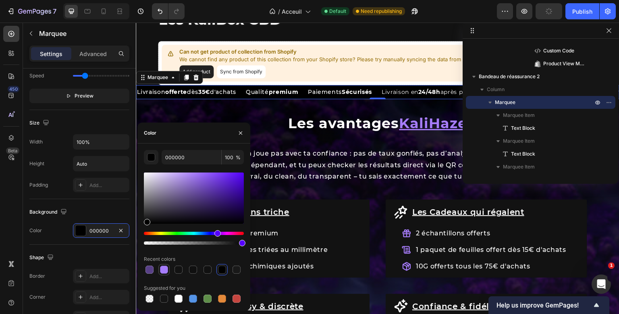
click at [161, 270] on div at bounding box center [164, 270] width 8 height 8
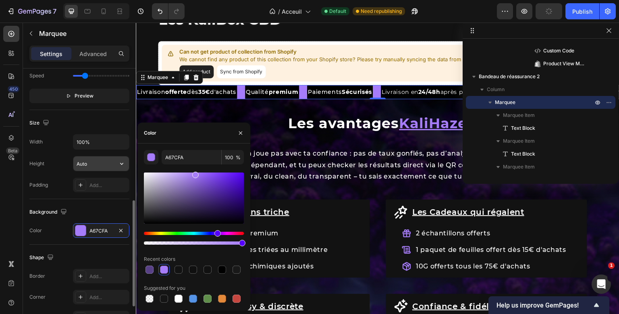
scroll to position [187, 0]
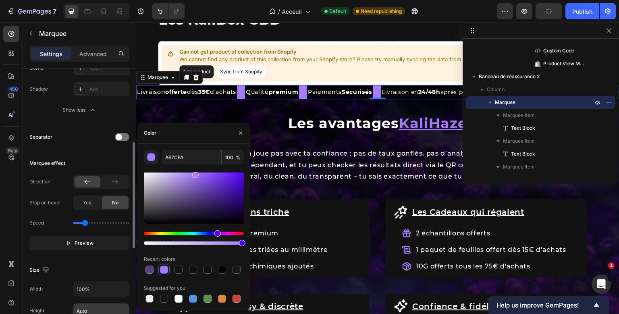
click at [91, 166] on div "Marquee effect" at bounding box center [79, 163] width 100 height 13
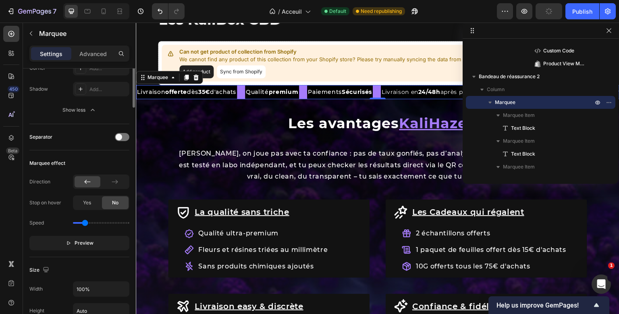
scroll to position [86, 0]
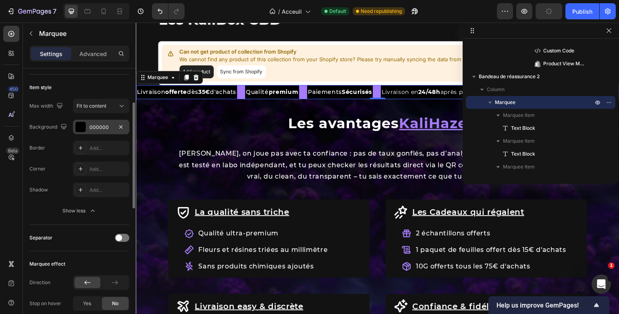
click at [122, 133] on div "000000" at bounding box center [101, 127] width 56 height 15
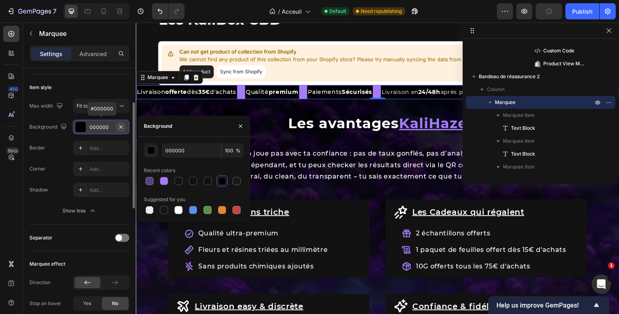
click at [122, 130] on button "button" at bounding box center [121, 127] width 10 height 10
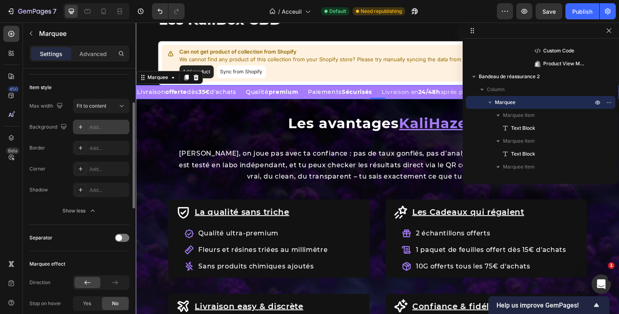
click at [247, 99] on div "Livraison offerte dès 35€ d'achats Text Block Qualité premium Text Block Paieme…" at bounding box center [378, 92] width 484 height 14
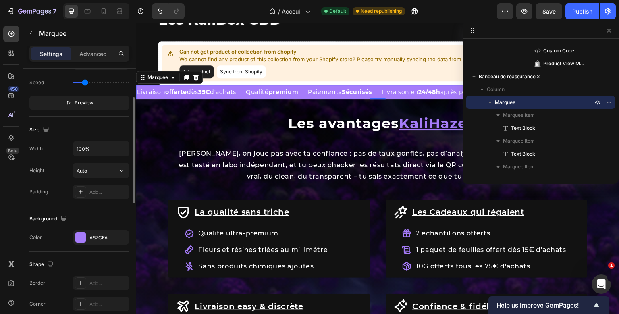
scroll to position [329, 0]
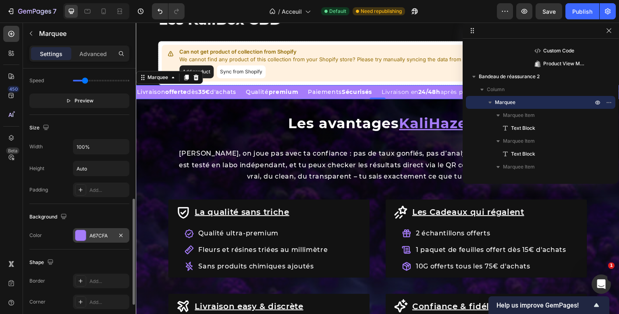
click at [110, 237] on div "A67CFA" at bounding box center [100, 235] width 23 height 7
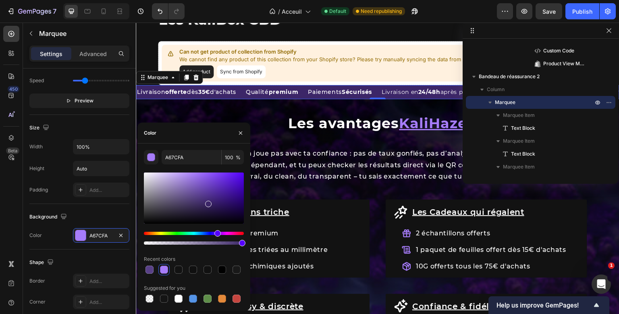
click at [207, 202] on div at bounding box center [194, 197] width 100 height 51
click at [213, 204] on div at bounding box center [194, 197] width 100 height 51
click at [226, 208] on div at bounding box center [194, 197] width 100 height 51
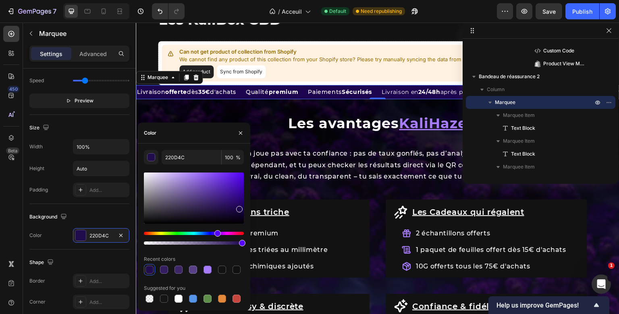
click at [238, 208] on div at bounding box center [194, 197] width 100 height 51
click at [203, 208] on div at bounding box center [194, 197] width 100 height 51
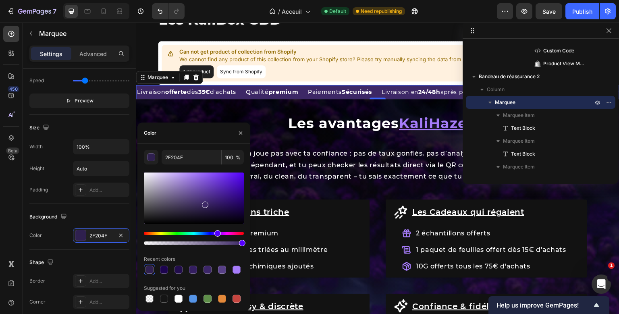
click at [204, 203] on div at bounding box center [194, 197] width 100 height 51
click at [206, 197] on div at bounding box center [194, 197] width 100 height 51
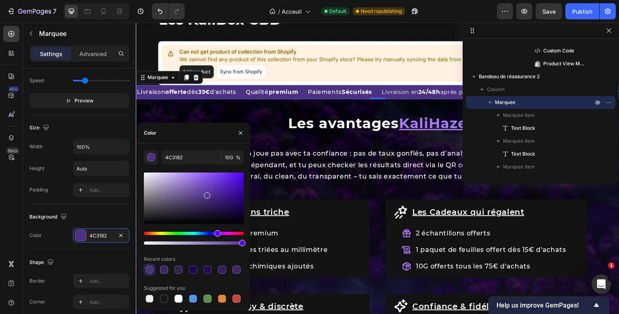
click at [207, 194] on div at bounding box center [194, 197] width 100 height 51
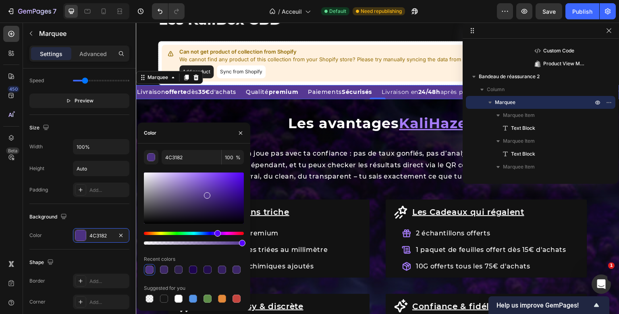
type input "563893"
click at [120, 127] on div "Size" at bounding box center [79, 127] width 100 height 13
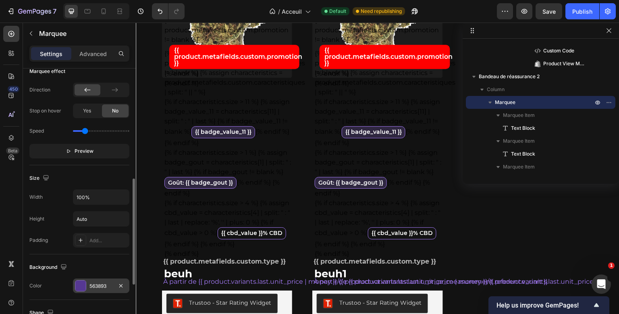
scroll to position [784, 0]
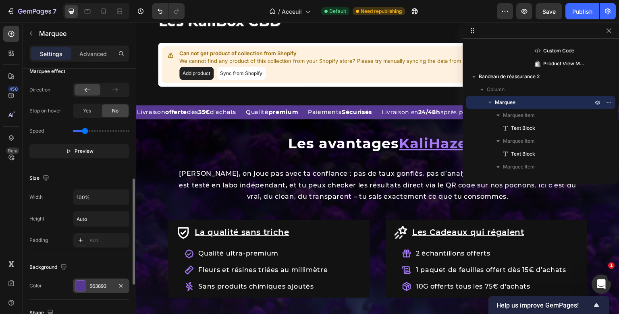
click at [99, 284] on div "563893" at bounding box center [100, 286] width 23 height 7
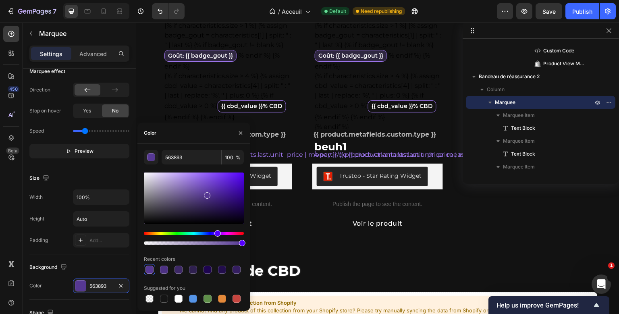
scroll to position [442, 0]
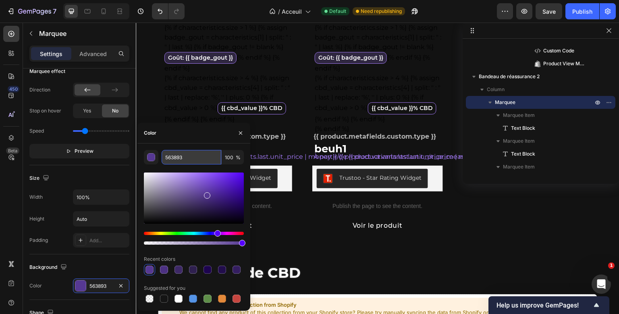
click at [178, 157] on input "563893" at bounding box center [192, 157] width 60 height 15
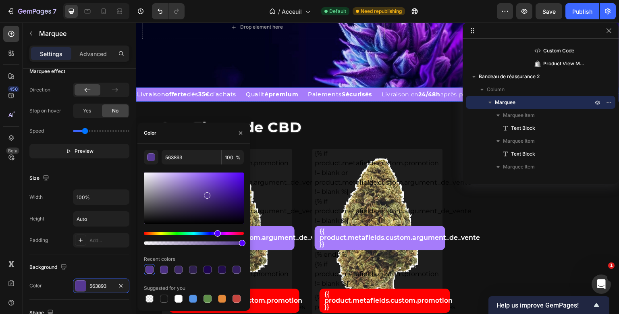
scroll to position [0, 0]
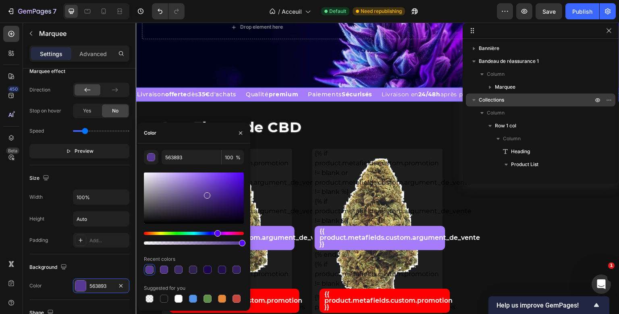
click at [309, 93] on div "Livraison offerte dès 35€ d'achats Text Block Qualité premium Text Block Paieme…" at bounding box center [378, 94] width 484 height 14
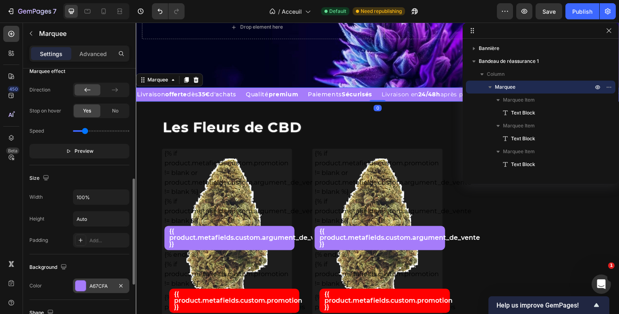
click at [97, 278] on div "A67CFA" at bounding box center [101, 285] width 56 height 15
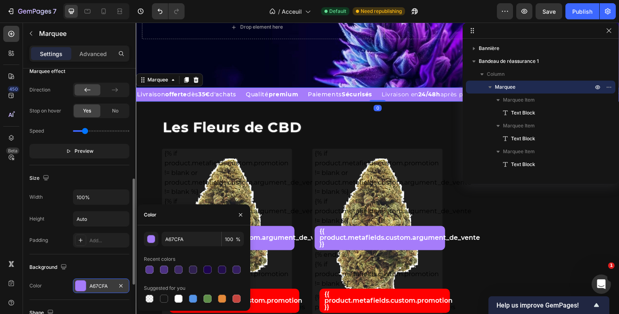
click at [97, 278] on div "A67CFA" at bounding box center [101, 285] width 56 height 15
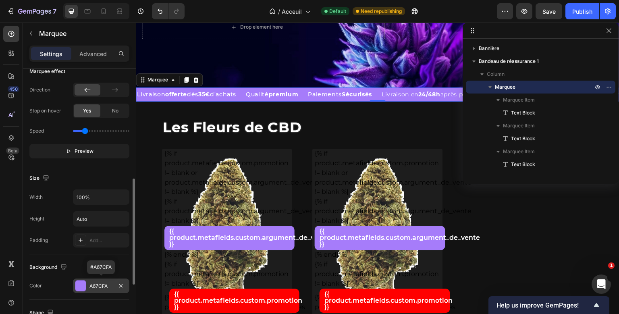
click at [97, 278] on div "A67CFA" at bounding box center [101, 285] width 56 height 15
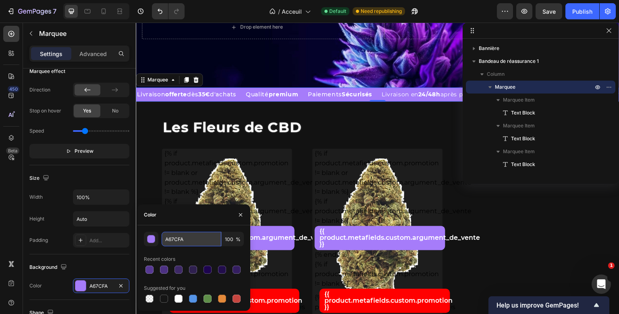
click at [166, 235] on input "A67CFA" at bounding box center [192, 239] width 60 height 15
paste input "563893"
type input "563893"
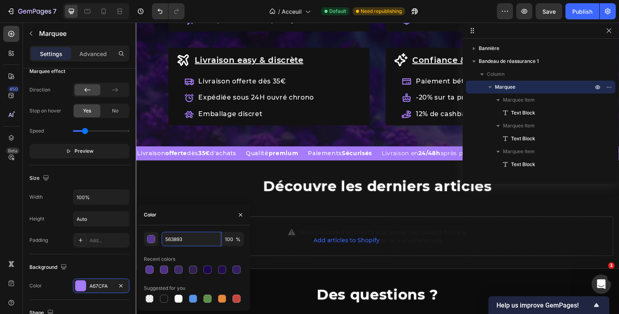
scroll to position [1078, 0]
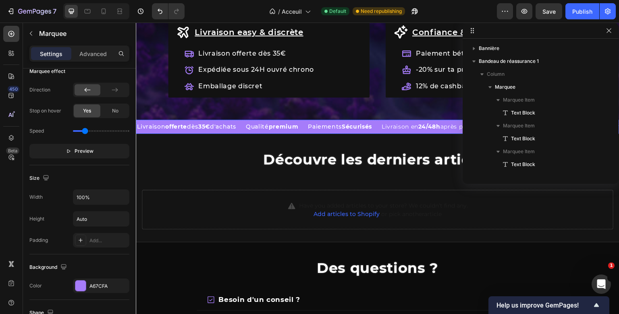
click at [307, 125] on div "Qualité premium Text Block" at bounding box center [276, 127] width 62 height 14
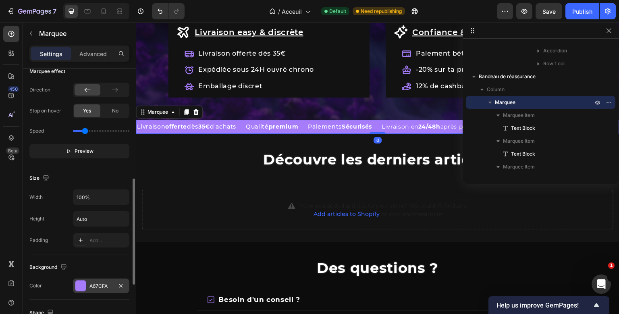
click at [98, 285] on div "A67CFA" at bounding box center [100, 286] width 23 height 7
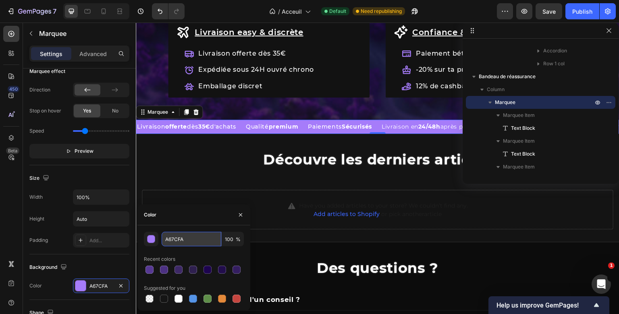
click at [173, 242] on input "A67CFA" at bounding box center [192, 239] width 60 height 15
paste input "563893"
type input "563893"
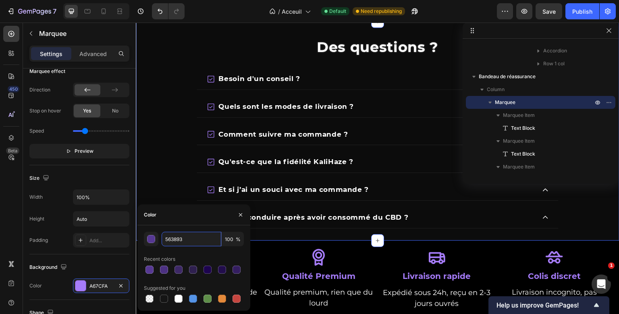
scroll to position [1315, 0]
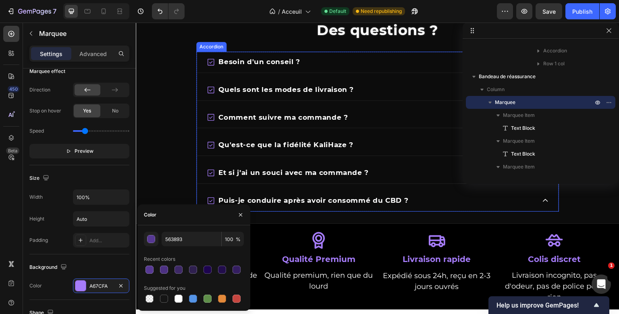
click at [311, 66] on div "Besoin d'un conseil ?" at bounding box center [370, 62] width 329 height 15
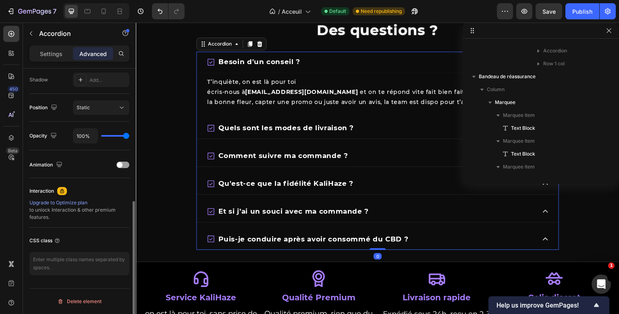
scroll to position [2087, 0]
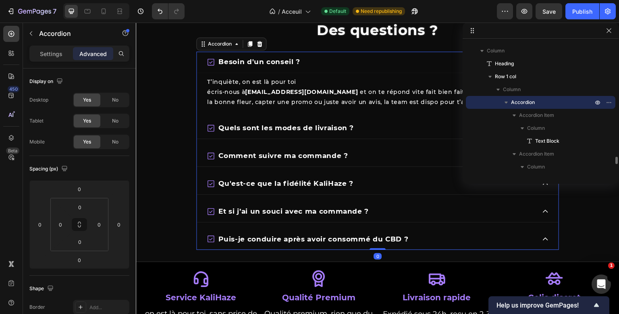
click at [311, 66] on div "Besoin d'un conseil ?" at bounding box center [370, 62] width 329 height 15
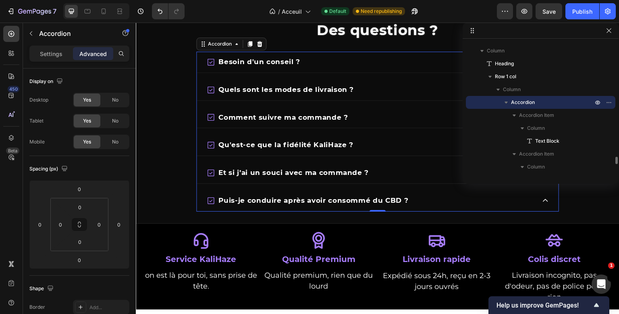
click at [320, 88] on span "Quels sont les modes de livraison ?" at bounding box center [285, 89] width 135 height 8
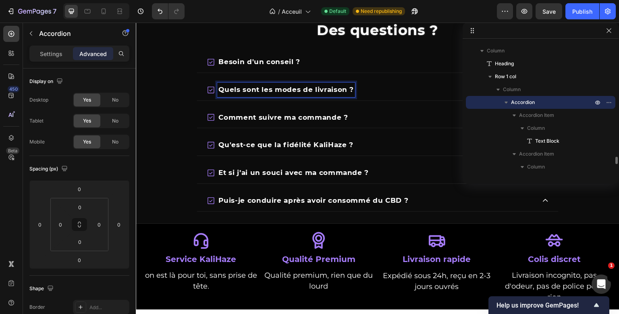
click at [370, 87] on div "Quels sont les modes de livraison ?" at bounding box center [370, 90] width 329 height 15
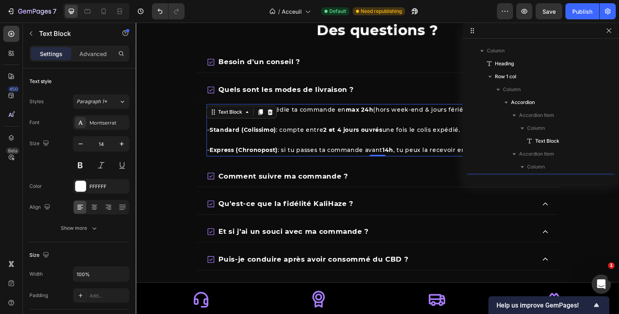
scroll to position [2164, 0]
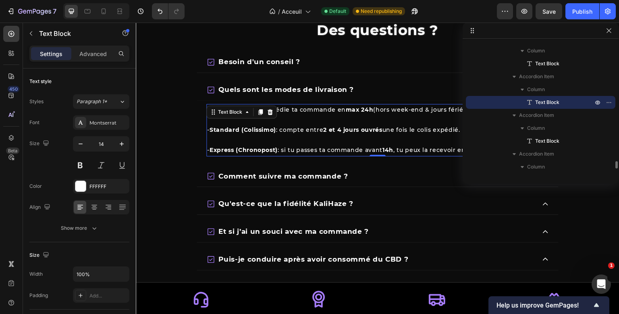
click at [324, 118] on div "On prépare et on expédie ta commande en max 24h (hors week-end & jours fériés).…" at bounding box center [377, 130] width 343 height 52
click at [122, 148] on button "button" at bounding box center [121, 144] width 15 height 15
type input "16"
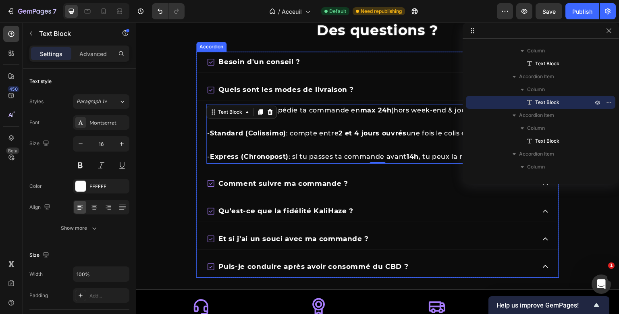
click at [350, 69] on div "Besoin d'un conseil ?" at bounding box center [370, 62] width 329 height 15
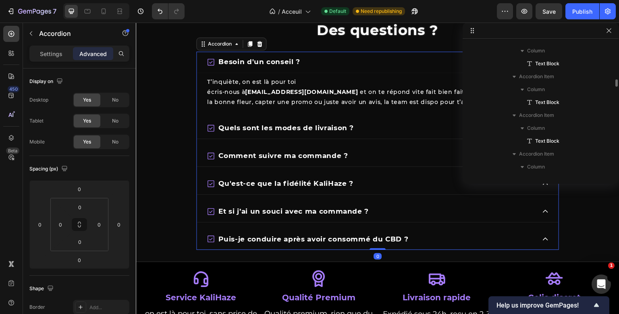
scroll to position [2087, 0]
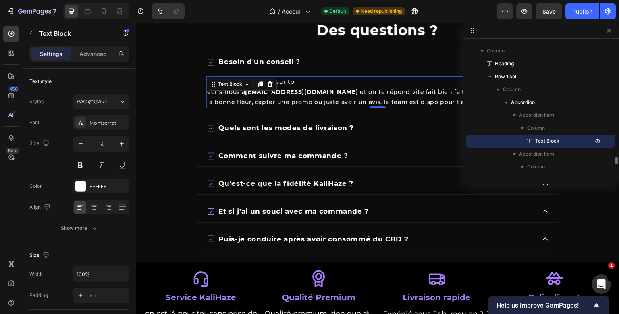
drag, startPoint x: 326, startPoint y: 81, endPoint x: 255, endPoint y: 171, distance: 115.6
click at [326, 81] on p "T’inquiète, on est là pour toi" at bounding box center [377, 82] width 341 height 10
click at [119, 149] on button "button" at bounding box center [121, 144] width 15 height 15
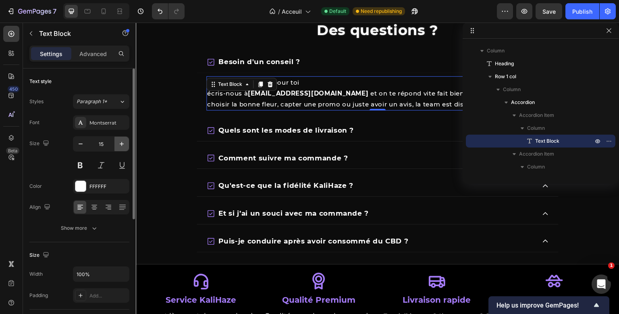
type input "16"
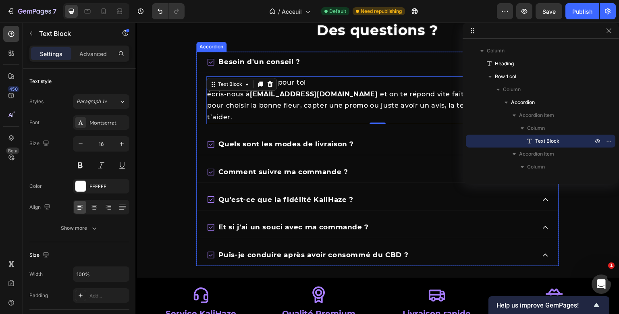
click at [368, 165] on div "Comment suivre ma commande ?" at bounding box center [370, 172] width 329 height 15
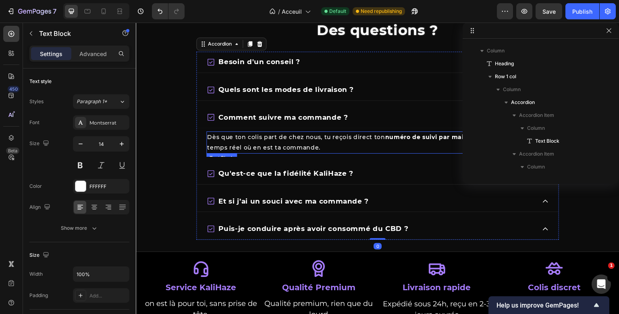
scroll to position [2203, 0]
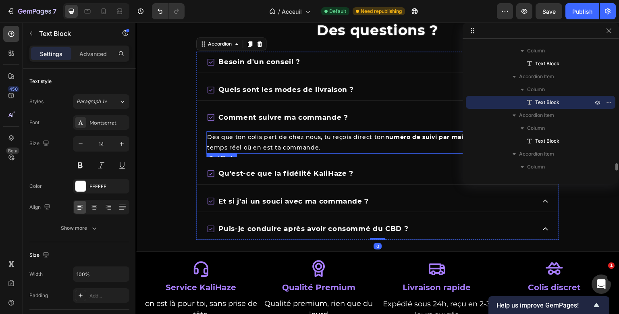
click at [332, 145] on div "Dès que ton colis part de chez nous, tu reçois direct ton numéro de suivi par m…" at bounding box center [377, 142] width 343 height 22
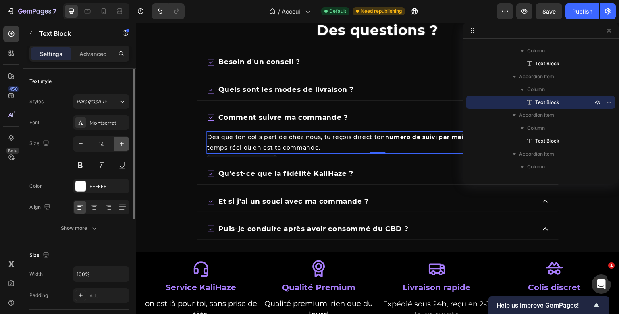
click at [125, 142] on icon "button" at bounding box center [122, 144] width 8 height 8
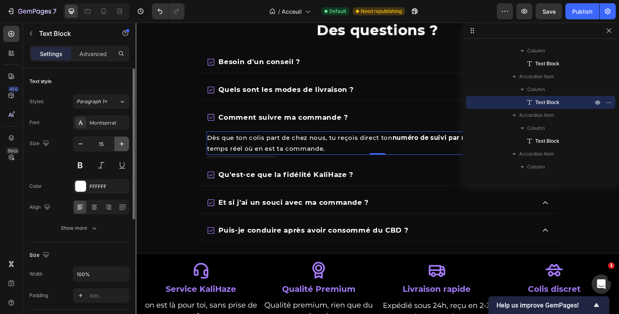
type input "16"
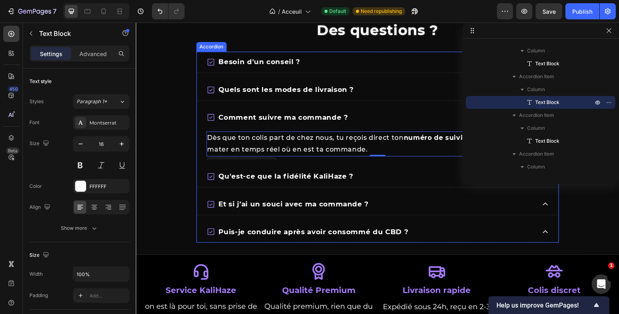
click at [364, 179] on div "Qu'est-ce que la fidélité KaliHaze ?" at bounding box center [370, 176] width 329 height 15
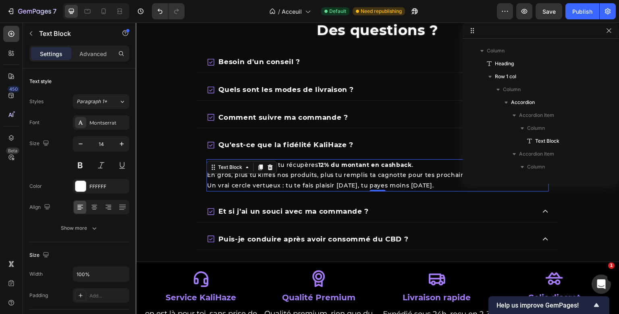
scroll to position [2242, 0]
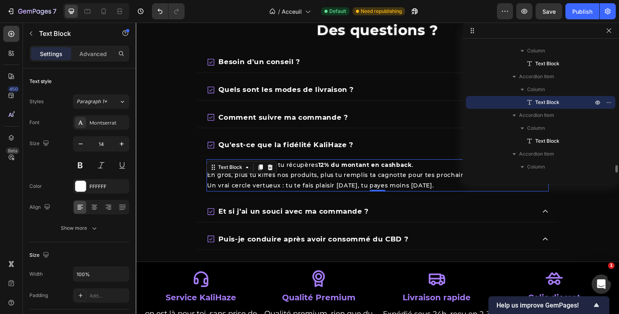
click at [330, 172] on div "À chaque commande, tu récupères 12% du montant en cashback . En gros, plus tu k…" at bounding box center [377, 175] width 343 height 32
click at [120, 145] on icon "button" at bounding box center [122, 144] width 8 height 8
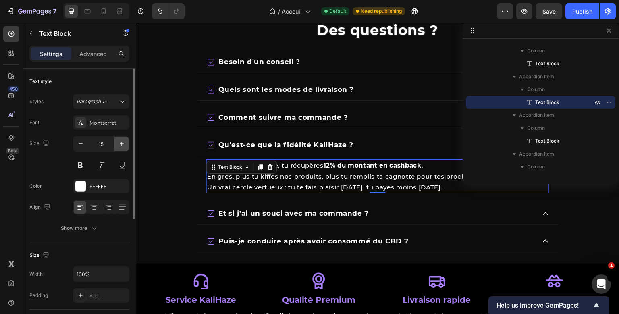
click at [120, 145] on icon "button" at bounding box center [122, 144] width 8 height 8
type input "16"
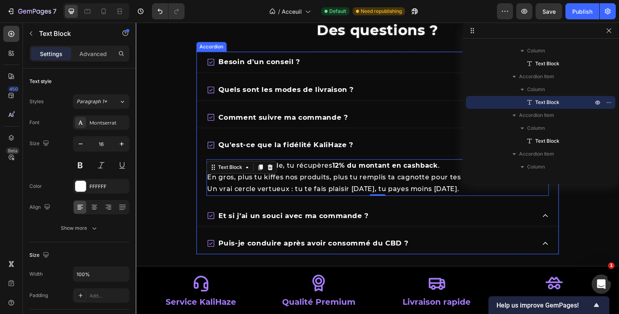
click at [381, 221] on div "Et si j’ai un souci avec ma commande ?" at bounding box center [370, 216] width 329 height 15
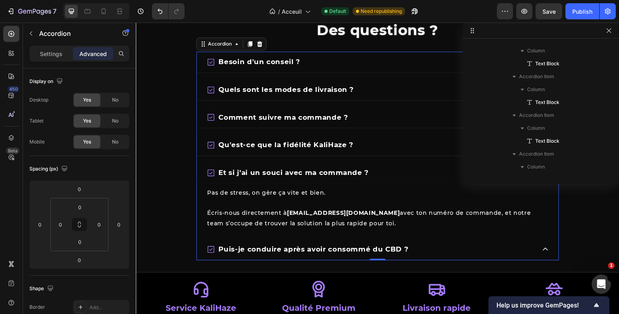
scroll to position [2087, 0]
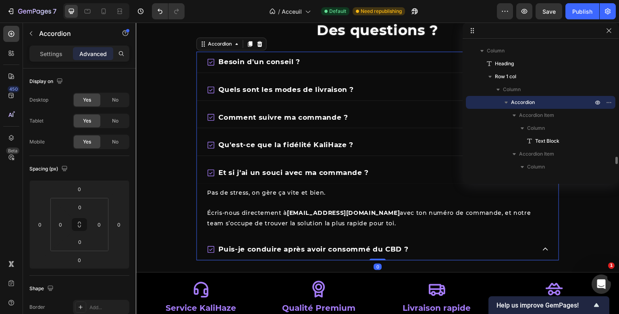
click at [330, 214] on strong "[EMAIL_ADDRESS][DOMAIN_NAME]" at bounding box center [343, 212] width 113 height 7
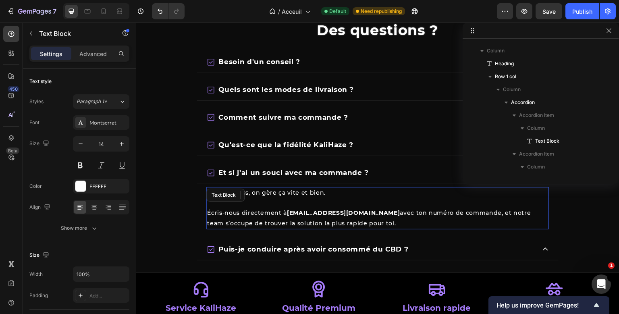
scroll to position [2278, 0]
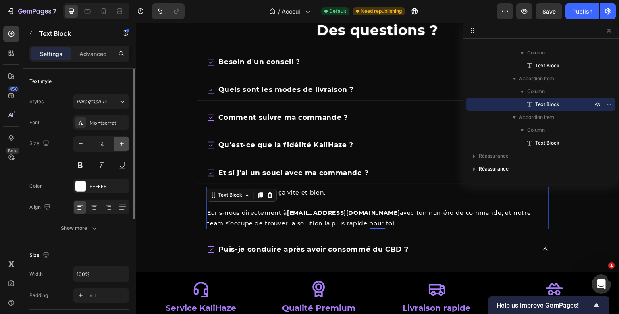
click at [119, 141] on icon "button" at bounding box center [122, 144] width 8 height 8
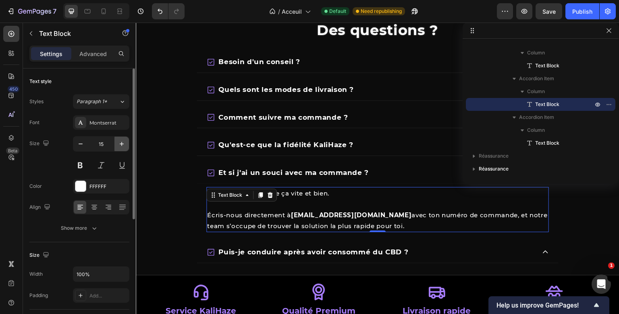
click at [121, 145] on icon "button" at bounding box center [122, 144] width 8 height 8
type input "16"
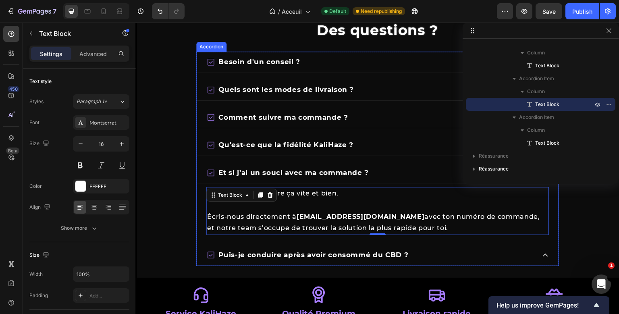
click at [415, 251] on div "Puis-je conduire après avoir consommé du CBD ?" at bounding box center [370, 255] width 329 height 15
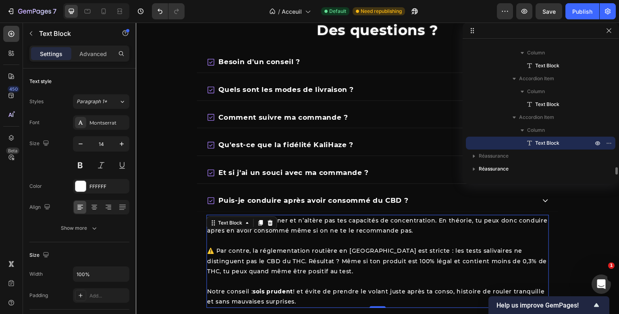
click at [351, 238] on div "Le CBD ne fait pas planer et n’altère pas tes capacités de concentration. En th…" at bounding box center [377, 261] width 343 height 93
click at [120, 147] on icon "button" at bounding box center [122, 144] width 8 height 8
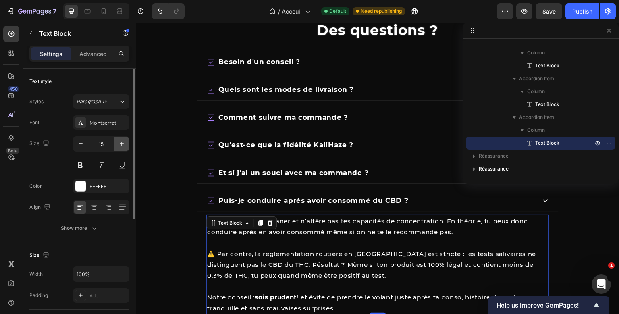
click at [120, 147] on icon "button" at bounding box center [122, 144] width 8 height 8
type input "16"
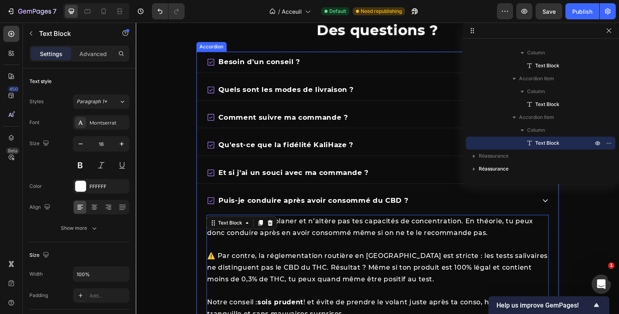
click at [423, 201] on div "Puis-je conduire après avoir consommé du CBD ?" at bounding box center [370, 200] width 329 height 15
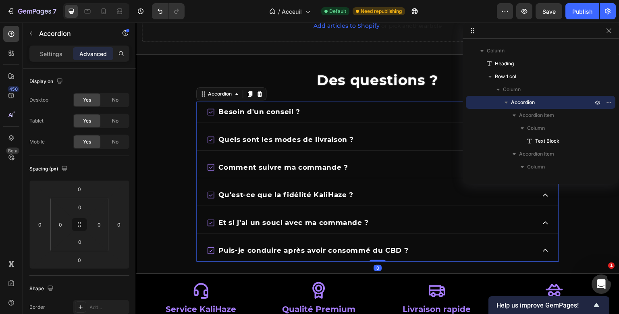
scroll to position [1251, 0]
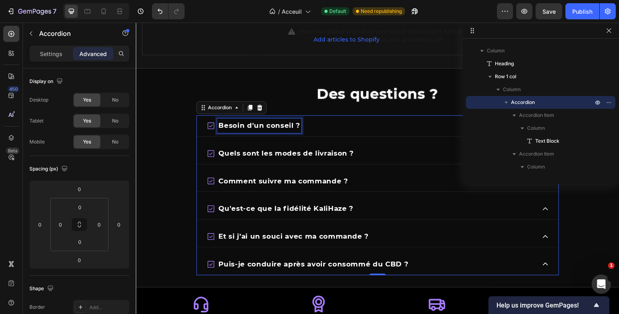
click at [263, 127] on span "Besoin d'un conseil ?" at bounding box center [259, 125] width 82 height 8
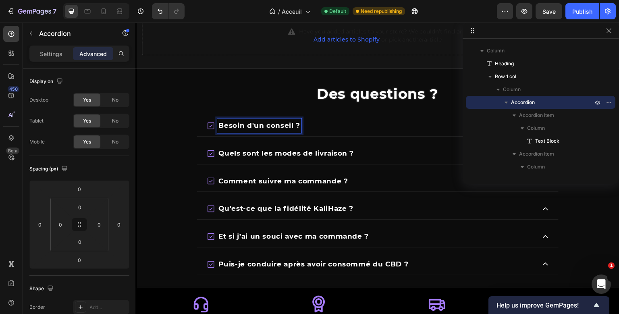
click at [263, 127] on span "Besoin d'un conseil ?" at bounding box center [259, 125] width 82 height 8
click at [209, 109] on icon "Editor contextual toolbar" at bounding box center [206, 109] width 8 height 8
type input "18"
click at [257, 156] on span "Quels sont les modes de livraison ?" at bounding box center [285, 153] width 135 height 8
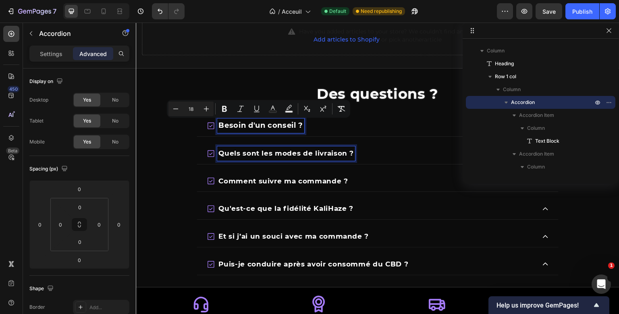
click at [257, 156] on span "Quels sont les modes de livraison ?" at bounding box center [285, 153] width 135 height 8
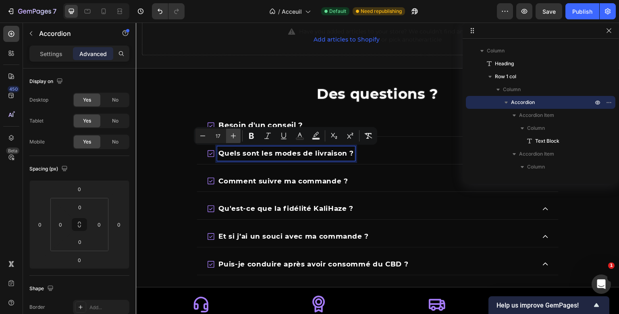
click at [238, 134] on button "Plus" at bounding box center [233, 136] width 15 height 15
type input "18"
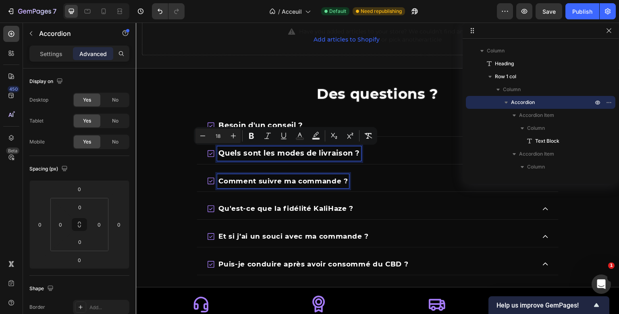
click at [247, 185] on p "Comment suivre ma commande ?" at bounding box center [282, 181] width 129 height 12
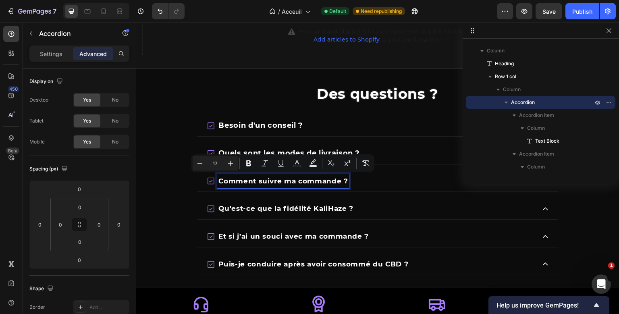
drag, startPoint x: 247, startPoint y: 185, endPoint x: 364, endPoint y: 183, distance: 116.5
click at [247, 185] on p "Comment suivre ma commande ?" at bounding box center [282, 181] width 129 height 12
click at [228, 160] on icon "Editor contextual toolbar" at bounding box center [230, 163] width 8 height 8
type input "18"
click at [239, 208] on span "Qu'est-ce que la fidélité KaliHaze ?" at bounding box center [285, 208] width 135 height 8
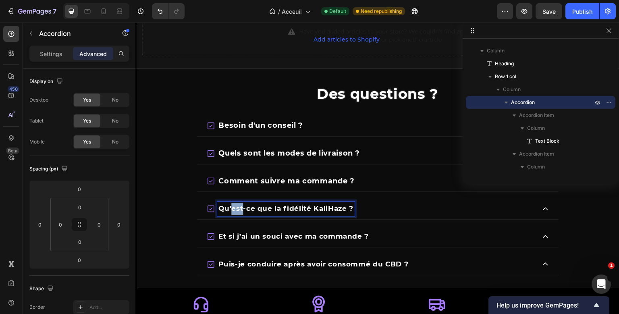
click at [239, 208] on span "Qu'est-ce que la fidélité KaliHaze ?" at bounding box center [285, 208] width 135 height 8
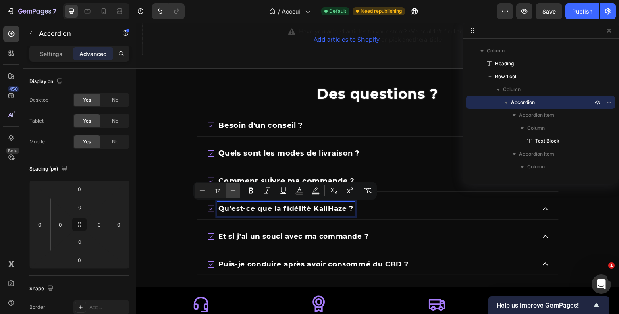
click at [235, 193] on icon "Editor contextual toolbar" at bounding box center [233, 191] width 8 height 8
type input "18"
click at [245, 233] on span "Et si j’ai un souci avec ma commande ?" at bounding box center [293, 236] width 150 height 8
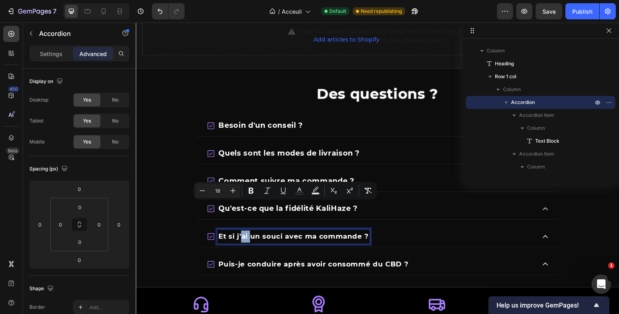
click at [245, 233] on span "Et si j’ai un souci avec ma commande ?" at bounding box center [293, 236] width 150 height 8
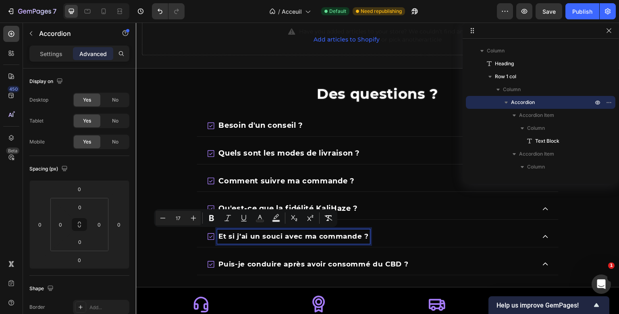
click at [245, 233] on span "Et si j’ai un souci avec ma commande ?" at bounding box center [293, 236] width 150 height 8
click at [240, 218] on icon "Editor contextual toolbar" at bounding box center [241, 218] width 5 height 5
type input "18"
click at [240, 260] on span "Puis-je conduire après avoir consommé du CBD ?" at bounding box center [313, 264] width 190 height 8
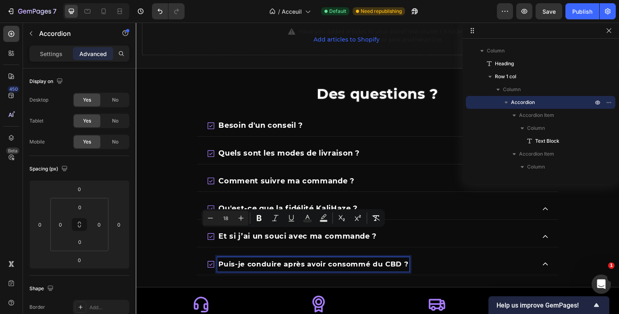
click at [240, 260] on span "Puis-je conduire après avoir consommé du CBD ?" at bounding box center [313, 264] width 190 height 8
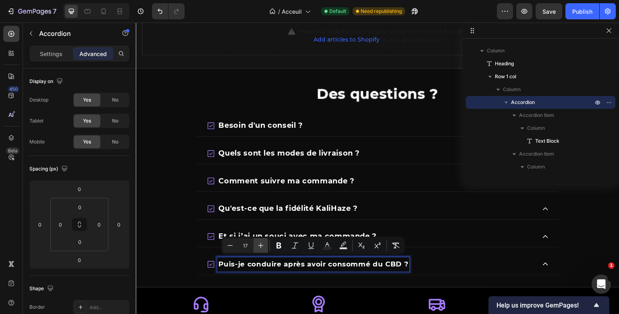
click at [256, 247] on button "Plus" at bounding box center [260, 245] width 15 height 15
type input "18"
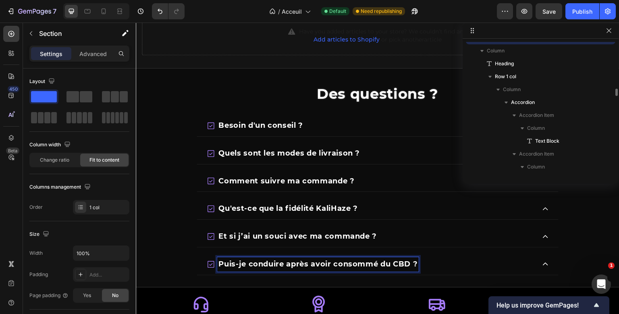
click at [145, 141] on div "Des questions ? Heading Besoin d'un conseil ? Quels sont les modes de livraison…" at bounding box center [378, 177] width 484 height 219
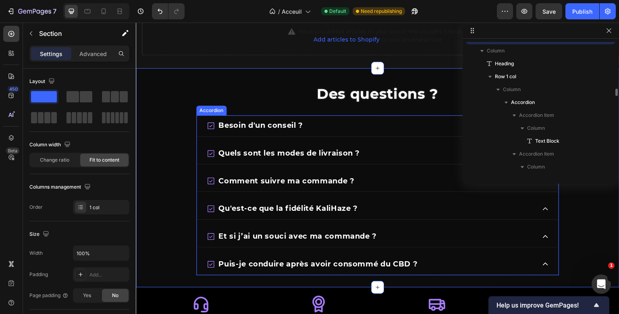
scroll to position [2022, 0]
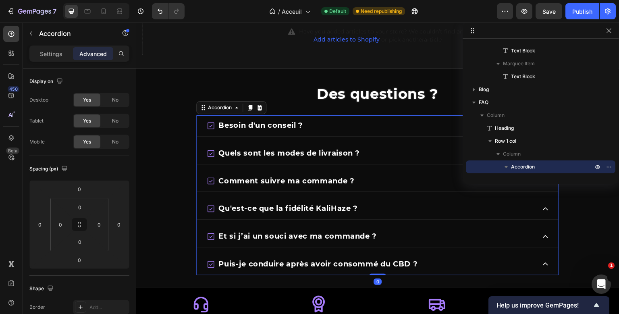
click at [238, 260] on div "Besoin d'un conseil ? Quels sont les modes de livraison ? Comment suivre ma com…" at bounding box center [377, 195] width 363 height 160
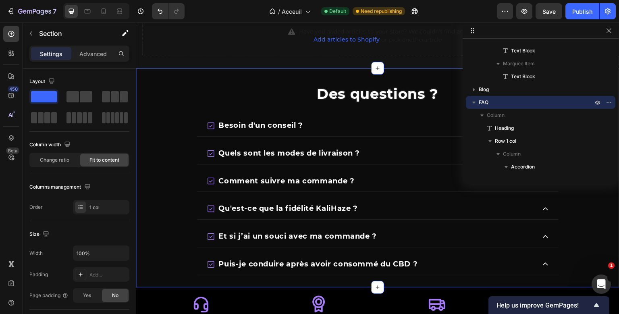
click at [187, 198] on section "Des questions ? Heading Besoin d'un conseil ? Quels sont les modes de livraison…" at bounding box center [378, 177] width 484 height 219
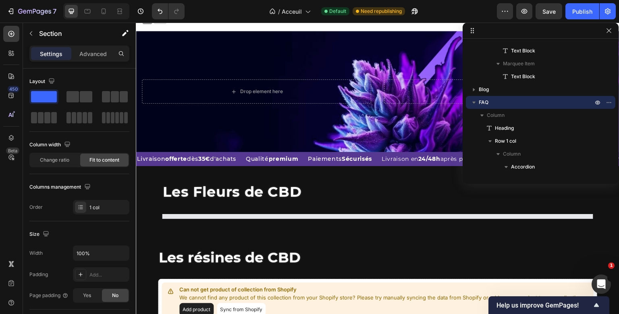
scroll to position [8, 0]
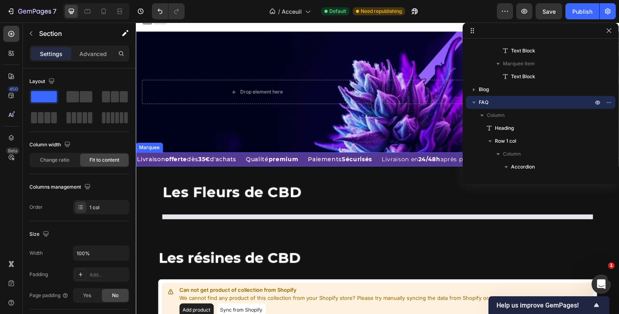
click at [307, 159] on div "Qualité premium Text Block" at bounding box center [276, 159] width 62 height 14
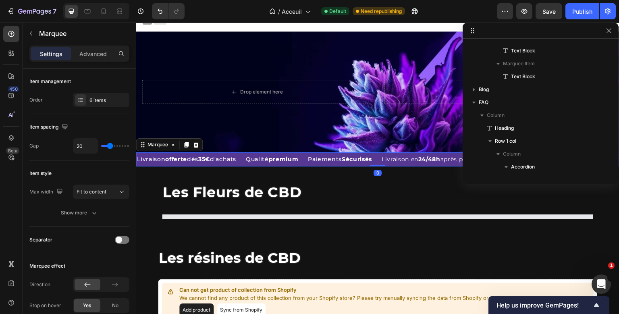
scroll to position [0, 0]
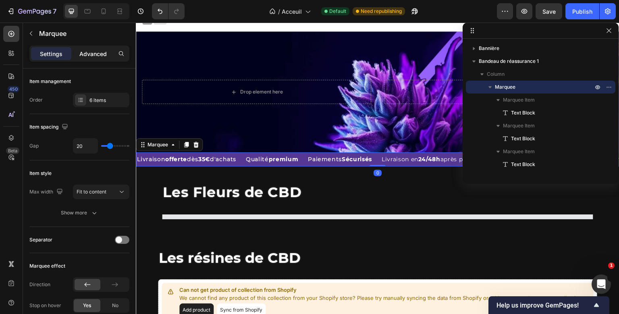
click at [102, 56] on p "Advanced" at bounding box center [92, 54] width 27 height 8
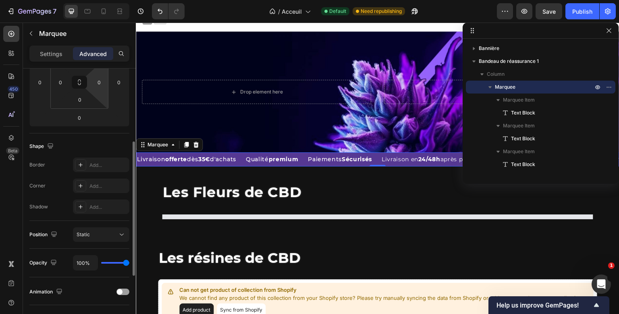
scroll to position [143, 0]
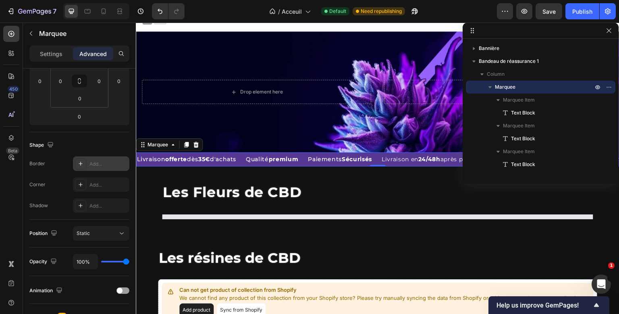
click at [101, 162] on div "Add..." at bounding box center [108, 163] width 38 height 7
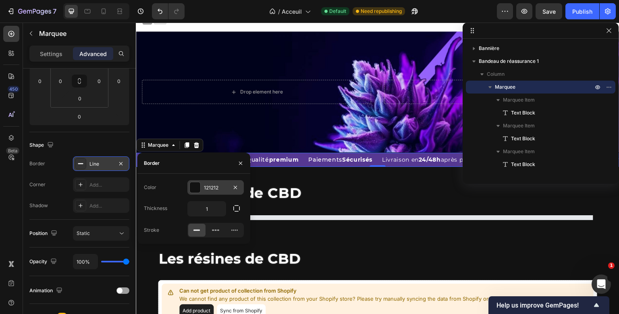
click at [217, 189] on div "121212" at bounding box center [215, 187] width 23 height 7
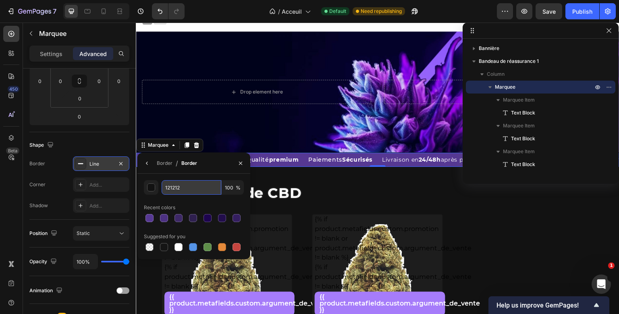
click at [183, 189] on input "121212" at bounding box center [192, 187] width 60 height 15
type input "a67cfa"
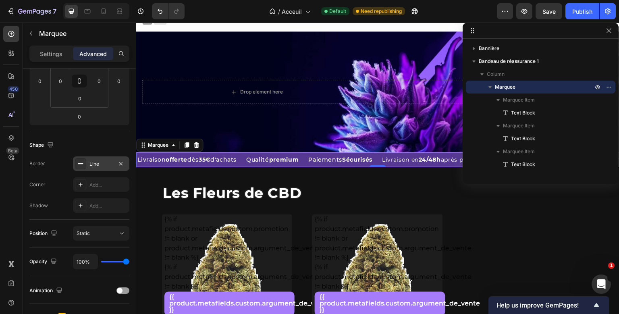
click at [109, 144] on div "Shape" at bounding box center [79, 145] width 100 height 13
click at [98, 168] on div "Line" at bounding box center [101, 163] width 56 height 15
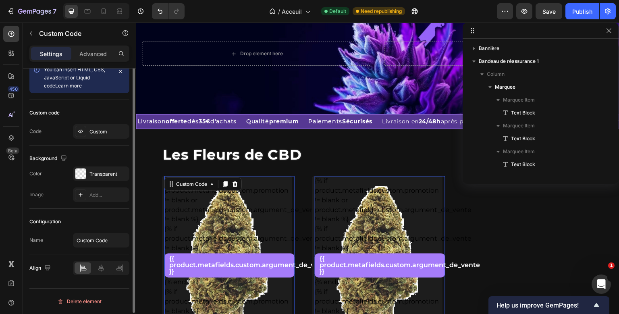
scroll to position [0, 0]
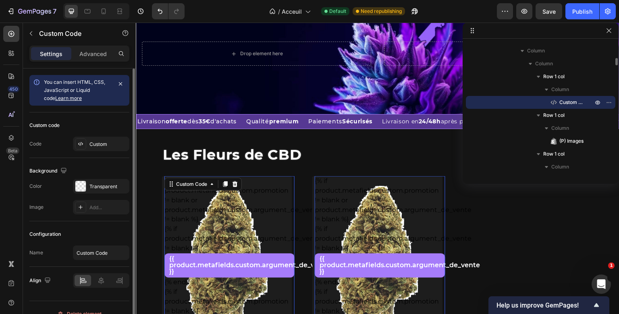
click at [282, 176] on div "{% if product.metafields.custom.promotion != blank or product.metafields.custom…" at bounding box center [227, 176] width 130 height 0
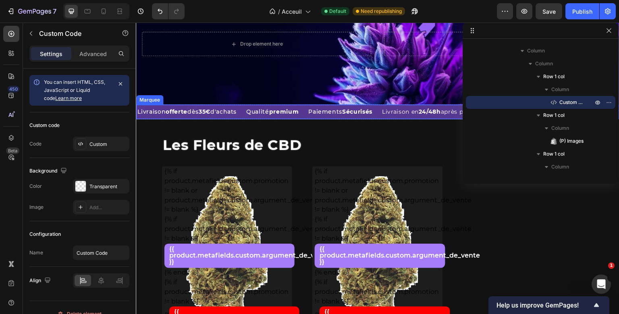
click at [307, 118] on div "Qualité premium Text Block" at bounding box center [276, 112] width 62 height 14
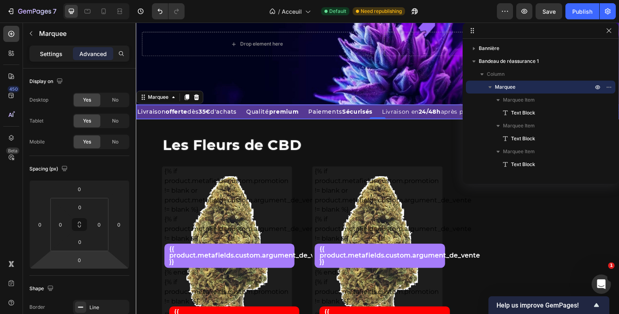
click at [56, 59] on div "Settings" at bounding box center [51, 53] width 40 height 13
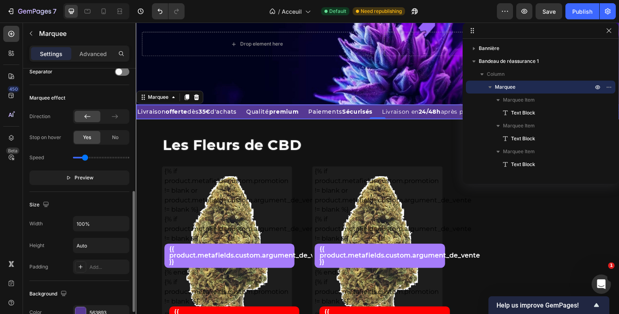
scroll to position [168, 0]
click at [110, 118] on div at bounding box center [115, 116] width 26 height 11
click at [93, 118] on div at bounding box center [88, 116] width 26 height 11
click at [109, 117] on div at bounding box center [115, 116] width 26 height 11
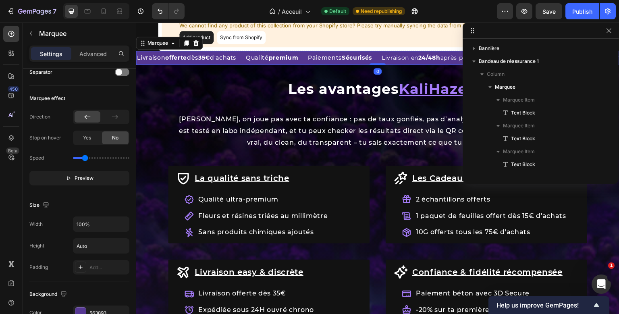
scroll to position [1132, 0]
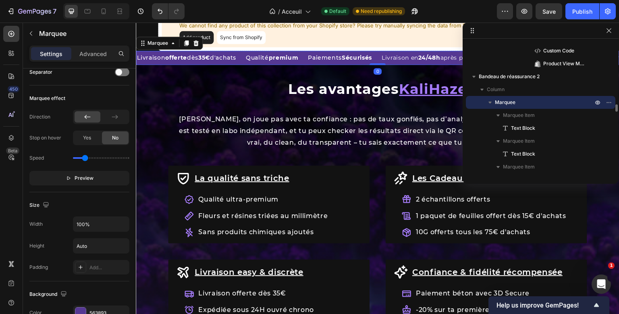
click at [248, 65] on div "Livraison offerte dès 35€ d'achats Text Block Qualité premium Text Block Paieme…" at bounding box center [378, 58] width 484 height 14
click at [193, 46] on icon at bounding box center [196, 43] width 6 height 6
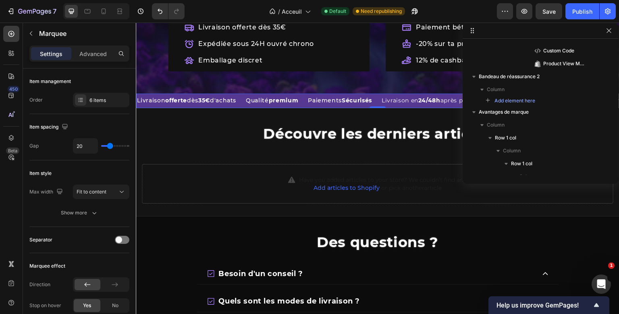
scroll to position [1684, 0]
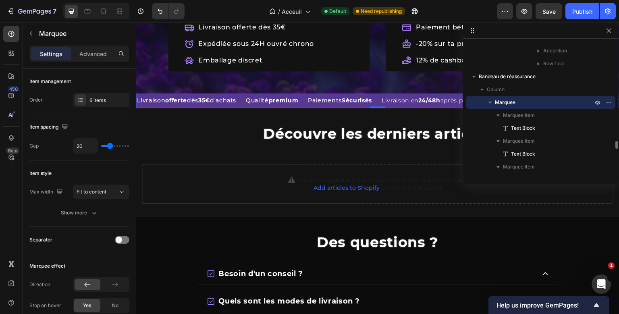
click at [245, 102] on div "Livraison offerte dès 35€ d'achats Text Block Qualité premium Text Block Paieme…" at bounding box center [378, 100] width 484 height 14
click at [195, 83] on icon at bounding box center [195, 86] width 5 height 6
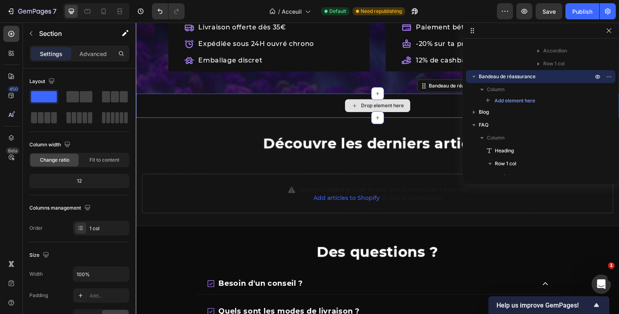
click at [255, 94] on div "Drop element here" at bounding box center [378, 105] width 484 height 24
click at [607, 27] on icon "button" at bounding box center [609, 30] width 6 height 6
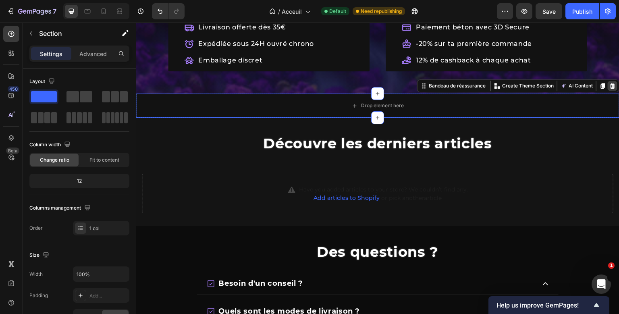
click at [610, 83] on icon at bounding box center [612, 86] width 6 height 6
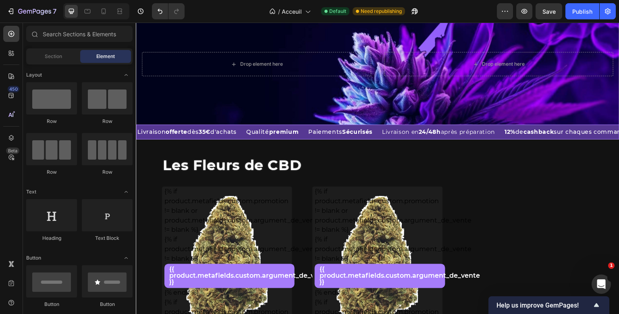
scroll to position [33, 0]
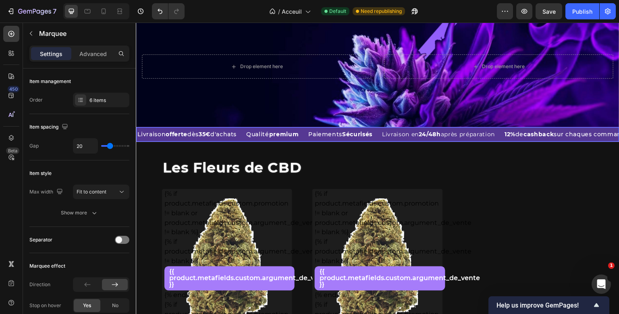
click at [307, 137] on div "Qualité premium Text Block" at bounding box center [276, 134] width 62 height 14
click at [188, 120] on icon at bounding box center [187, 120] width 4 height 6
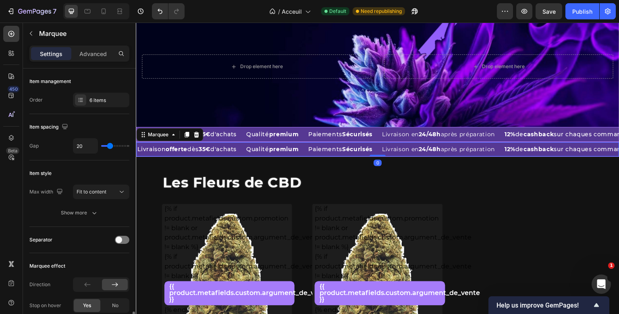
scroll to position [168, 0]
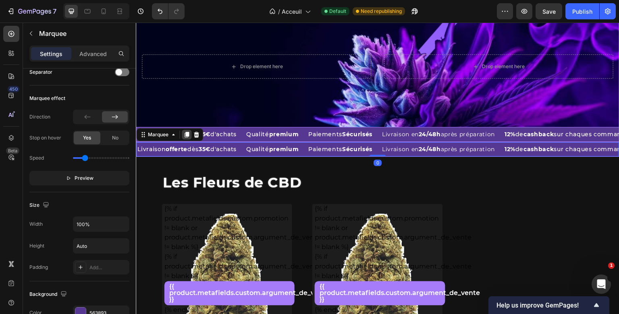
click at [187, 133] on icon at bounding box center [187, 135] width 4 height 6
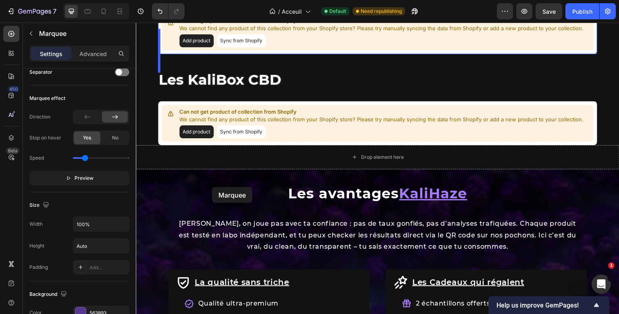
scroll to position [844, 0]
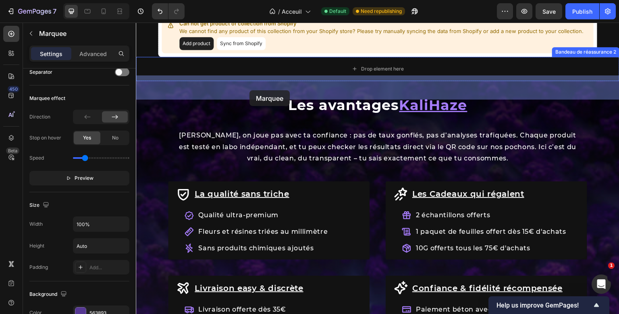
drag, startPoint x: 145, startPoint y: 150, endPoint x: 249, endPoint y: 91, distance: 119.1
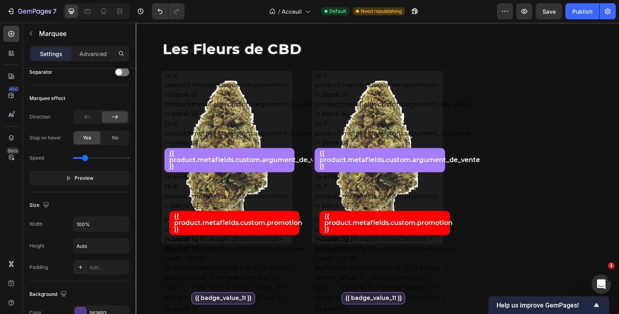
scroll to position [0, 0]
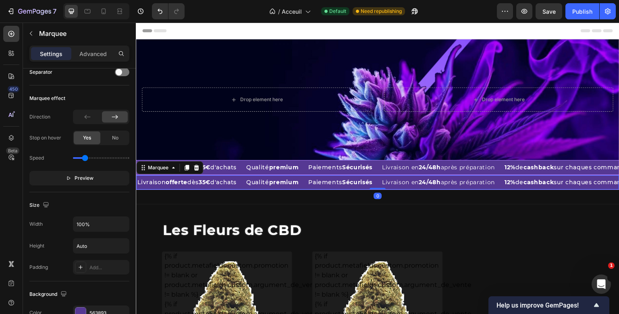
click at [249, 185] on div "Livraison offerte dès 35€ d'achats Text Block Qualité premium Text Block Paieme…" at bounding box center [378, 182] width 484 height 15
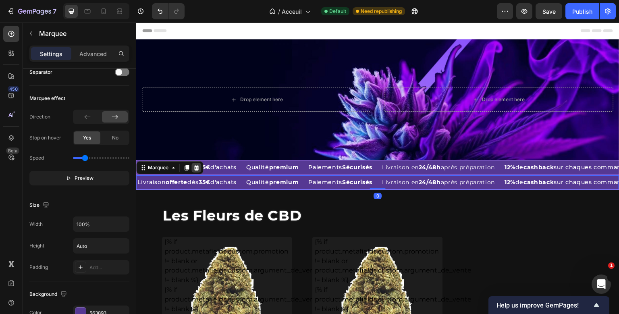
click at [199, 167] on icon at bounding box center [196, 167] width 6 height 6
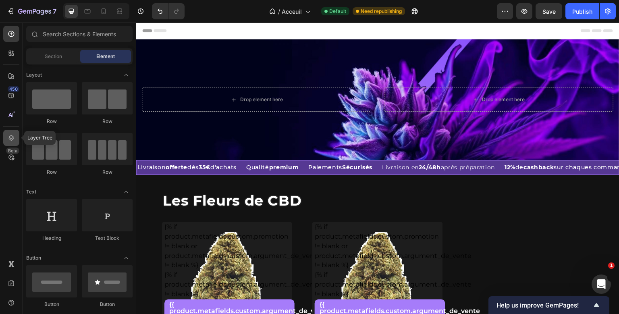
click at [10, 139] on icon at bounding box center [11, 138] width 5 height 6
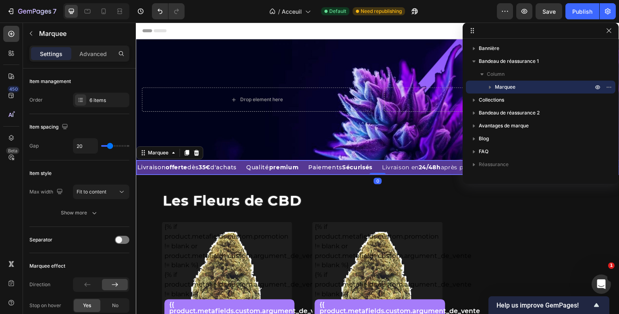
click at [247, 169] on div "Livraison offerte dès 35€ d'achats Text Block Qualité premium Text Block Paieme…" at bounding box center [378, 167] width 484 height 15
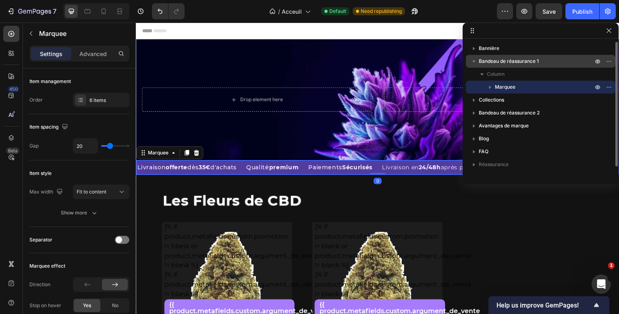
click at [528, 60] on span "Bandeau de réassurance 1" at bounding box center [509, 61] width 60 height 8
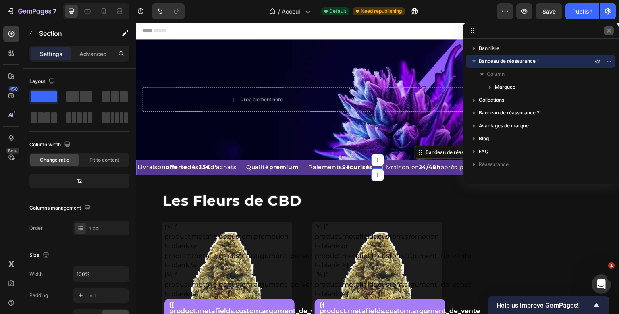
click at [613, 31] on button "button" at bounding box center [609, 31] width 10 height 10
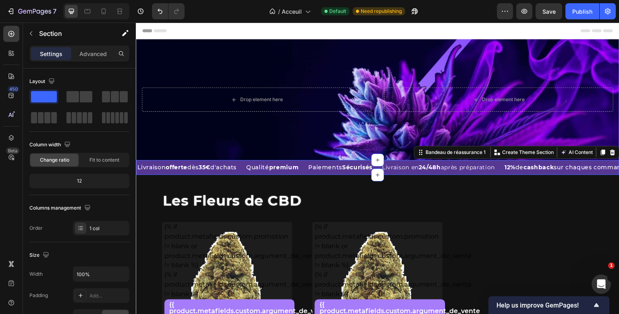
click at [598, 150] on div "AI Content Write with GemAI What would you like to describe here? Tone and Voic…" at bounding box center [578, 153] width 39 height 10
click at [601, 152] on icon at bounding box center [603, 153] width 4 height 6
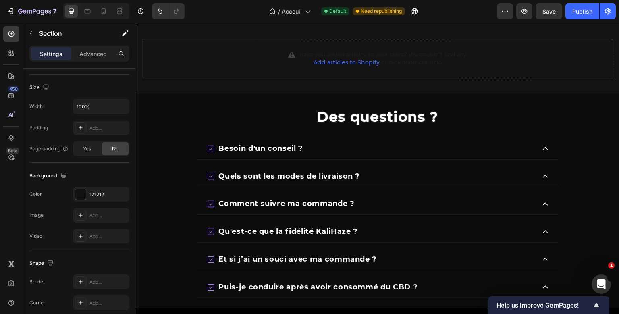
scroll to position [1261, 0]
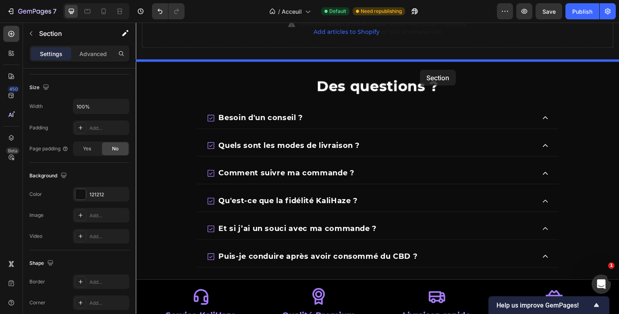
drag, startPoint x: 461, startPoint y: 169, endPoint x: 420, endPoint y: 70, distance: 107.7
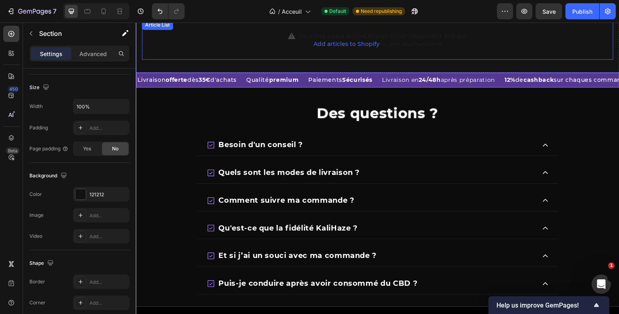
scroll to position [1228, 0]
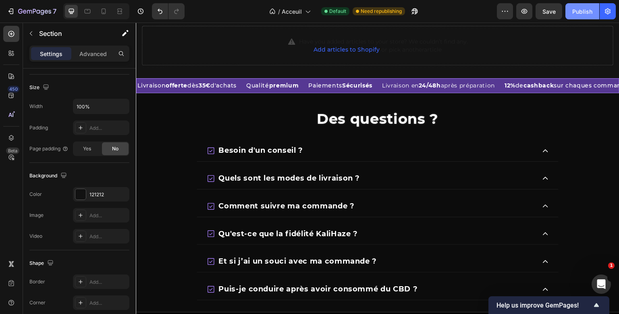
click at [583, 18] on button "Publish" at bounding box center [582, 11] width 34 height 16
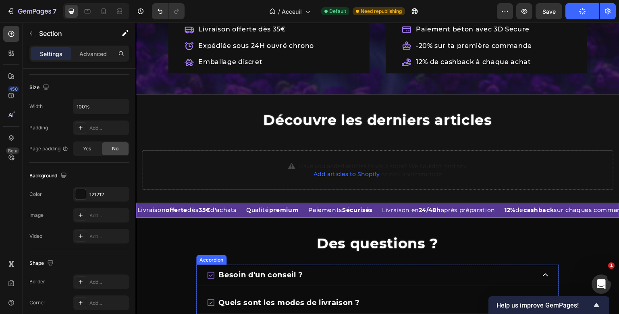
scroll to position [1103, 0]
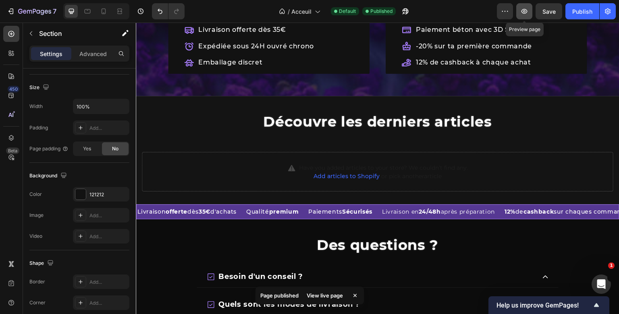
click at [523, 12] on icon "button" at bounding box center [524, 11] width 6 height 5
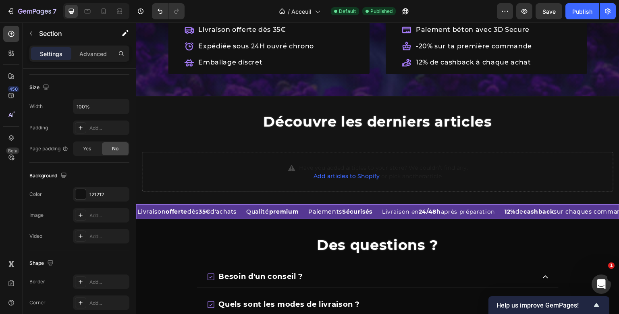
click at [111, 12] on div at bounding box center [96, 11] width 66 height 16
click at [106, 12] on icon at bounding box center [104, 11] width 8 height 8
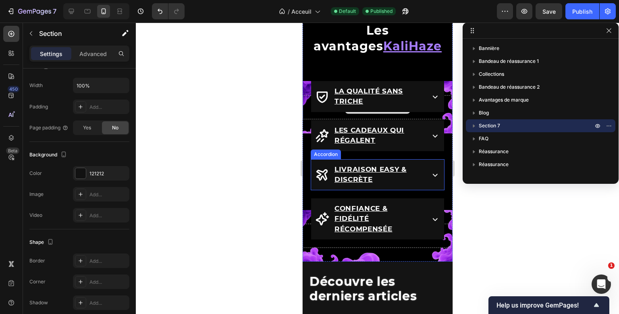
scroll to position [900, 0]
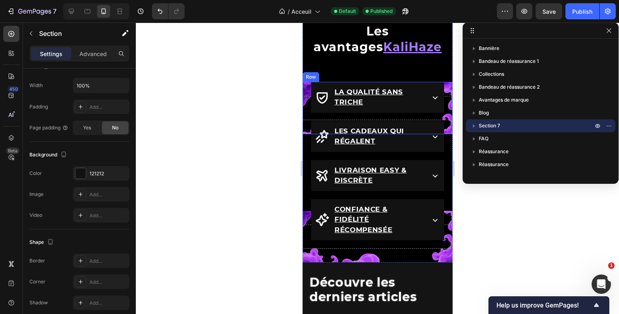
click at [303, 94] on div "Drop element here Row" at bounding box center [377, 108] width 150 height 52
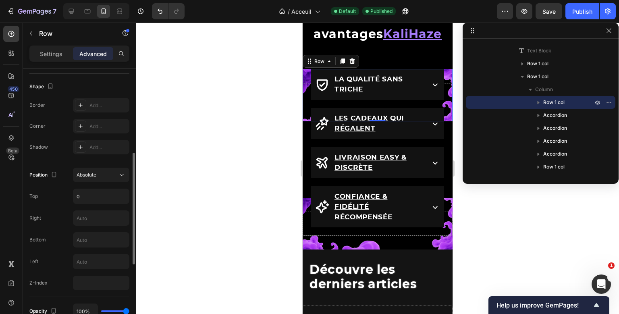
scroll to position [203, 0]
click at [94, 193] on input "0" at bounding box center [101, 195] width 56 height 15
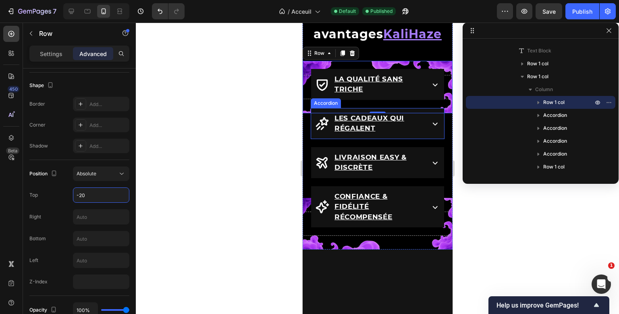
scroll to position [797, 0]
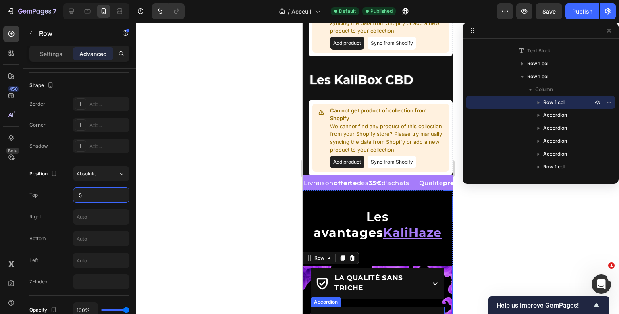
type input "-"
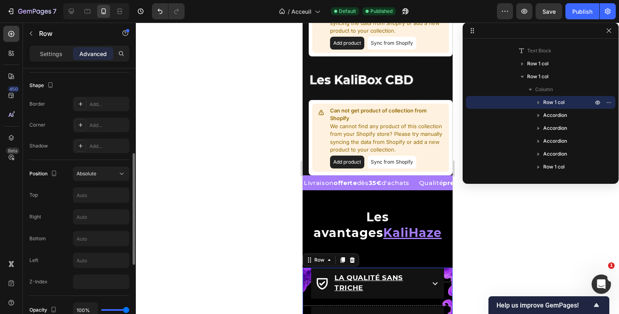
click at [51, 223] on div "Right" at bounding box center [79, 216] width 100 height 15
click at [94, 241] on input "text" at bounding box center [101, 238] width 56 height 15
type input "0"
click at [102, 192] on input "text" at bounding box center [101, 195] width 56 height 15
type input "0"
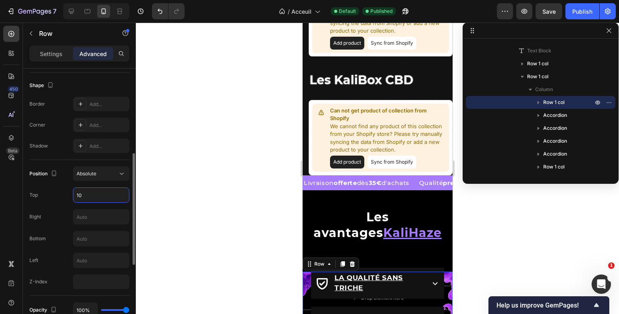
type input "1"
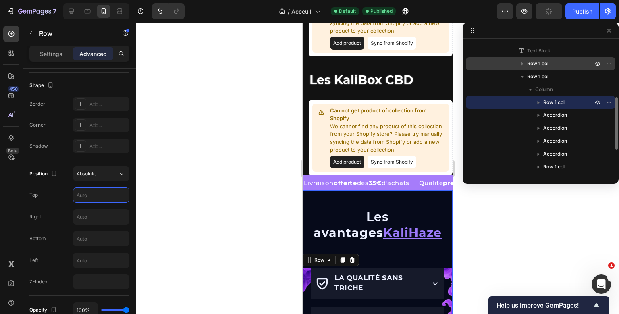
click at [522, 62] on icon "button" at bounding box center [522, 64] width 8 height 8
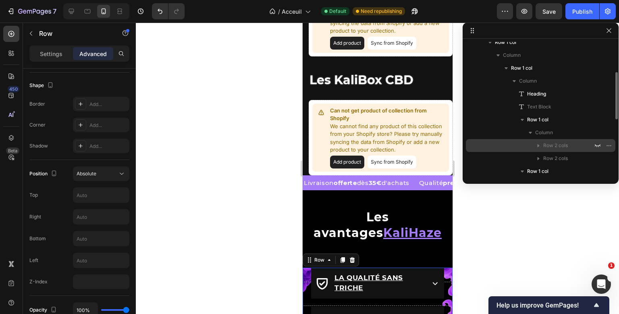
scroll to position [81, 0]
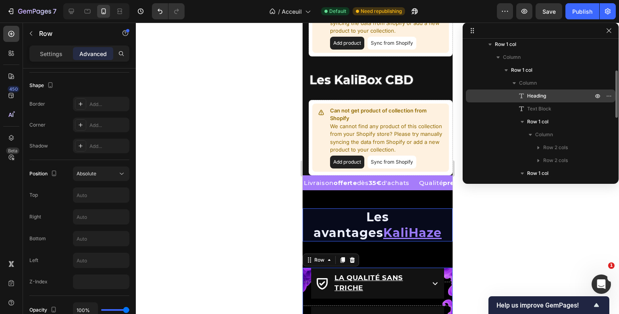
click at [537, 94] on span "Heading" at bounding box center [536, 96] width 19 height 8
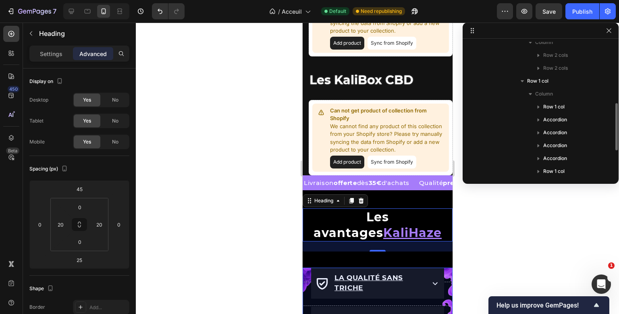
scroll to position [173, 0]
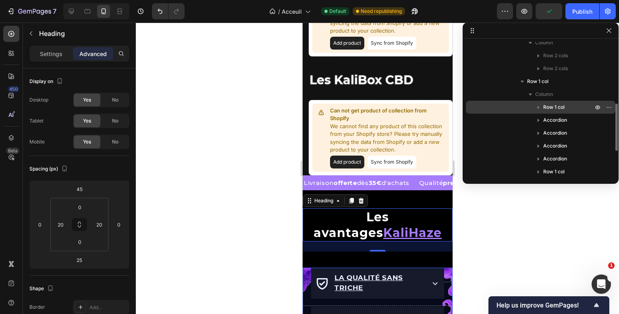
click at [549, 106] on span "Row 1 col" at bounding box center [553, 107] width 21 height 8
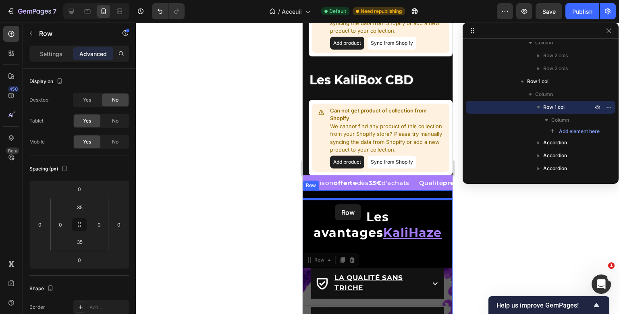
drag, startPoint x: 308, startPoint y: 268, endPoint x: 334, endPoint y: 204, distance: 68.6
click at [334, 204] on div "Mobile ( 372 px) iPhone 13 Mini iPhone 13 Pro iPhone 11 Pro Max iPhone 15 Pro M…" at bounding box center [377, 180] width 150 height 1909
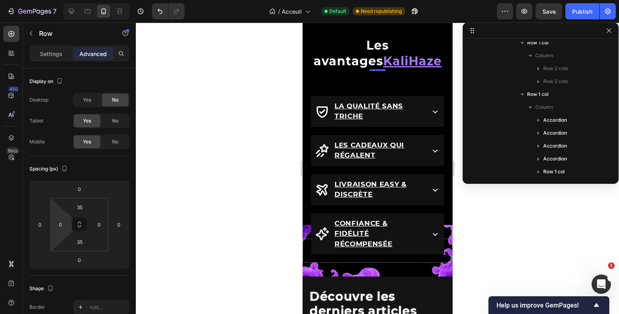
scroll to position [190, 0]
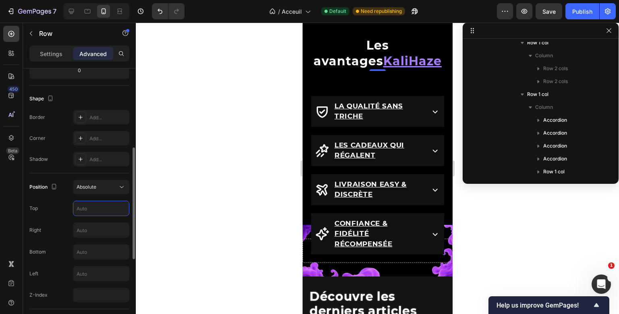
click at [87, 213] on input "text" at bounding box center [101, 208] width 56 height 15
type input "0"
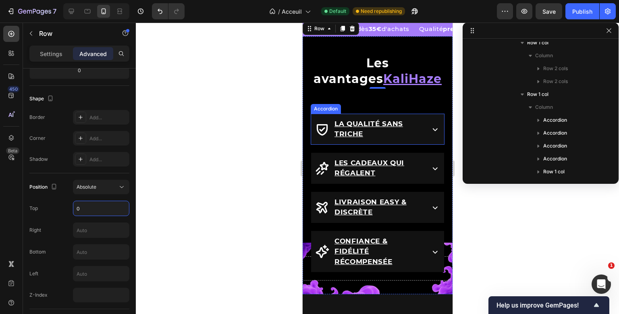
scroll to position [946, 0]
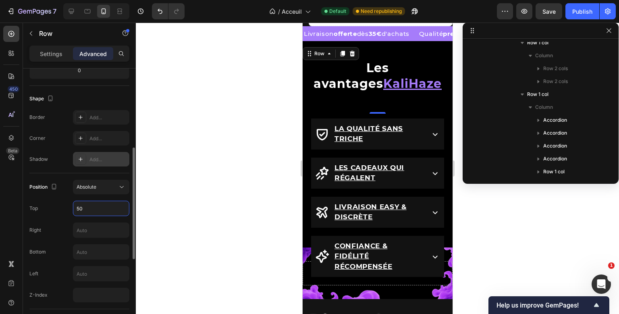
type input "5"
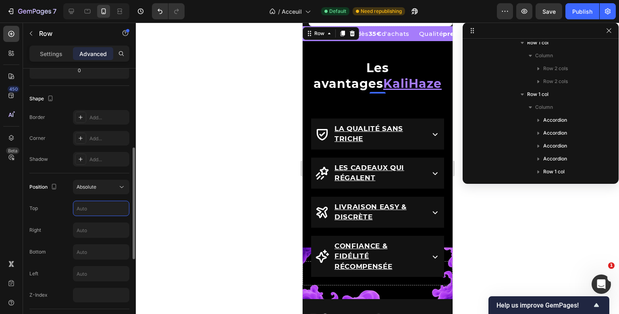
scroll to position [233, 0]
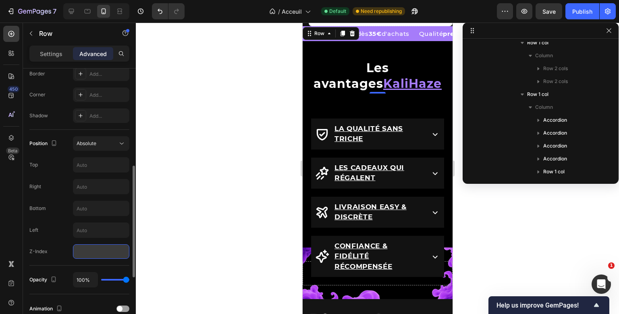
click at [85, 246] on input "number" at bounding box center [101, 251] width 56 height 15
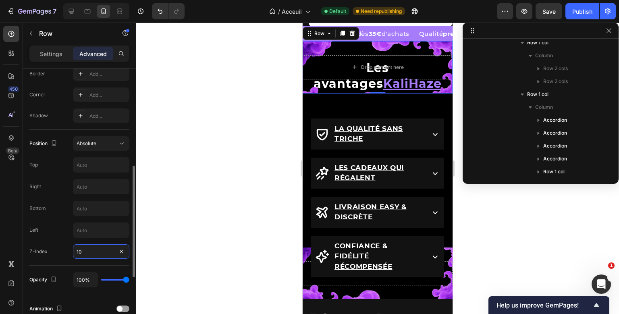
type input "10"
click at [42, 219] on div "Position Absolute Top Right Bottom Left Z-Index 10" at bounding box center [79, 197] width 100 height 123
click at [582, 5] on button "Publish" at bounding box center [582, 11] width 34 height 16
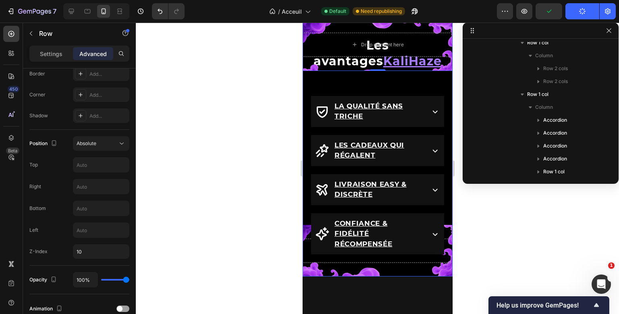
scroll to position [939, 0]
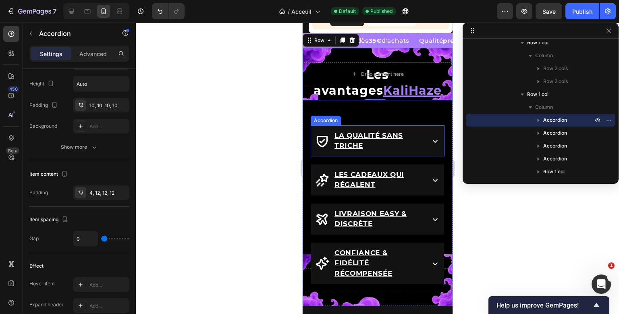
click at [374, 136] on div "La qualité sans triche" at bounding box center [377, 140] width 133 height 31
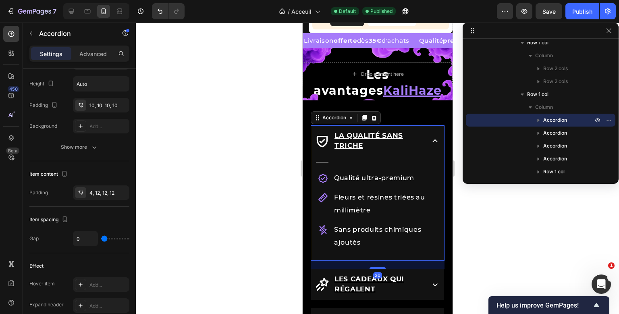
scroll to position [0, 0]
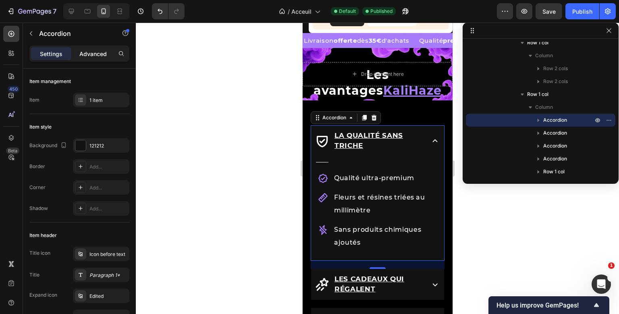
click at [96, 52] on p "Advanced" at bounding box center [92, 54] width 27 height 8
type input "100%"
type input "100"
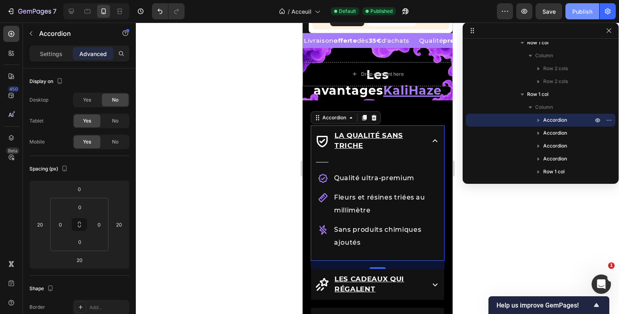
click at [585, 18] on button "Publish" at bounding box center [582, 11] width 34 height 16
